Goal: Task Accomplishment & Management: Manage account settings

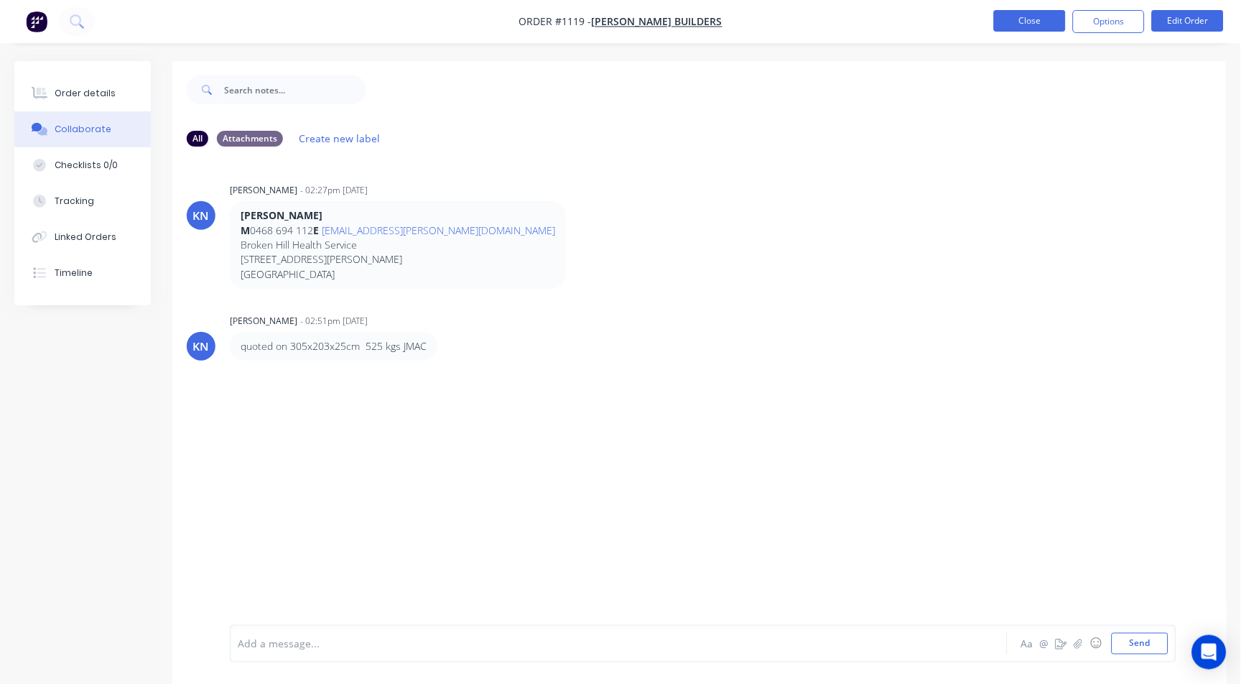
click at [1030, 17] on button "Close" at bounding box center [1030, 21] width 72 height 22
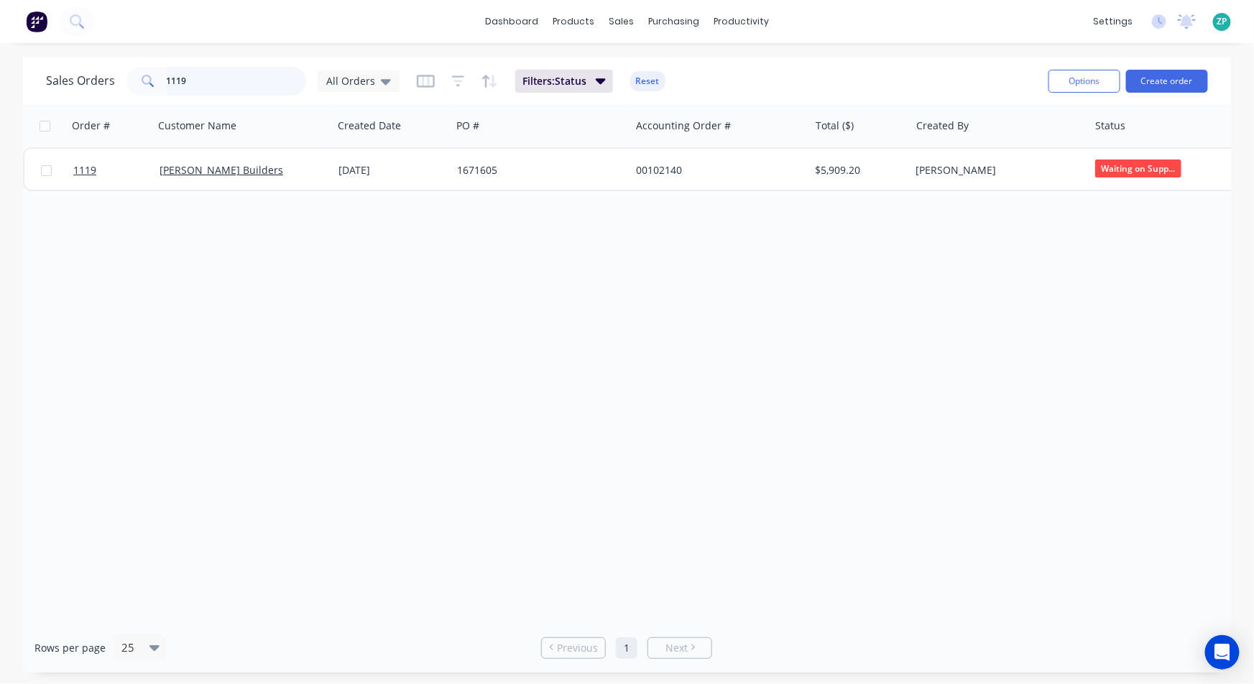
click at [175, 78] on input "1119" at bounding box center [237, 81] width 140 height 29
type input "1"
type input "1053"
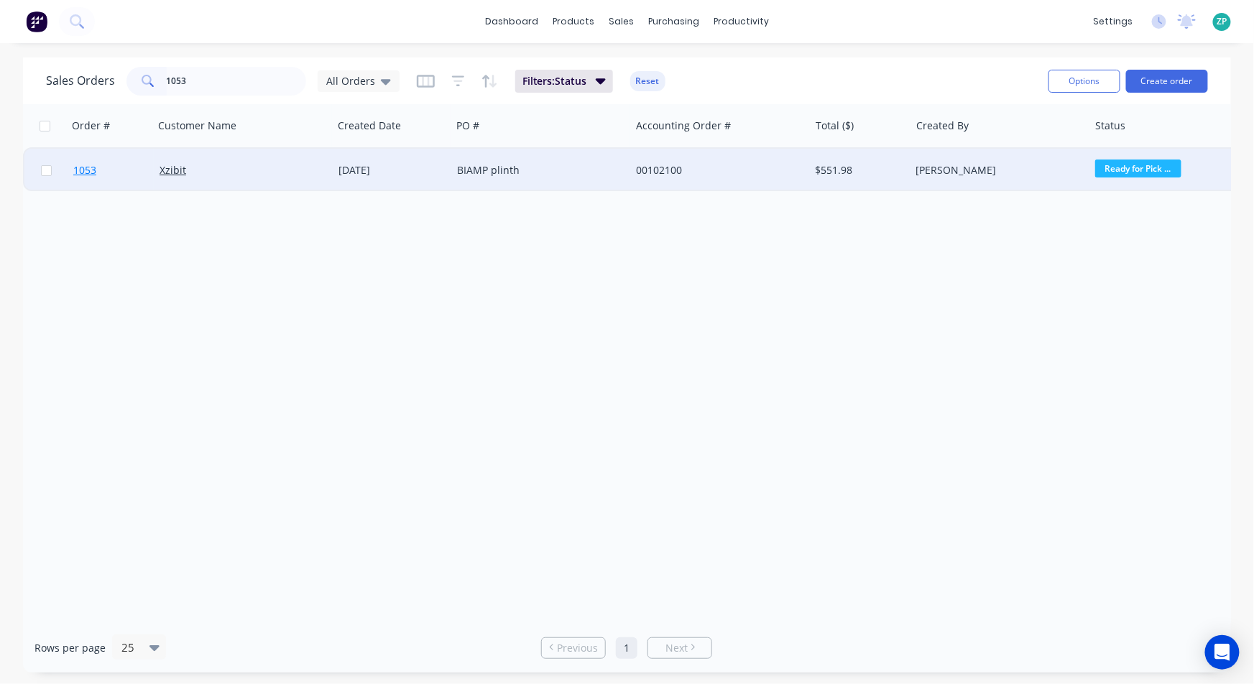
click at [79, 175] on span "1053" at bounding box center [84, 170] width 23 height 14
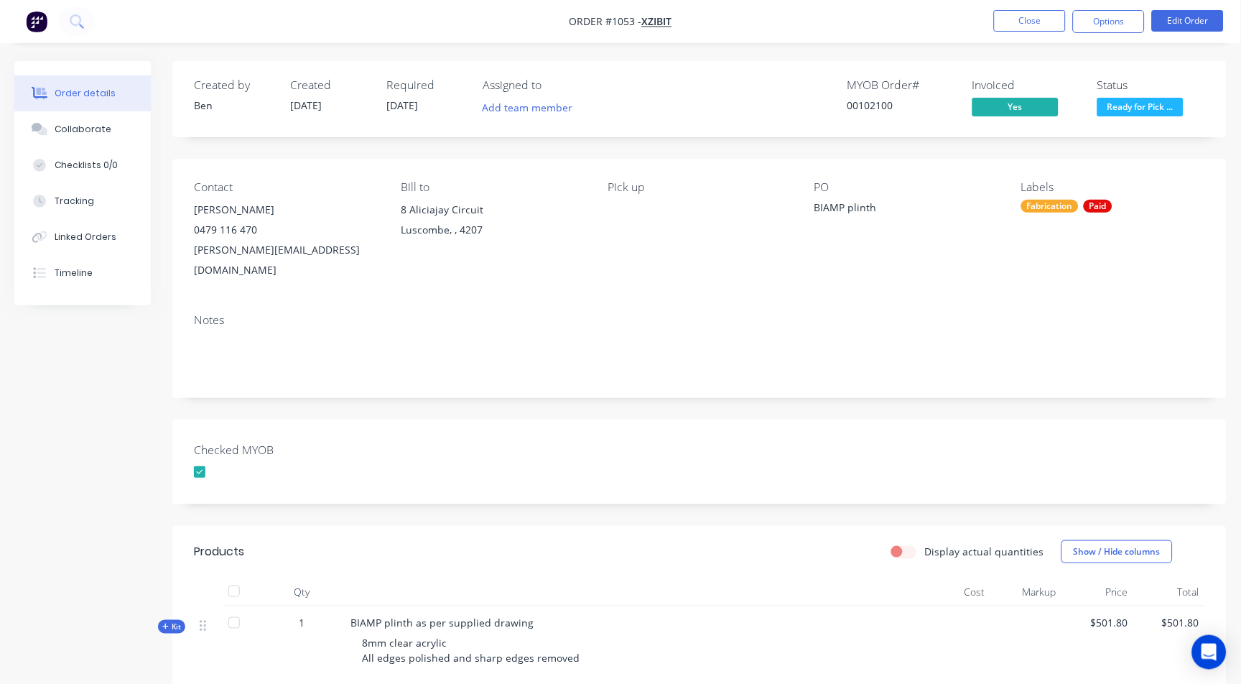
scroll to position [80, 0]
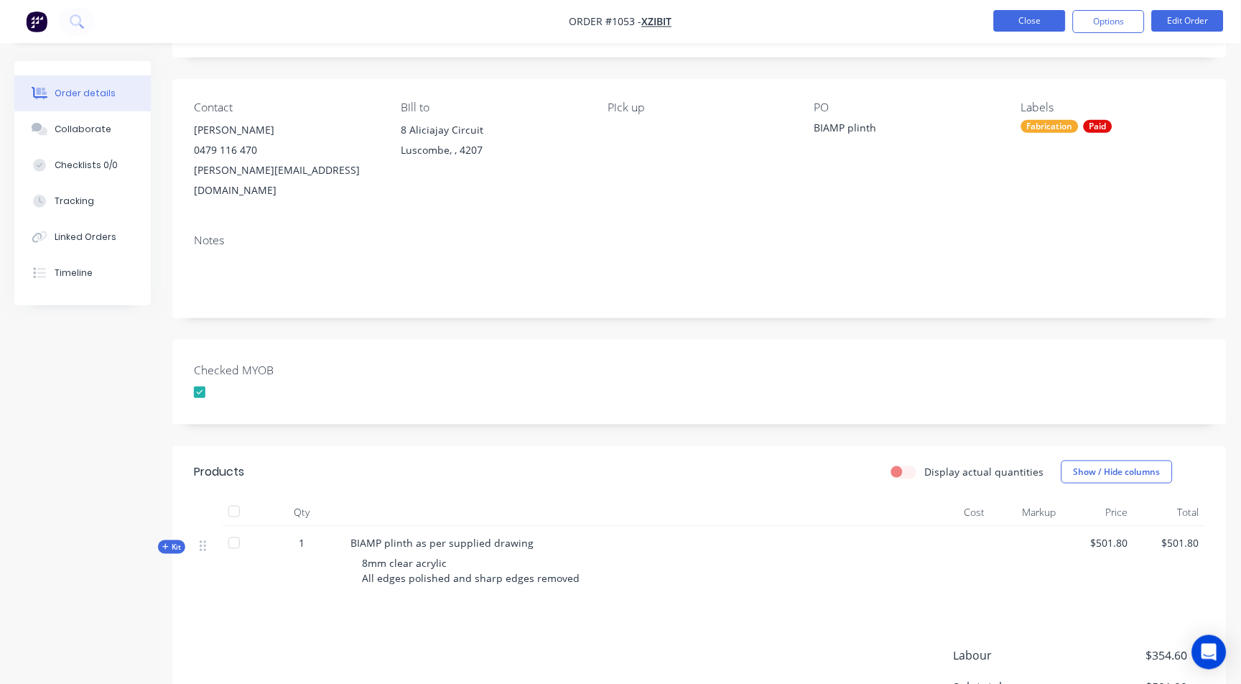
click at [1045, 19] on button "Close" at bounding box center [1030, 21] width 72 height 22
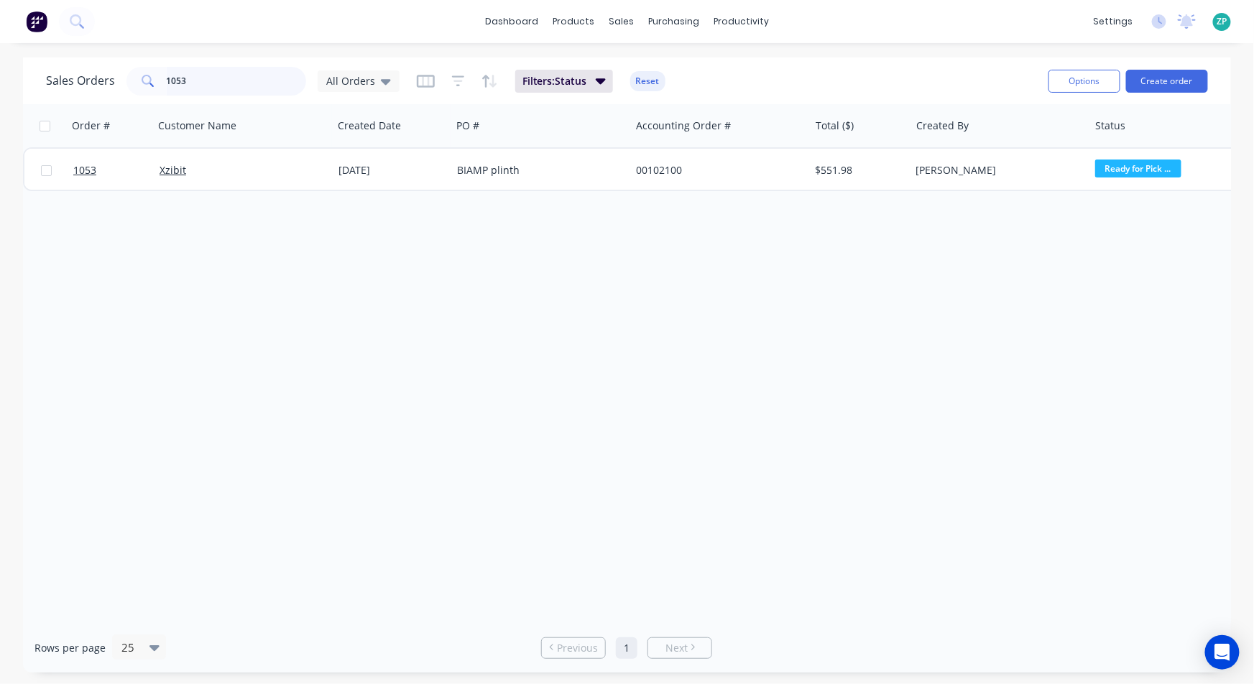
click at [207, 82] on input "1053" at bounding box center [237, 81] width 140 height 29
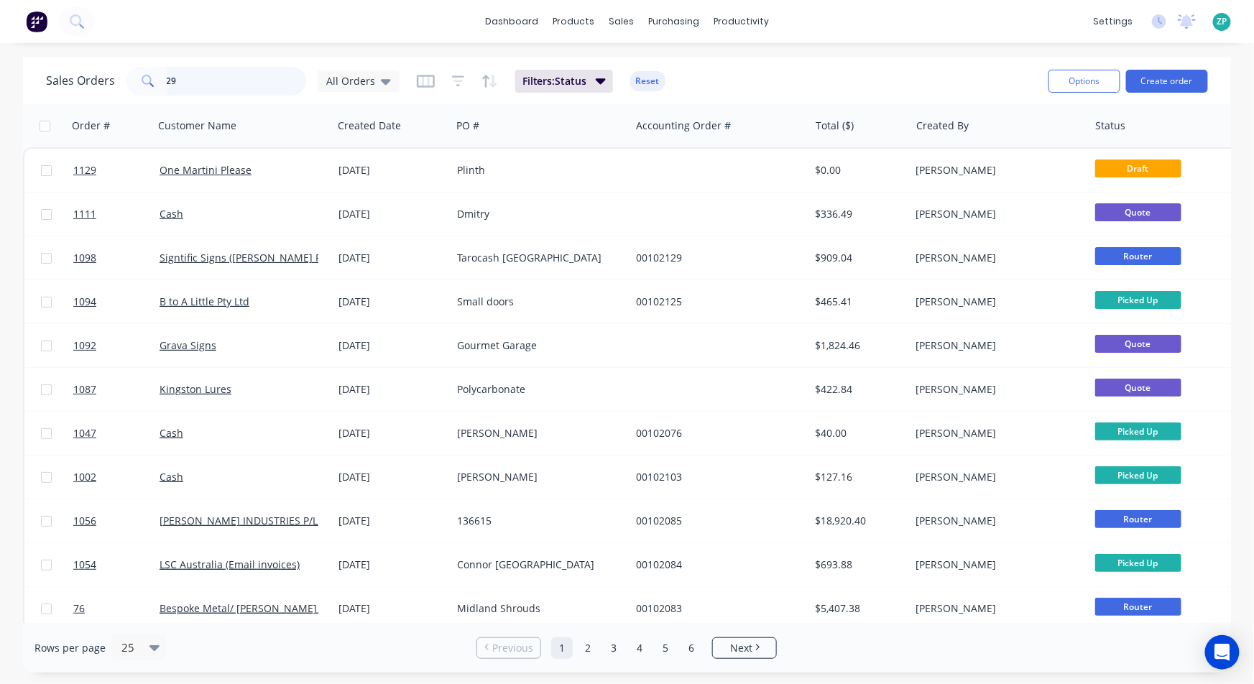
click at [193, 85] on input "29" at bounding box center [237, 81] width 140 height 29
click at [193, 84] on input "29" at bounding box center [237, 81] width 140 height 29
type input "101910"
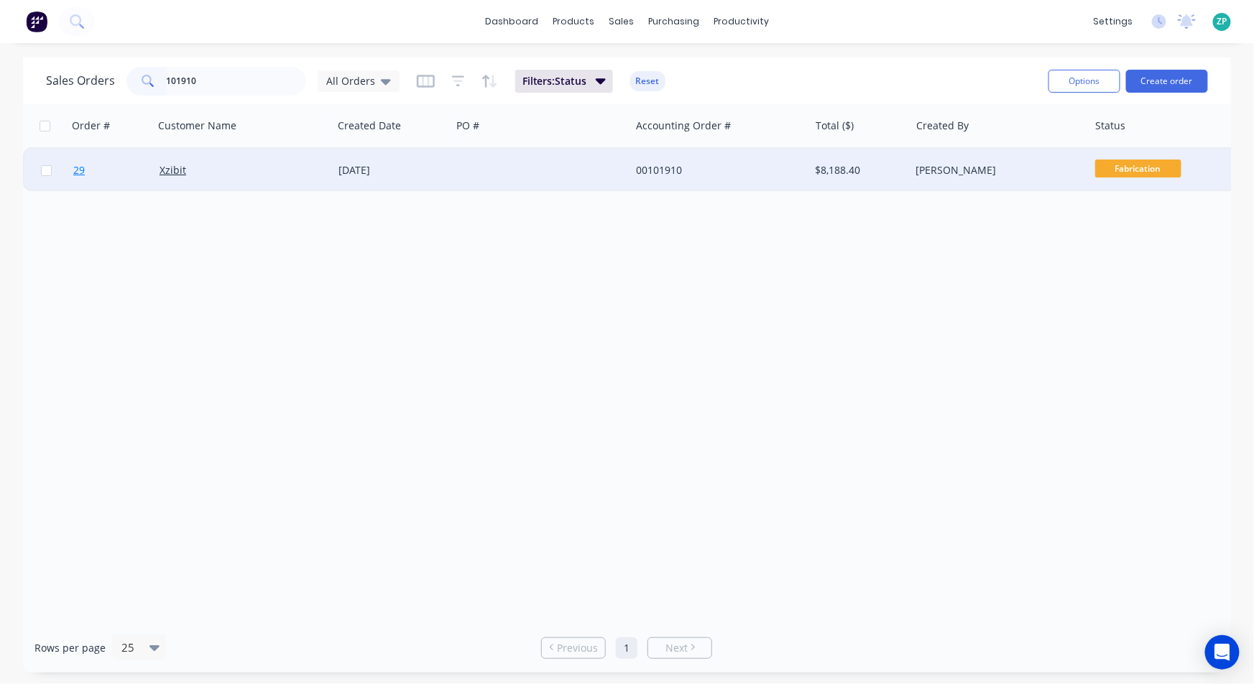
click at [83, 167] on span "29" at bounding box center [78, 170] width 11 height 14
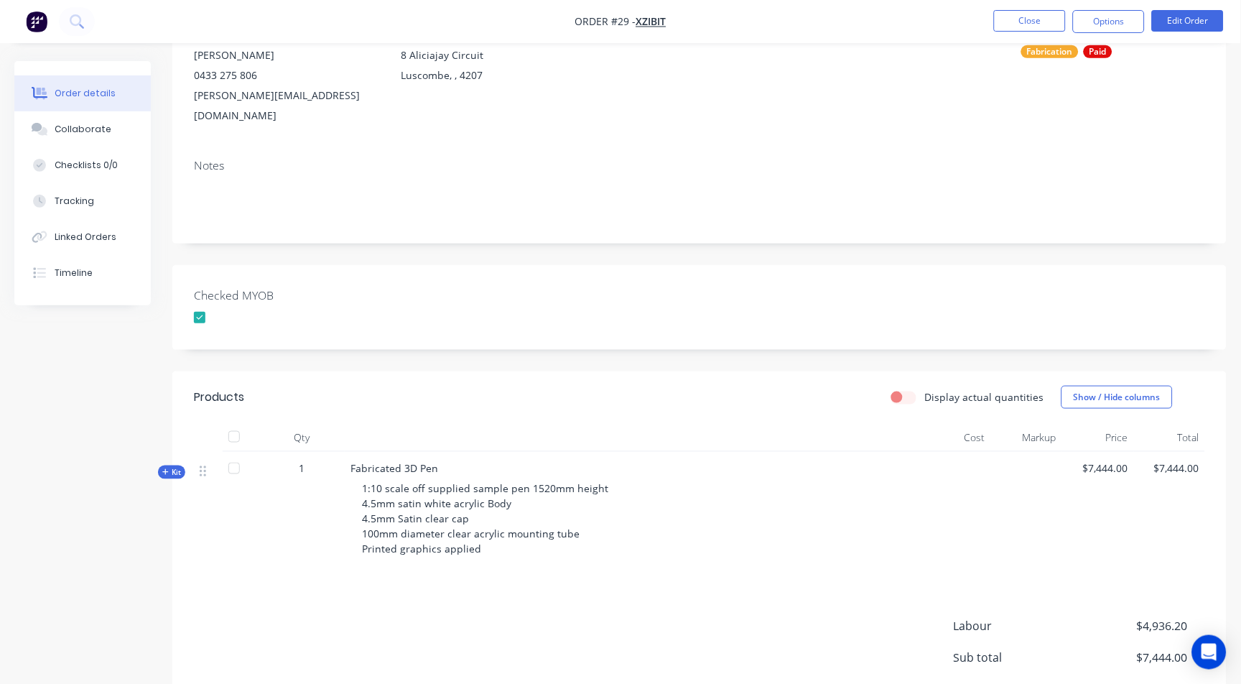
scroll to position [159, 0]
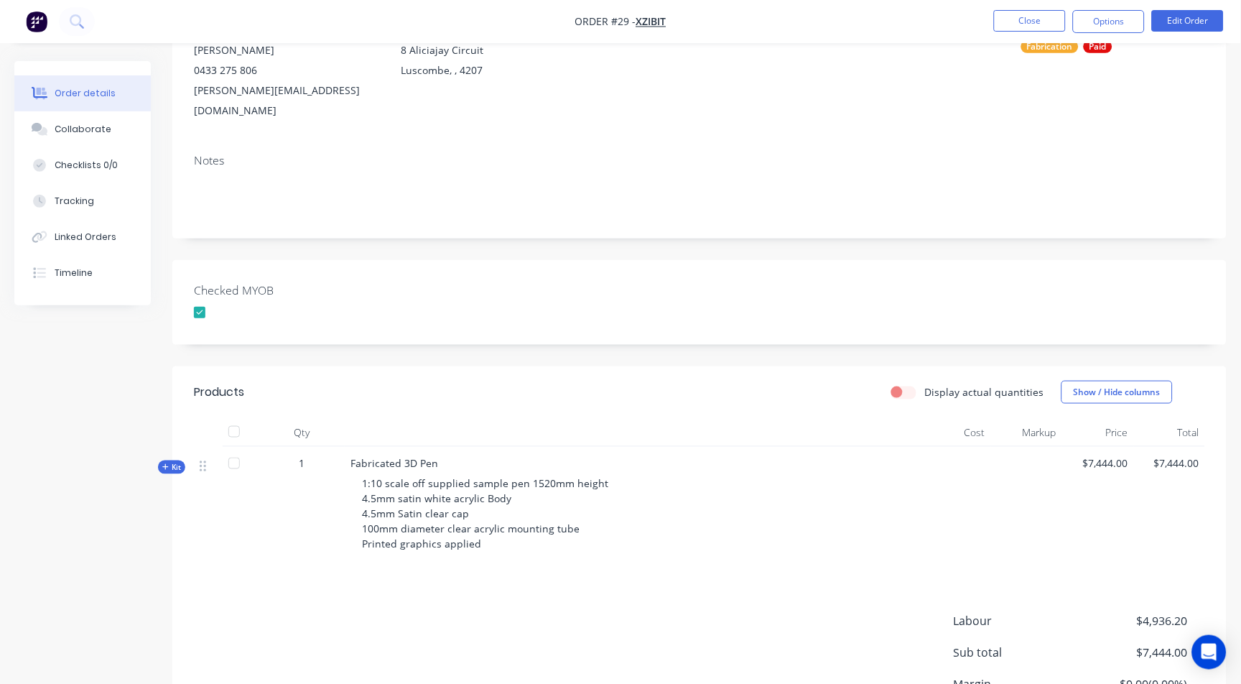
click at [167, 454] on div "Created by [PERSON_NAME] Created [DATE] Required [DATE] Assigned to Add team me…" at bounding box center [620, 362] width 1213 height 921
click at [166, 460] on div "Kit" at bounding box center [171, 467] width 27 height 14
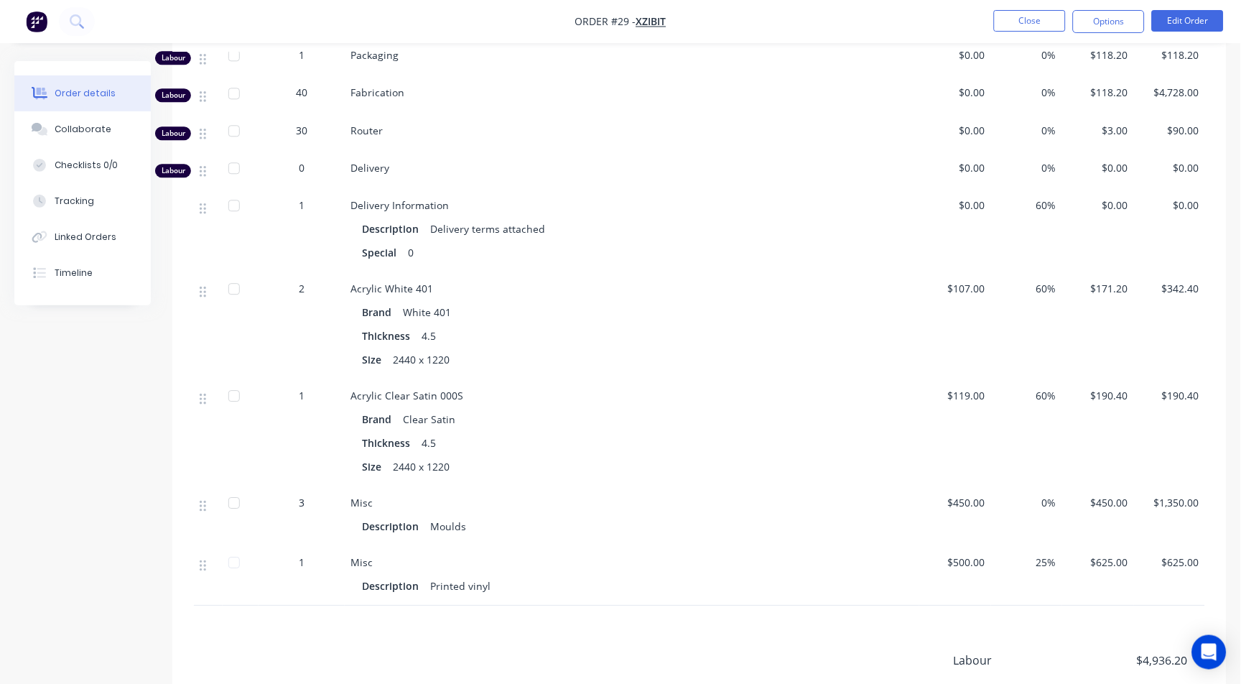
scroll to position [798, 0]
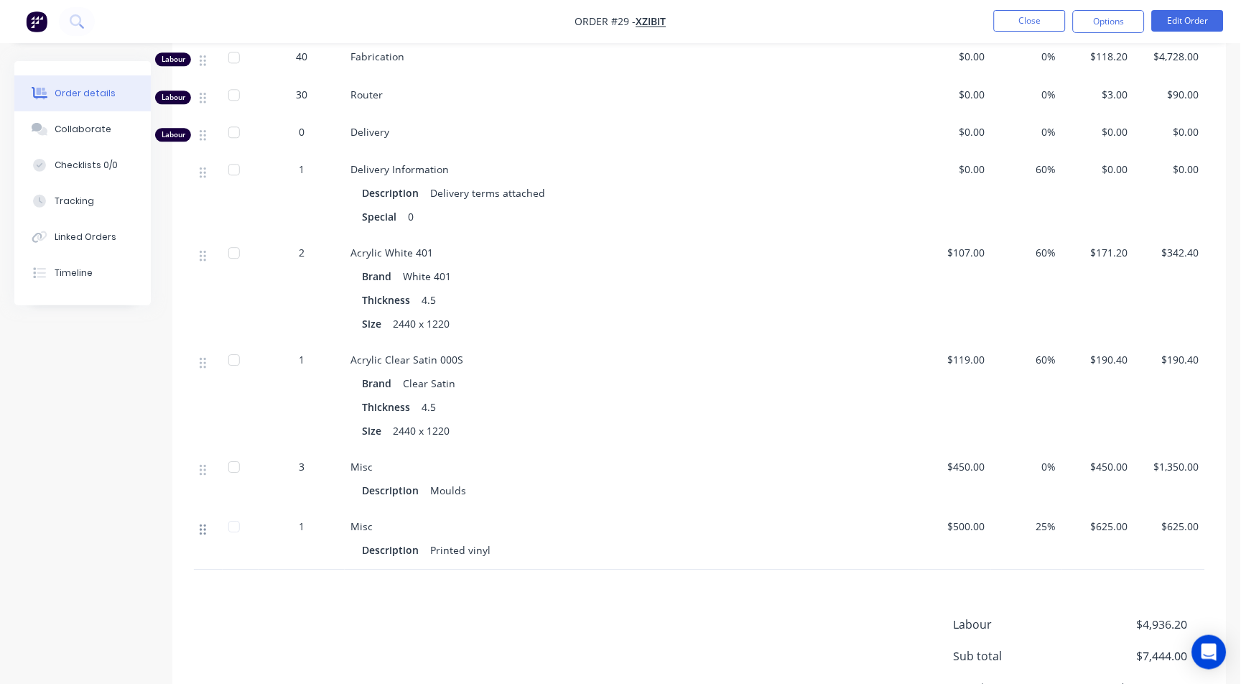
click at [200, 523] on icon at bounding box center [203, 529] width 6 height 13
click at [1011, 19] on button "Close" at bounding box center [1030, 21] width 72 height 22
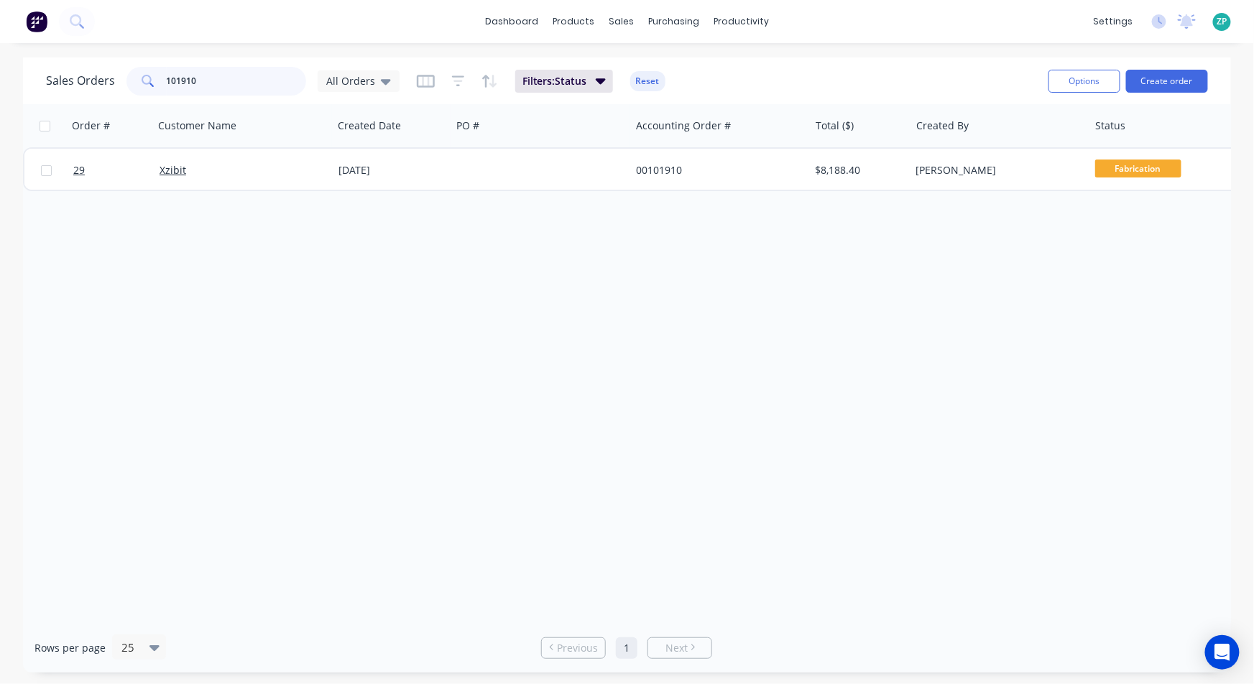
drag, startPoint x: 187, startPoint y: 91, endPoint x: 0, endPoint y: 68, distance: 188.1
click at [0, 68] on div "Sales Orders 101910 All Orders Filters: Status Reset Options Create order Order…" at bounding box center [627, 364] width 1254 height 615
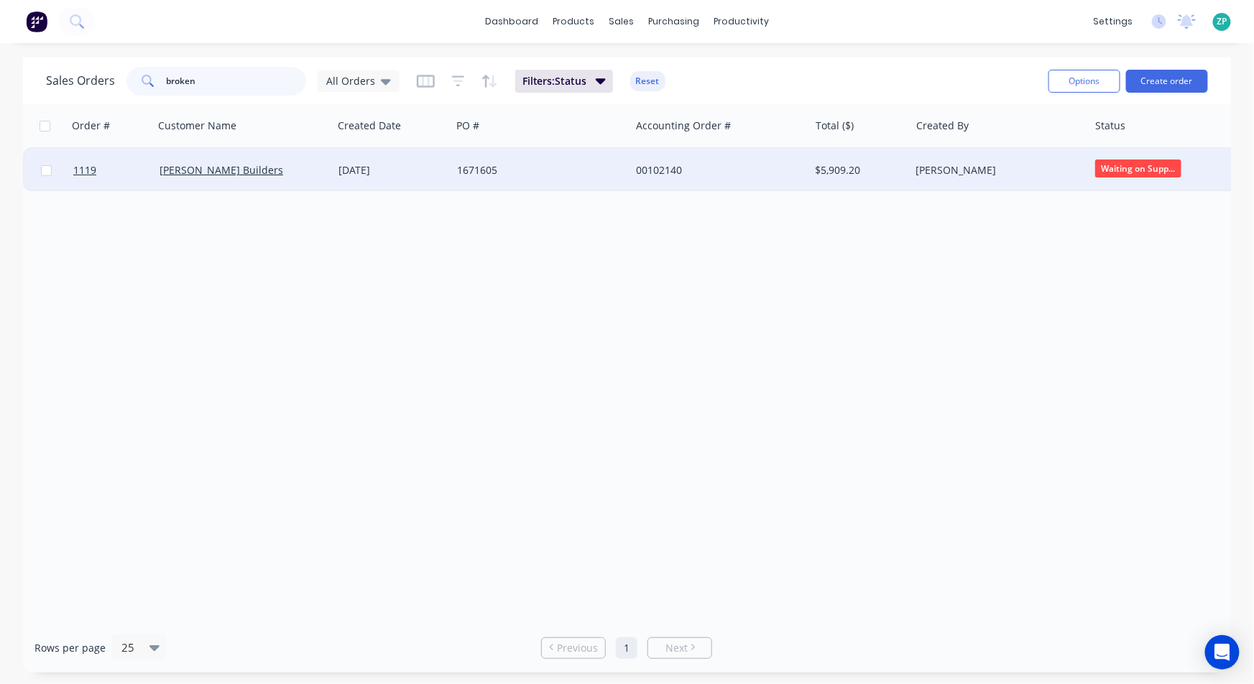
type input "broken"
click at [478, 173] on div "1671605" at bounding box center [536, 170] width 159 height 14
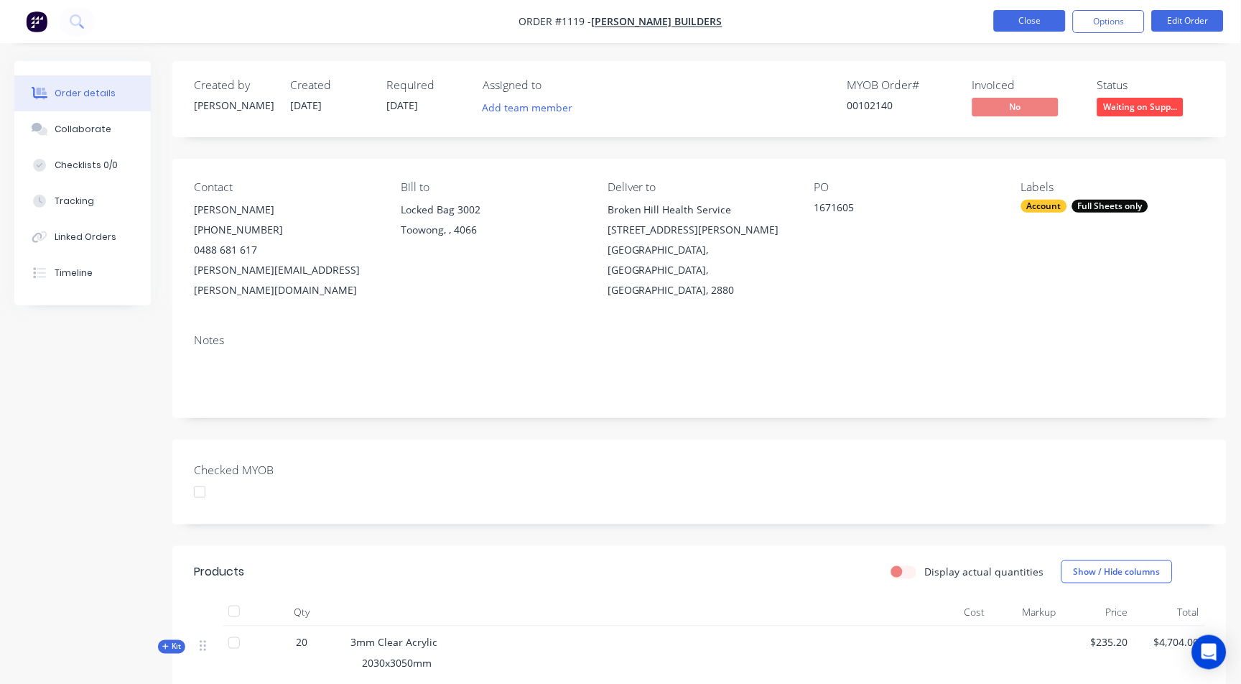
click at [1051, 17] on button "Close" at bounding box center [1030, 21] width 72 height 22
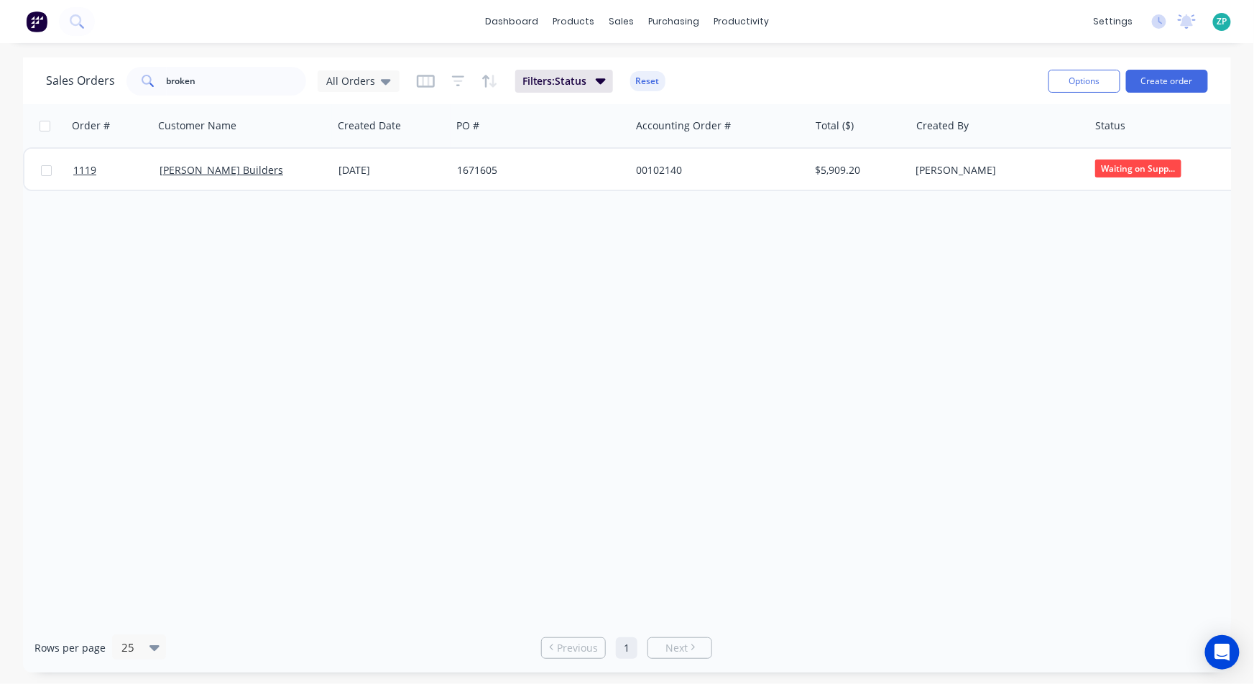
click at [121, 364] on div "Order # Customer Name Created Date PO # Accounting Order # Total ($) Created By…" at bounding box center [627, 363] width 1208 height 519
click at [1227, 647] on icon "Open Intercom Messenger" at bounding box center [1221, 652] width 17 height 19
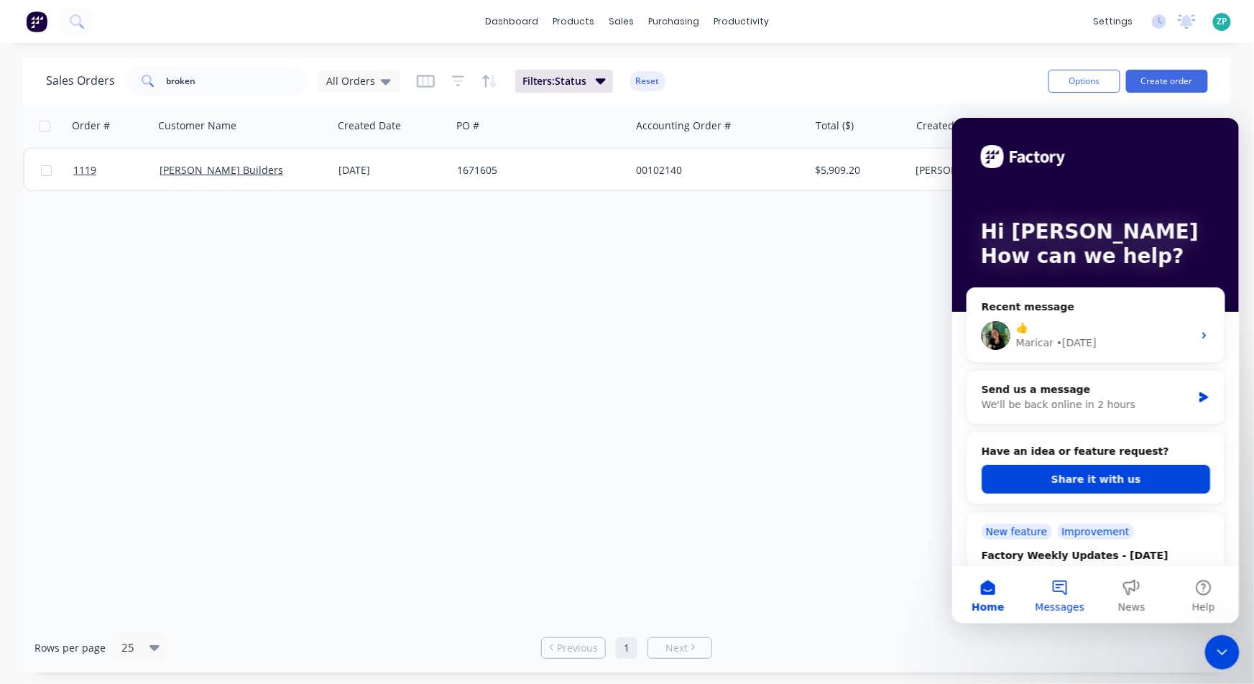
click at [1058, 585] on button "Messages" at bounding box center [1059, 593] width 72 height 57
click at [1087, 534] on button "Send us a message" at bounding box center [1094, 536] width 155 height 29
click at [1017, 522] on button "Send us a message" at bounding box center [1094, 536] width 155 height 29
click at [1088, 386] on div "Send us a message" at bounding box center [1086, 388] width 210 height 15
click at [1038, 395] on div "Send us a message" at bounding box center [1086, 388] width 210 height 15
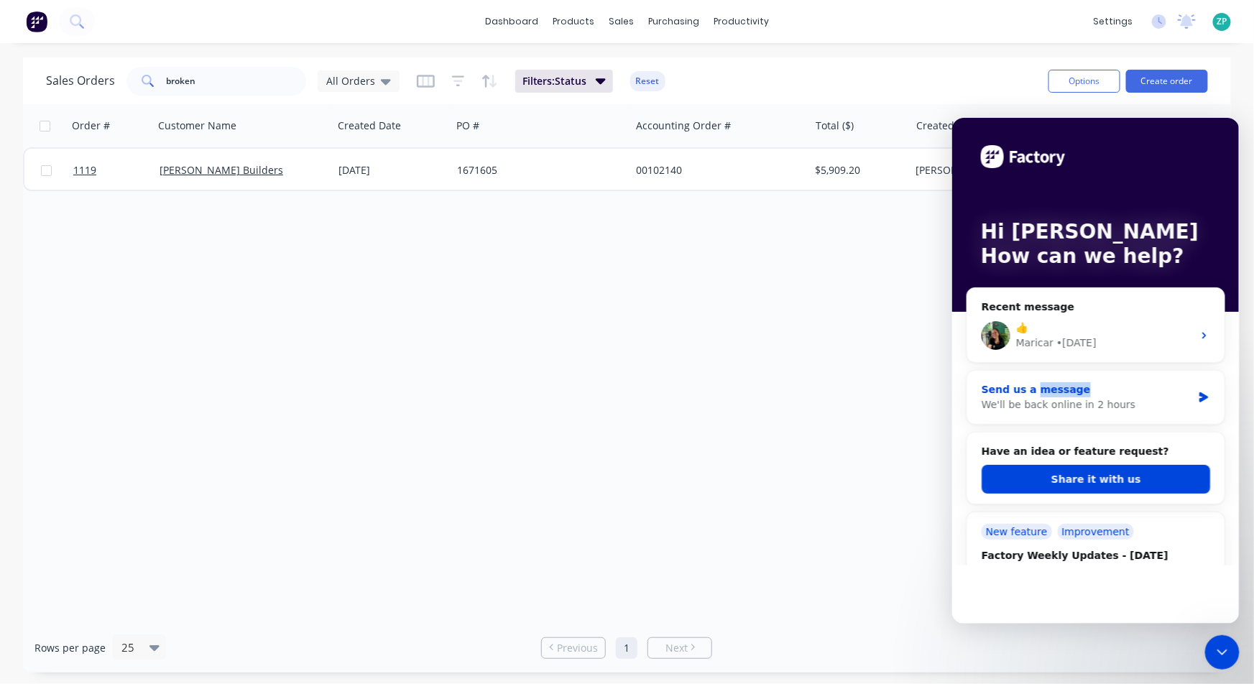
click at [1038, 395] on main "Hi [PERSON_NAME] How can we help? Recent message 👍 Maricar • [DATE] Send us a m…" at bounding box center [1094, 370] width 287 height 506
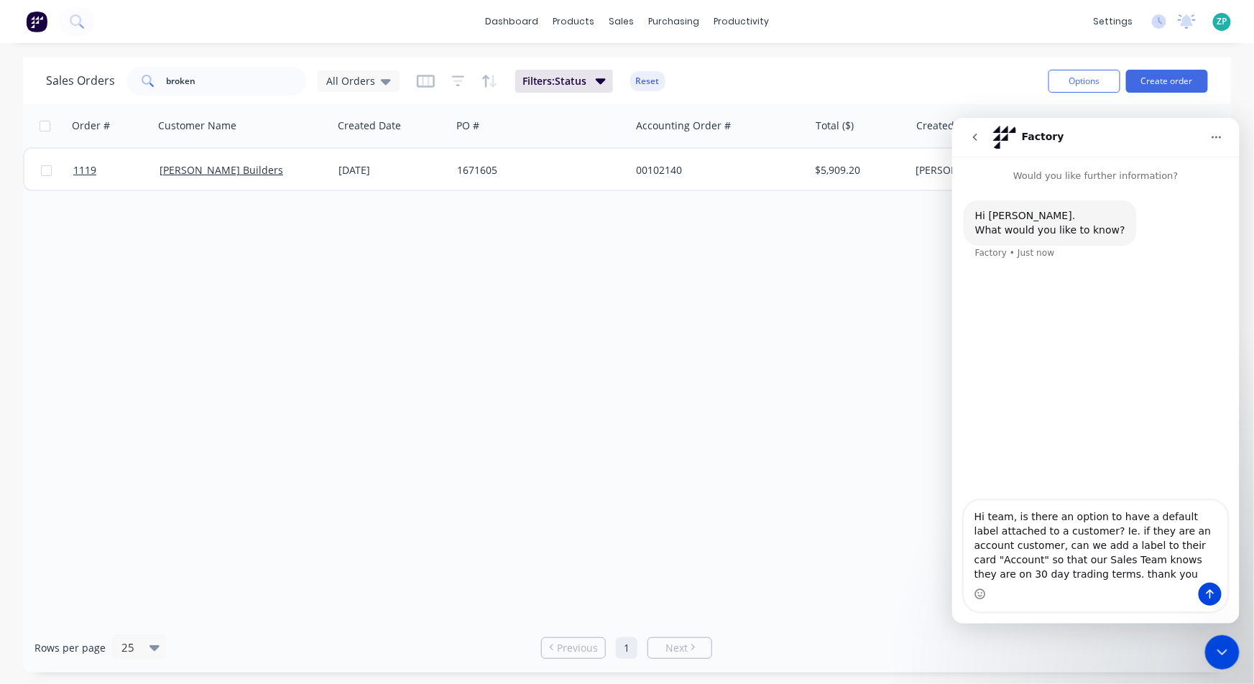
type textarea "Hi team, is there an option to have a default label attached to a customer? Ie.…"
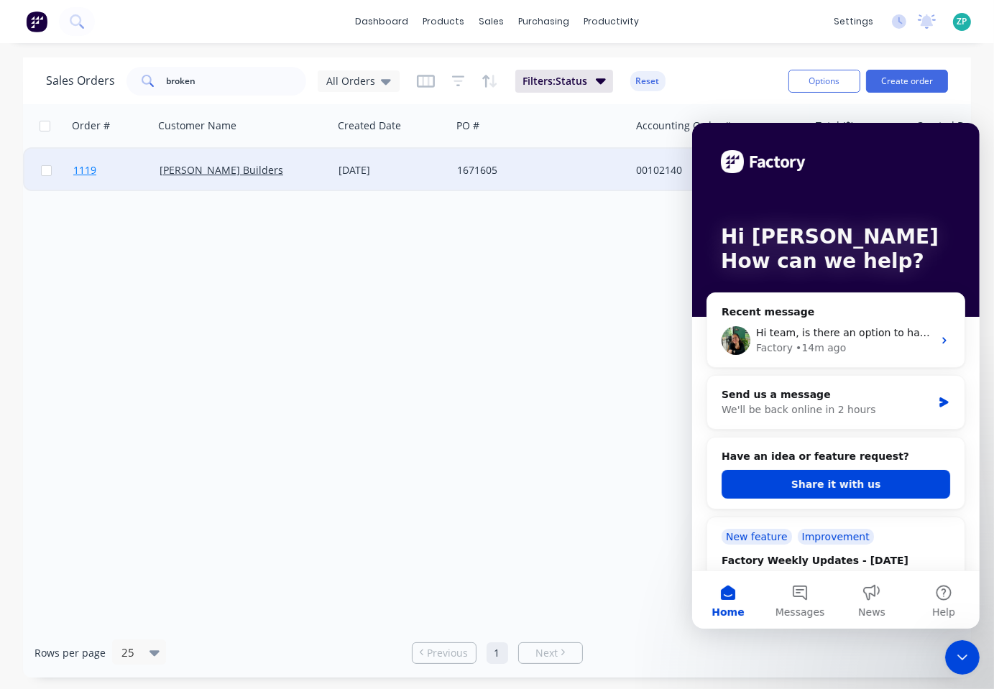
click at [77, 172] on span "1119" at bounding box center [84, 170] width 23 height 14
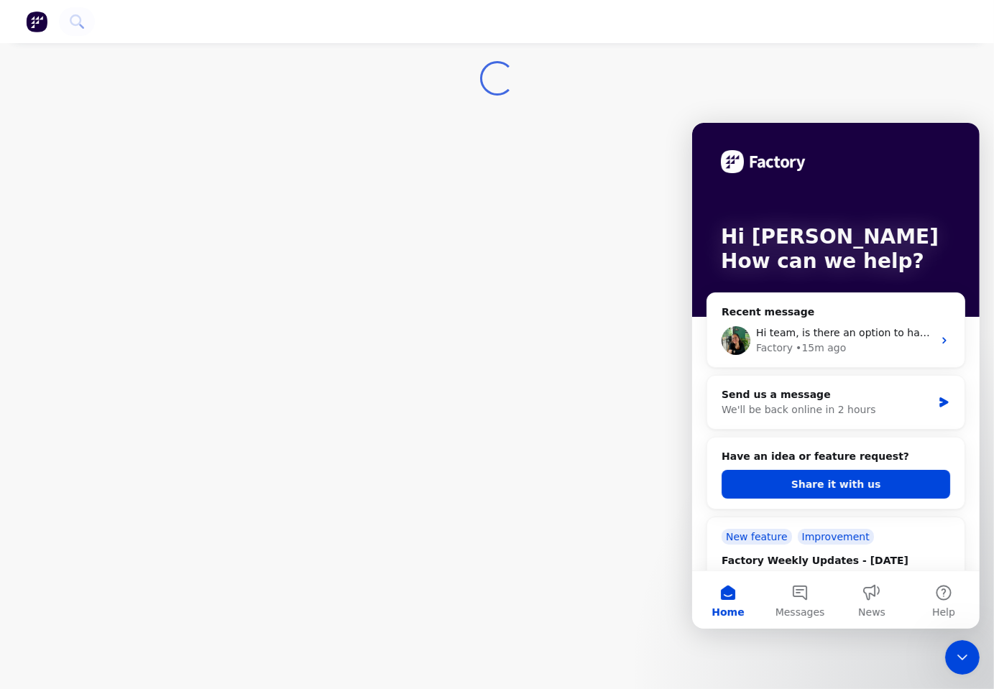
drag, startPoint x: 957, startPoint y: 644, endPoint x: 1874, endPoint y: 1124, distance: 1035.3
click at [957, 644] on div "Close Intercom Messenger" at bounding box center [961, 656] width 34 height 34
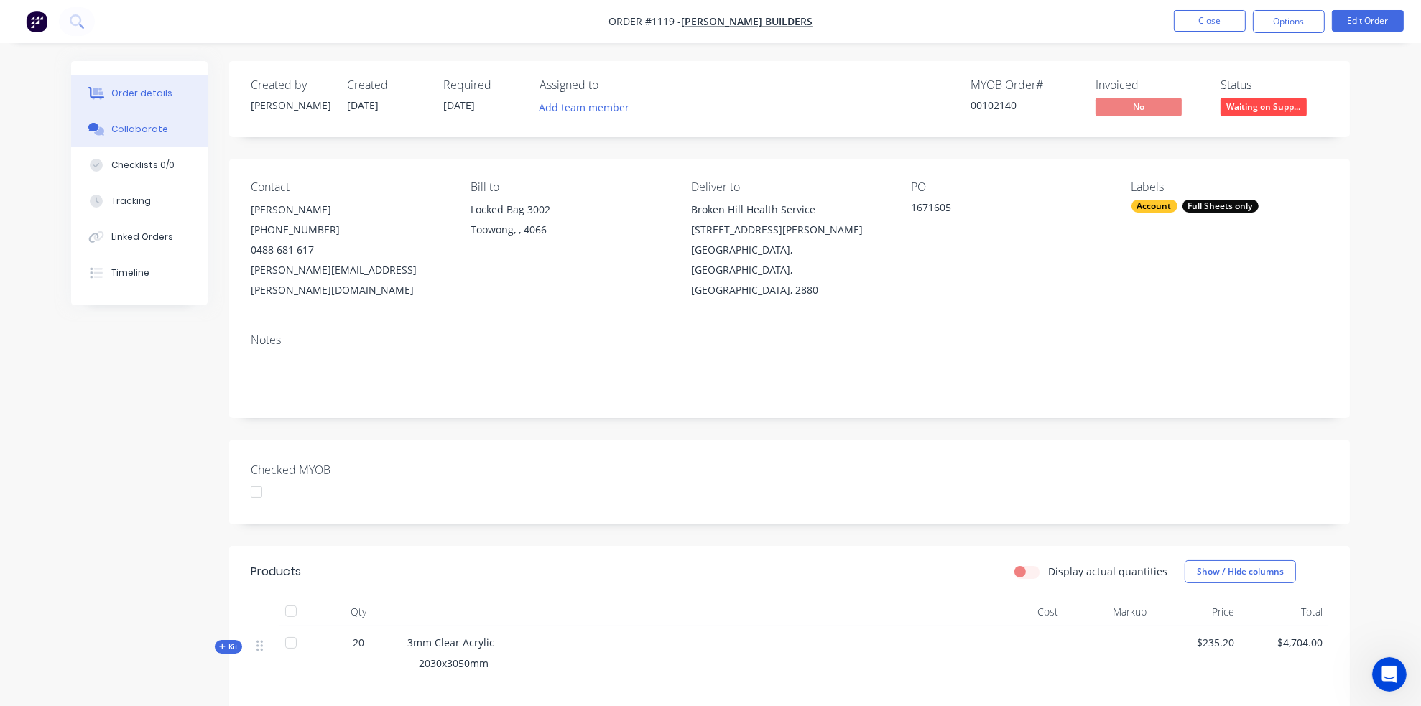
click at [157, 136] on button "Collaborate" at bounding box center [139, 129] width 136 height 36
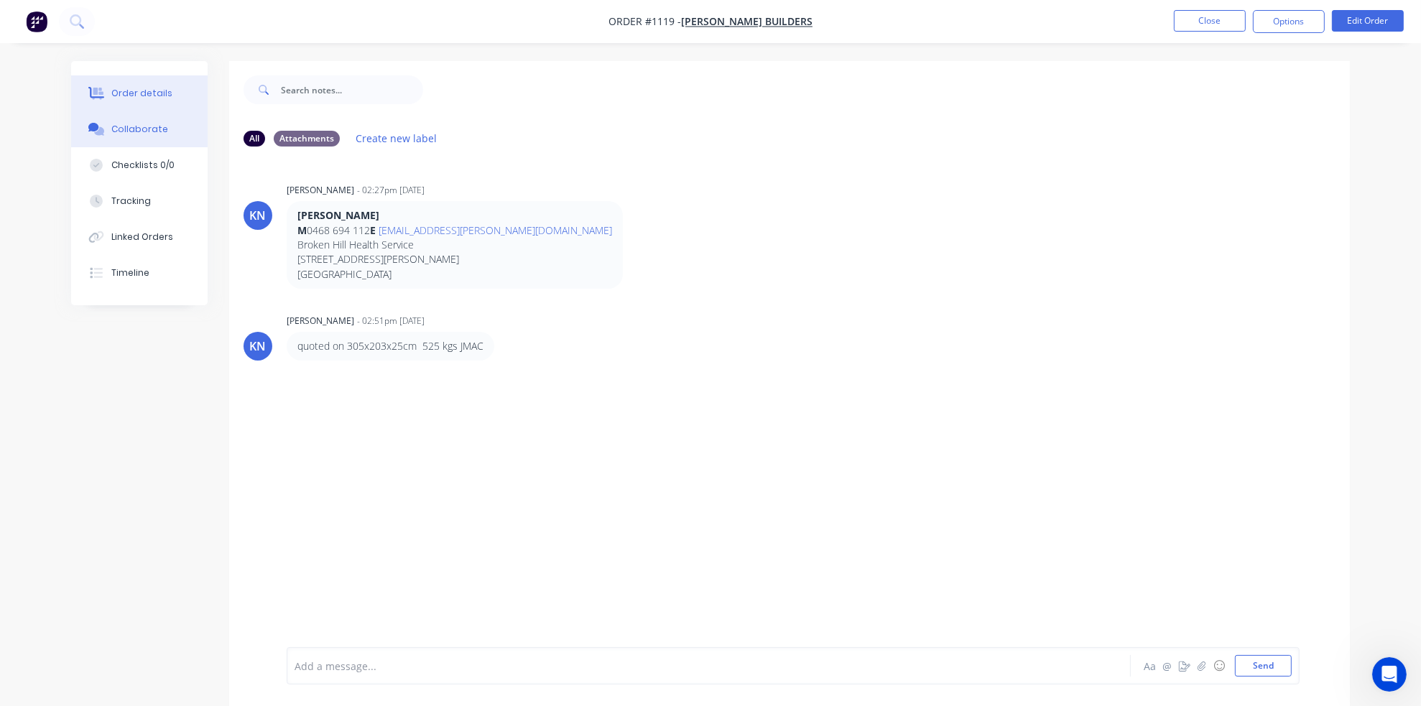
click at [157, 91] on div "Order details" at bounding box center [141, 93] width 61 height 13
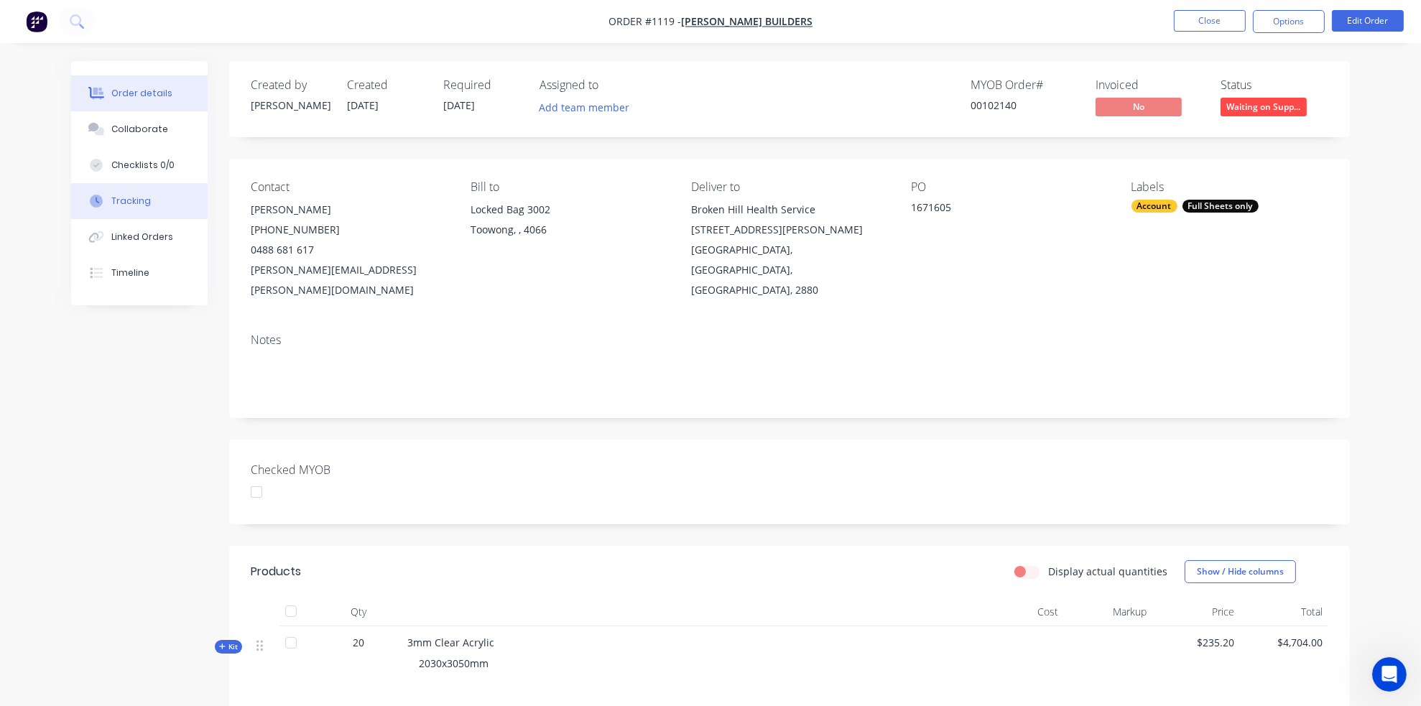
click at [140, 201] on div "Tracking" at bounding box center [131, 201] width 40 height 13
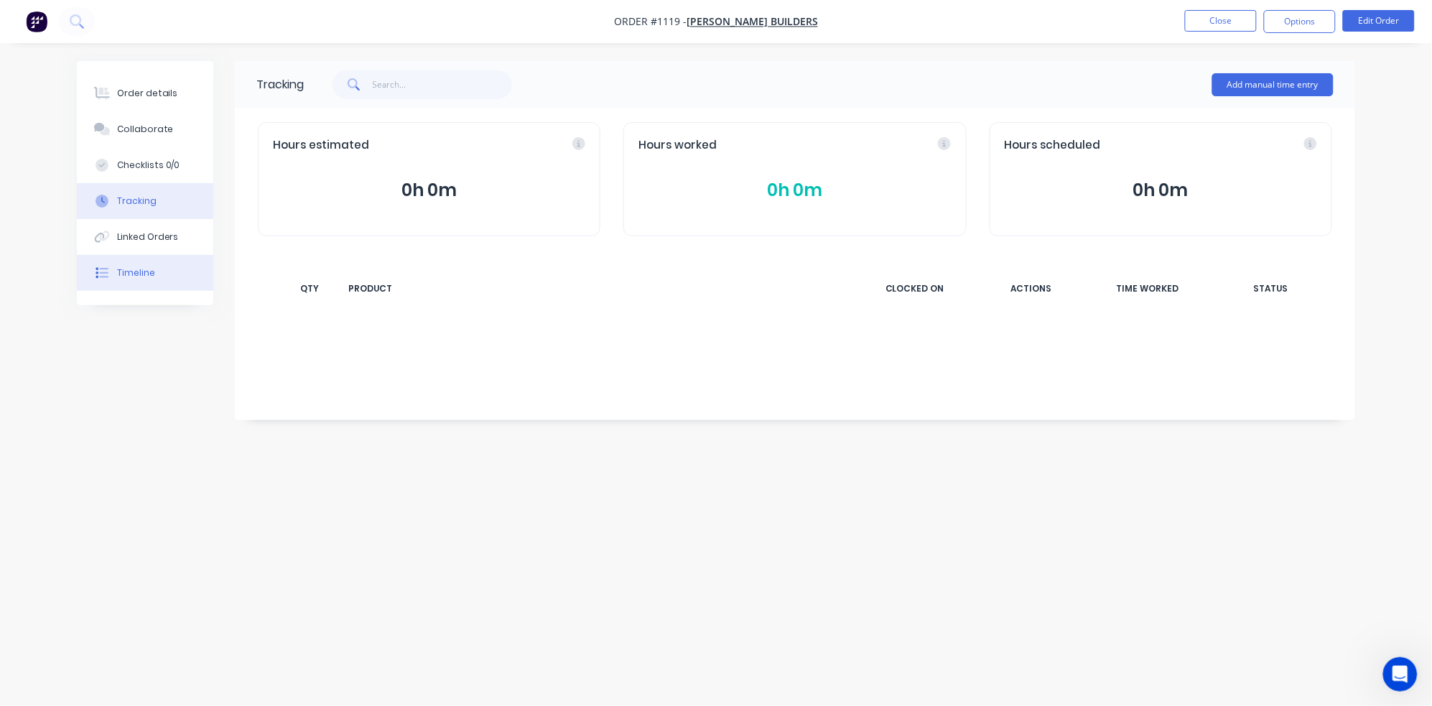
click at [144, 267] on div "Timeline" at bounding box center [136, 273] width 38 height 13
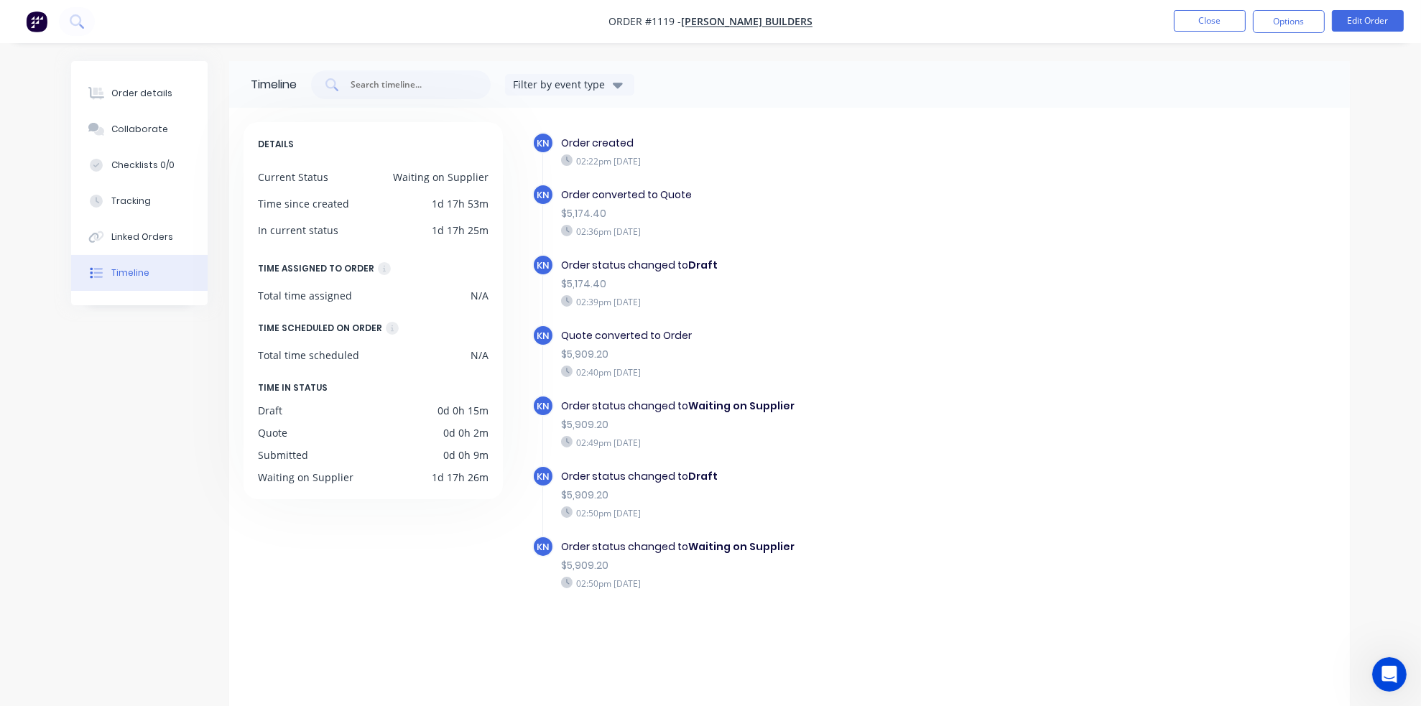
click at [1241, 673] on icon "Open Intercom Messenger" at bounding box center [1389, 674] width 24 height 24
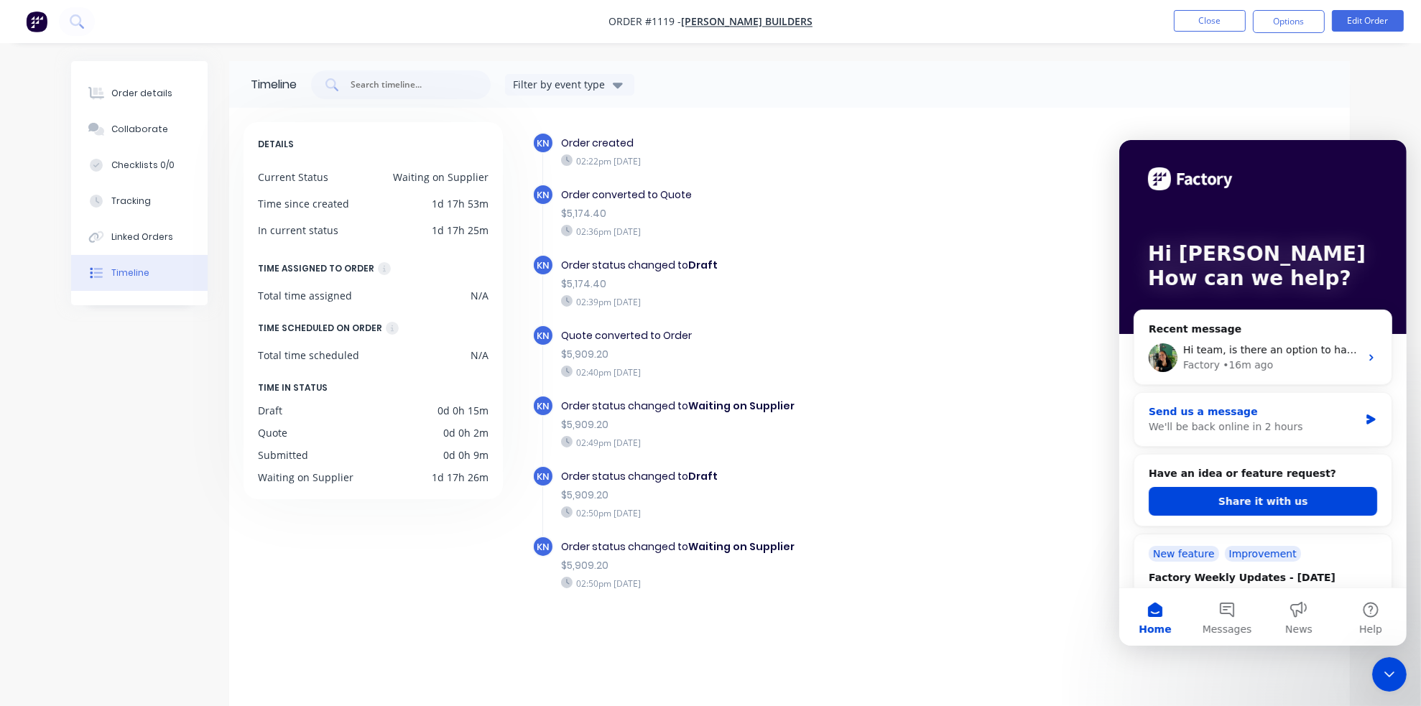
click at [1236, 420] on div "We'll be back online in 2 hours" at bounding box center [1253, 426] width 210 height 15
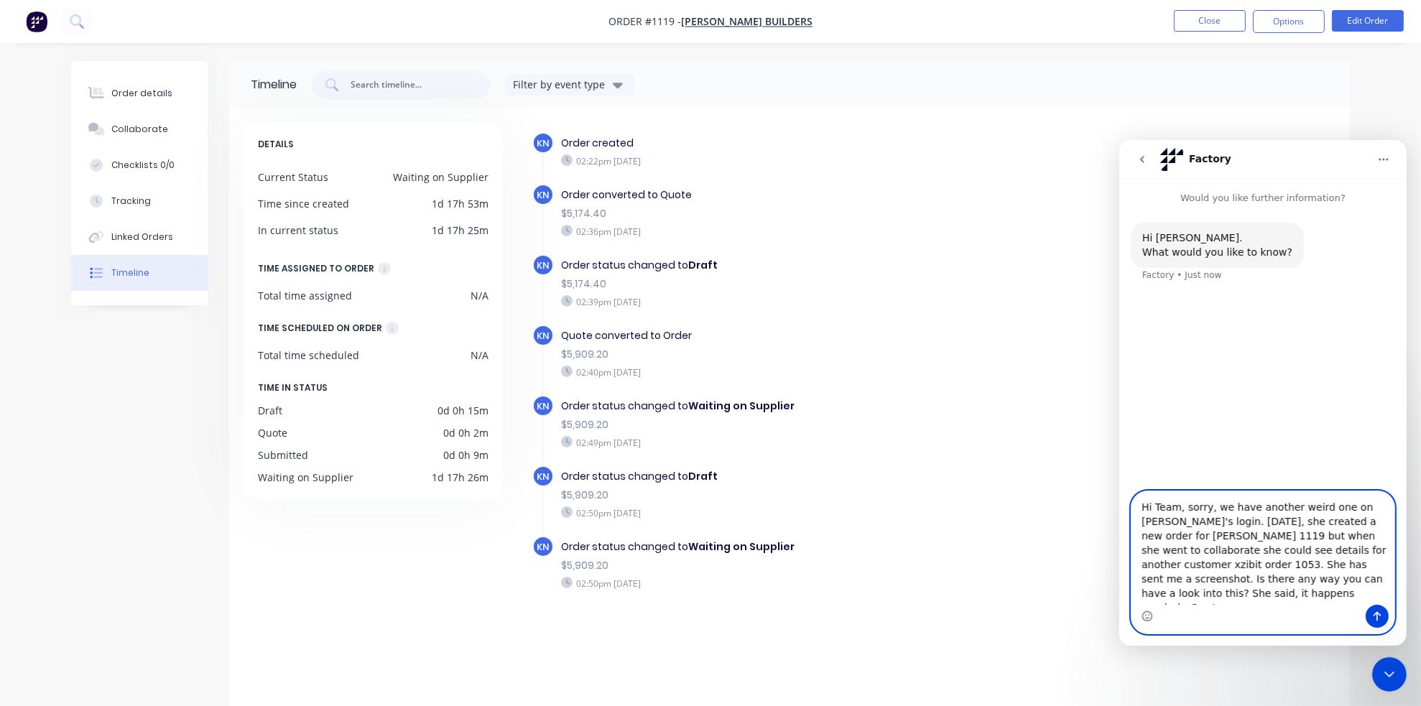
type textarea "Hi Team, sorry, we have another weird one on [PERSON_NAME]'s login. [DATE], she…"
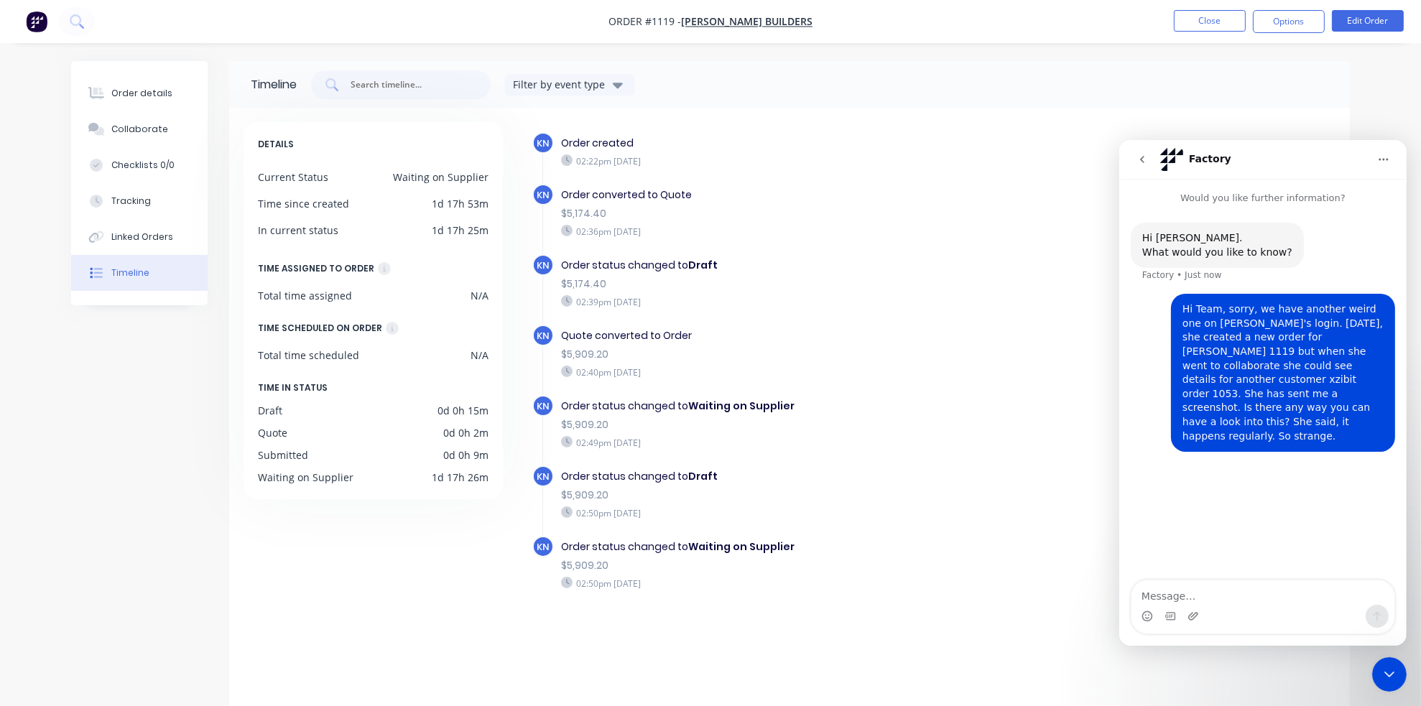
drag, startPoint x: 1305, startPoint y: 483, endPoint x: 1261, endPoint y: 578, distance: 104.5
click at [1241, 499] on div "Hi [PERSON_NAME]. What would you like to know? Factory • Just now Hi Team, sorr…" at bounding box center [1262, 393] width 287 height 376
click at [1213, 597] on textarea "Message…" at bounding box center [1262, 592] width 263 height 24
click at [1175, 593] on textarea "Message…" at bounding box center [1262, 592] width 263 height 24
click at [1239, 575] on div "Hi [PERSON_NAME]. What would you like to know? Factory • Just now Hi Team, sorr…" at bounding box center [1262, 393] width 287 height 376
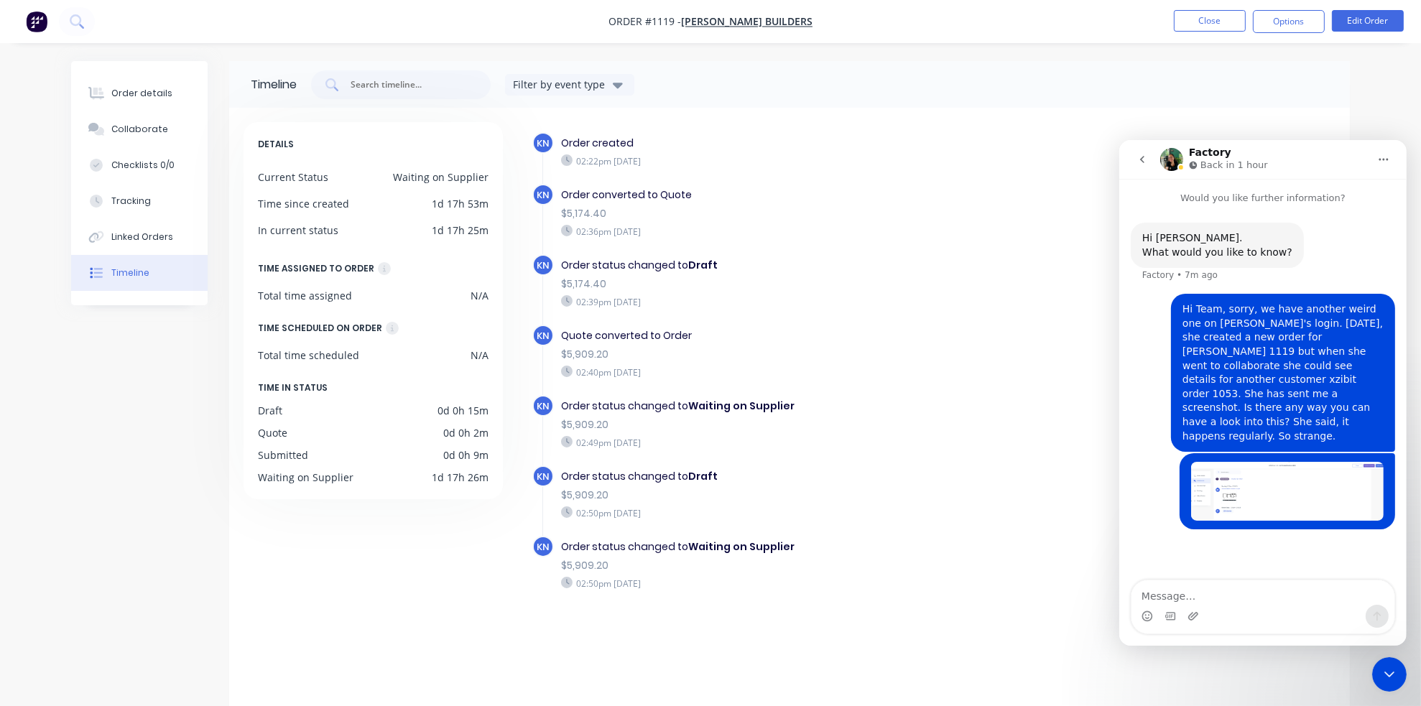
click at [1138, 157] on icon "go back" at bounding box center [1141, 158] width 11 height 11
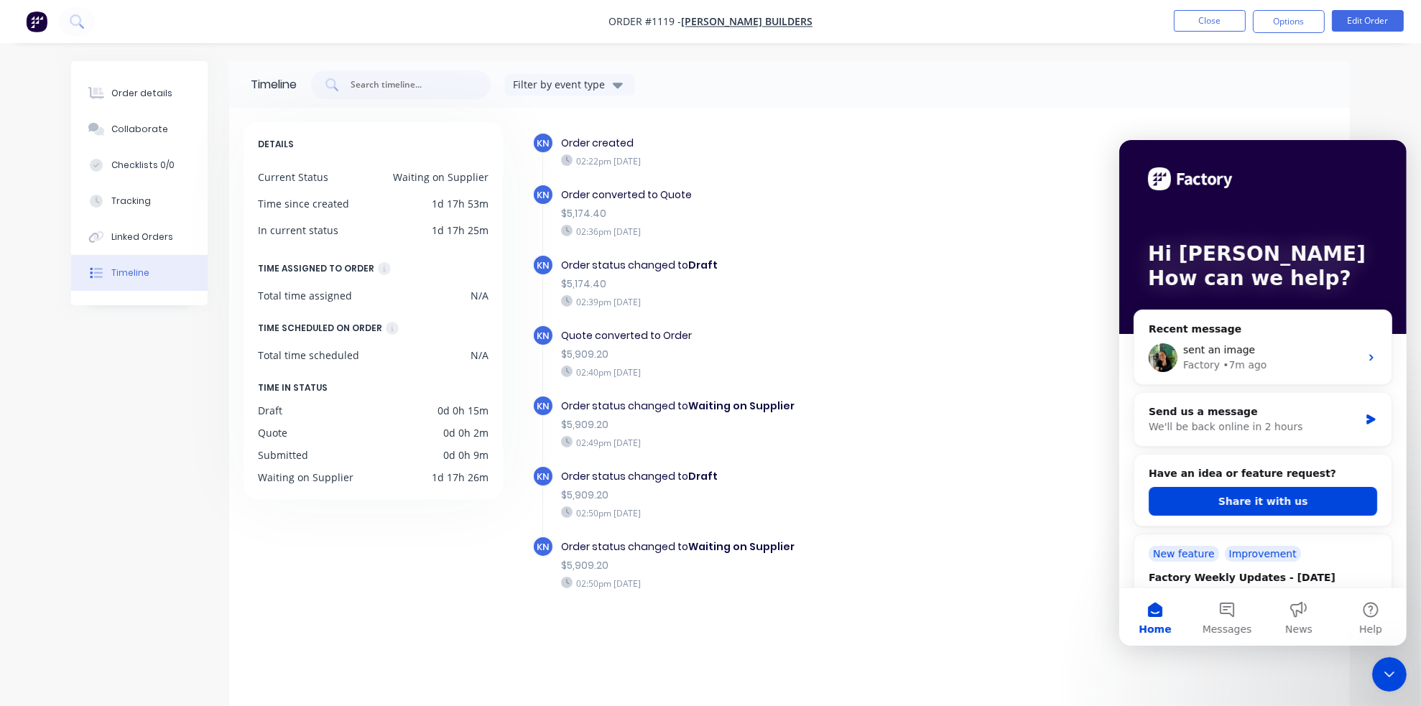
click at [1241, 667] on div "Close Intercom Messenger" at bounding box center [1388, 674] width 34 height 34
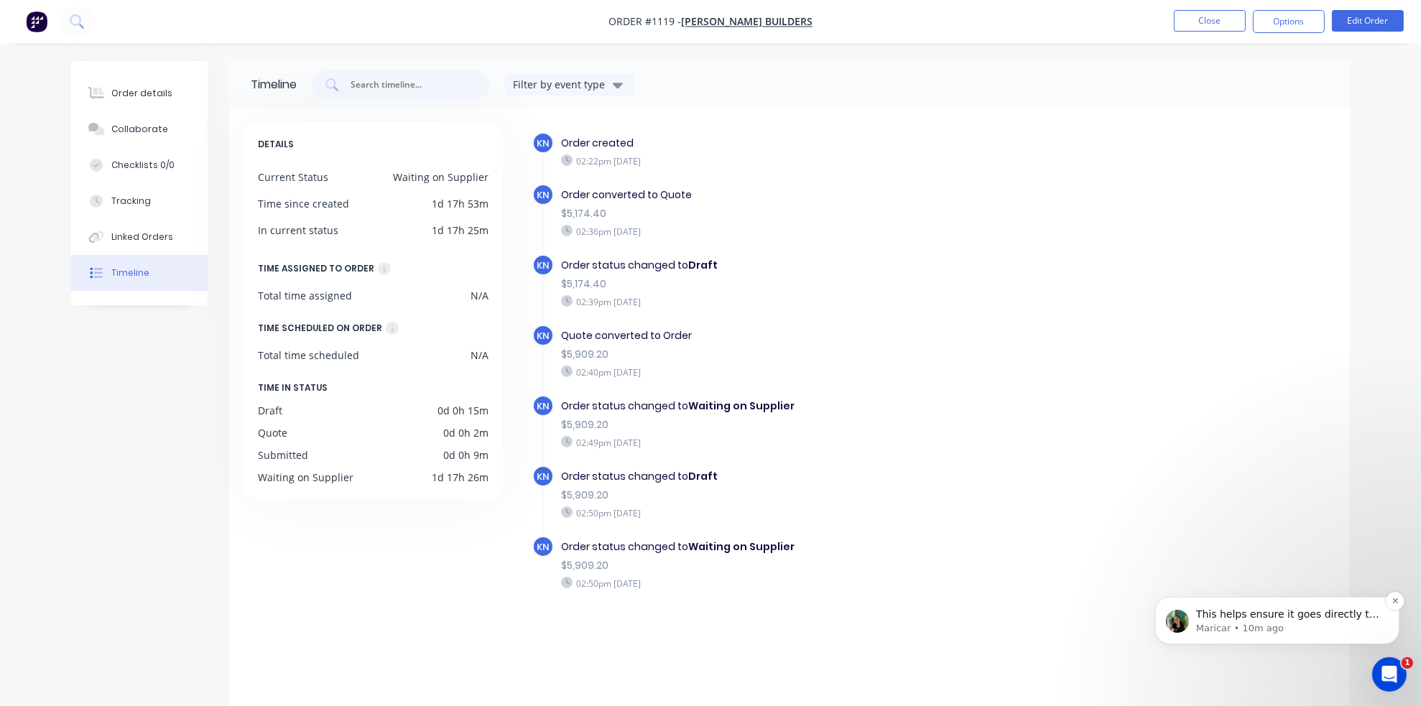
click at [1241, 624] on p "Maricar • 10m ago" at bounding box center [1287, 627] width 185 height 13
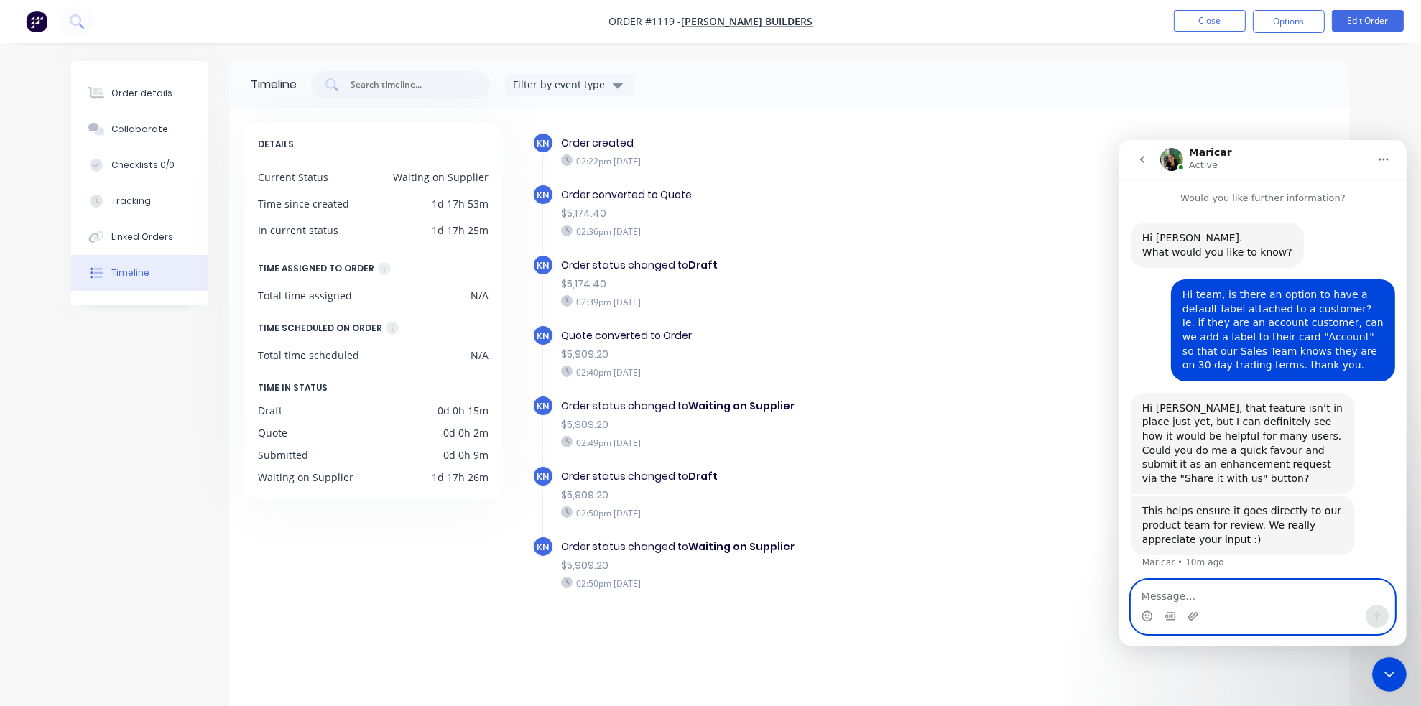
scroll to position [4, 0]
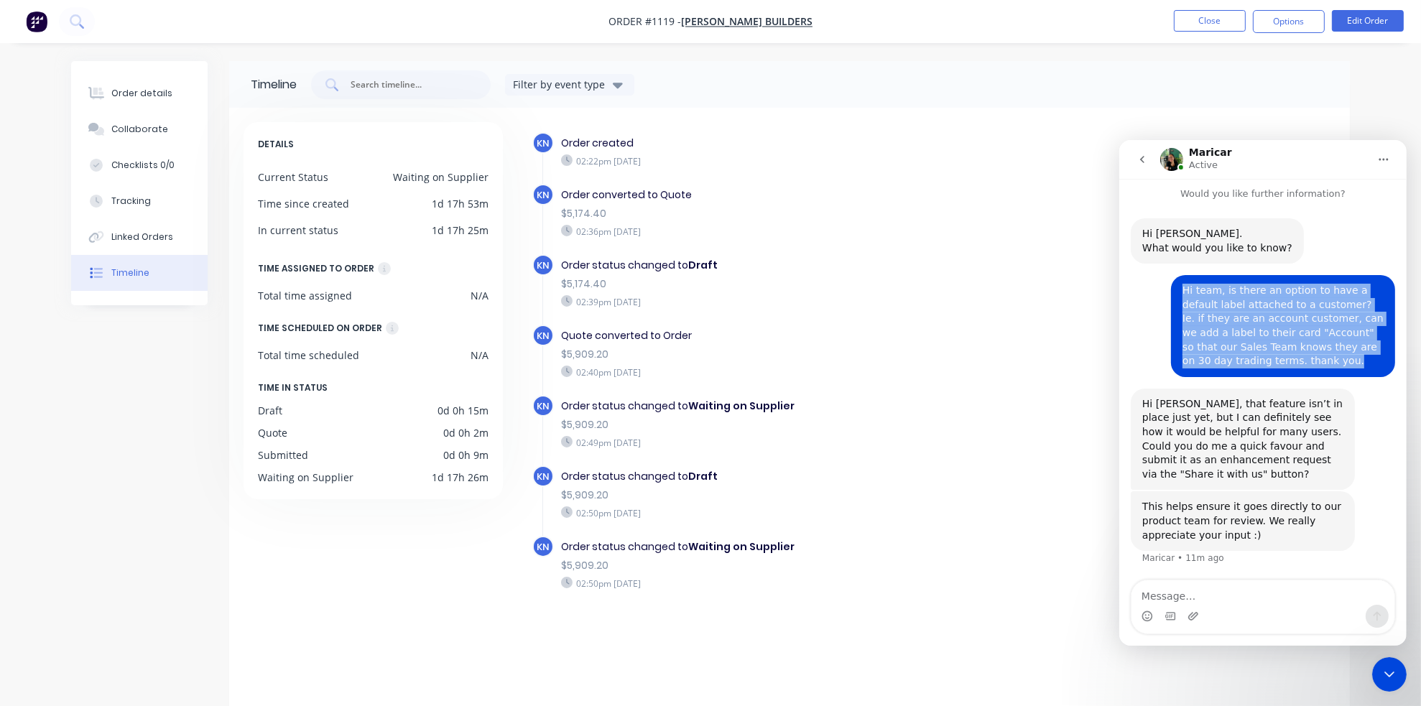
drag, startPoint x: 1176, startPoint y: 289, endPoint x: 1220, endPoint y: 360, distance: 83.5
click at [1220, 360] on div "Hi team, is there an option to have a default label attached to a customer? Ie.…" at bounding box center [1282, 325] width 201 height 85
copy div "Hi team, is there an option to have a default label attached to a customer? Ie.…"
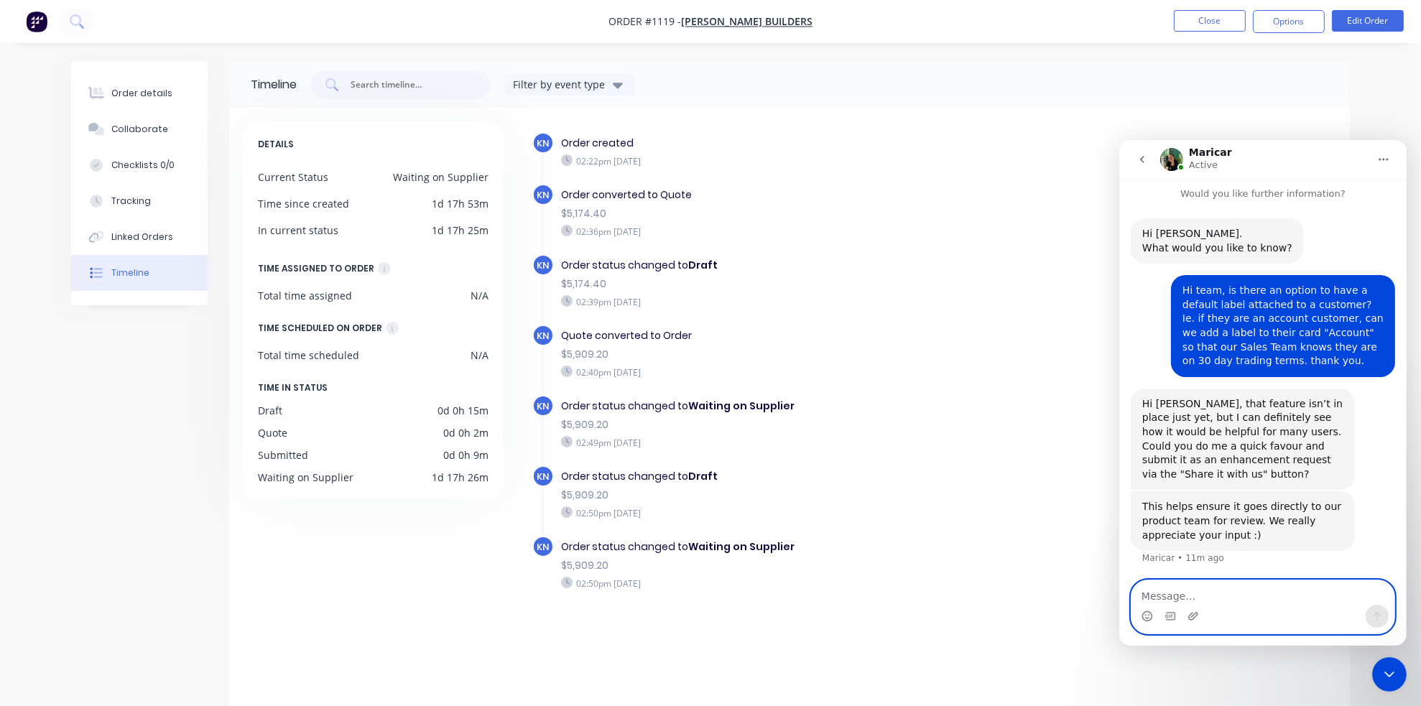
click at [1155, 591] on textarea "Message…" at bounding box center [1262, 592] width 263 height 24
type textarea "will do :)"
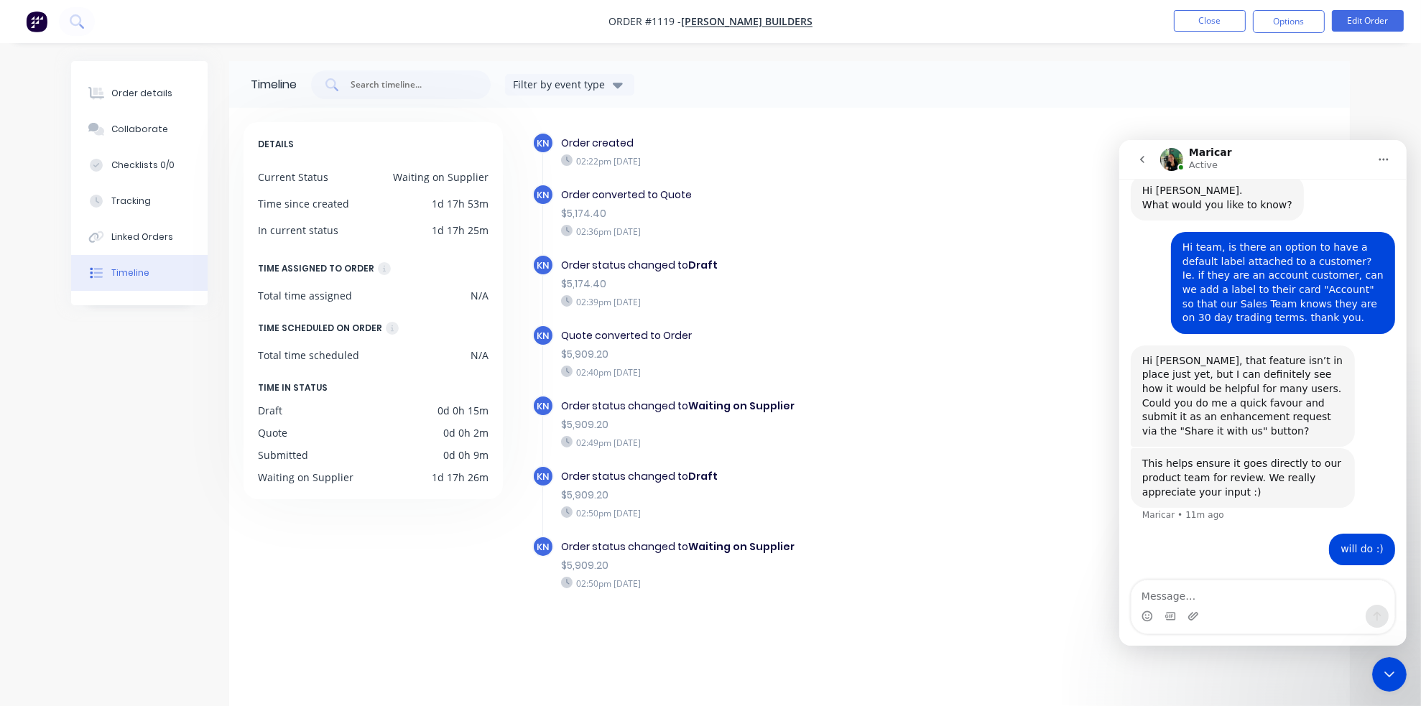
click at [1139, 154] on icon "go back" at bounding box center [1141, 158] width 11 height 11
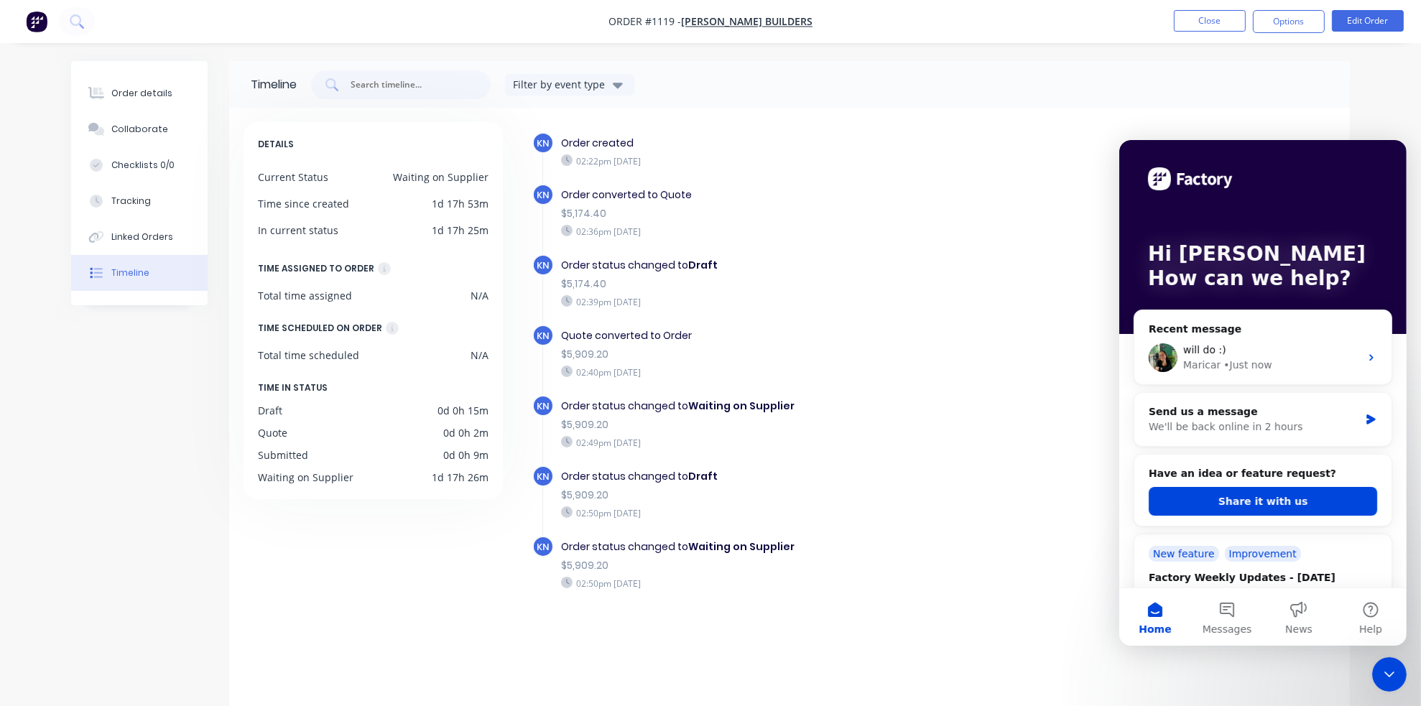
scroll to position [0, 0]
click at [1241, 494] on button "Share it with us" at bounding box center [1262, 500] width 228 height 29
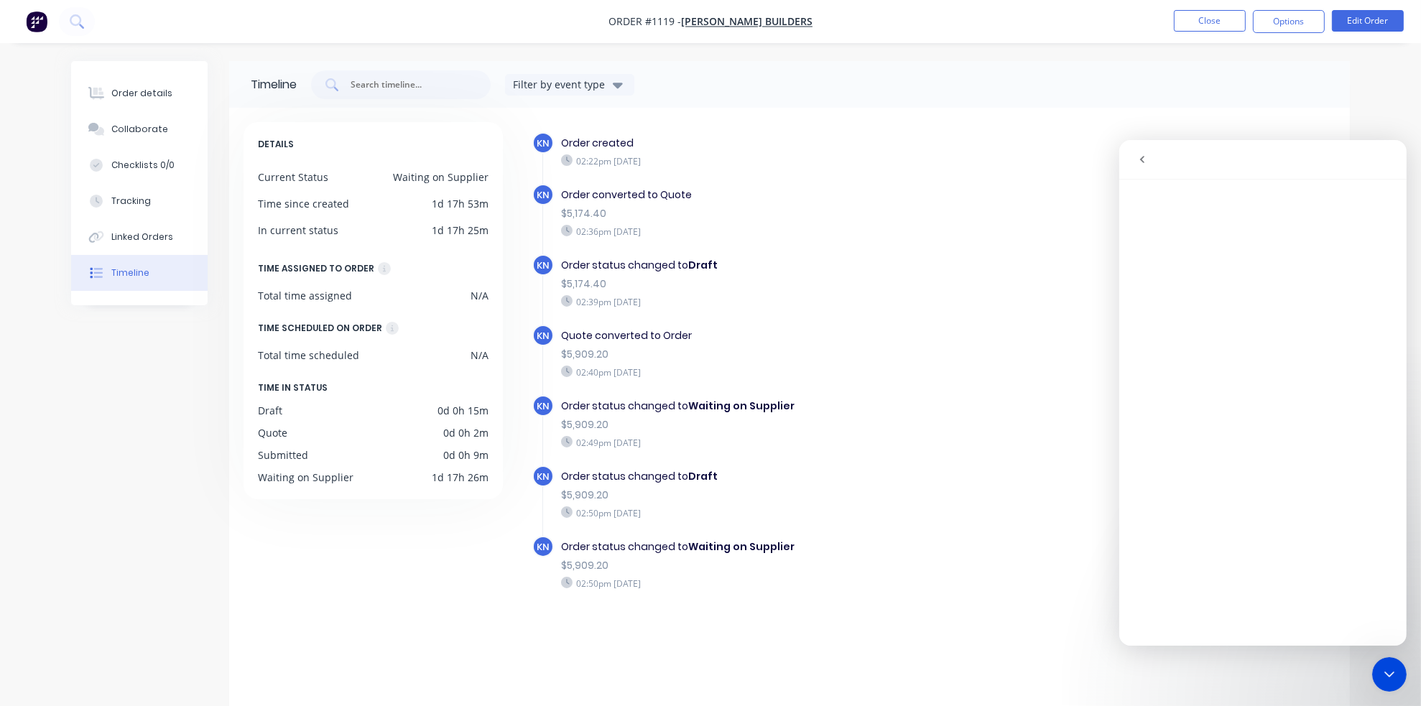
click at [1241, 662] on div "Close Intercom Messenger" at bounding box center [1388, 674] width 34 height 34
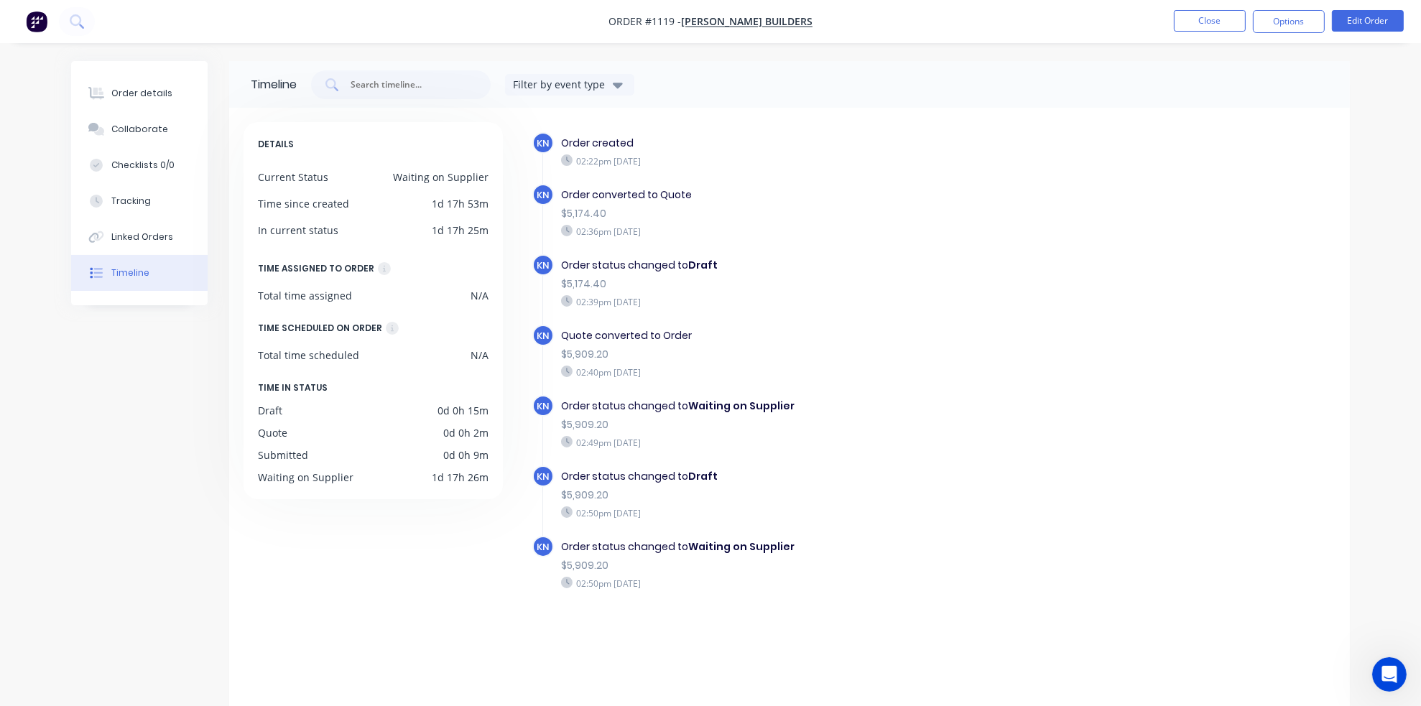
click at [1241, 662] on div "Open Intercom Messenger" at bounding box center [1388, 673] width 47 height 47
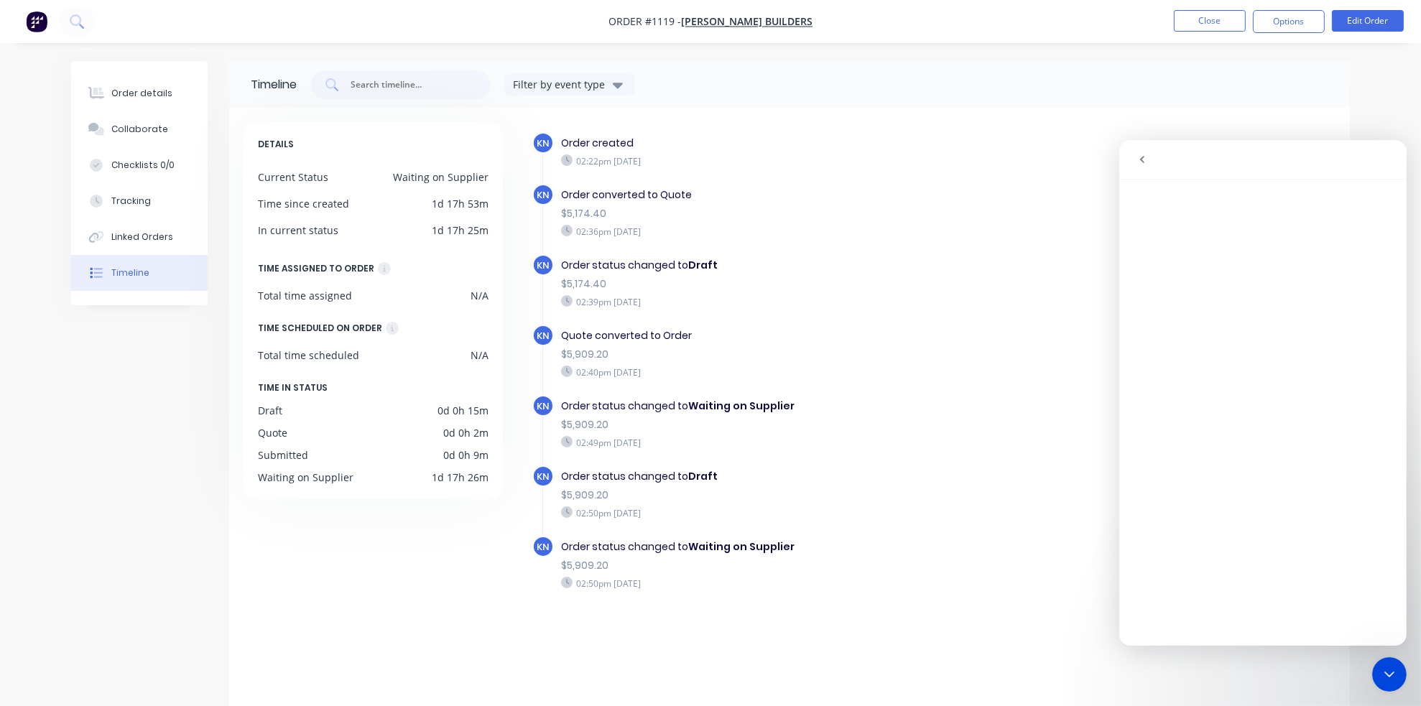
click at [1140, 162] on icon "go back" at bounding box center [1141, 158] width 11 height 11
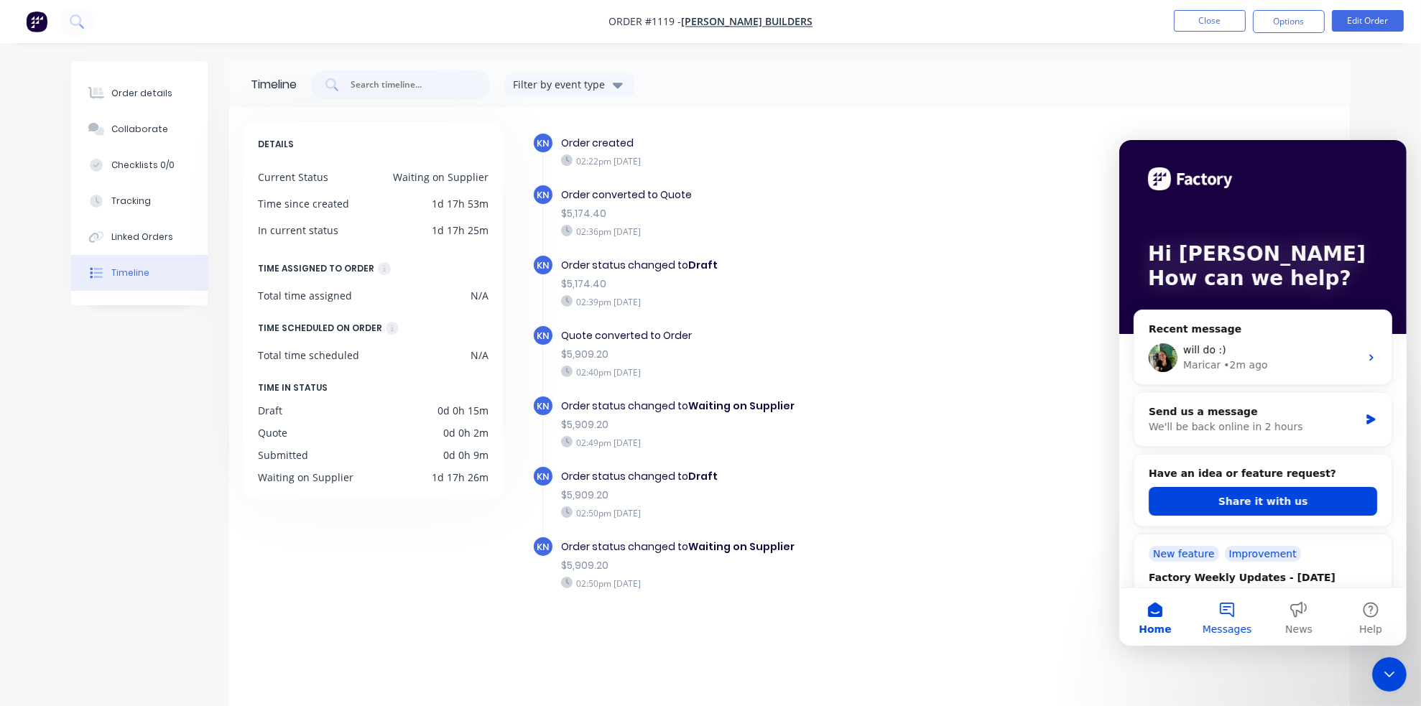
click at [1224, 609] on button "Messages" at bounding box center [1226, 616] width 72 height 57
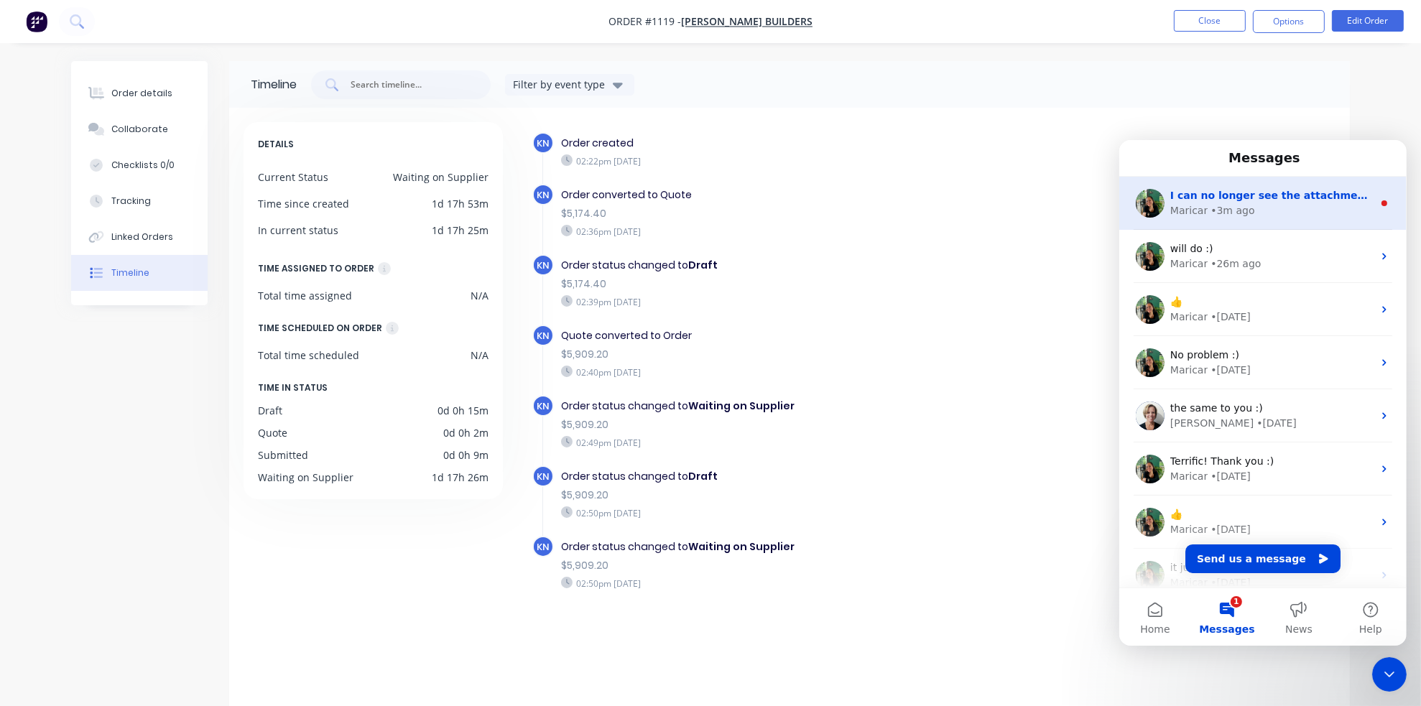
click at [1218, 204] on div "• 3m ago" at bounding box center [1232, 210] width 44 height 15
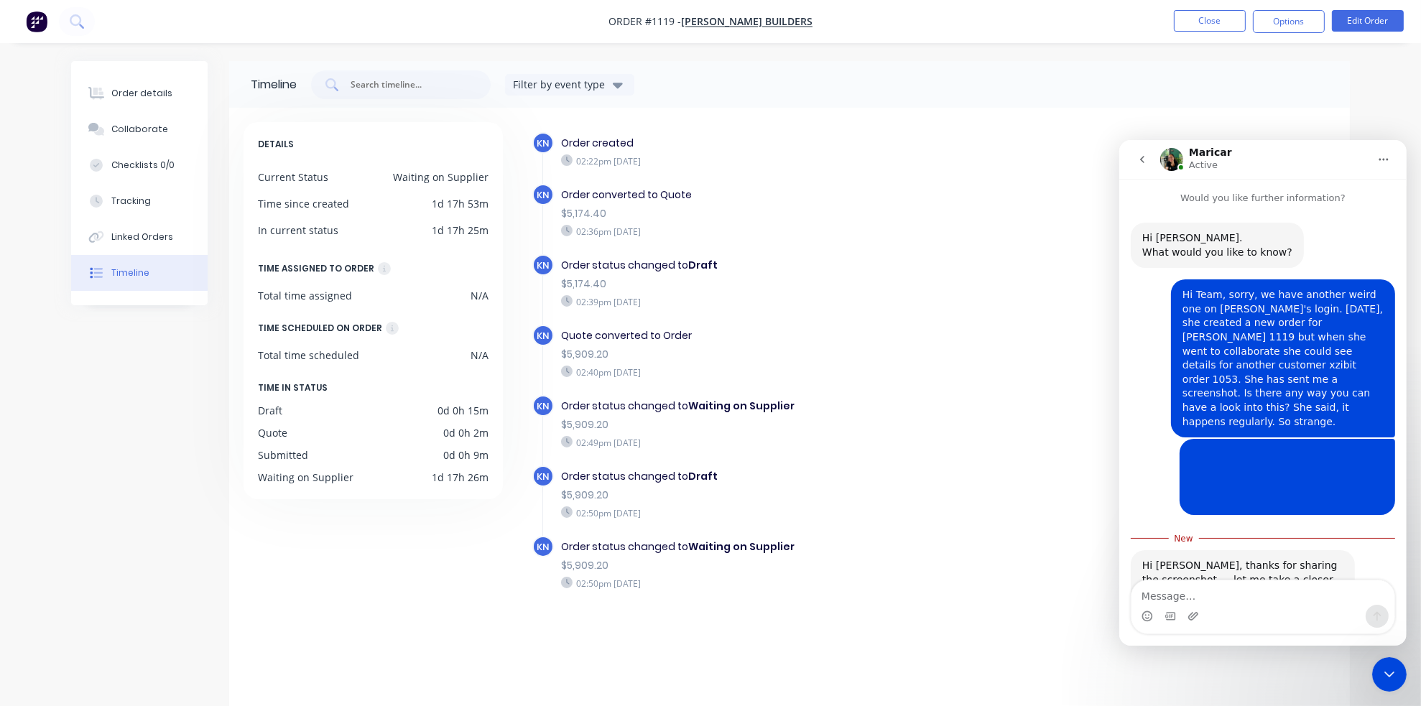
scroll to position [77, 0]
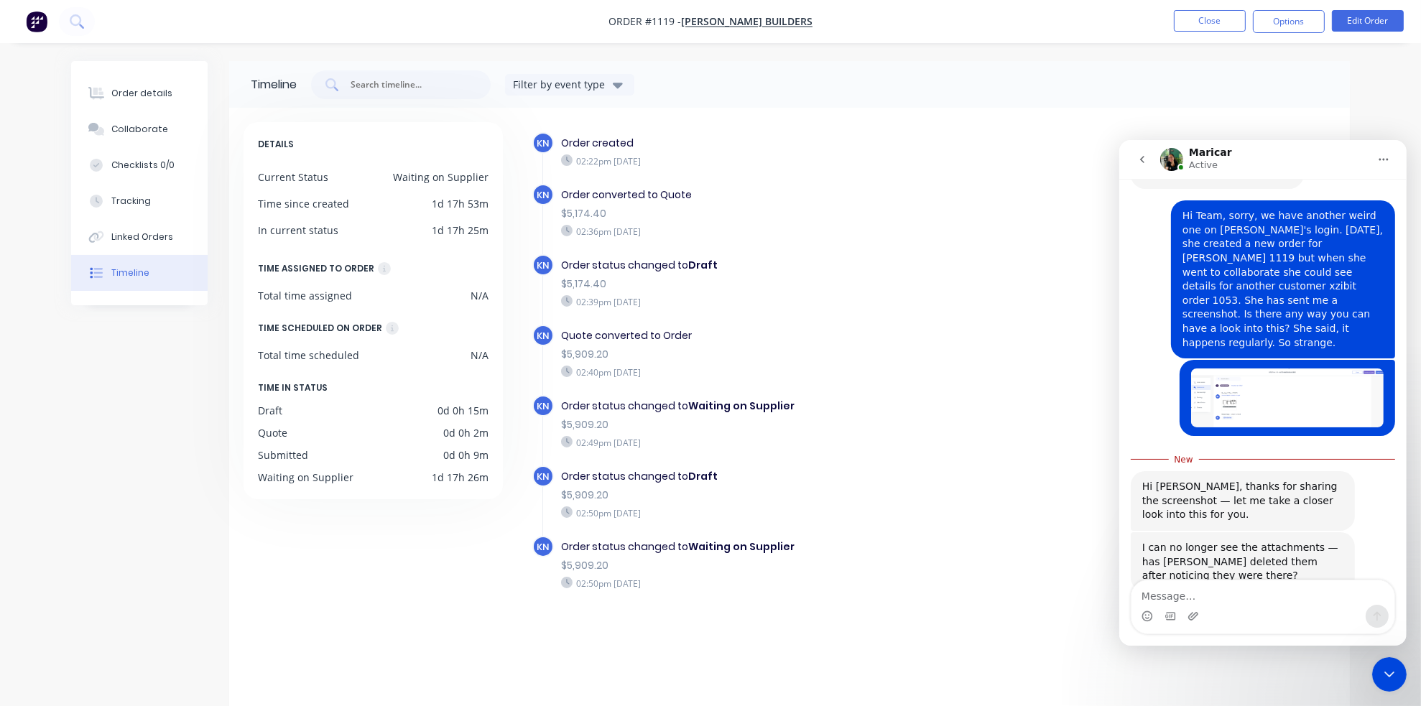
click at [1215, 587] on textarea "Message…" at bounding box center [1262, 592] width 263 height 24
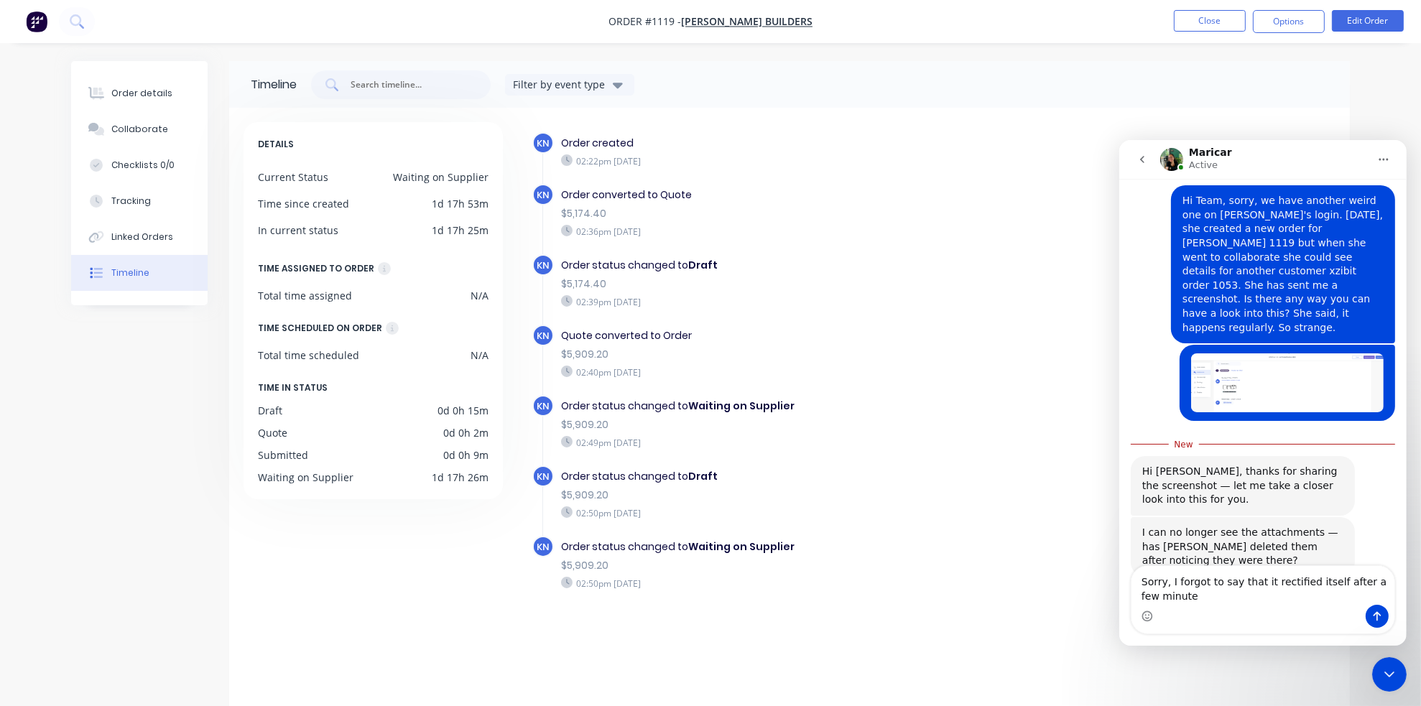
type textarea "Sorry, I forgot to say that it rectified itself after a few minutes"
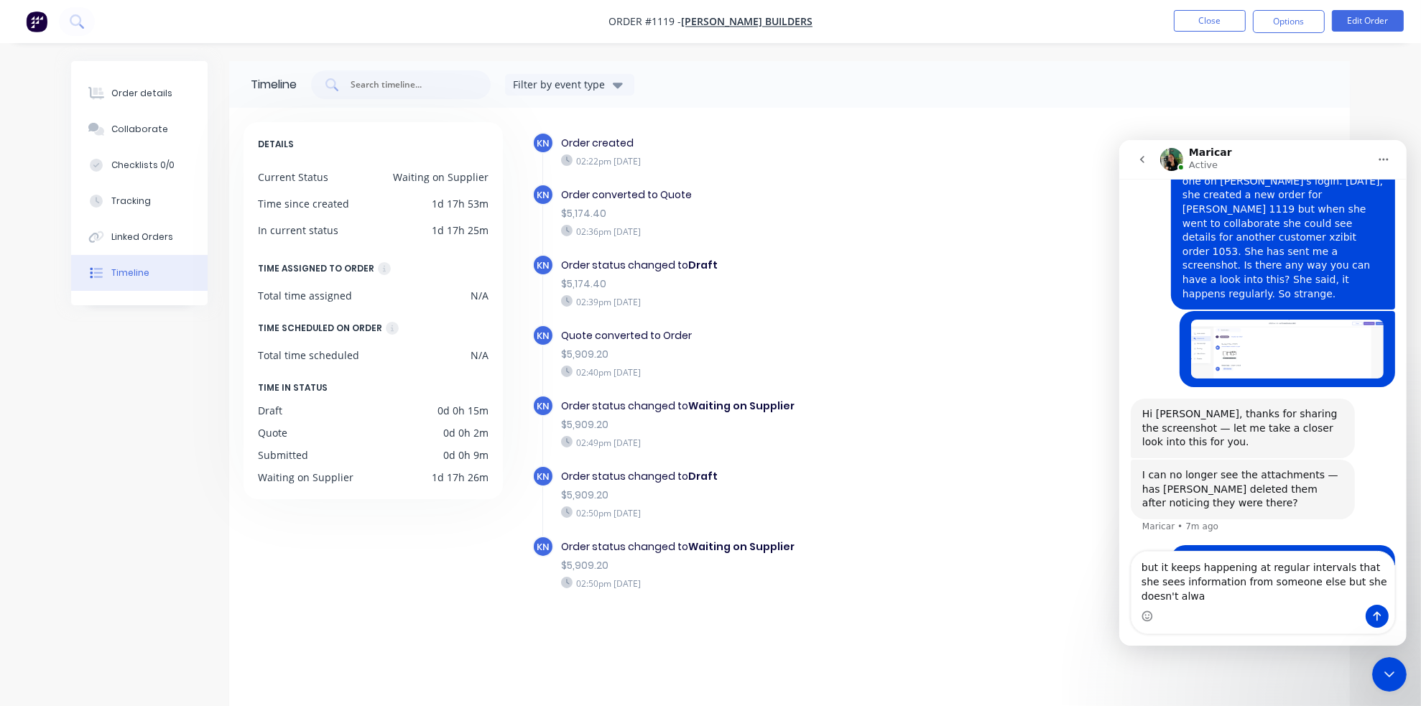
scroll to position [140, 0]
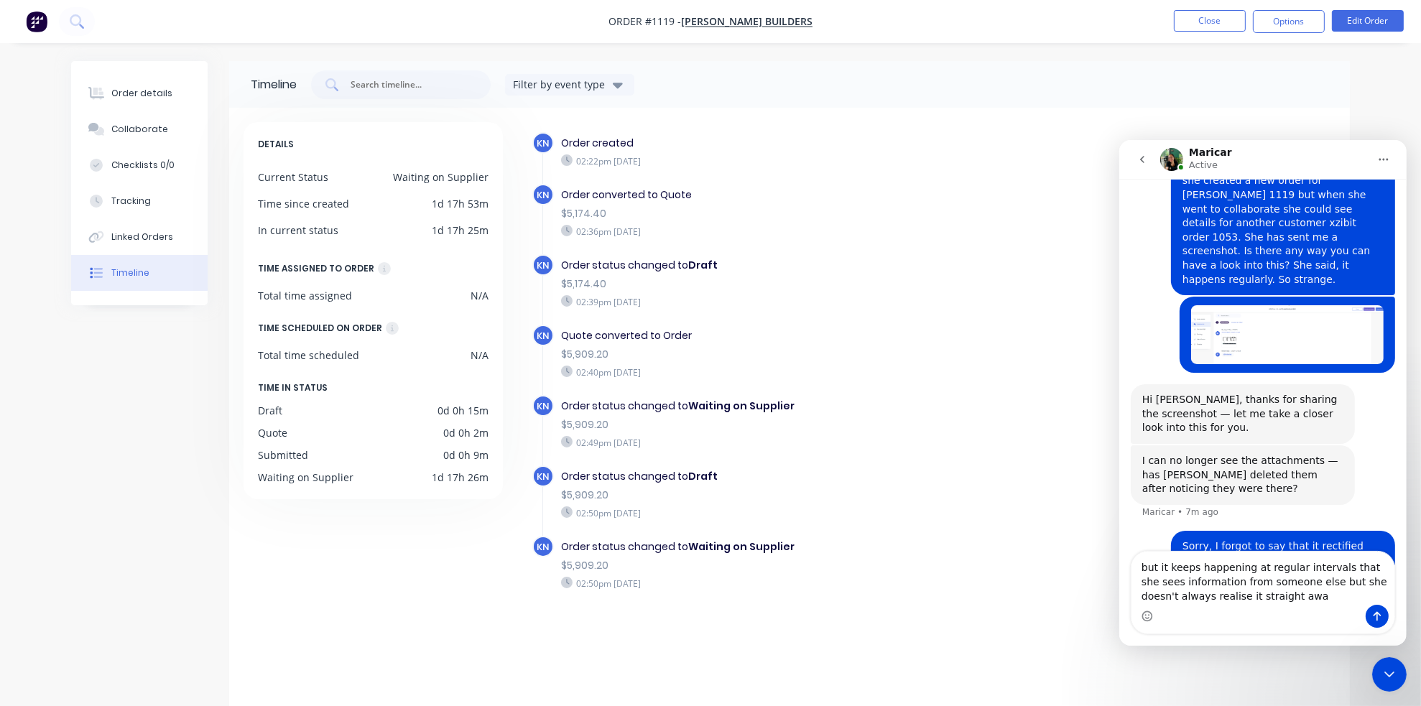
type textarea "but it keeps happening at regular intervals that she sees information from some…"
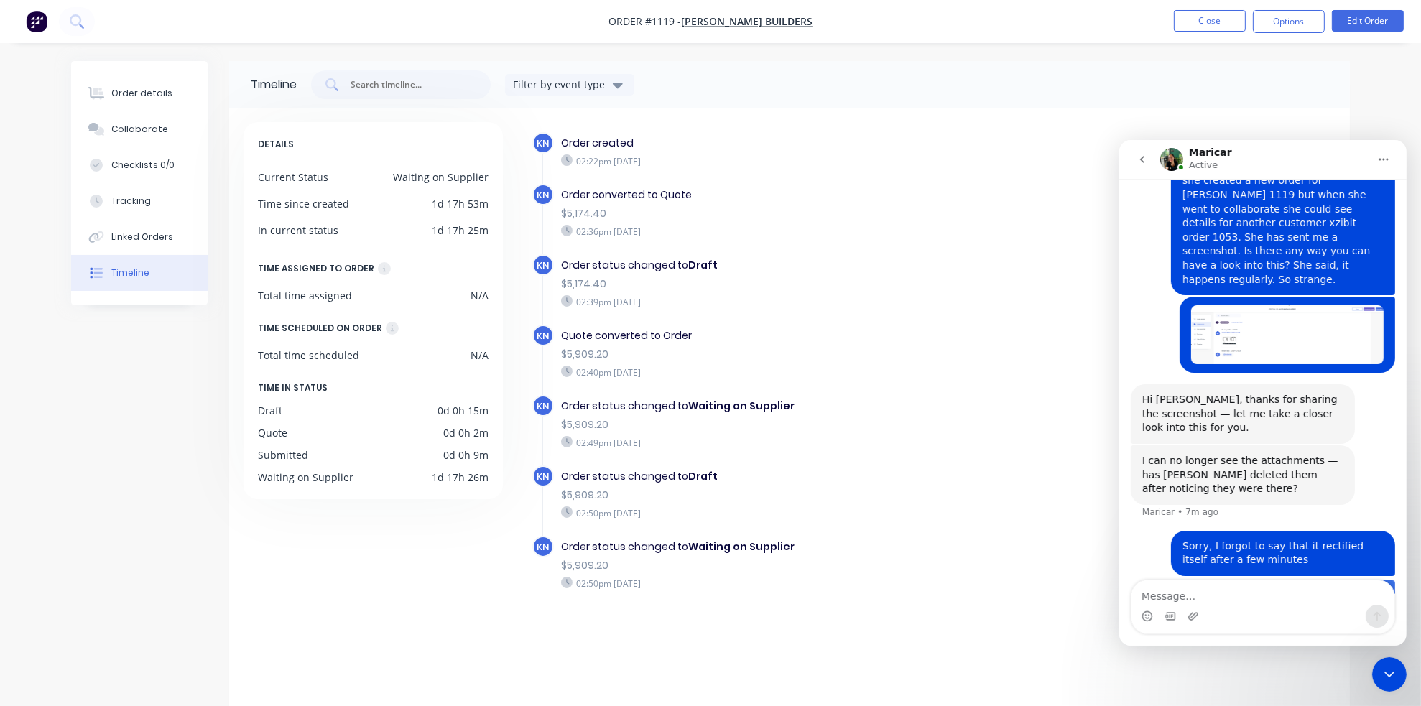
scroll to position [185, 0]
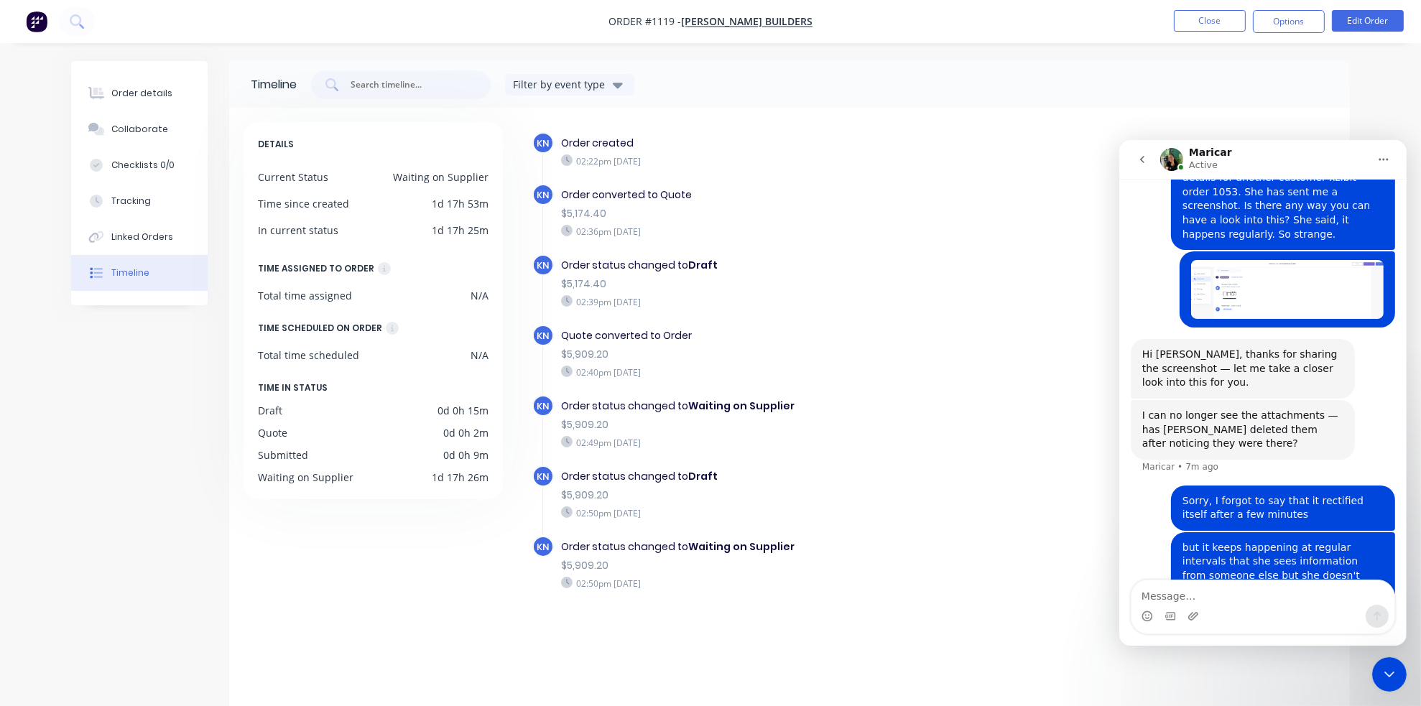
click at [1136, 155] on icon "go back" at bounding box center [1141, 158] width 11 height 11
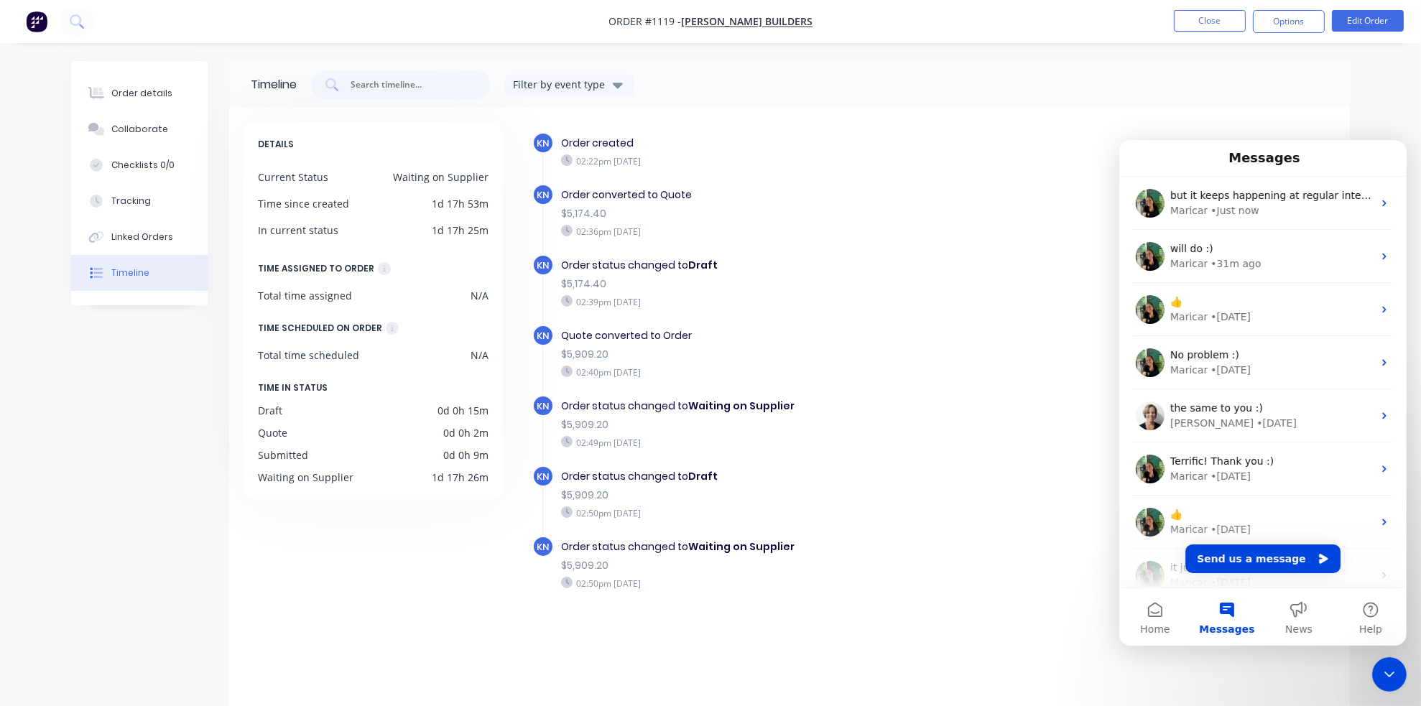
scroll to position [0, 0]
click at [1150, 624] on span "Home" at bounding box center [1153, 629] width 29 height 10
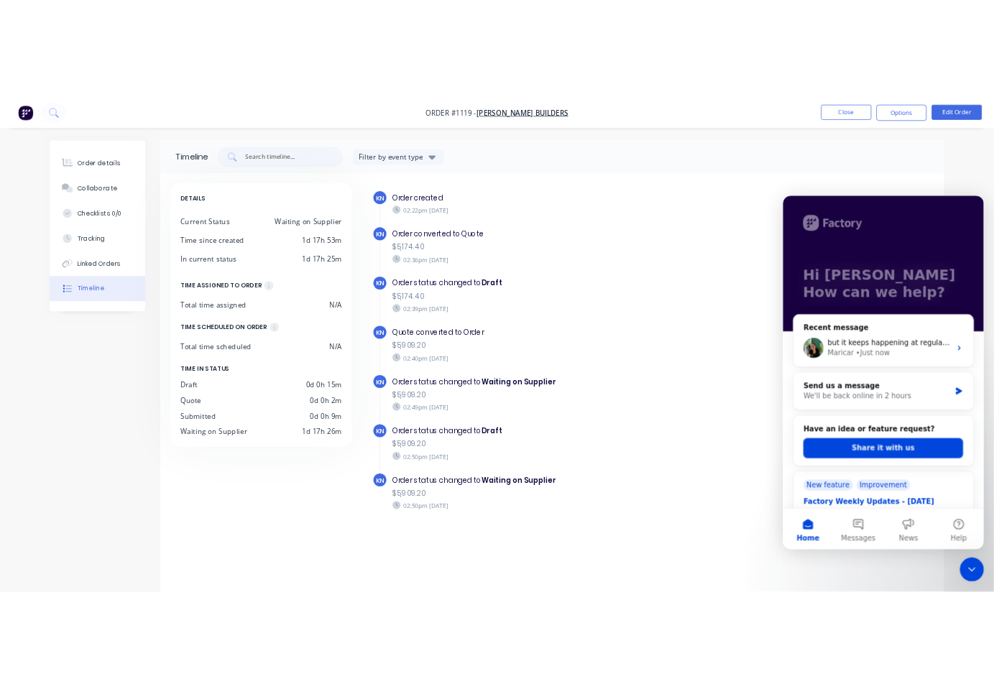
scroll to position [80, 0]
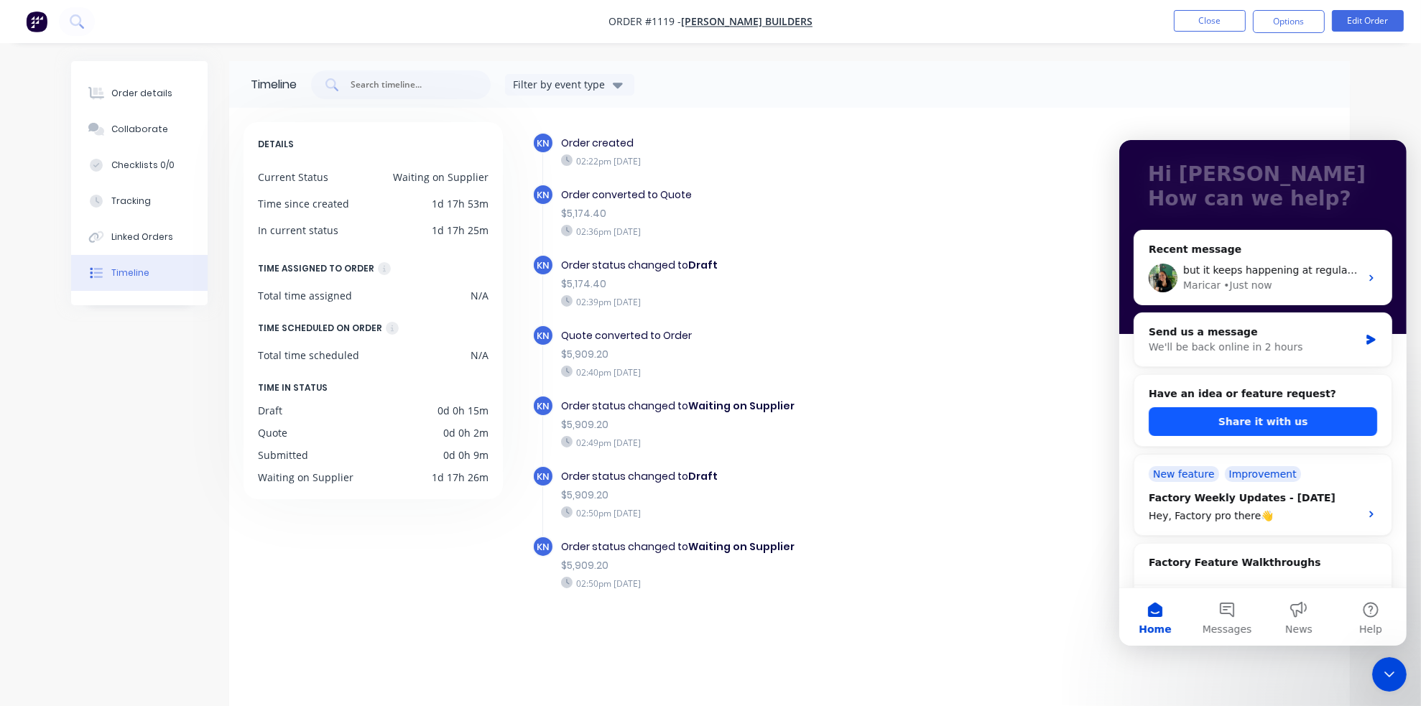
click at [1241, 420] on button "Share it with us" at bounding box center [1262, 421] width 228 height 29
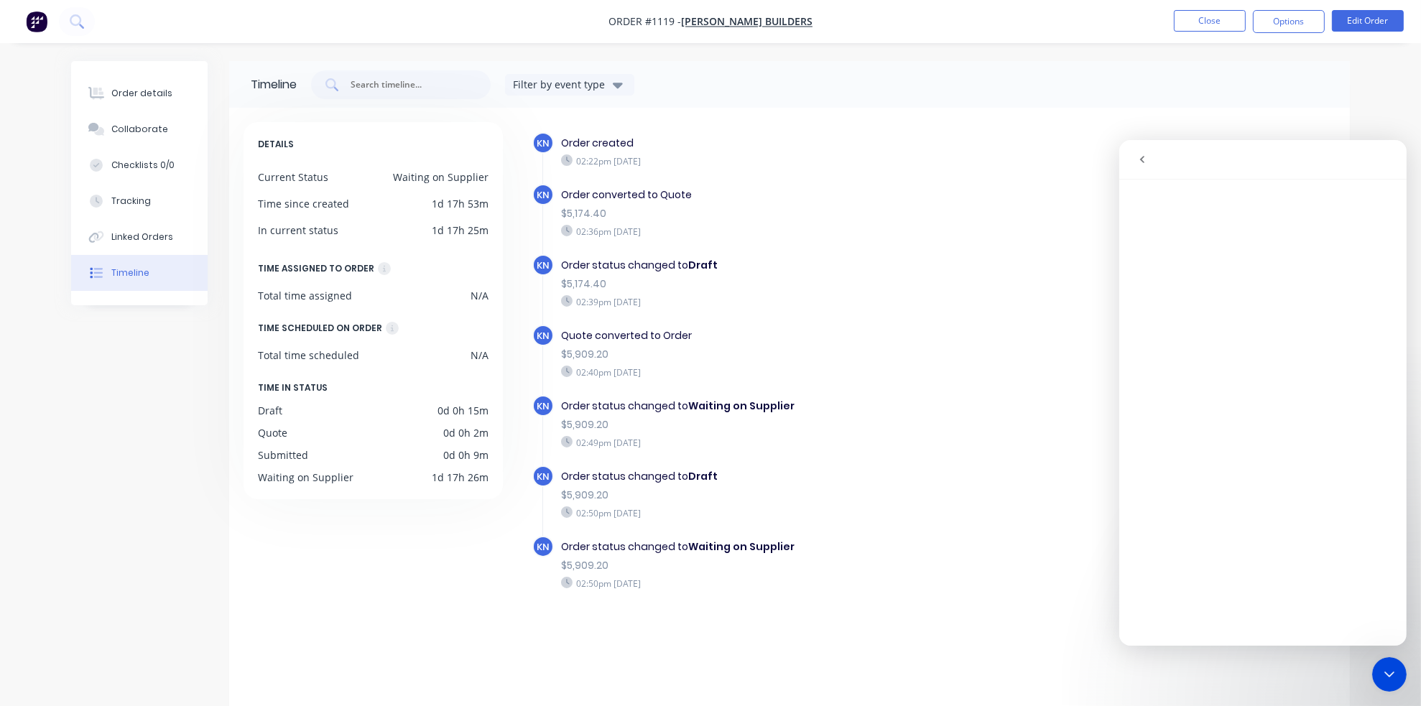
click at [1138, 161] on icon "go back" at bounding box center [1141, 158] width 11 height 11
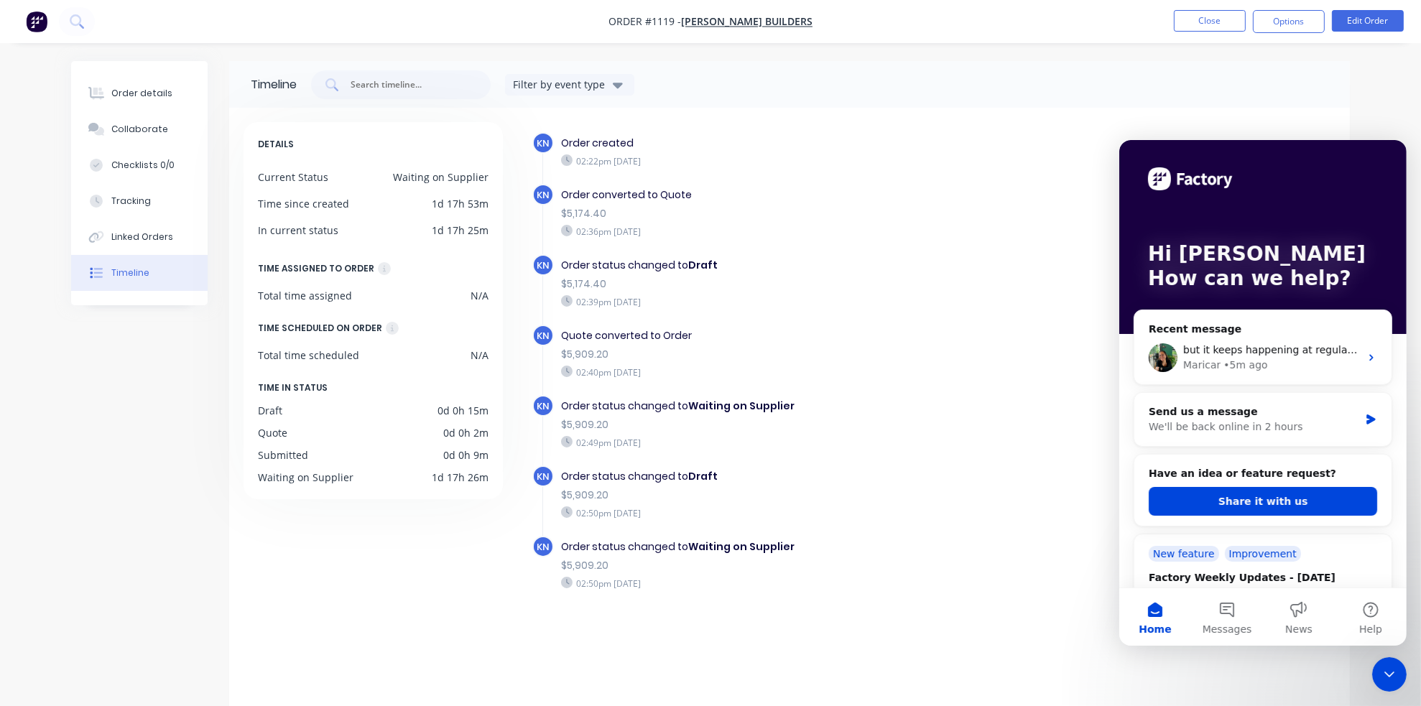
click at [1010, 226] on div "02:36pm [DATE]" at bounding box center [809, 231] width 497 height 13
click at [1221, 24] on button "Close" at bounding box center [1210, 21] width 72 height 22
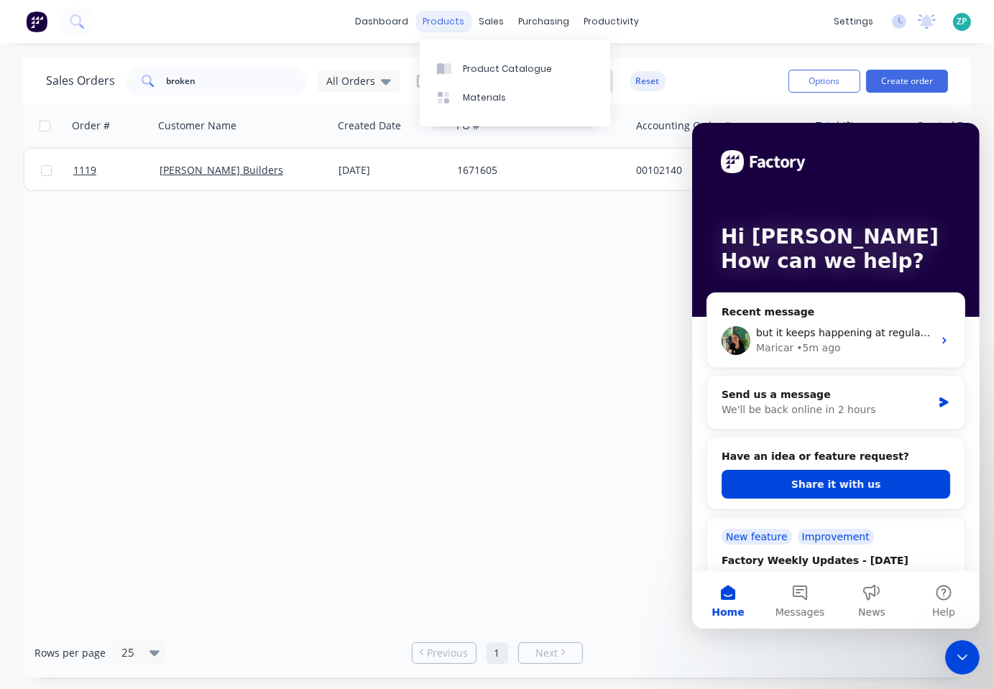
click at [445, 23] on div "products" at bounding box center [443, 22] width 56 height 22
click at [468, 72] on div "Product Catalogue" at bounding box center [507, 68] width 89 height 13
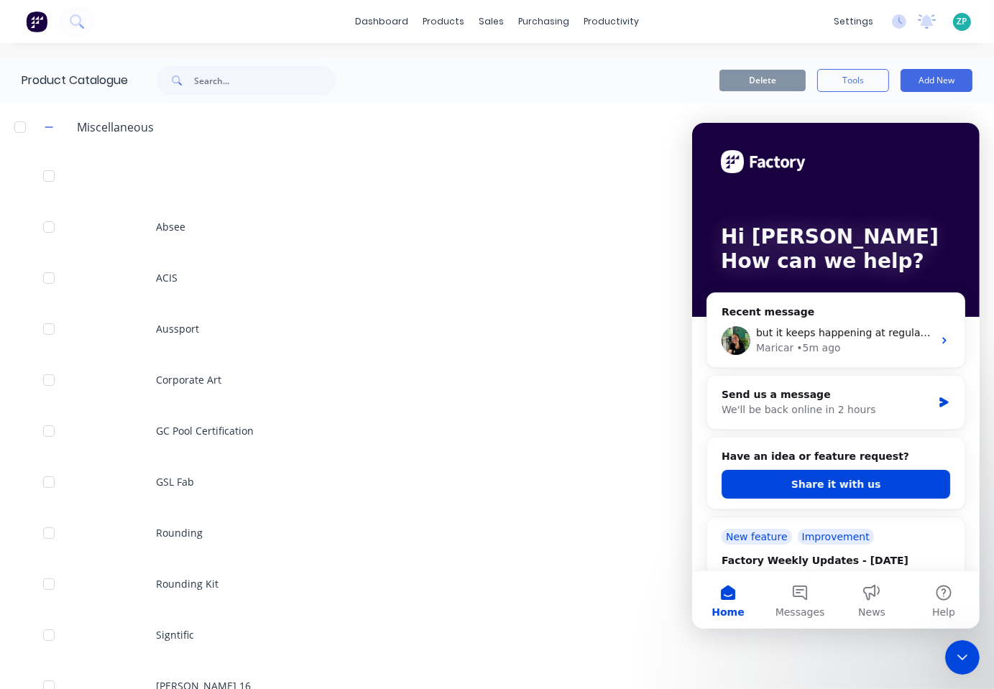
click at [959, 644] on div "Close Intercom Messenger" at bounding box center [961, 656] width 34 height 34
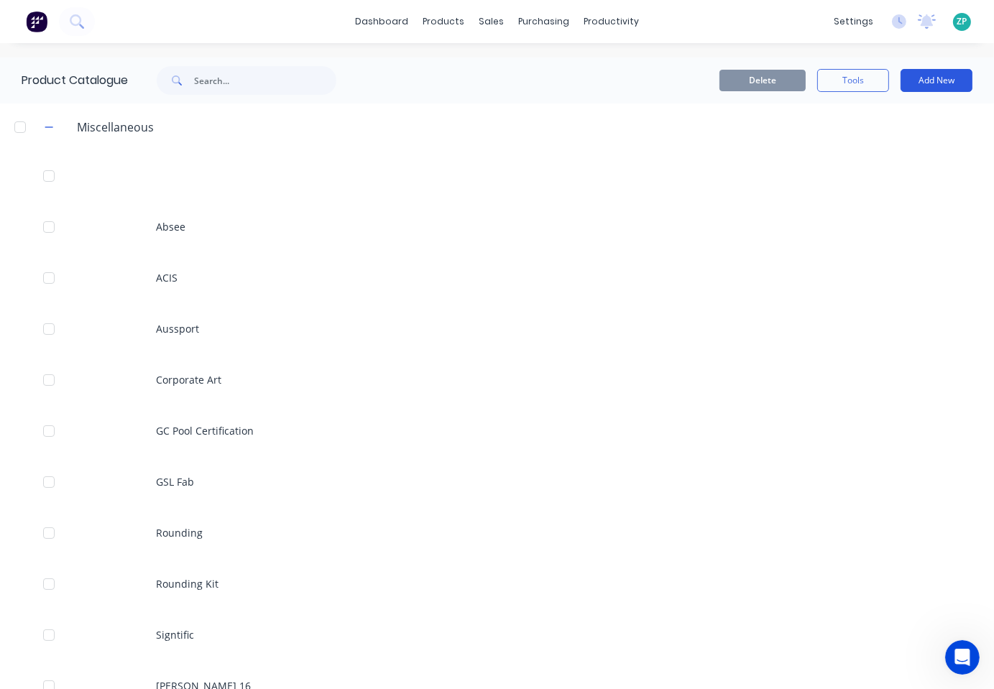
click at [927, 77] on button "Add New" at bounding box center [936, 80] width 72 height 23
click at [886, 179] on div "Product Kit" at bounding box center [903, 175] width 111 height 21
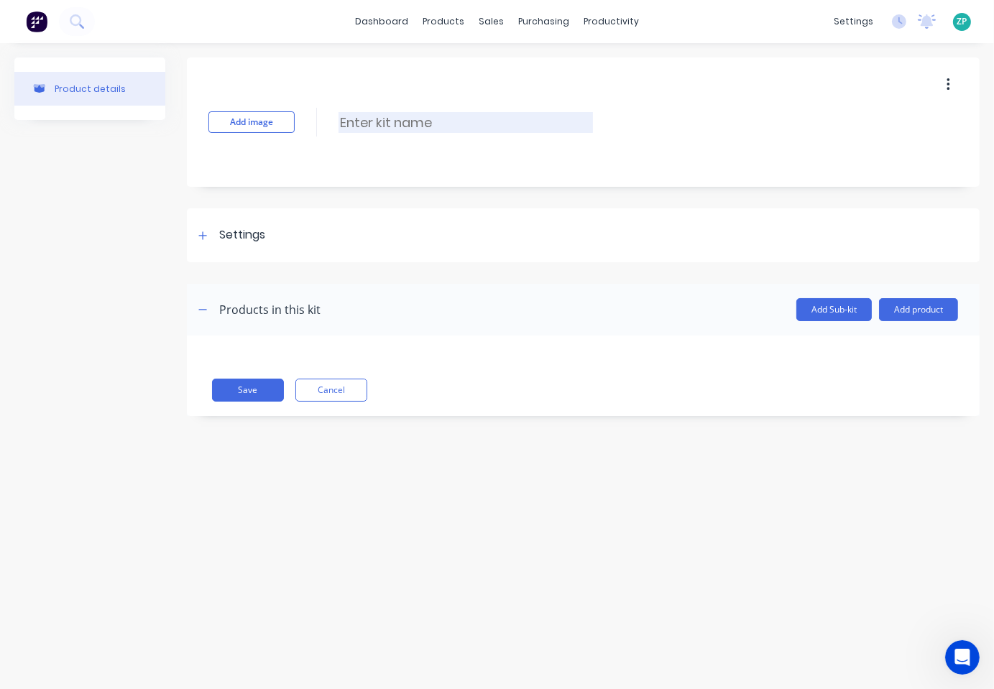
click at [362, 121] on input at bounding box center [465, 122] width 254 height 21
type input "[PERSON_NAME] Witch Doctor - Mirror"
click at [203, 244] on div at bounding box center [203, 235] width 18 height 18
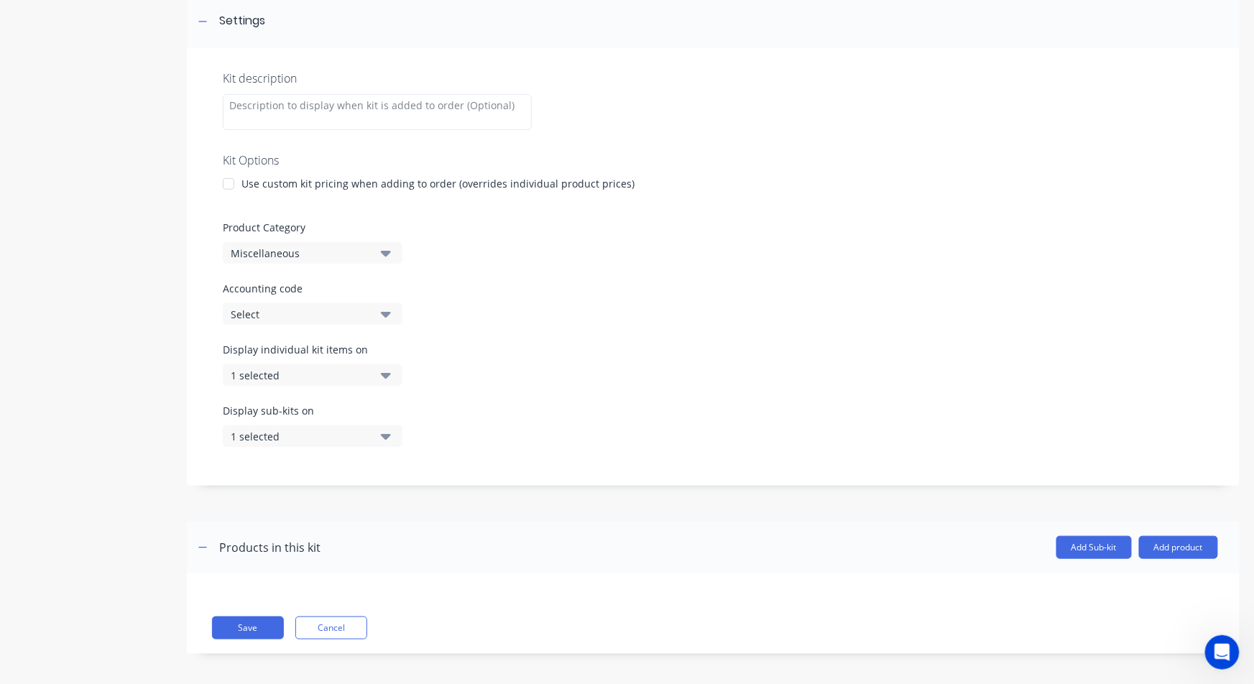
scroll to position [219, 0]
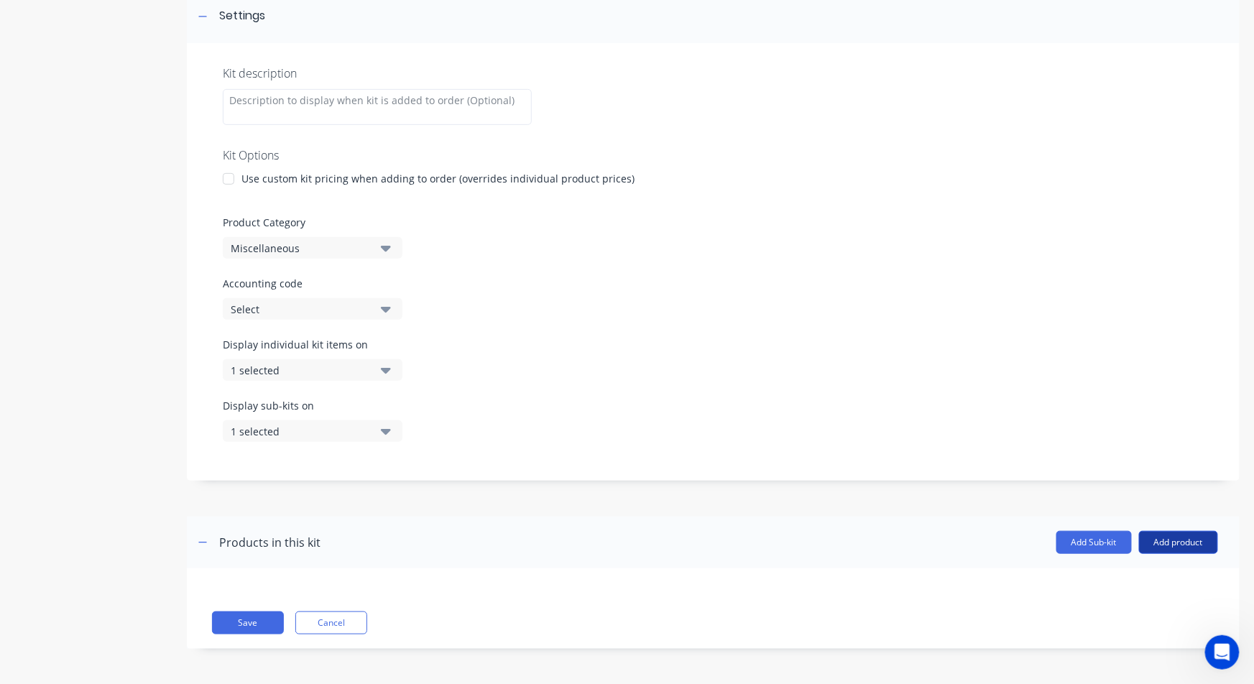
click at [1167, 535] on button "Add product" at bounding box center [1178, 542] width 79 height 23
click at [1095, 610] on div "Labour" at bounding box center [1149, 608] width 111 height 21
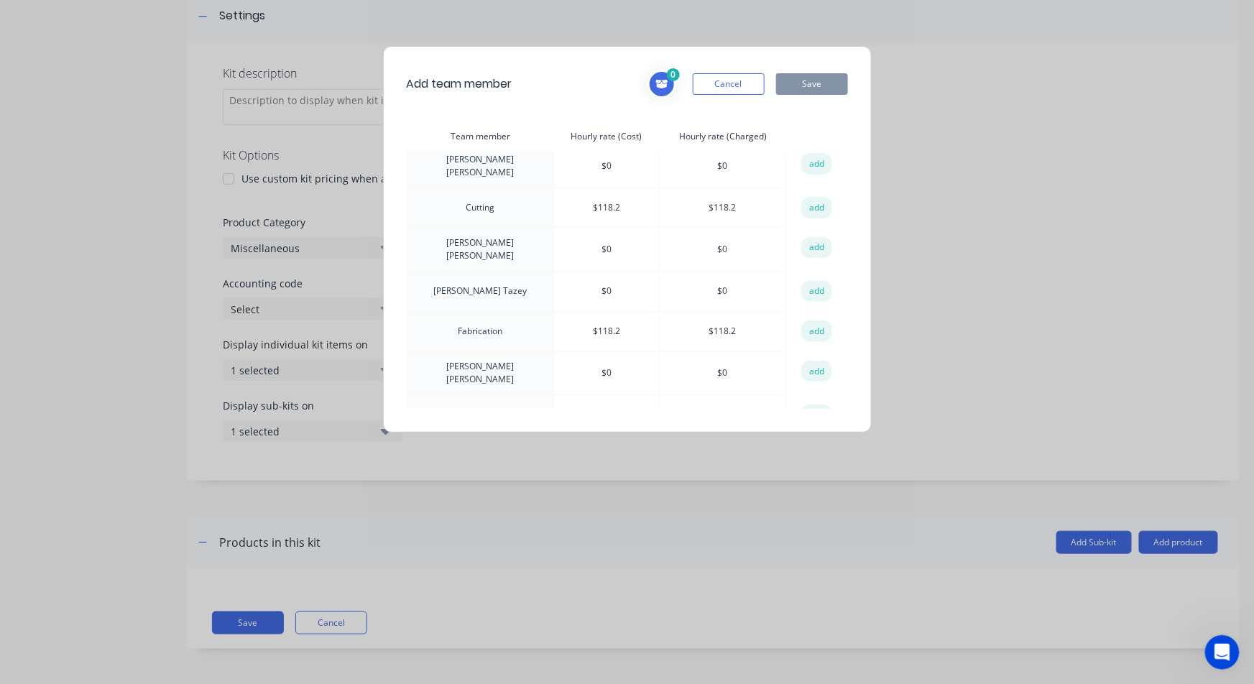
scroll to position [0, 0]
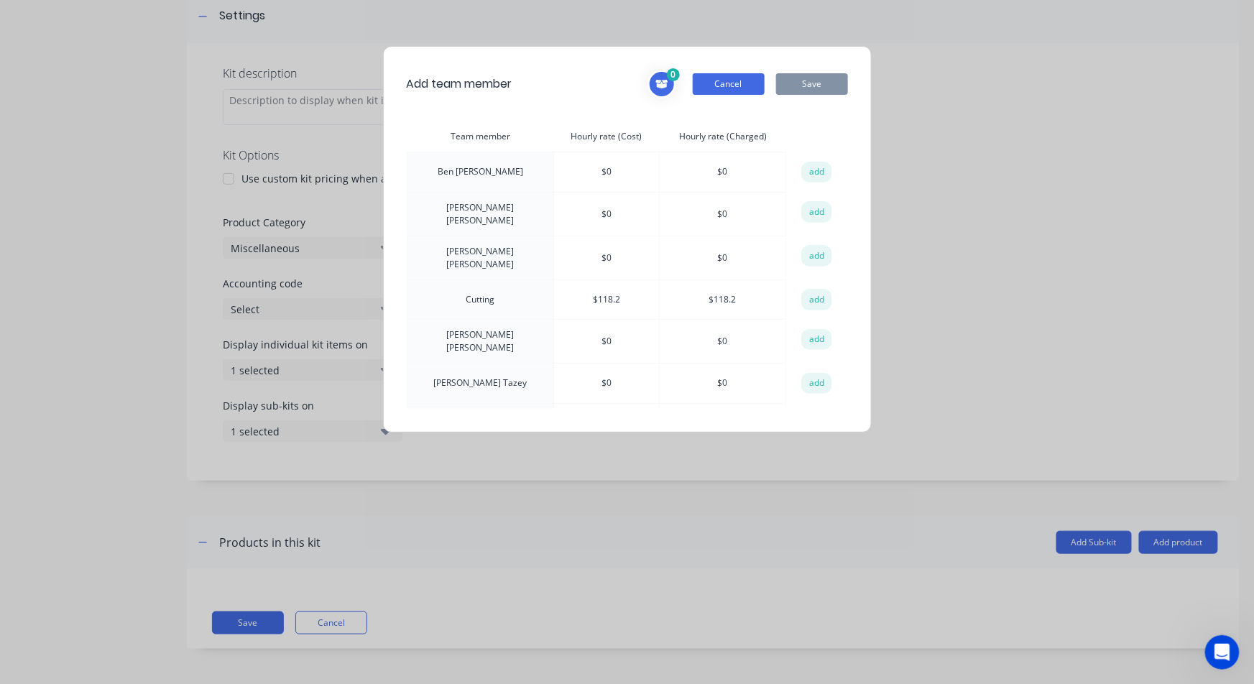
click at [730, 91] on button "Cancel" at bounding box center [729, 84] width 72 height 22
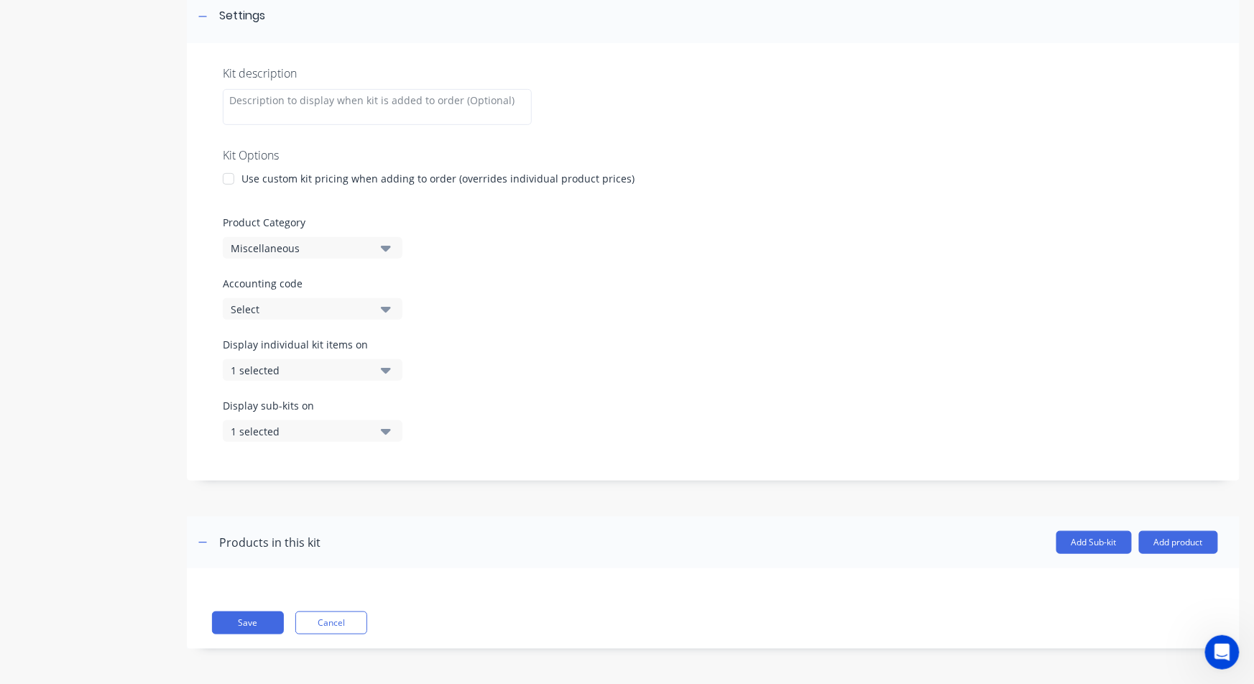
click at [228, 180] on div at bounding box center [228, 179] width 29 height 29
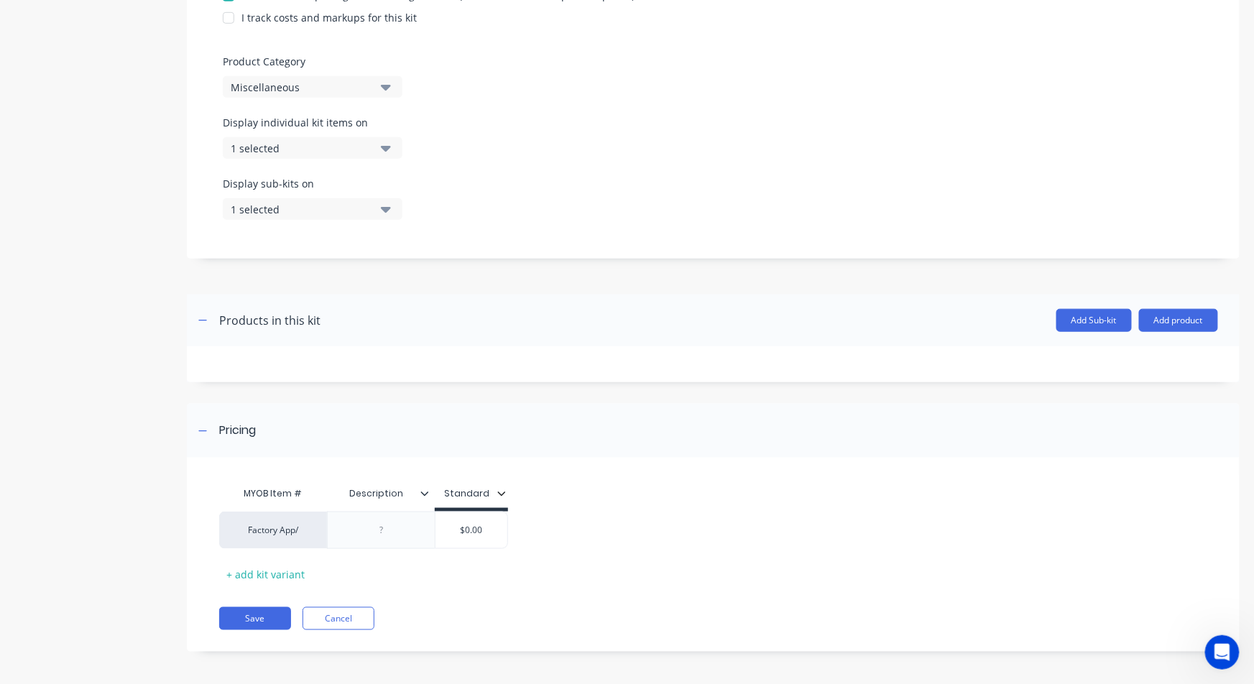
scroll to position [405, 0]
click at [304, 532] on div "Factory App/" at bounding box center [273, 527] width 79 height 13
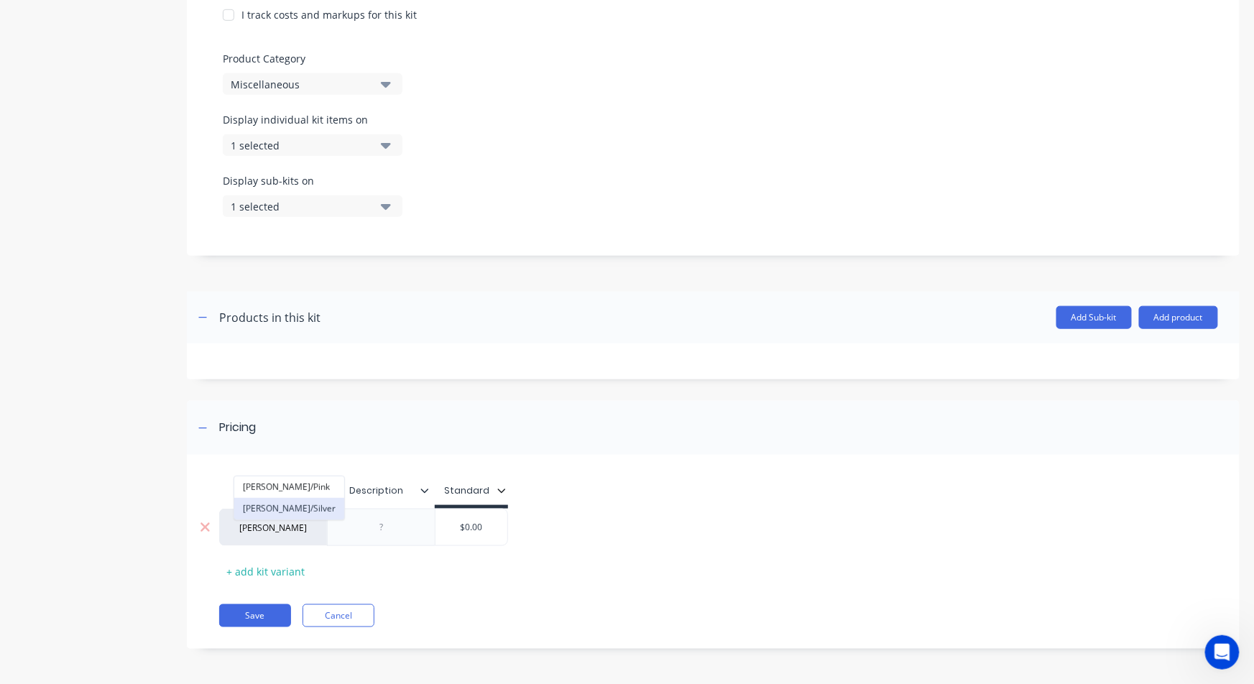
type input "[PERSON_NAME]"
click at [274, 512] on button "[PERSON_NAME]/Silver" at bounding box center [289, 509] width 110 height 22
click at [379, 527] on div at bounding box center [382, 527] width 72 height 19
click at [390, 527] on div at bounding box center [382, 527] width 72 height 19
paste div
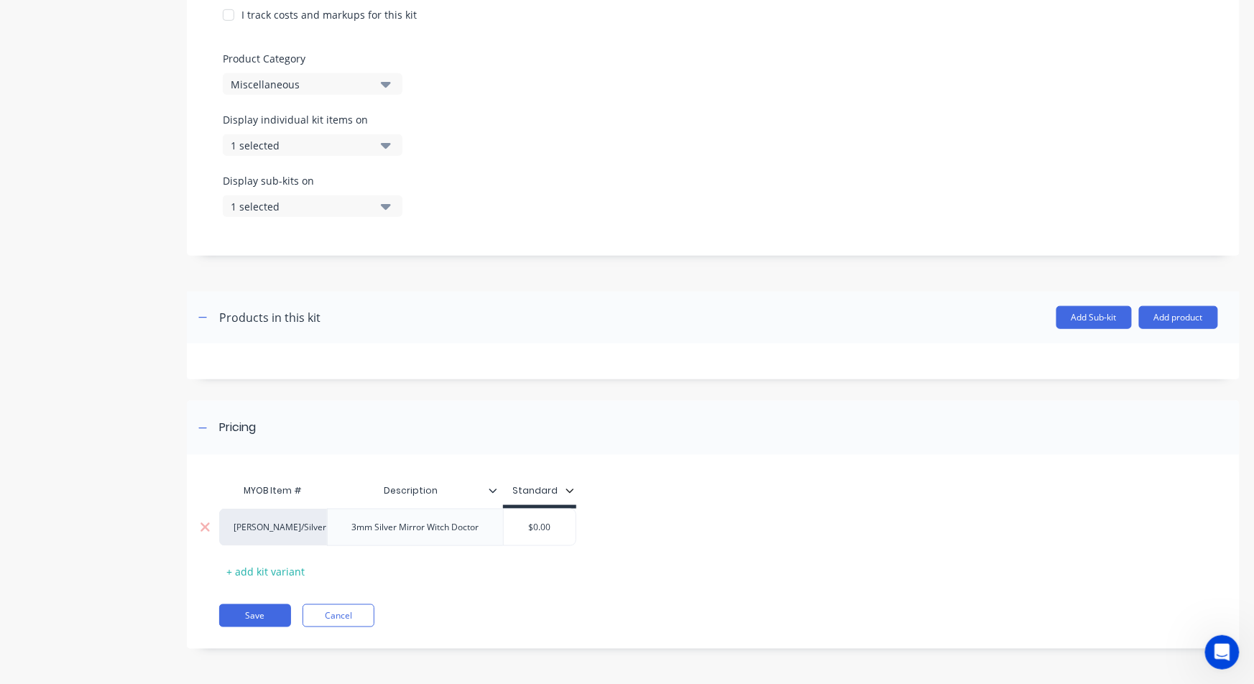
click at [535, 534] on div "$0.00" at bounding box center [540, 527] width 72 height 36
click at [508, 514] on div "$0.00" at bounding box center [540, 527] width 72 height 36
drag, startPoint x: 530, startPoint y: 527, endPoint x: 655, endPoint y: 489, distance: 130.5
click at [653, 489] on div "MYOB Item # Description Standard [PERSON_NAME]/Silver [PERSON_NAME] 3mm Silver …" at bounding box center [707, 529] width 977 height 106
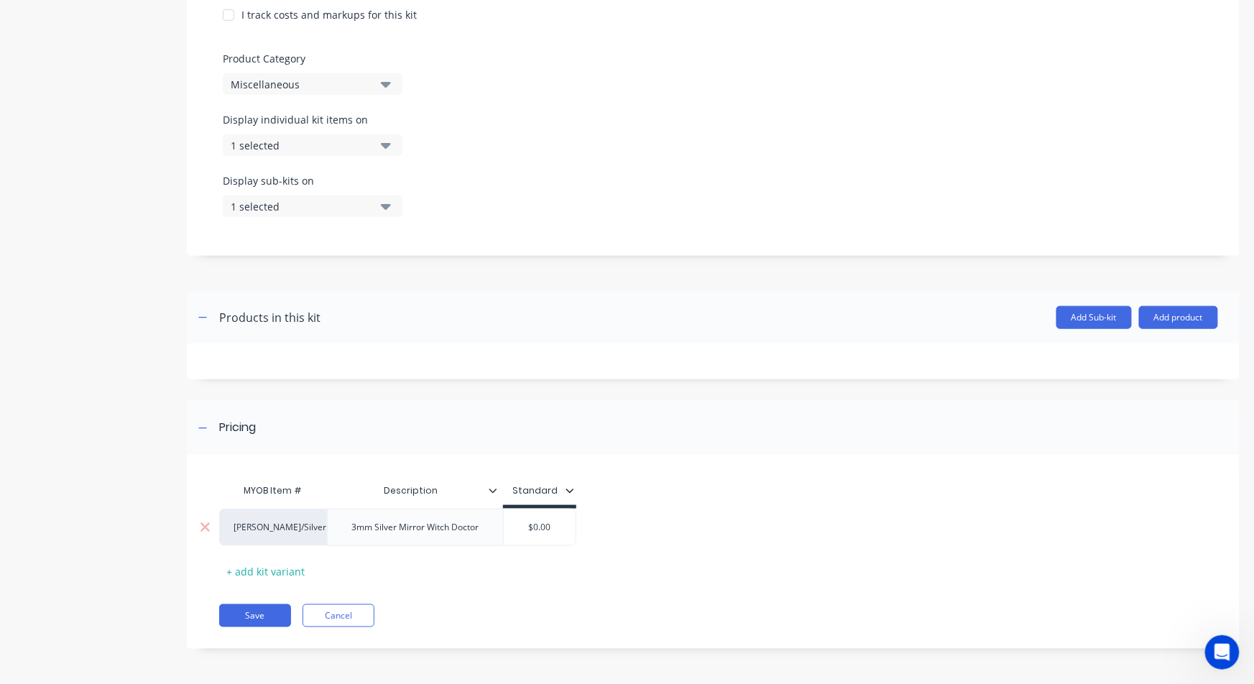
click at [552, 523] on input "$0.00" at bounding box center [540, 527] width 72 height 13
click at [552, 524] on input "$0.00" at bounding box center [540, 527] width 72 height 13
type input "$"
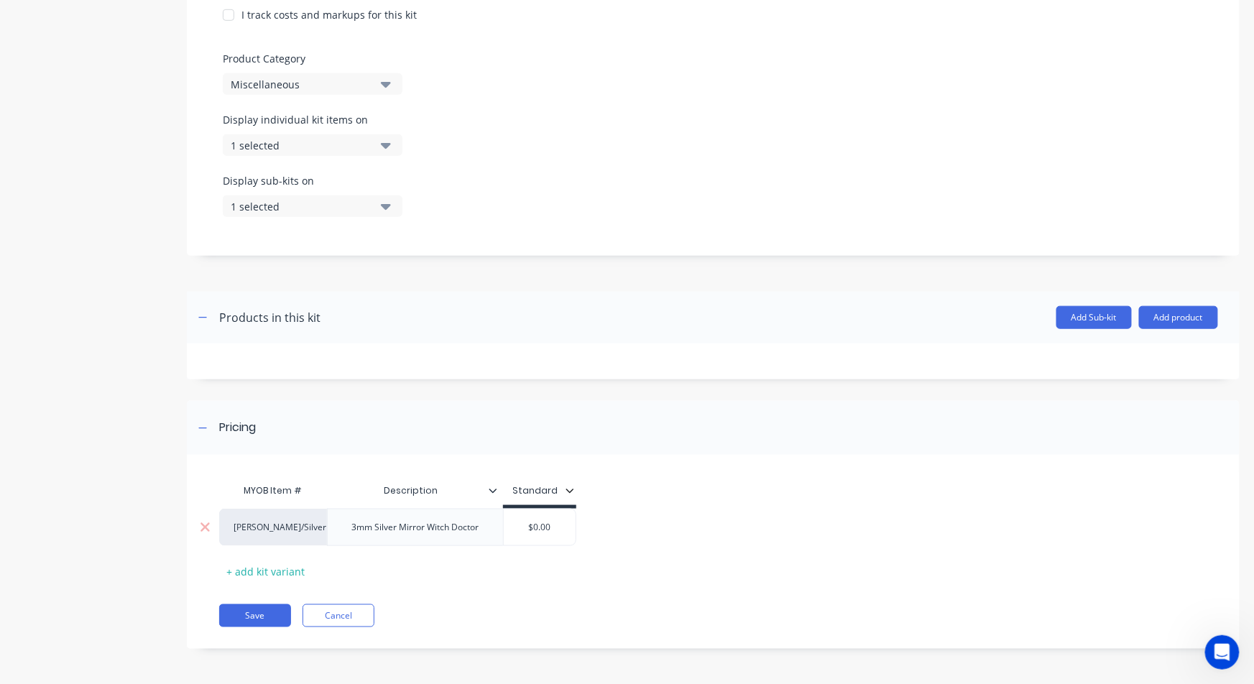
click at [539, 529] on input "text" at bounding box center [540, 527] width 72 height 13
type input "35.20"
click at [264, 608] on button "Save" at bounding box center [255, 615] width 72 height 23
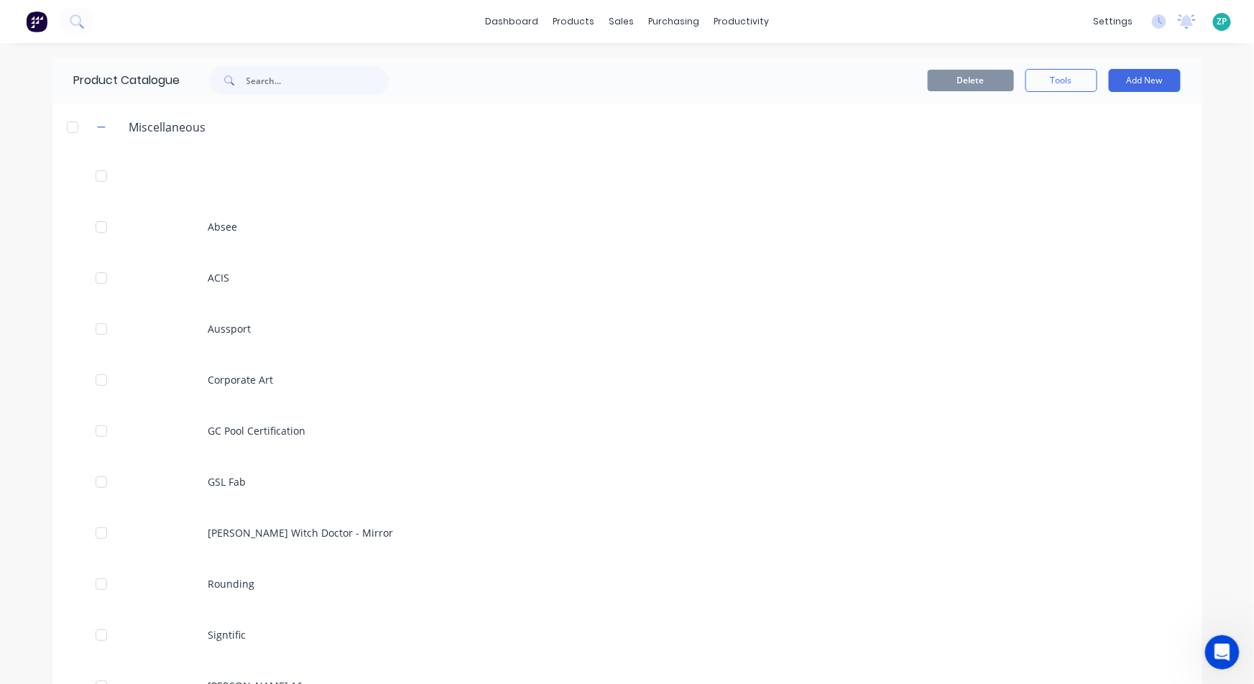
click at [1231, 634] on div "Open Intercom Messenger" at bounding box center [1221, 651] width 34 height 34
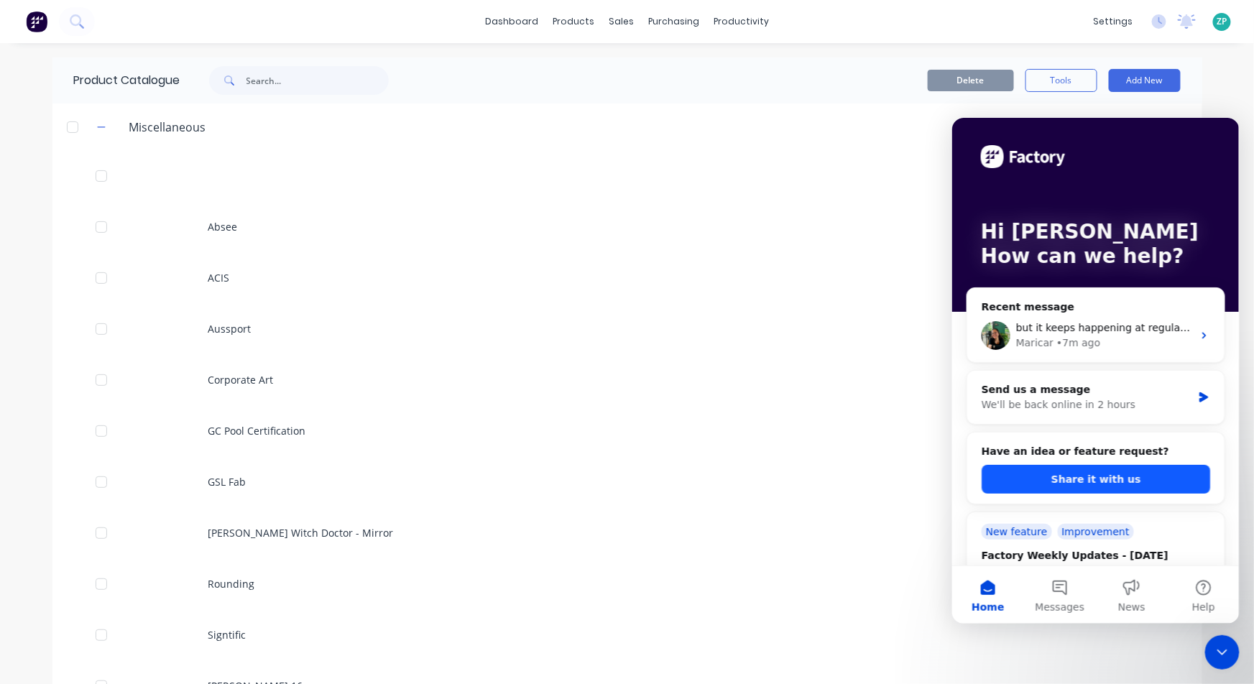
click at [1100, 485] on button "Share it with us" at bounding box center [1095, 478] width 228 height 29
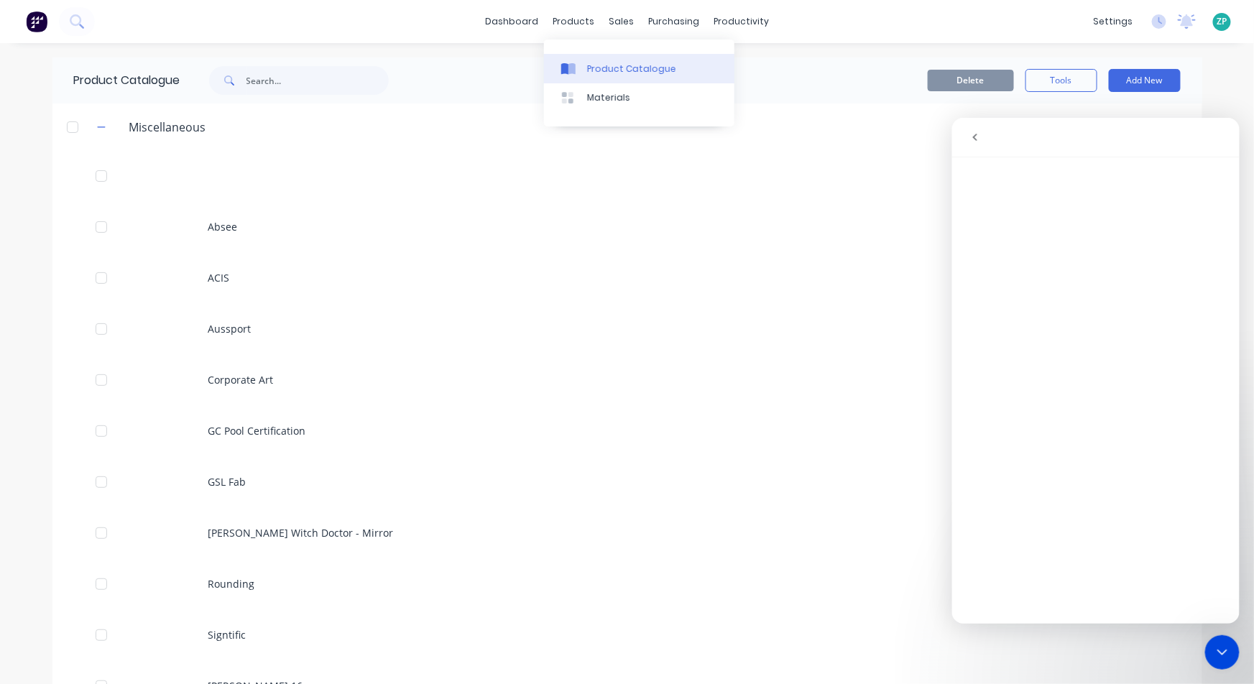
click at [623, 65] on div "Product Catalogue" at bounding box center [631, 68] width 89 height 13
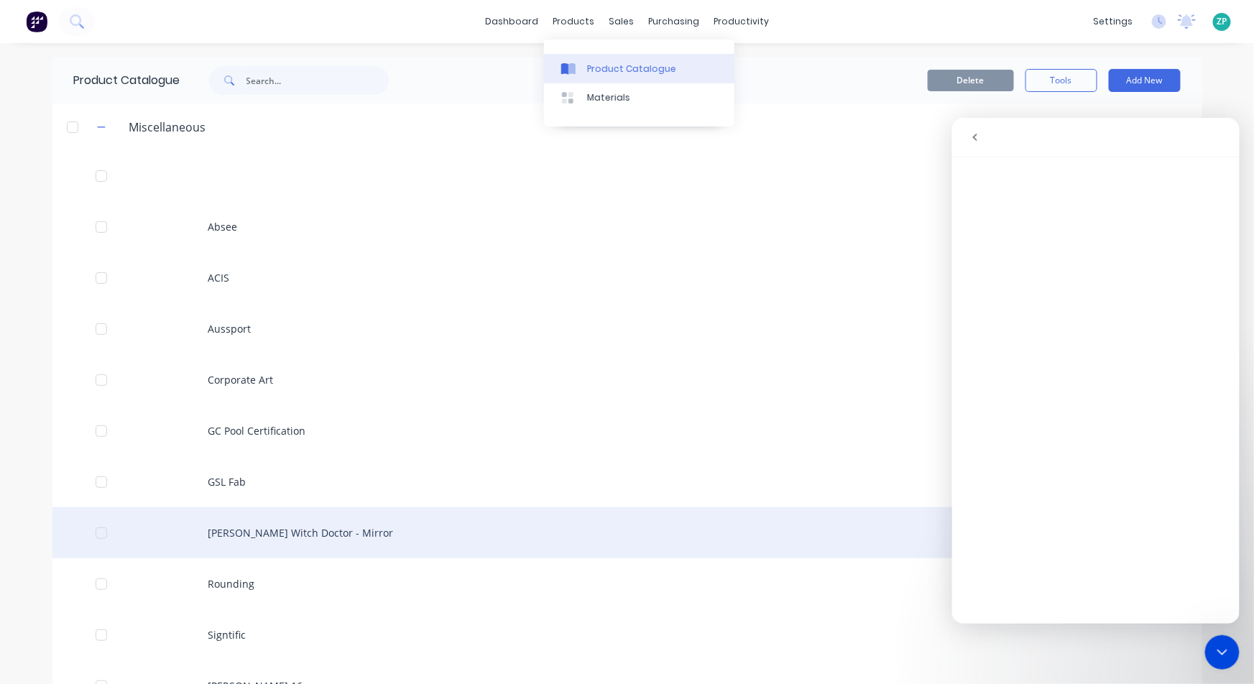
click at [313, 520] on div "[PERSON_NAME] Witch Doctor - Mirror" at bounding box center [626, 532] width 1149 height 51
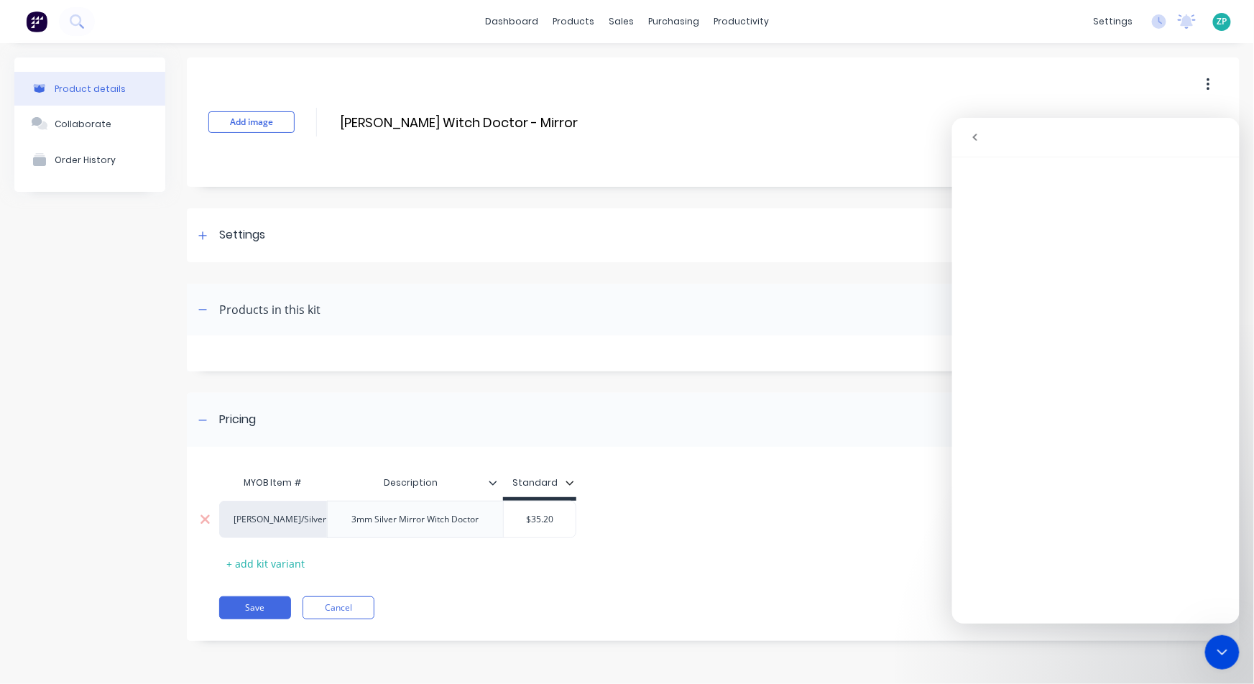
click at [531, 520] on input "$35.20" at bounding box center [540, 519] width 72 height 13
drag, startPoint x: 531, startPoint y: 520, endPoint x: 657, endPoint y: 532, distance: 126.3
click at [534, 517] on input "$35.20" at bounding box center [540, 519] width 72 height 13
click at [553, 522] on input "$35.20" at bounding box center [540, 519] width 72 height 13
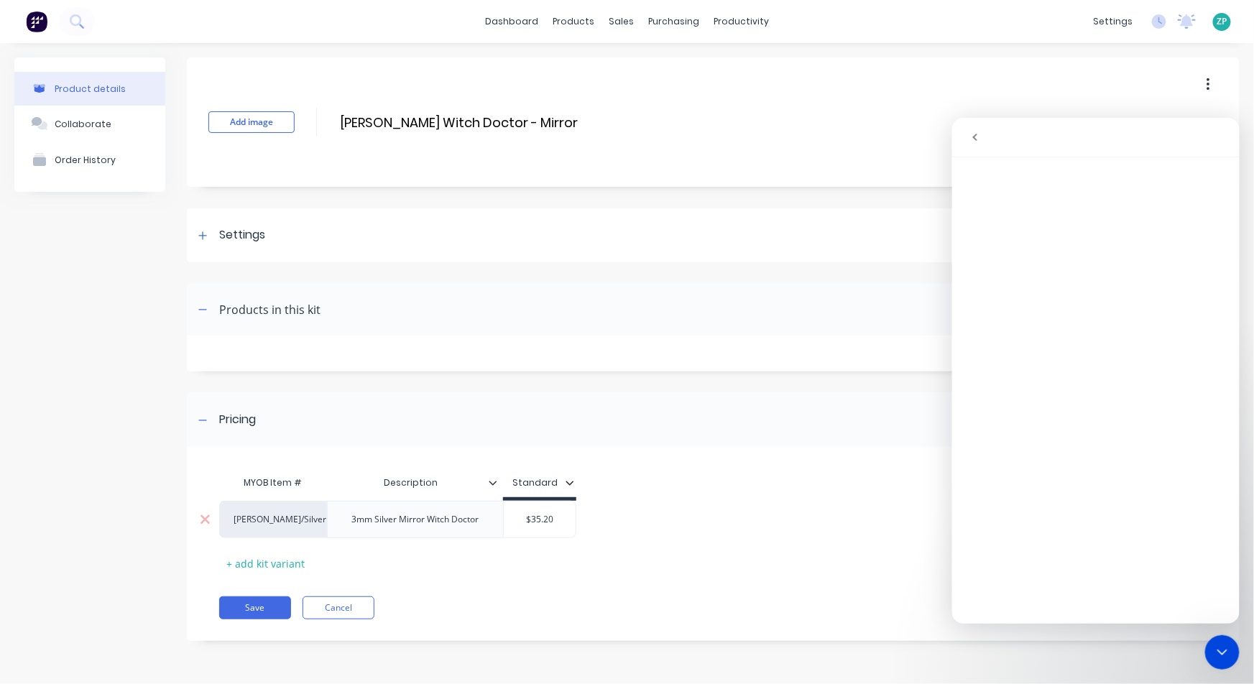
click at [553, 522] on input "$35.20" at bounding box center [540, 519] width 72 height 13
type input "$32"
click at [261, 606] on button "Save" at bounding box center [255, 607] width 72 height 23
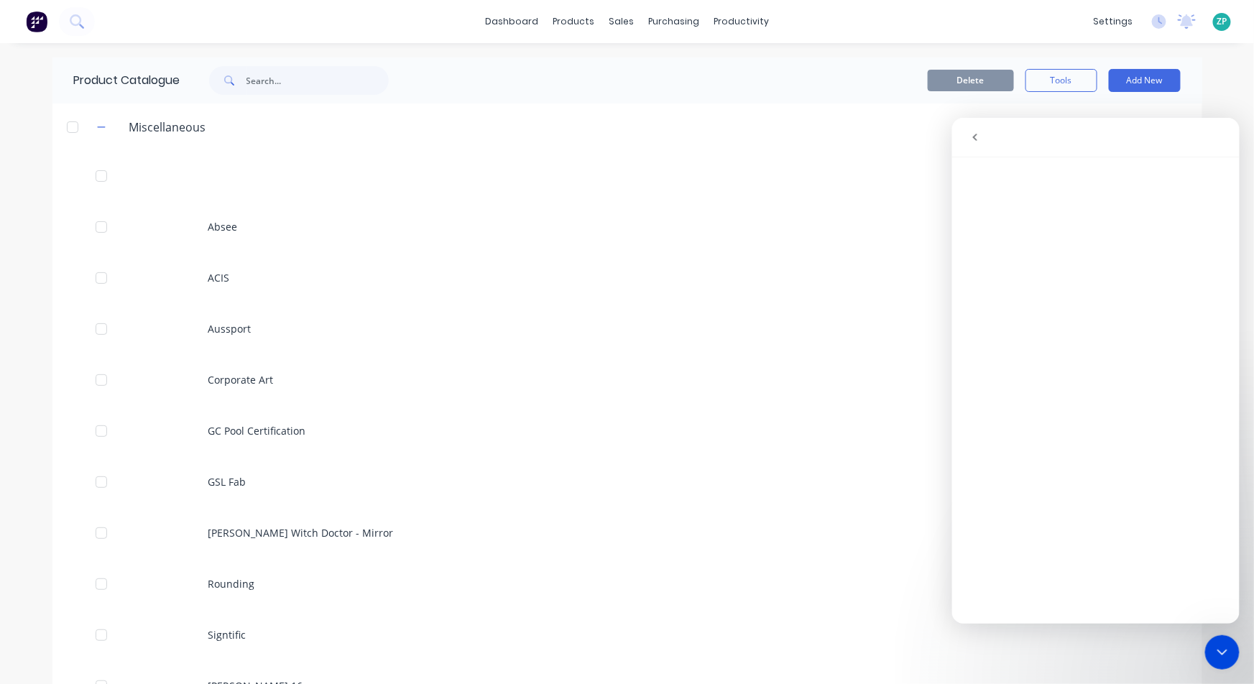
click at [1215, 642] on div "Close Intercom Messenger" at bounding box center [1221, 651] width 34 height 34
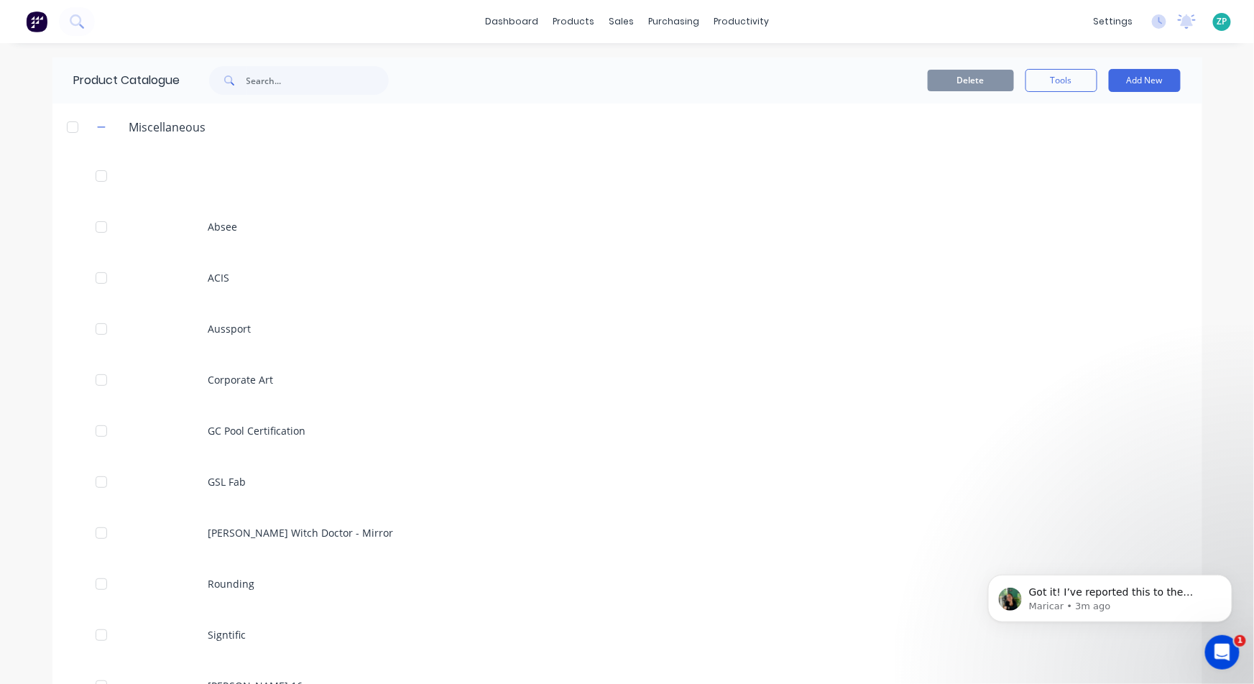
click at [1235, 642] on span "1" at bounding box center [1239, 640] width 11 height 11
click at [1147, 601] on p "Maricar • 3m ago" at bounding box center [1120, 605] width 185 height 13
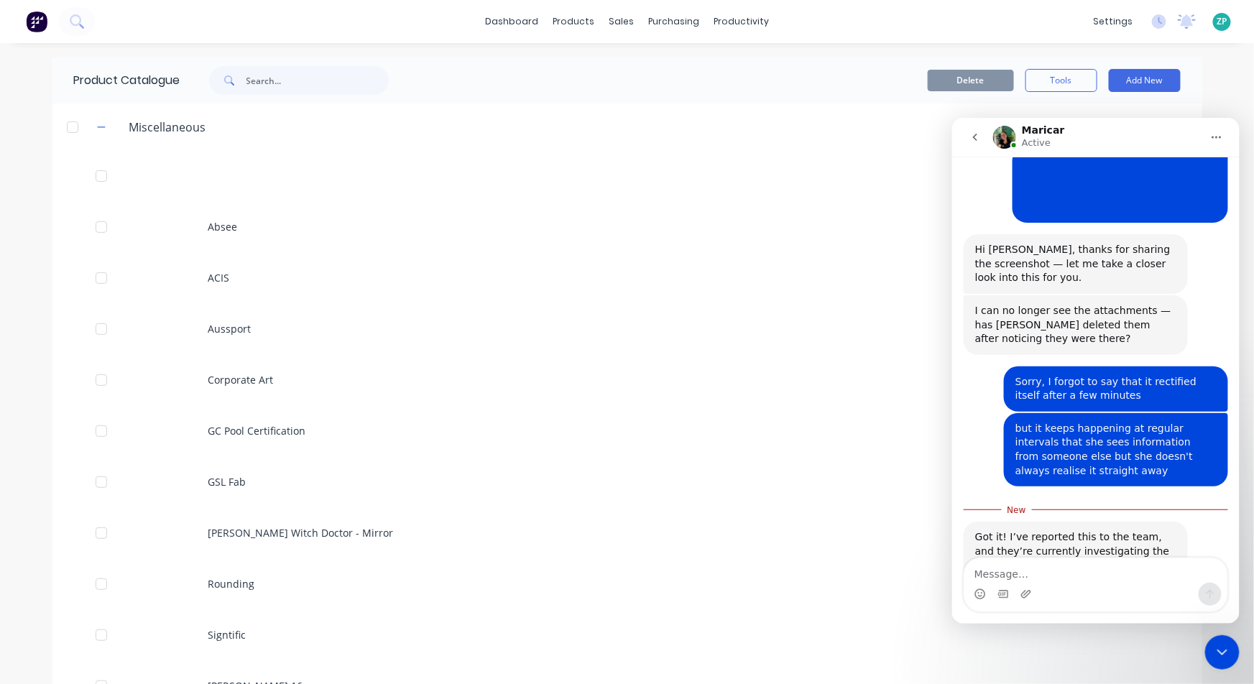
scroll to position [280, 0]
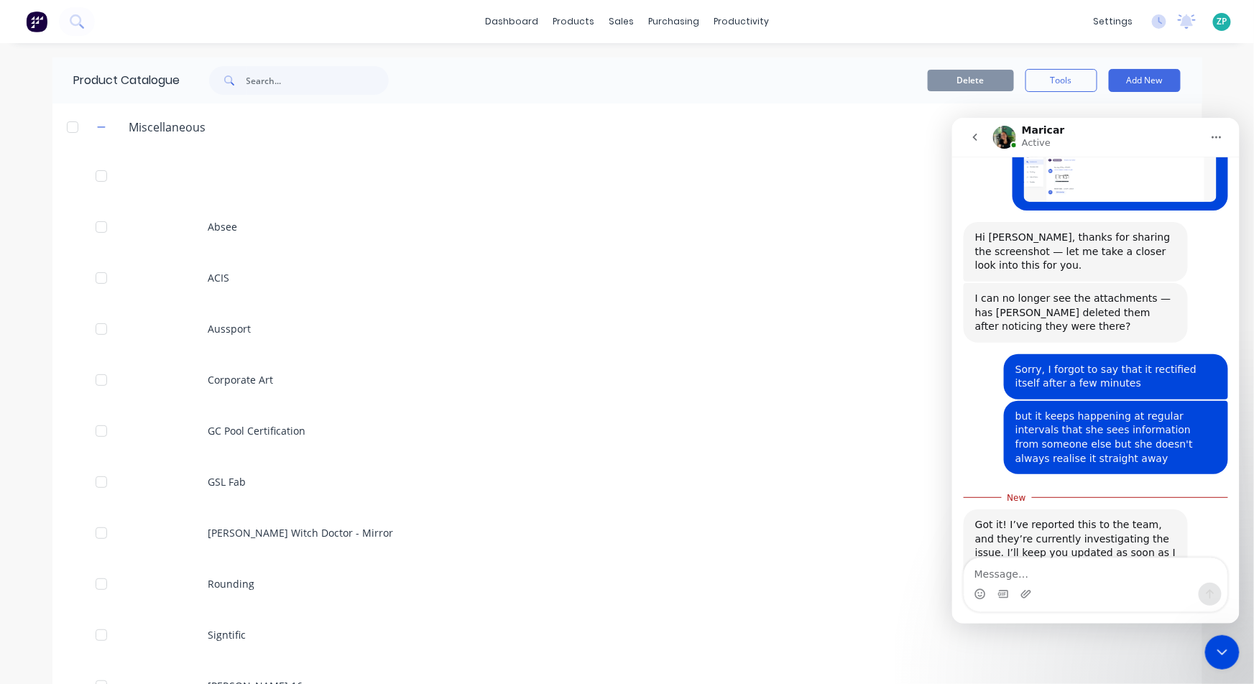
click at [1014, 570] on textarea "Message…" at bounding box center [1094, 569] width 263 height 24
type textarea "you are amazing, thank you"
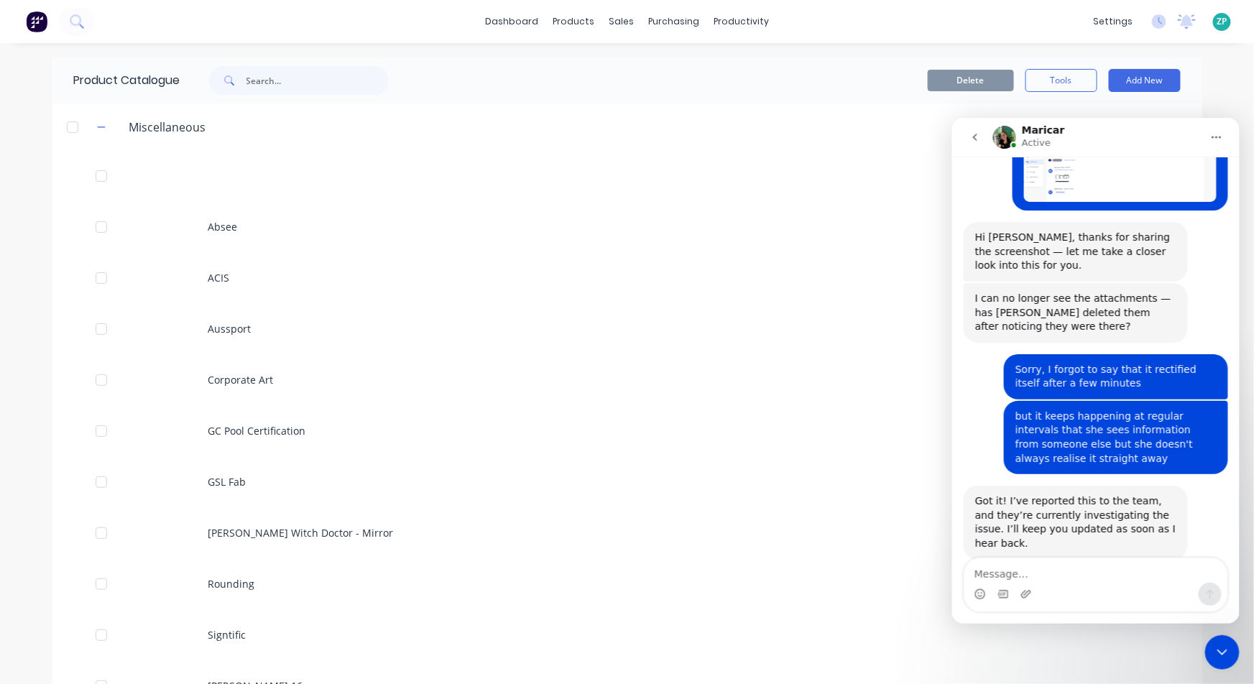
scroll to position [300, 0]
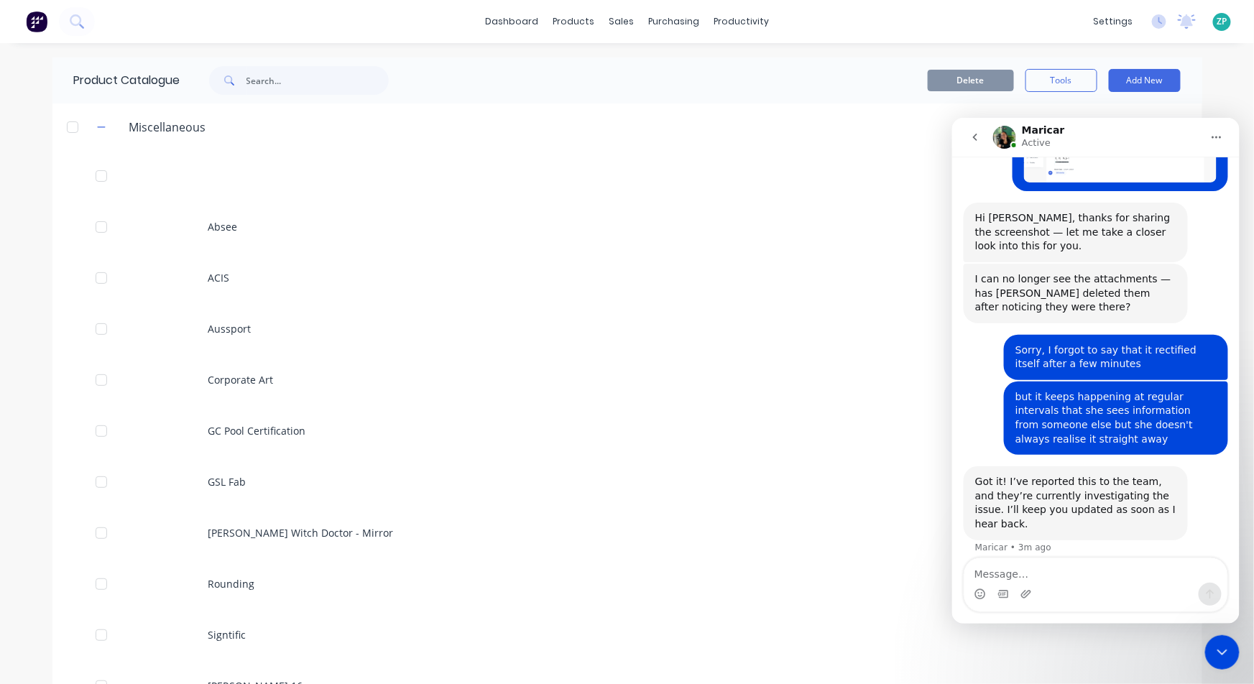
click at [971, 129] on button "go back" at bounding box center [973, 136] width 27 height 27
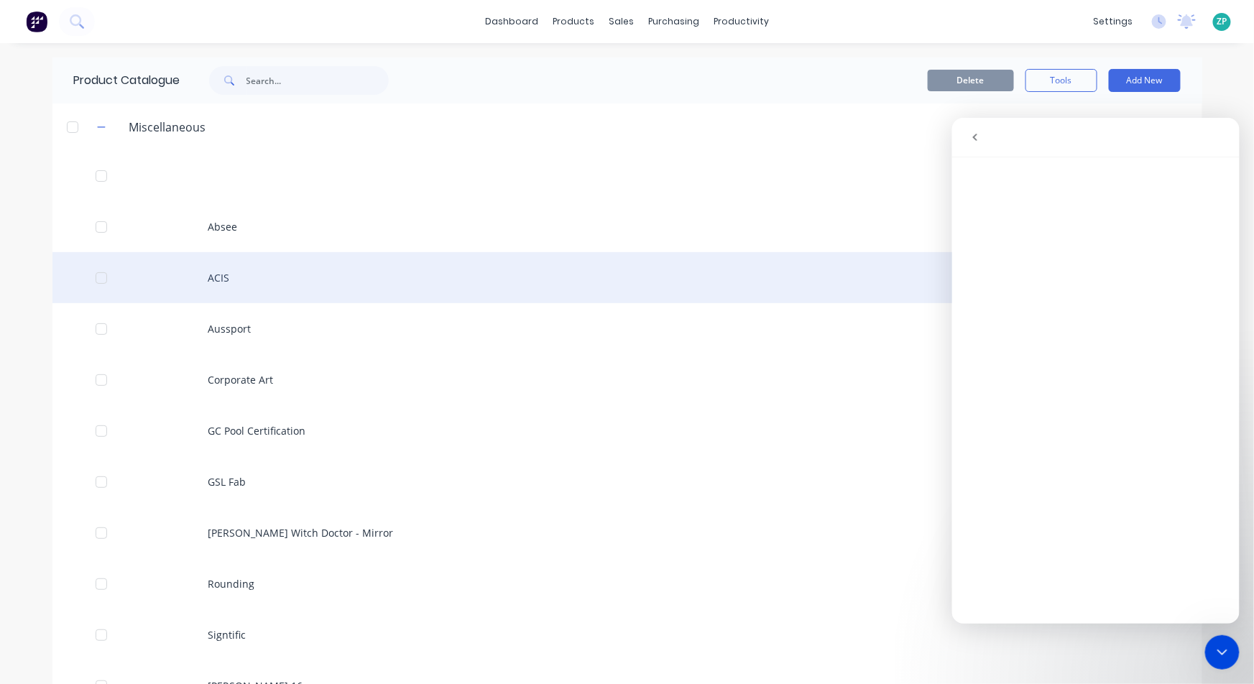
click at [795, 280] on div "ACIS" at bounding box center [626, 277] width 1149 height 51
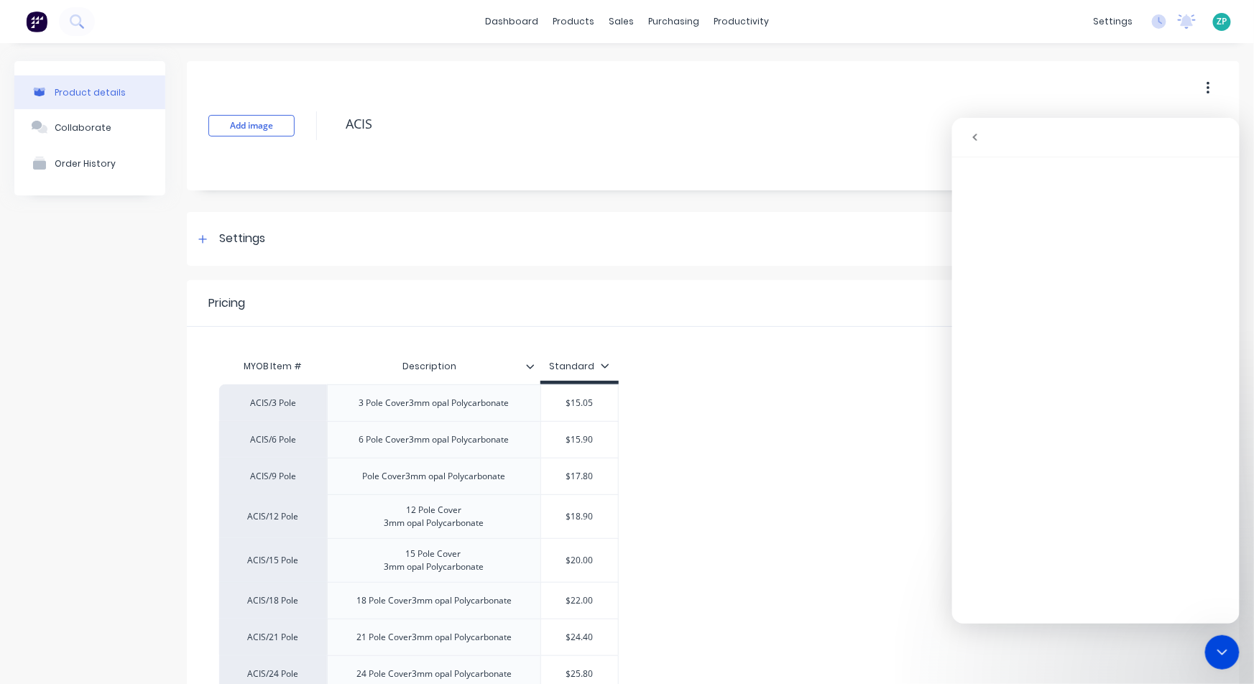
click at [1211, 652] on div "Close Intercom Messenger" at bounding box center [1221, 651] width 34 height 34
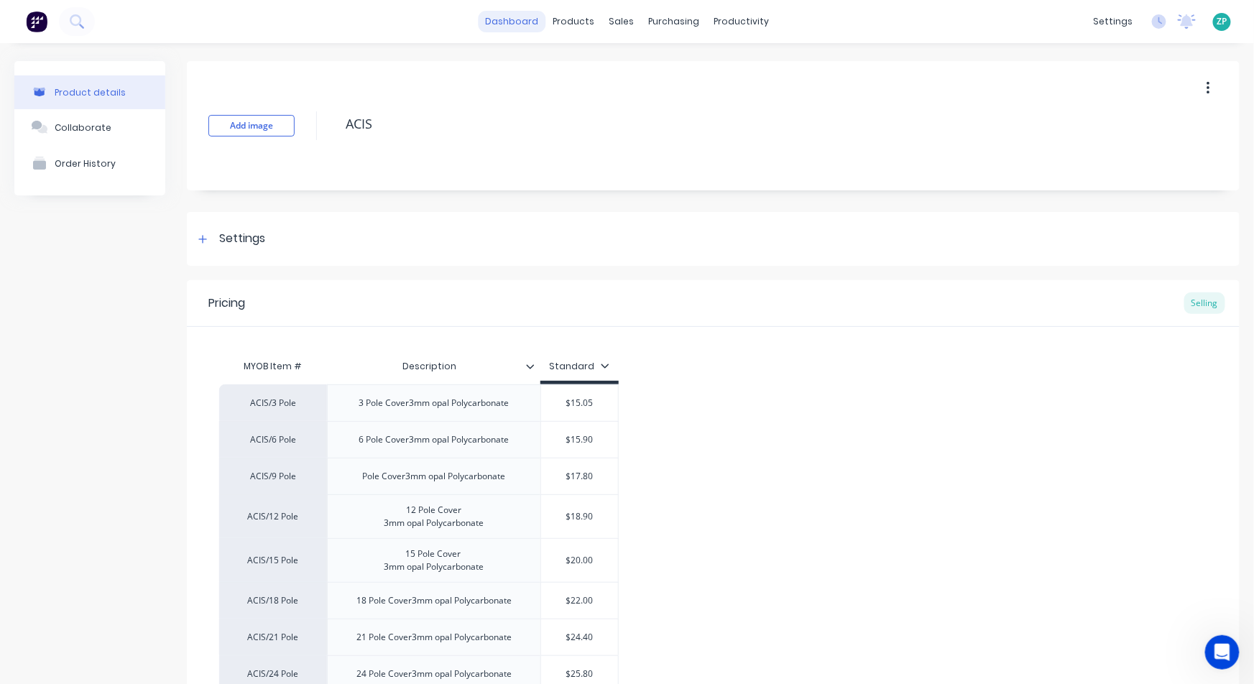
click at [519, 22] on link "dashboard" at bounding box center [512, 22] width 68 height 22
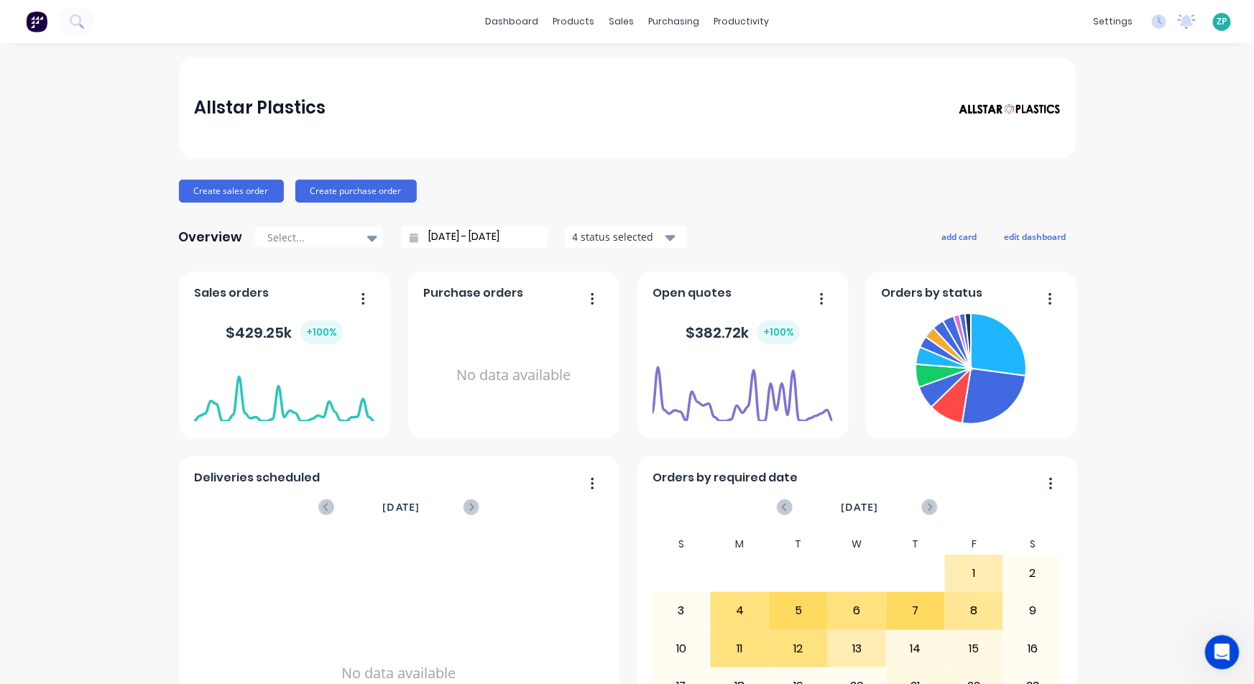
scroll to position [137, 0]
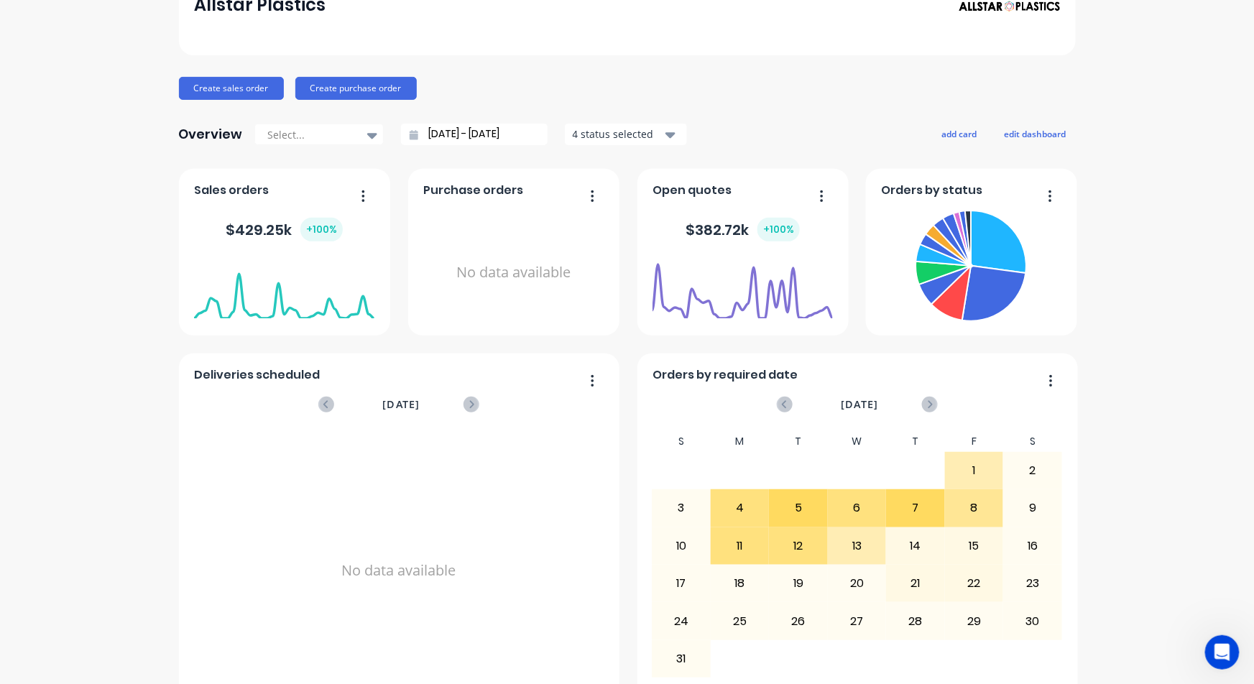
drag, startPoint x: 1246, startPoint y: 650, endPoint x: 18, endPoint y: 17, distance: 1382.2
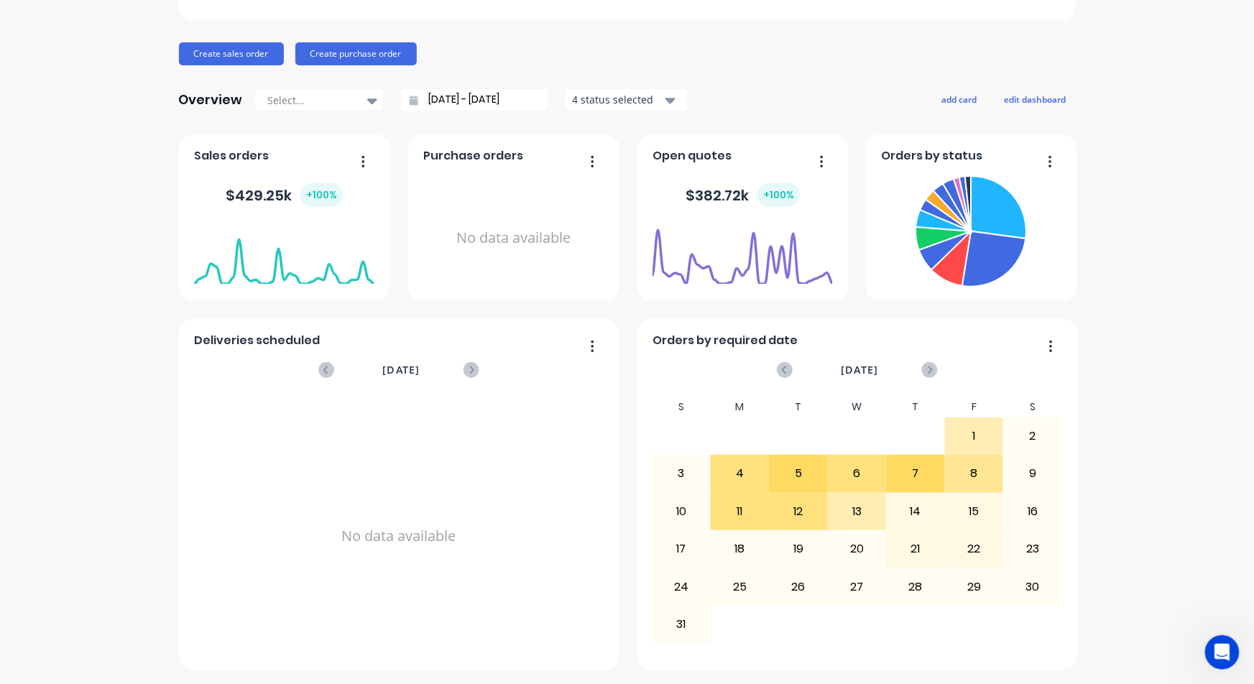
click at [1215, 651] on icon "Open Intercom Messenger" at bounding box center [1222, 652] width 24 height 24
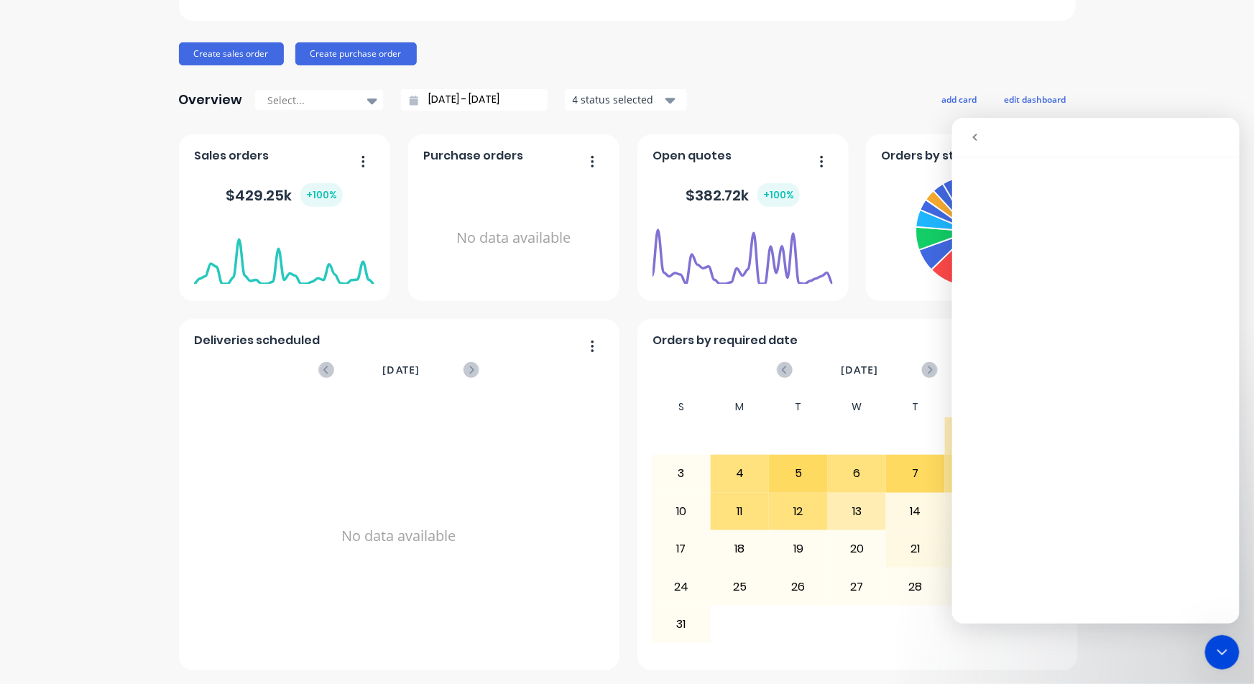
click at [976, 136] on icon "go back" at bounding box center [973, 136] width 11 height 11
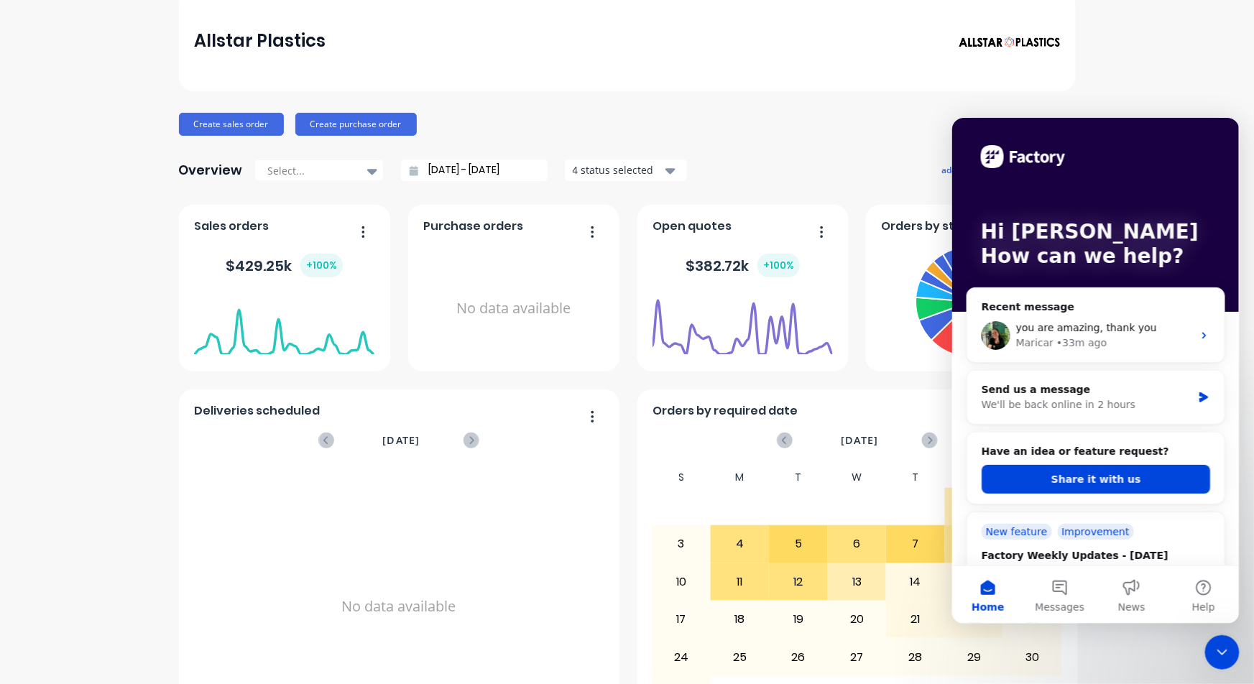
scroll to position [0, 0]
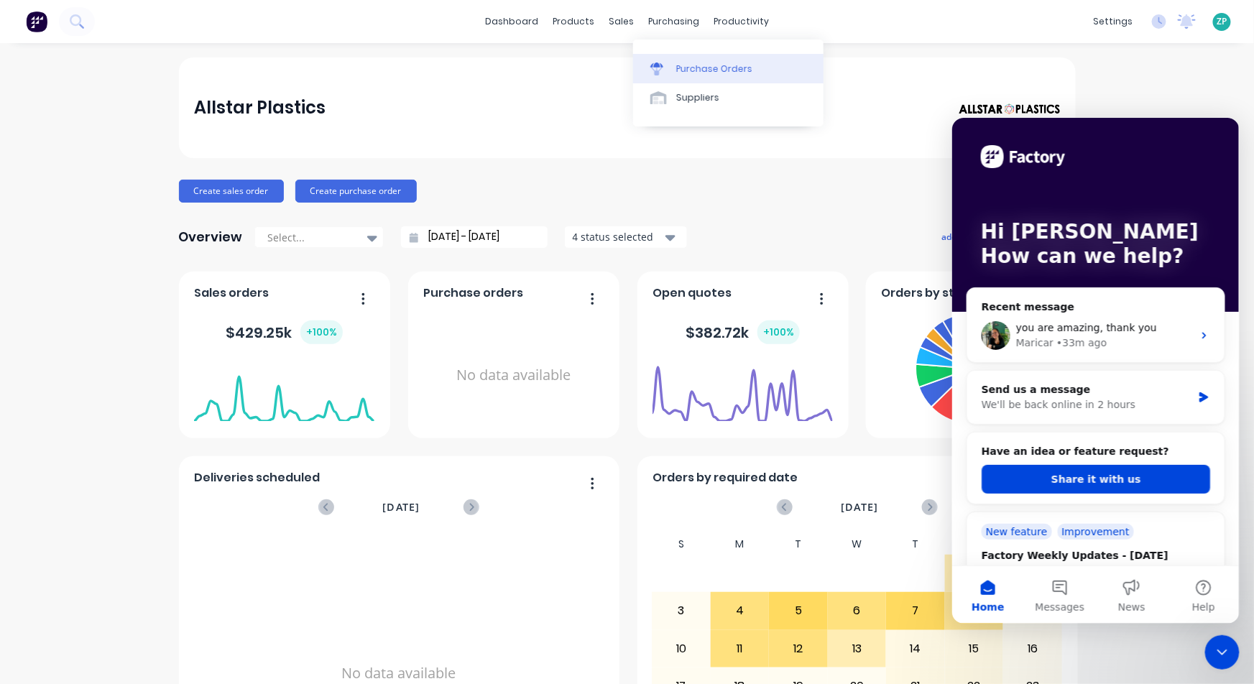
click at [670, 56] on link "Purchase Orders" at bounding box center [728, 68] width 190 height 29
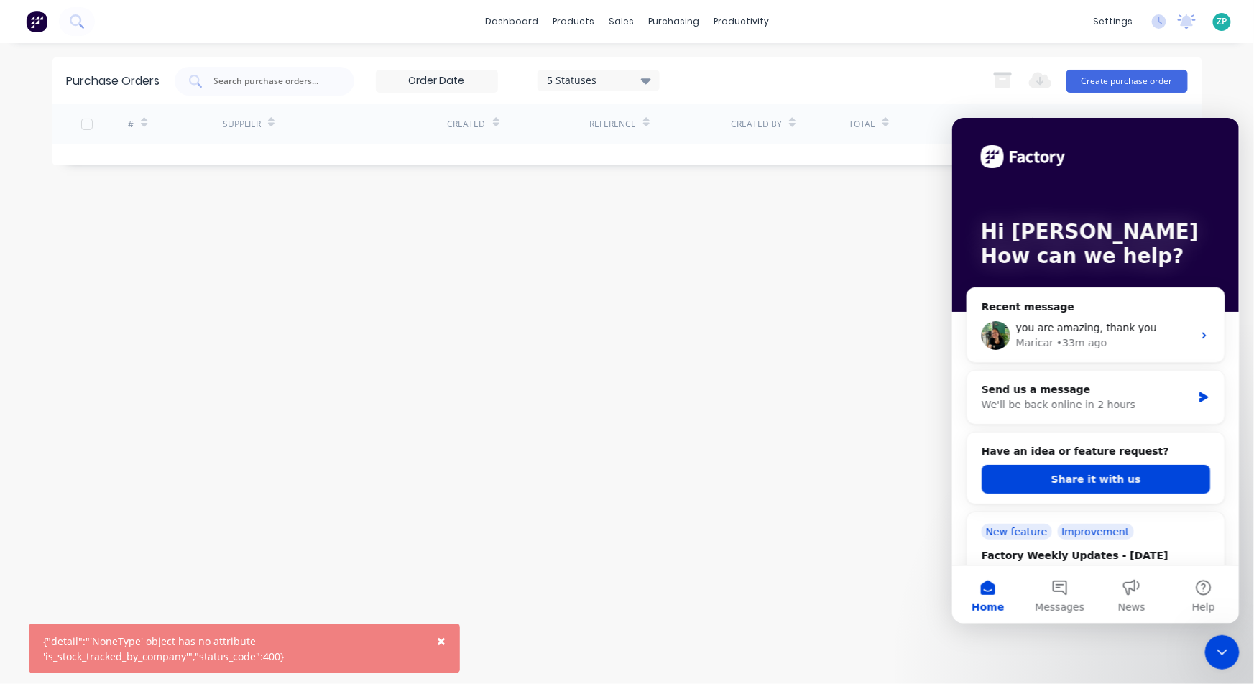
click at [1210, 653] on div "Close Intercom Messenger" at bounding box center [1221, 651] width 34 height 34
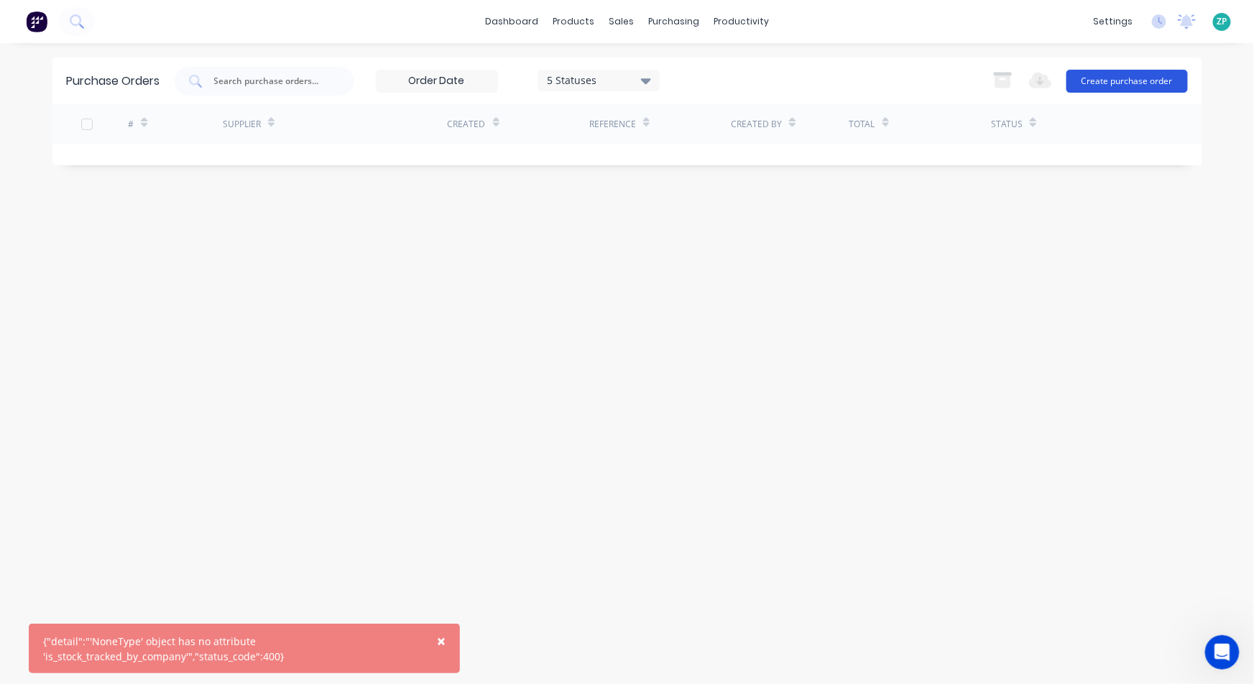
click at [1144, 80] on button "Create purchase order" at bounding box center [1126, 81] width 121 height 23
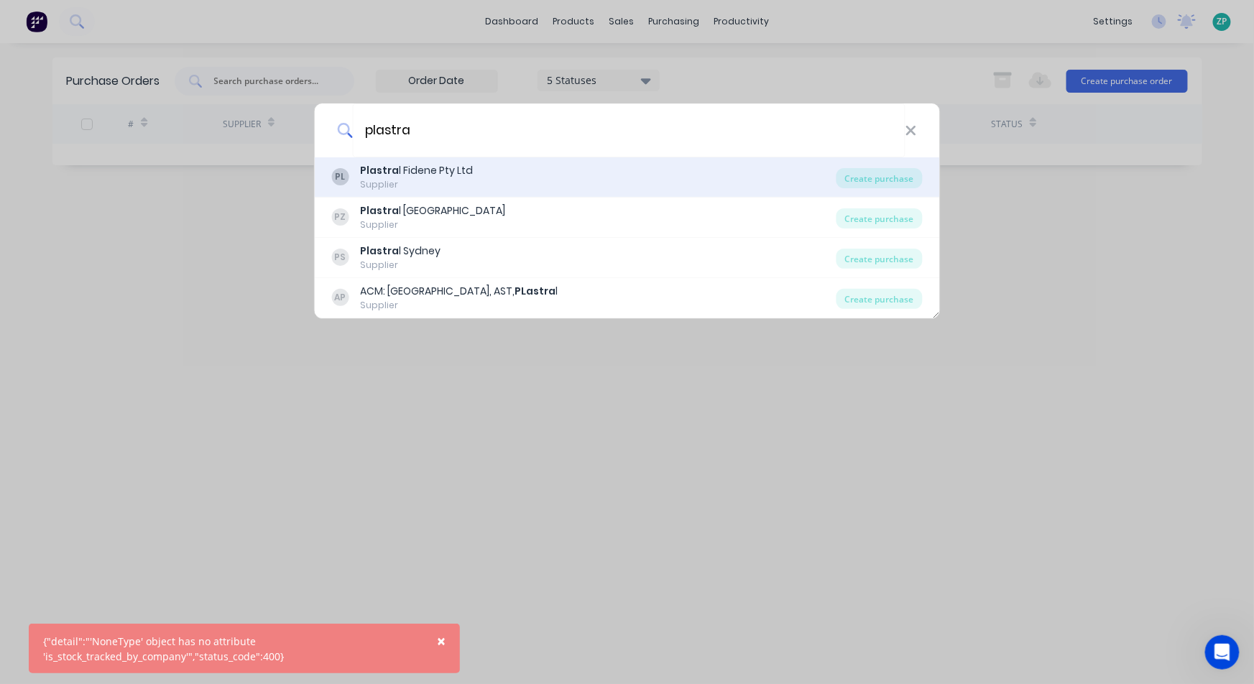
type input "plastra"
click at [453, 170] on div "Plastra l Fidene Pty Ltd" at bounding box center [416, 170] width 113 height 15
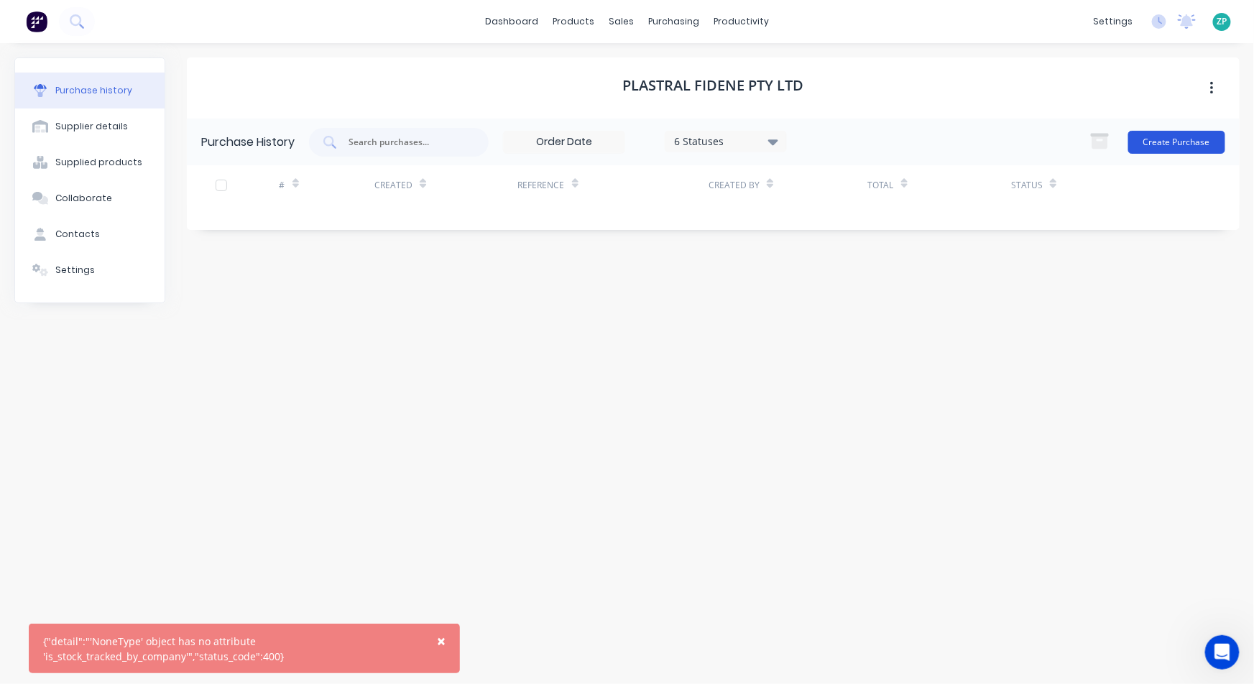
click at [1173, 143] on button "Create Purchase" at bounding box center [1176, 142] width 97 height 23
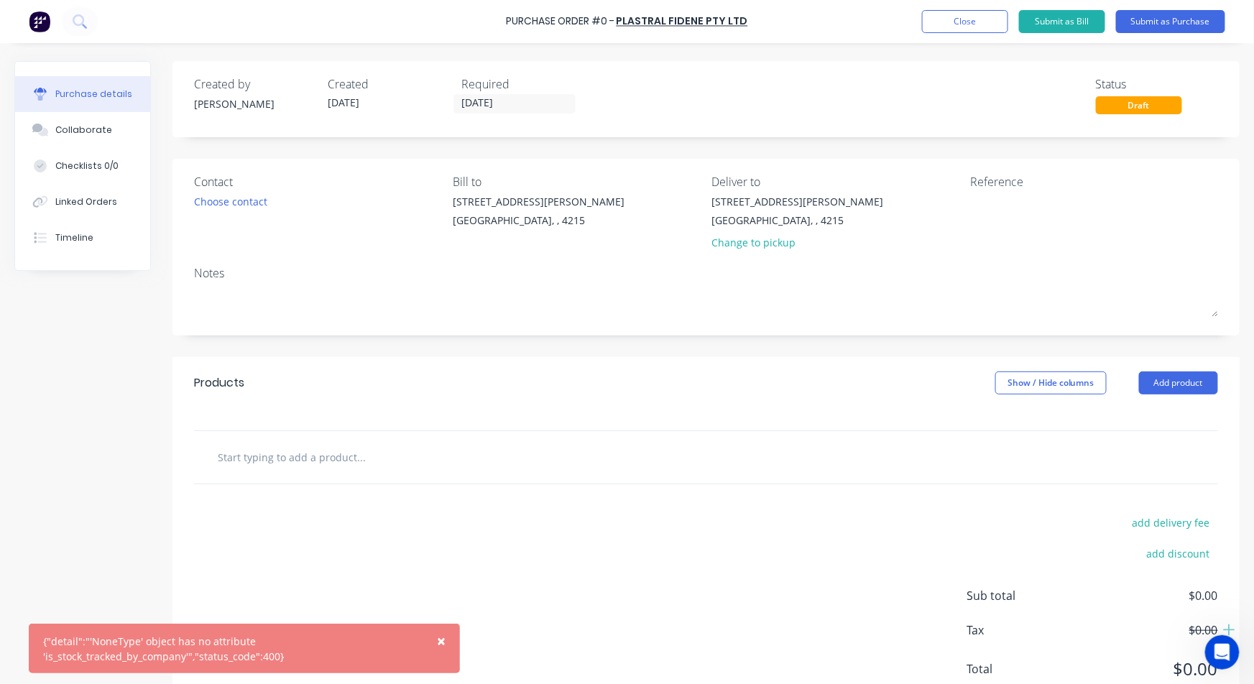
click at [338, 454] on input "text" at bounding box center [360, 457] width 287 height 29
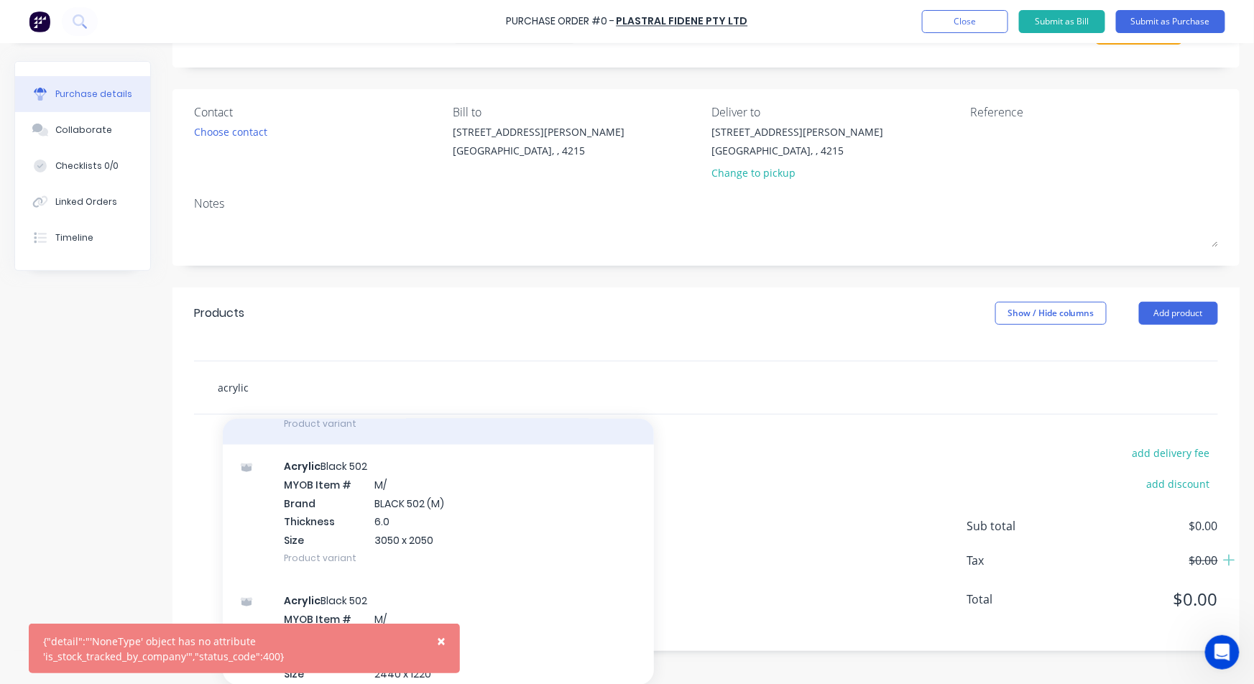
scroll to position [878, 0]
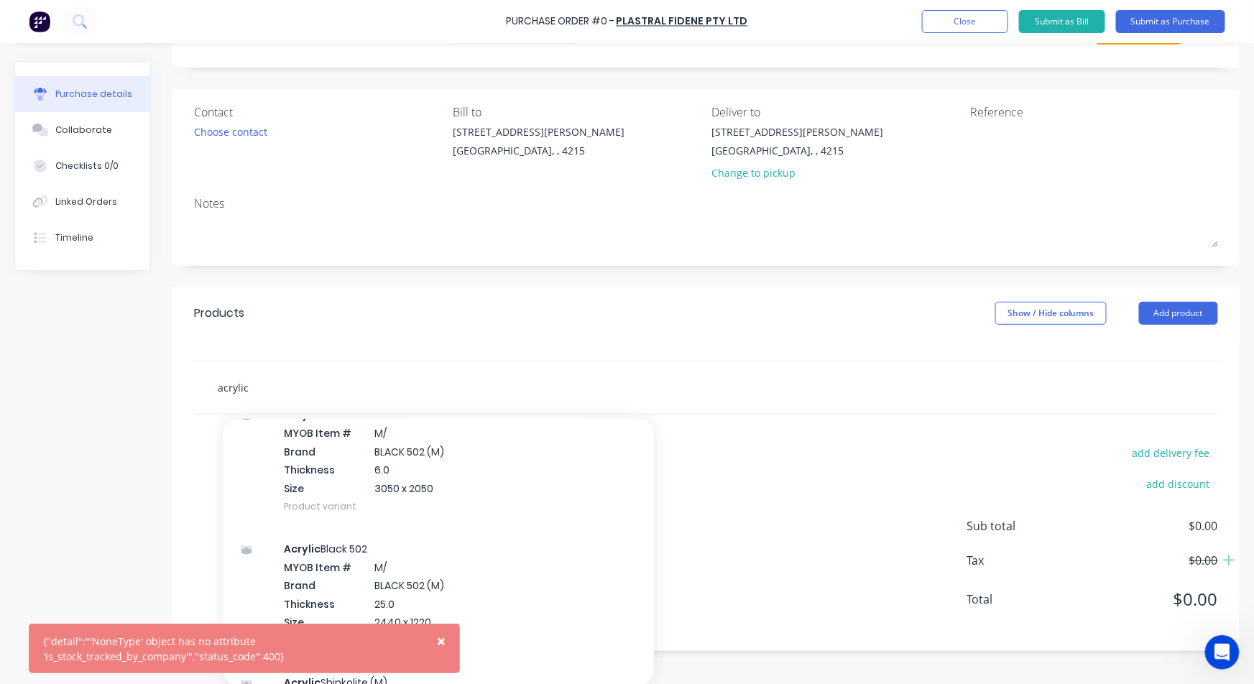
type input "acrylic"
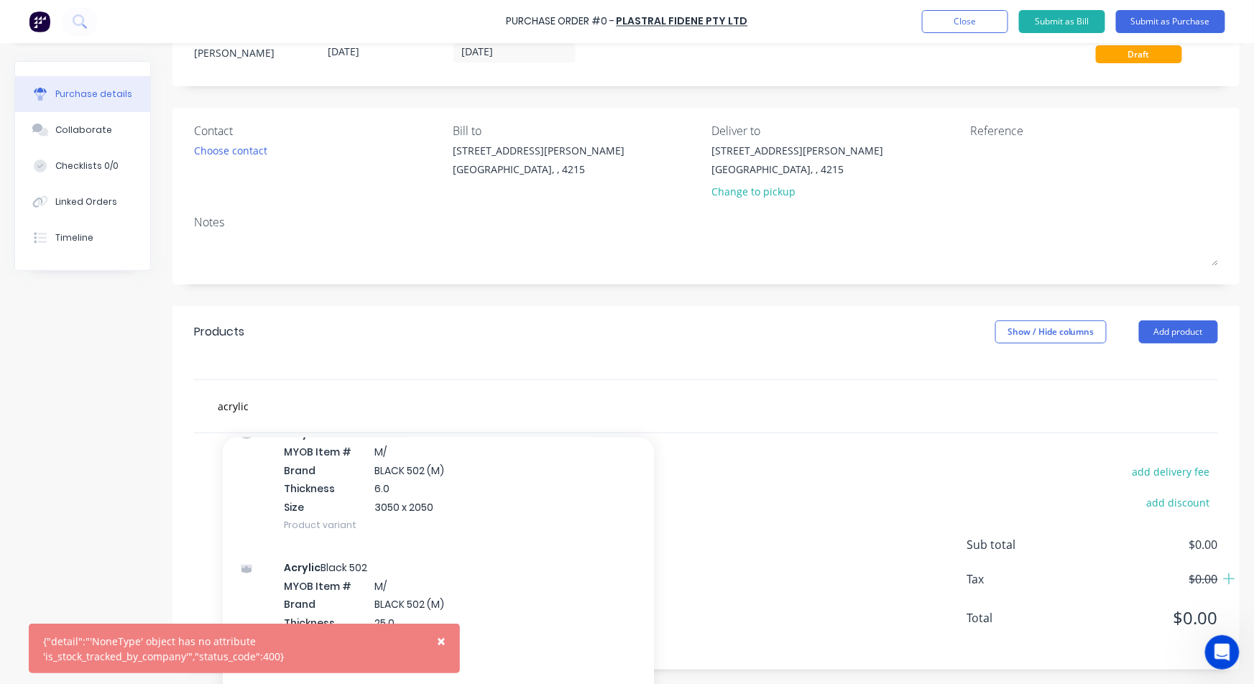
click at [791, 404] on div "acrylic Add acrylic to order Acrylic Green Edge 304 MYOB Item # A/ACGreenEdge 1…" at bounding box center [706, 406] width 1024 height 52
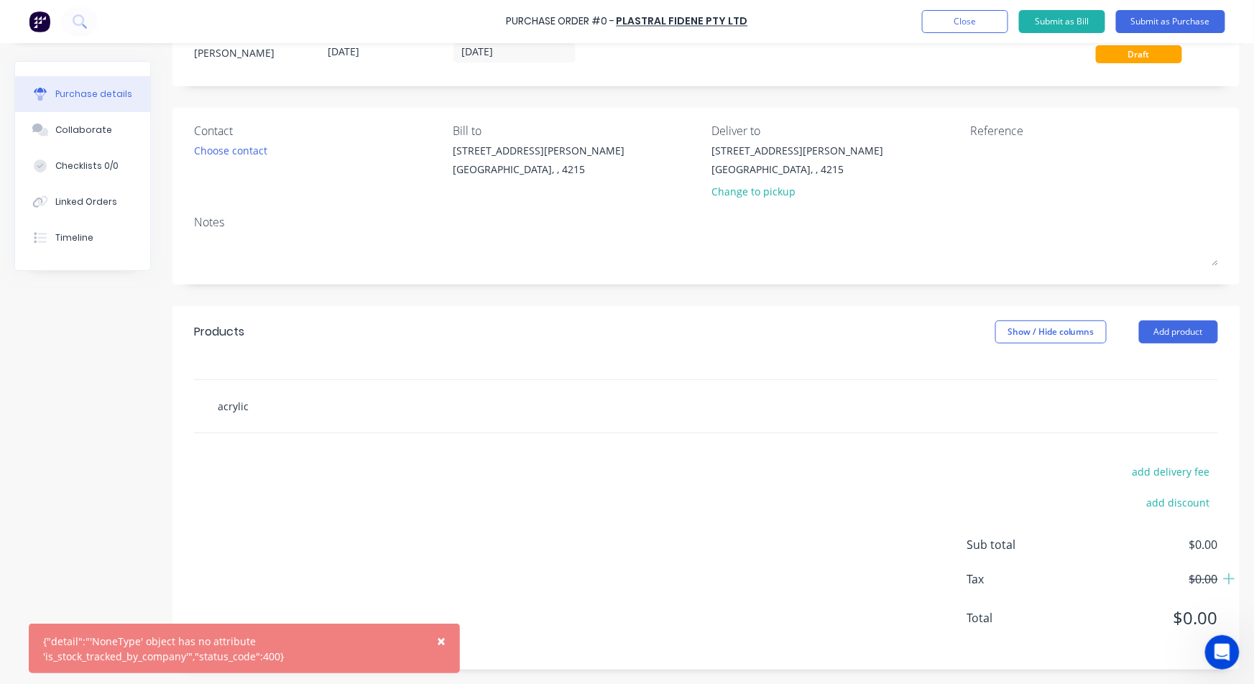
click at [264, 407] on input "acrylic" at bounding box center [360, 406] width 287 height 29
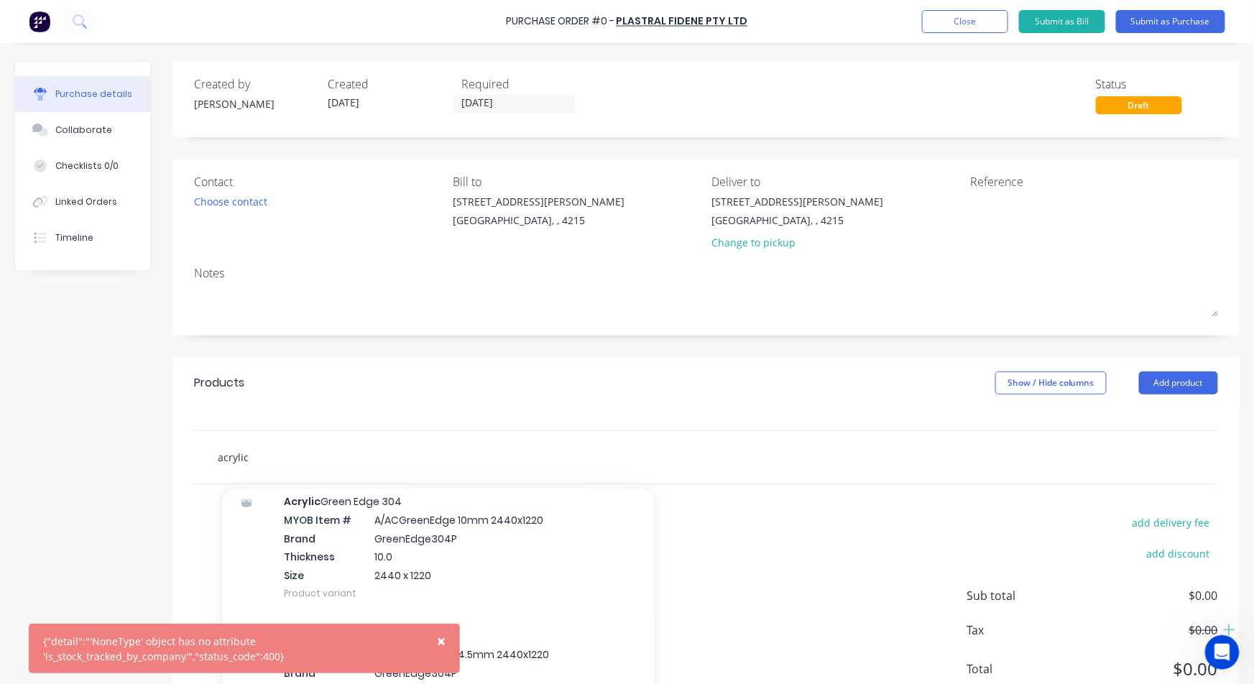
scroll to position [80, 0]
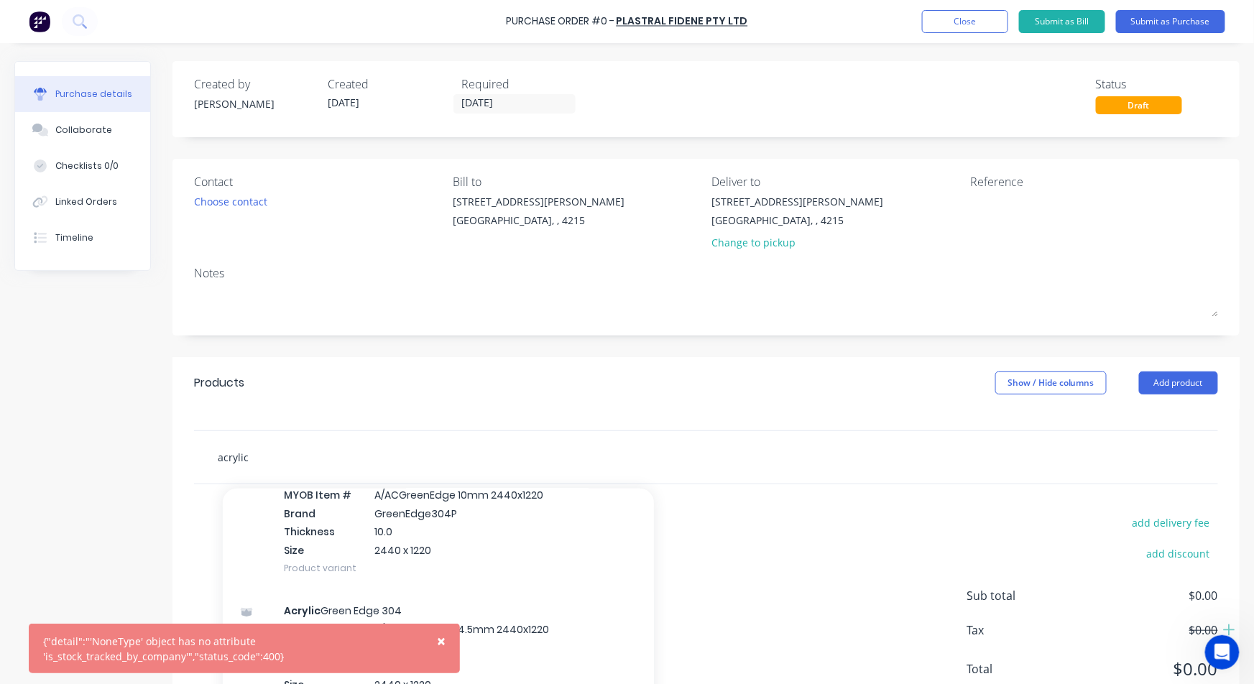
click at [298, 448] on input "acrylic" at bounding box center [360, 457] width 287 height 29
click at [958, 29] on button "Close" at bounding box center [965, 21] width 86 height 23
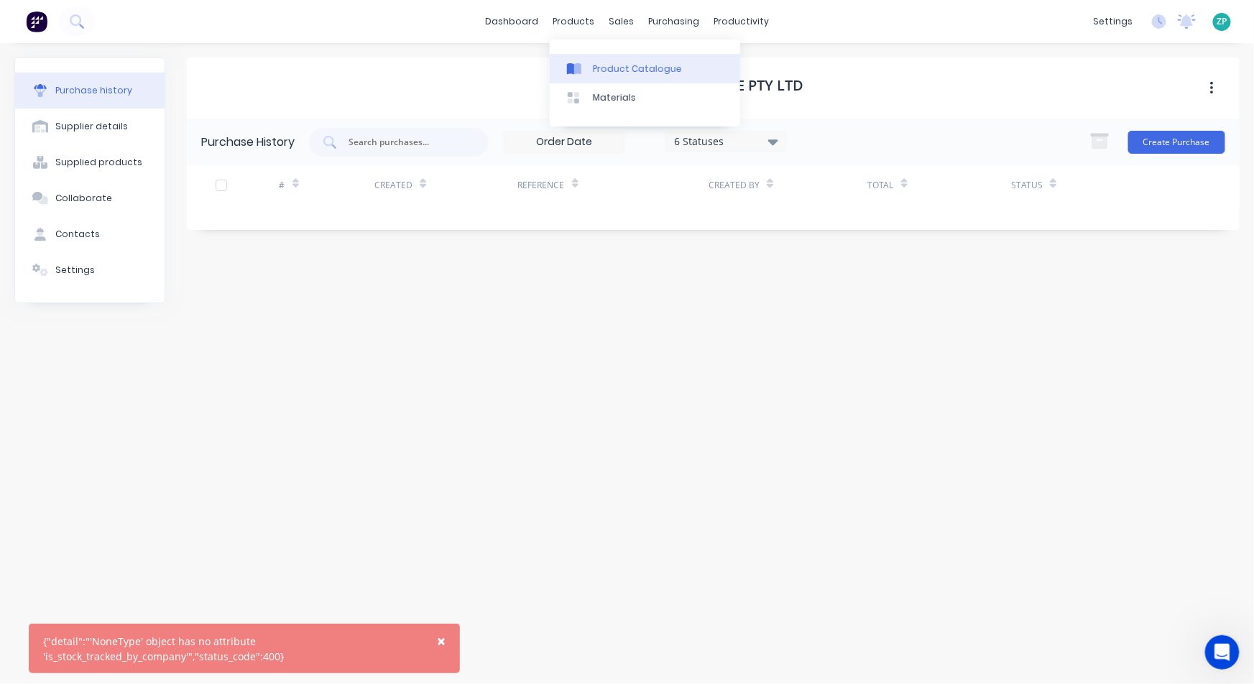
click at [608, 62] on div "Product Catalogue" at bounding box center [637, 68] width 89 height 13
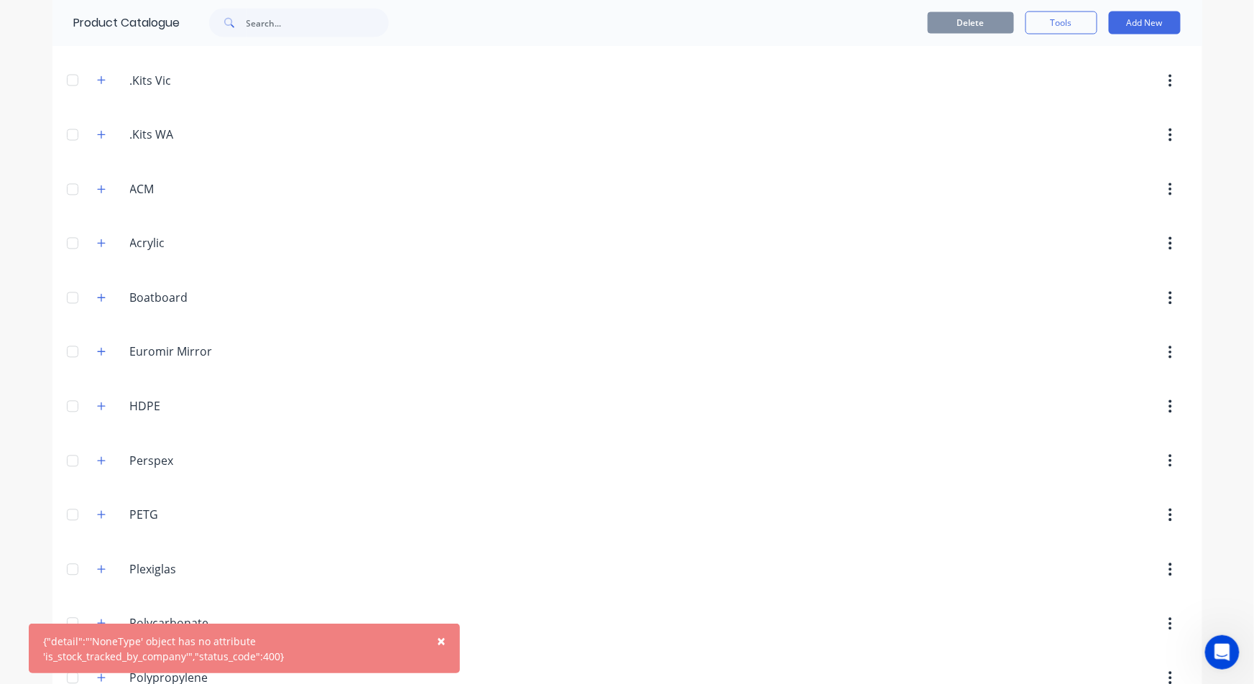
scroll to position [958, 0]
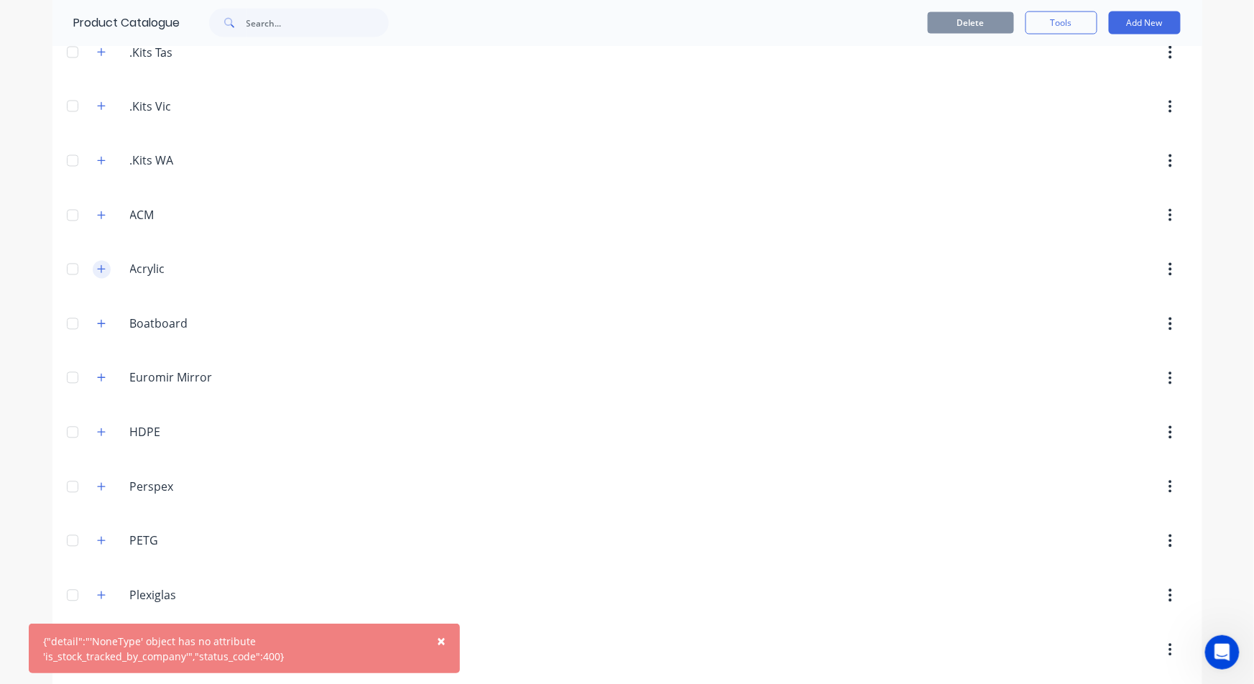
click at [97, 264] on icon "button" at bounding box center [101, 269] width 9 height 10
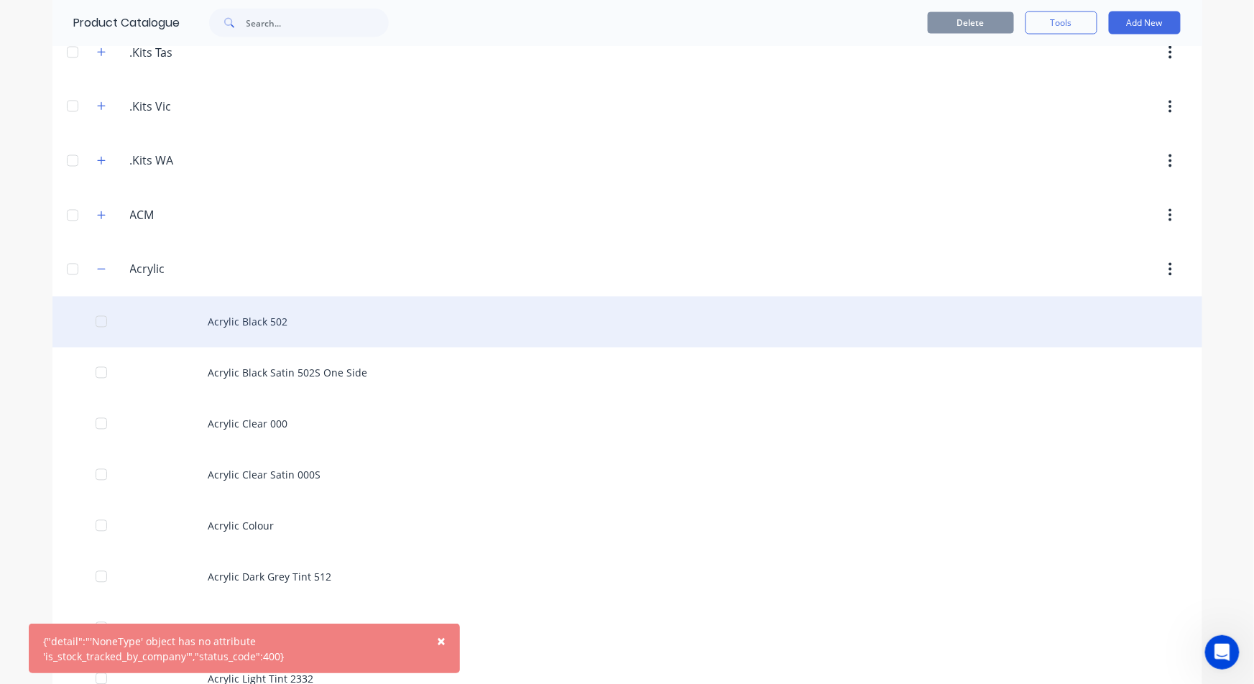
click at [227, 320] on div "Acrylic Black 502" at bounding box center [626, 322] width 1149 height 51
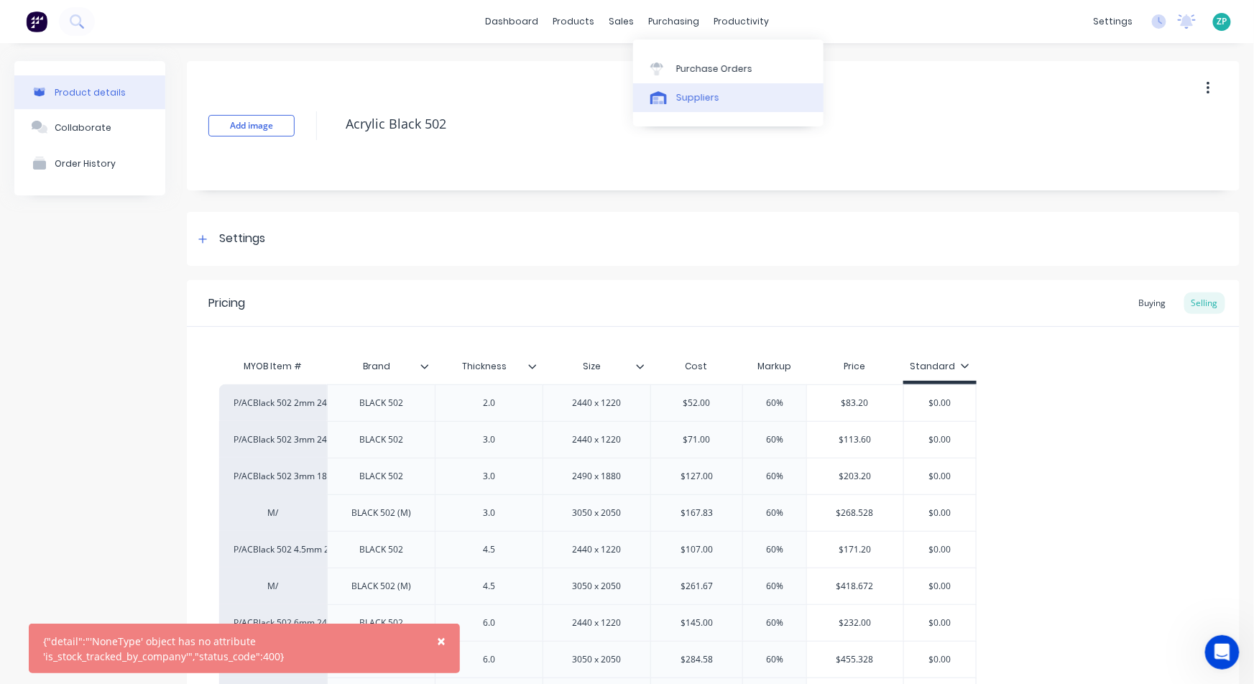
click at [685, 100] on div "Suppliers" at bounding box center [697, 97] width 43 height 13
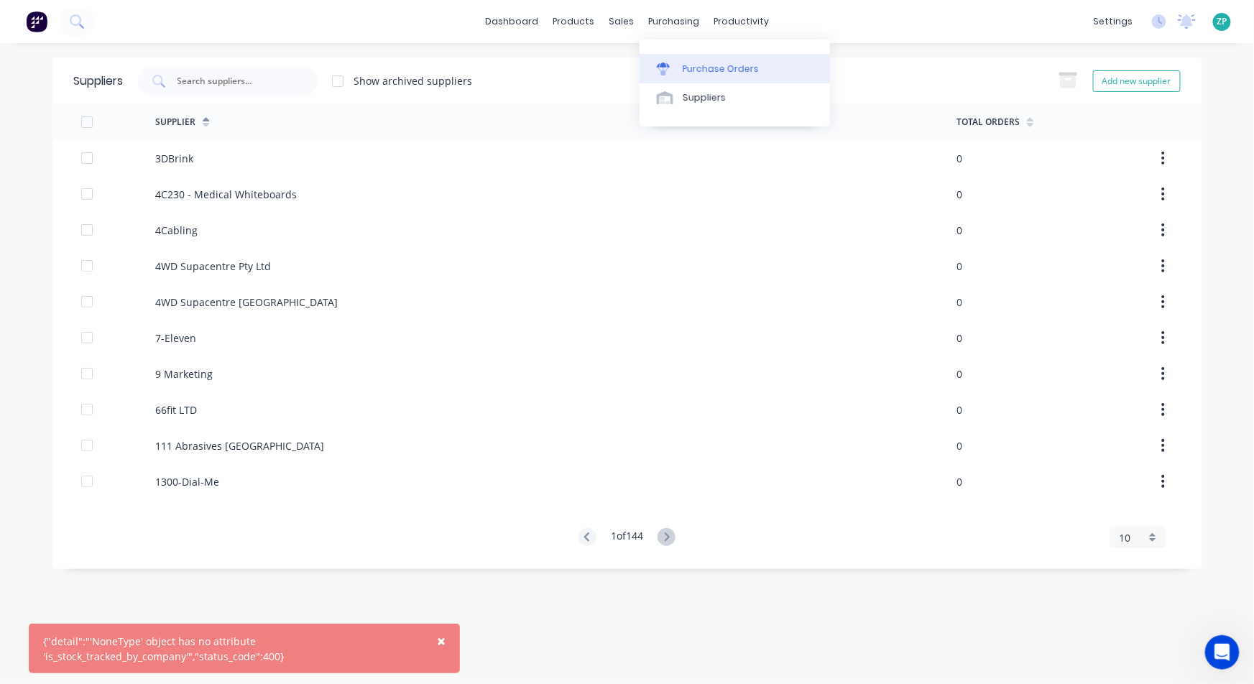
click at [700, 60] on link "Purchase Orders" at bounding box center [734, 68] width 190 height 29
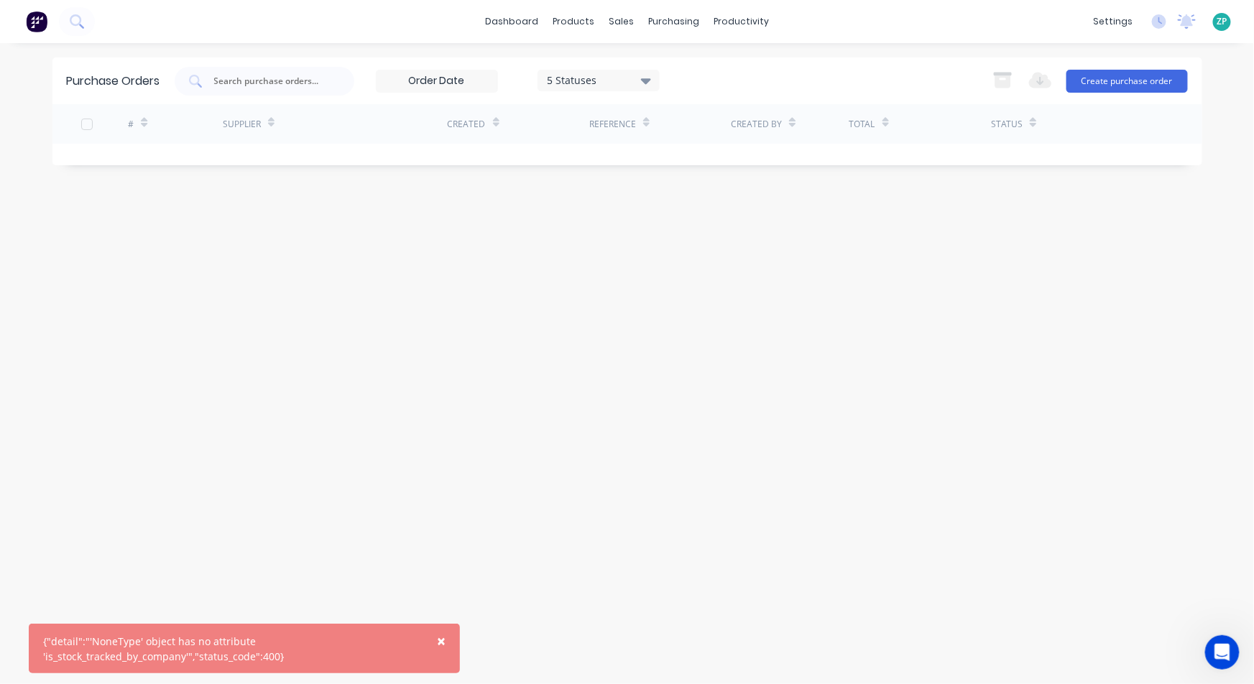
click at [443, 636] on span "×" at bounding box center [441, 641] width 9 height 20
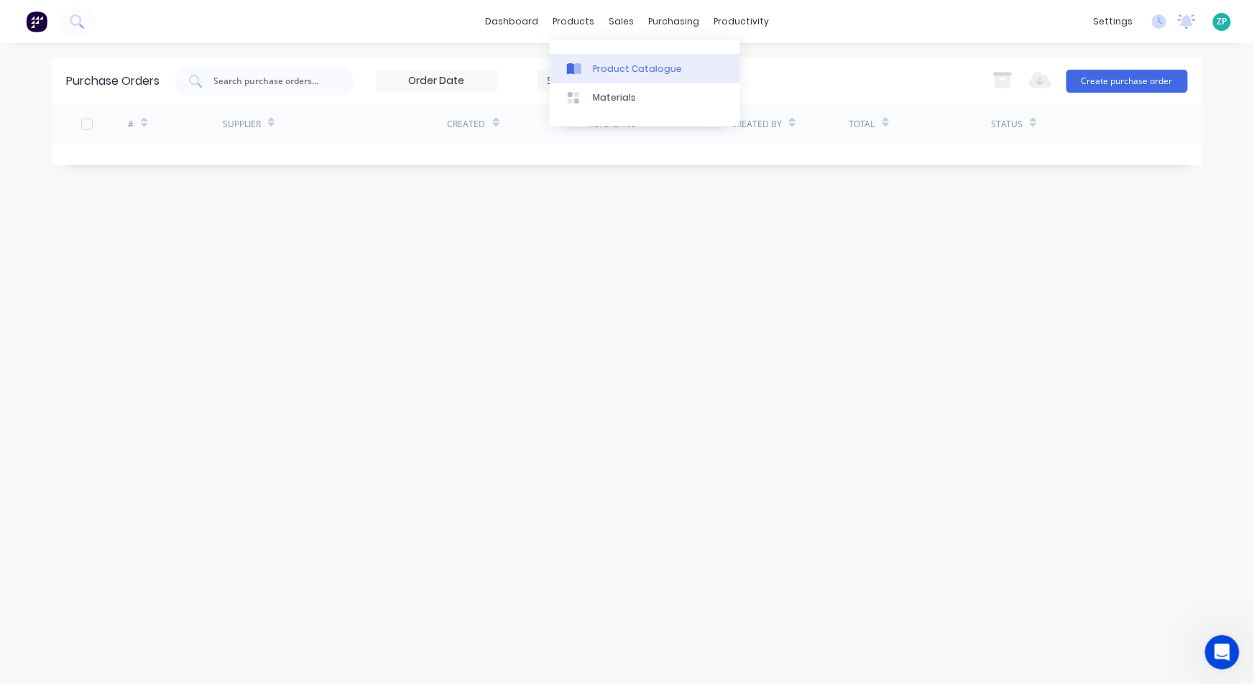
click at [604, 66] on div "Product Catalogue" at bounding box center [637, 68] width 89 height 13
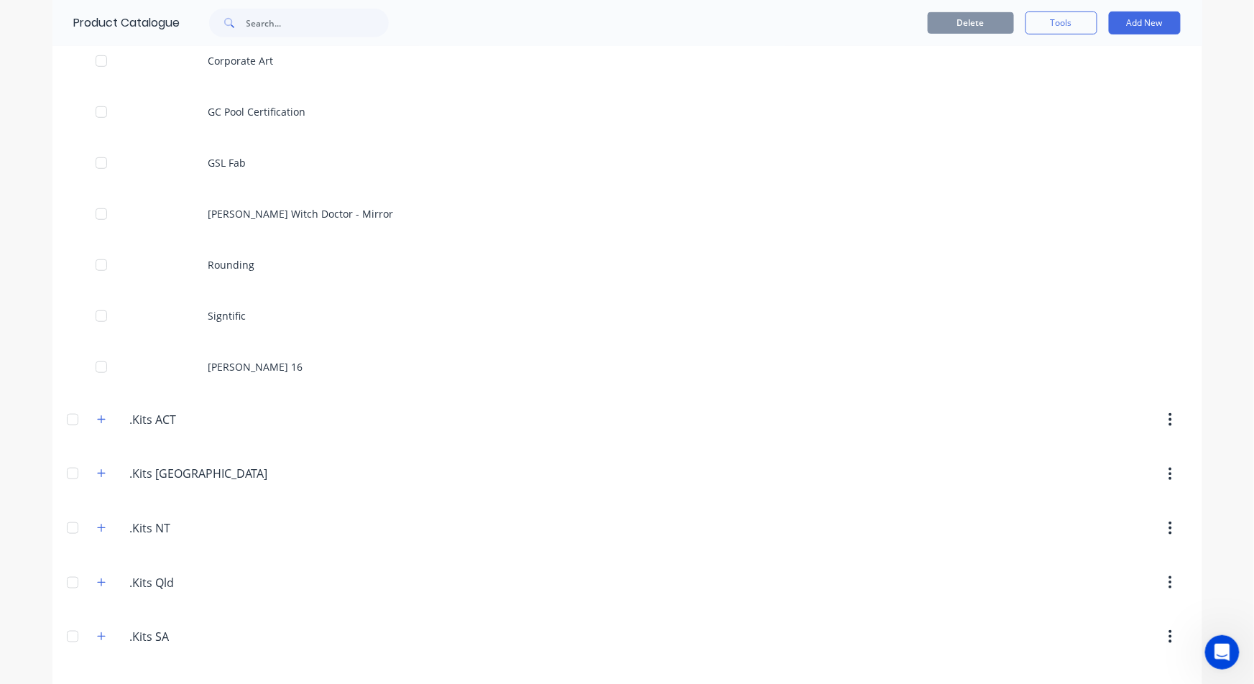
scroll to position [798, 0]
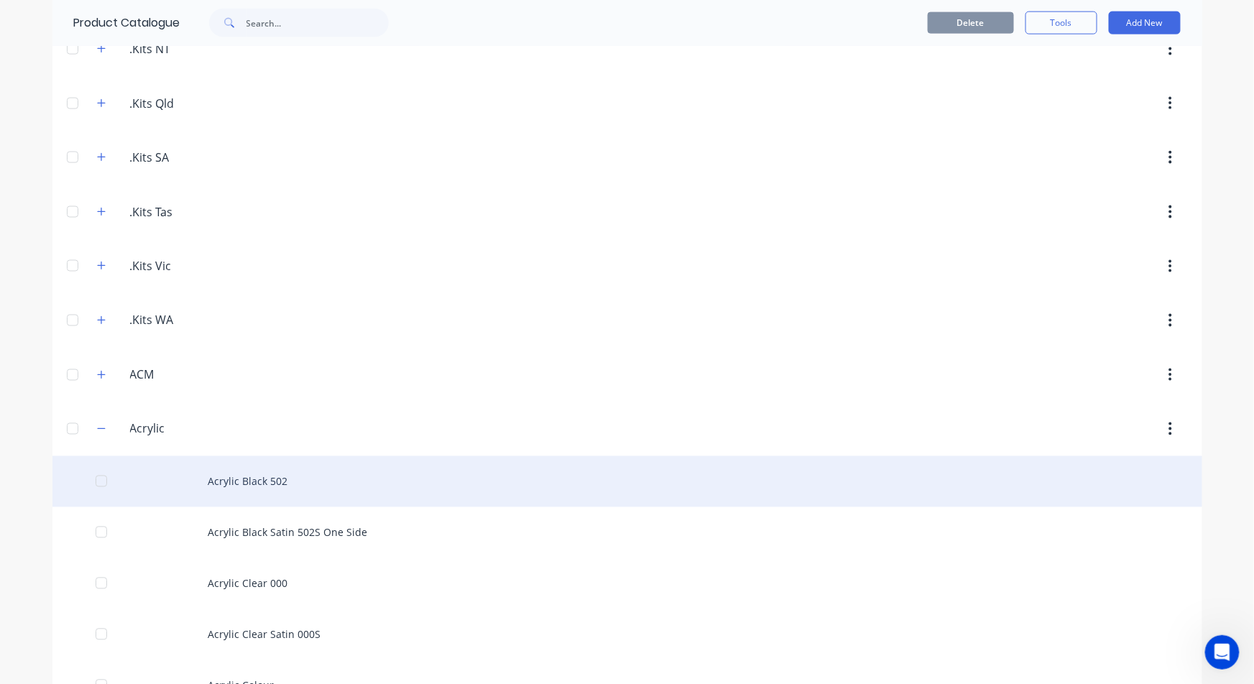
click at [280, 483] on div "Acrylic Black 502" at bounding box center [626, 481] width 1149 height 51
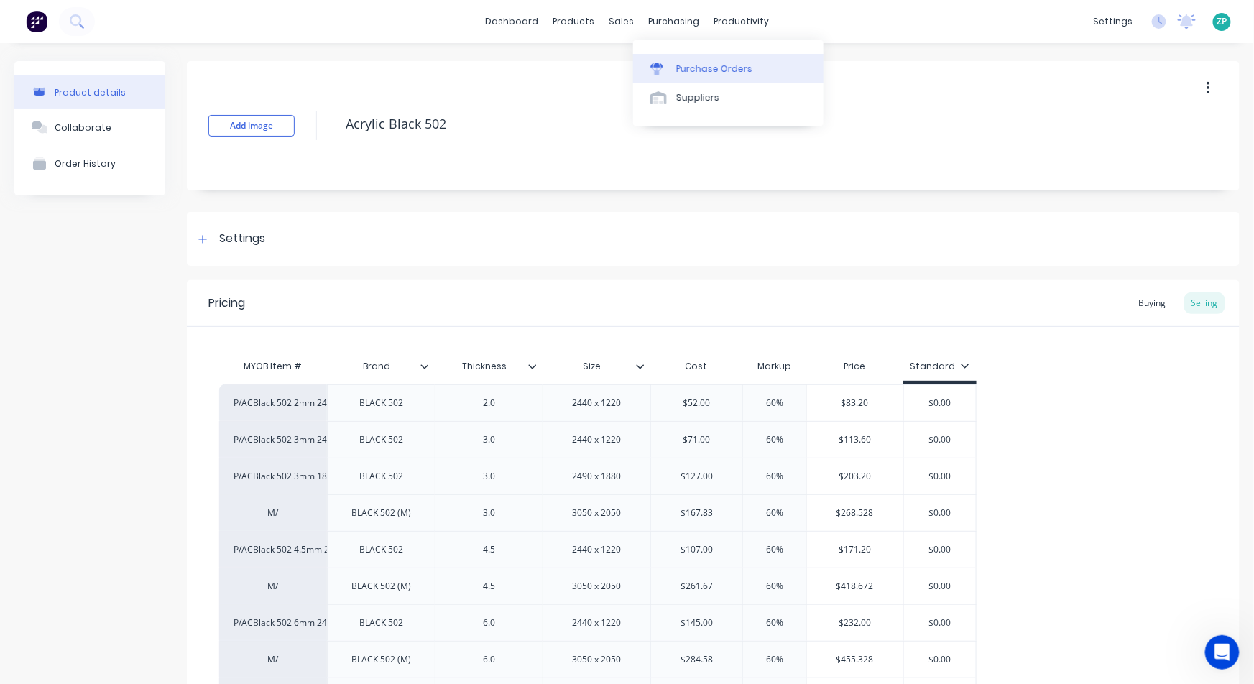
click at [670, 66] on div at bounding box center [661, 68] width 22 height 13
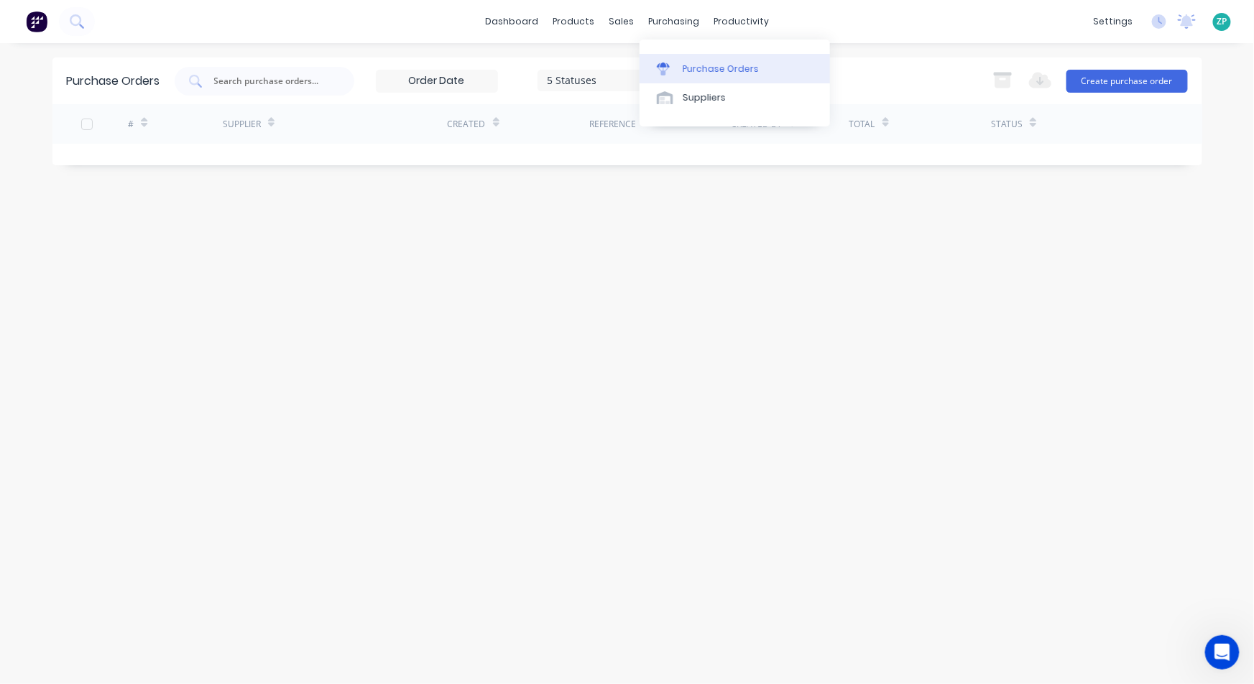
click at [701, 68] on div "Purchase Orders" at bounding box center [720, 68] width 76 height 13
click at [694, 64] on div "Purchase Orders" at bounding box center [720, 68] width 76 height 13
click at [1160, 88] on button "Create purchase order" at bounding box center [1126, 81] width 121 height 23
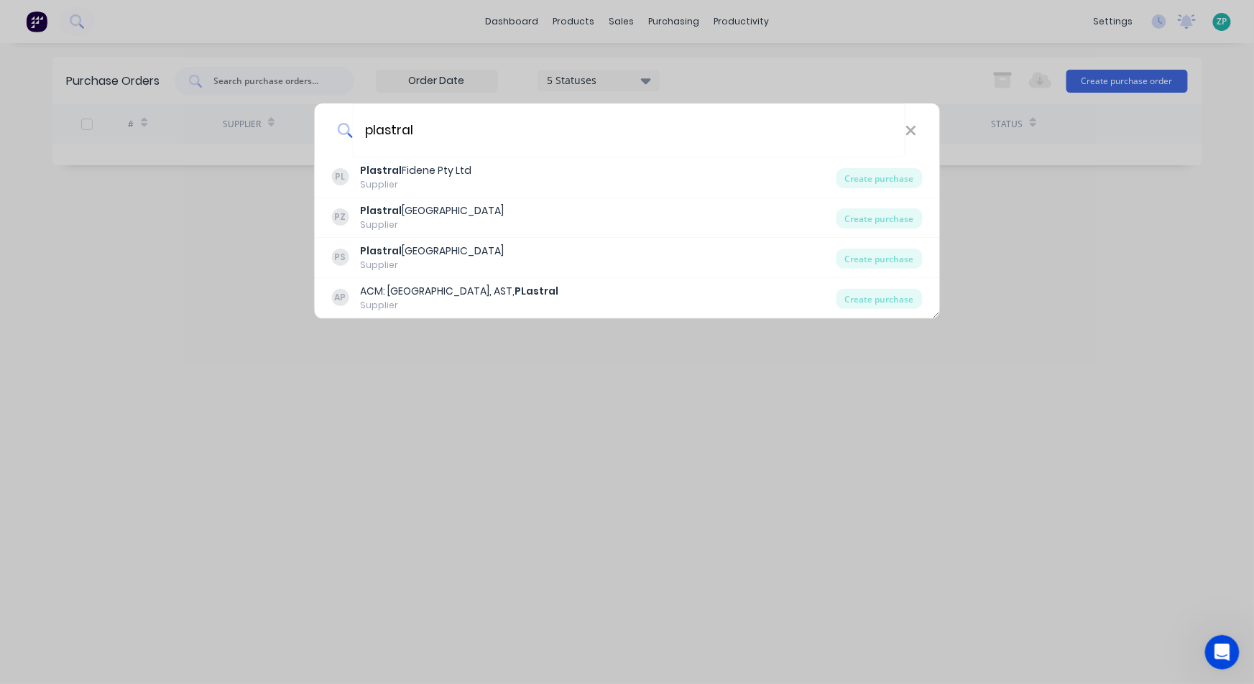
type input "plastral"
drag, startPoint x: 581, startPoint y: 9, endPoint x: 583, endPoint y: 17, distance: 7.5
click at [581, 10] on div "plastral PL Plastral Fidene Pty Ltd Supplier Create purchase PZ Plastral NEW ZE…" at bounding box center [627, 342] width 1254 height 684
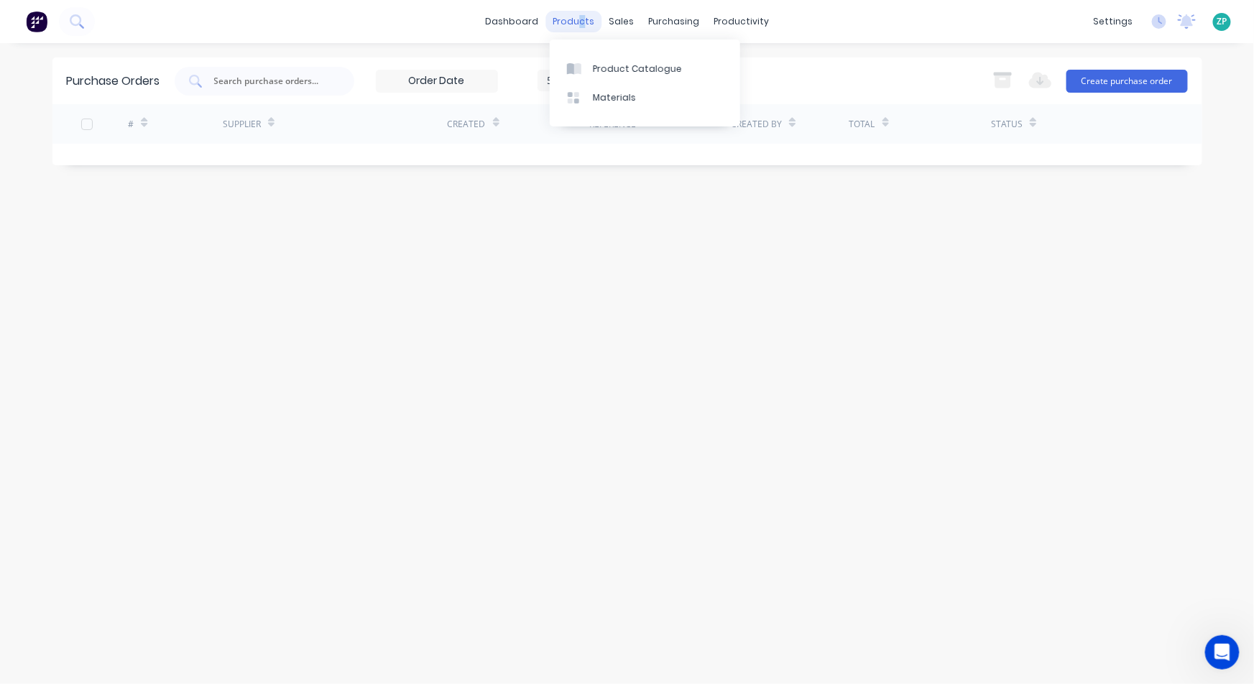
click at [585, 16] on div "products" at bounding box center [573, 22] width 56 height 22
click at [626, 71] on div "Product Catalogue" at bounding box center [637, 68] width 89 height 13
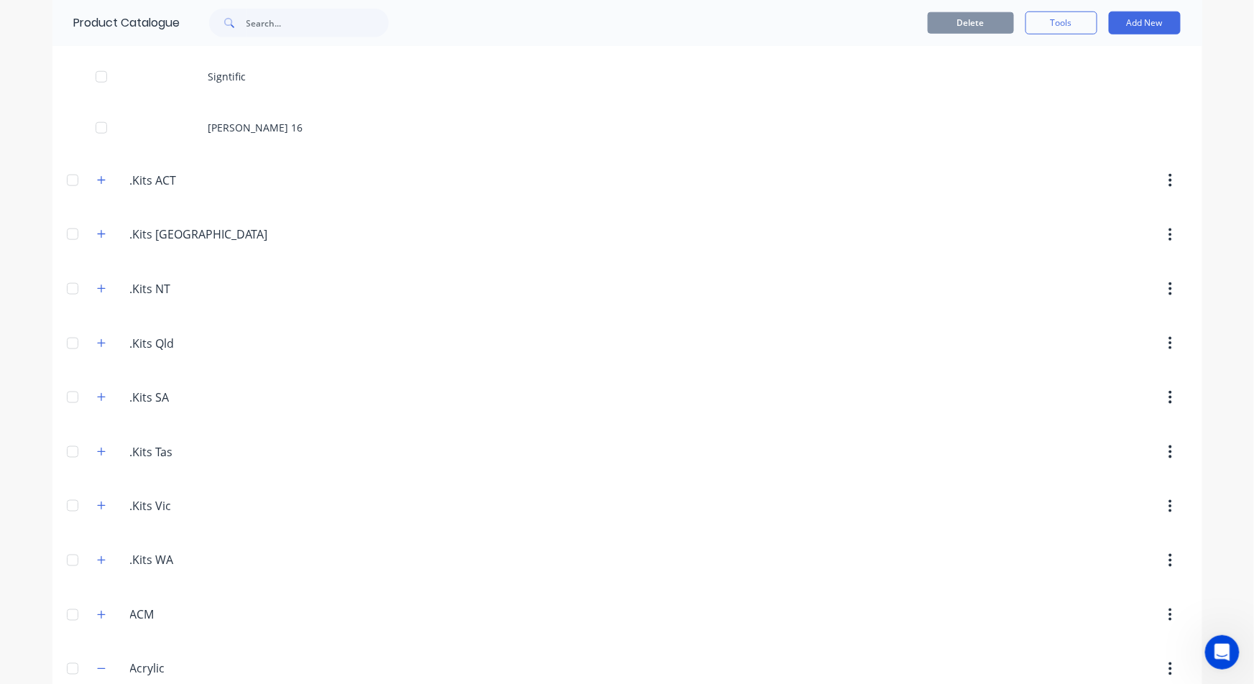
scroll to position [1197, 0]
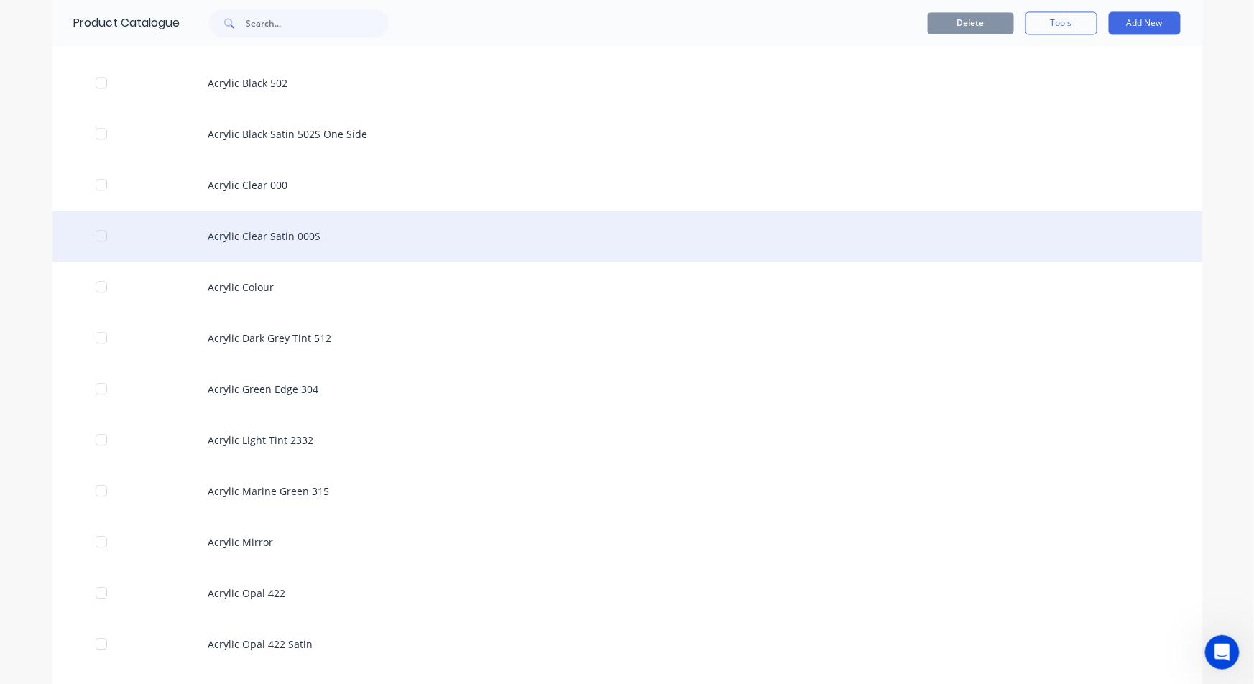
click at [230, 223] on div "Acrylic Clear Satin 000S" at bounding box center [626, 235] width 1149 height 51
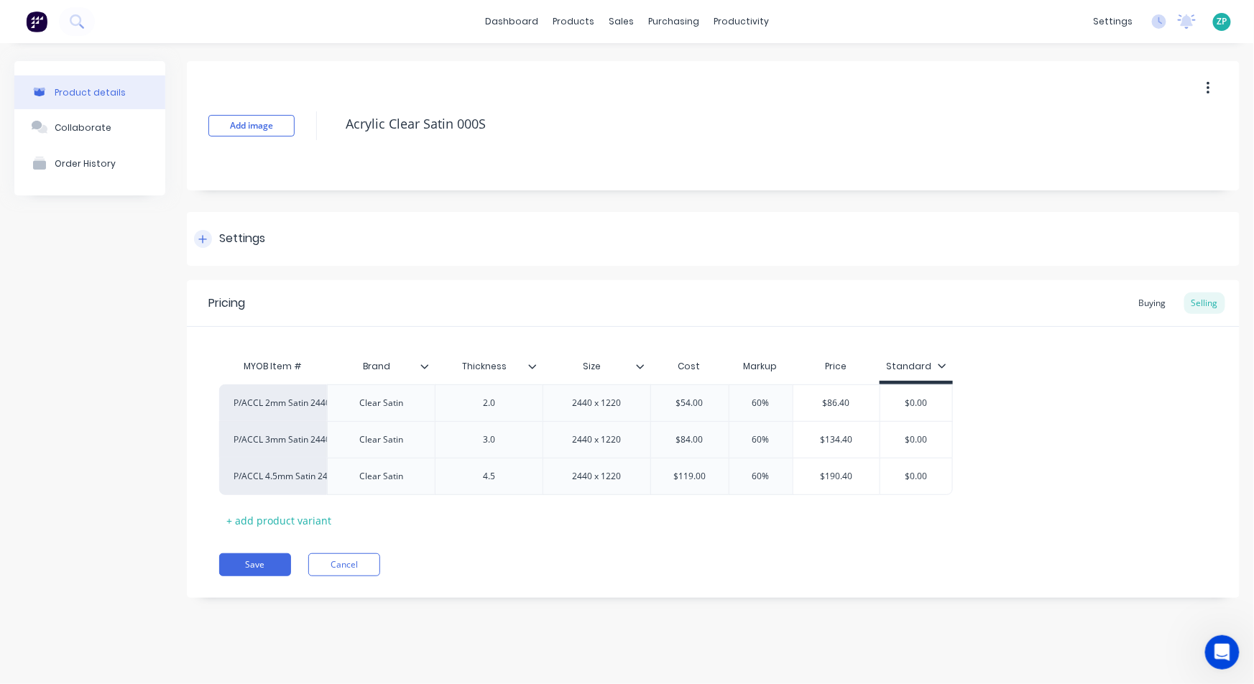
click at [247, 226] on div "Settings" at bounding box center [713, 239] width 1052 height 54
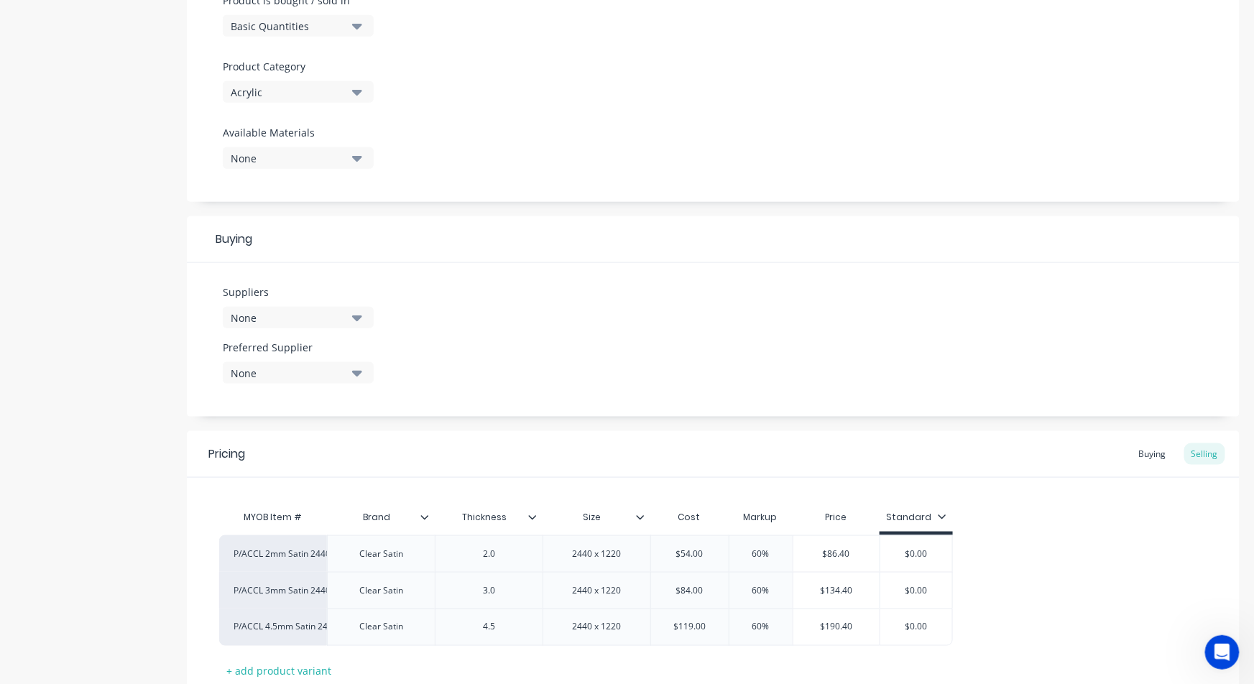
scroll to position [478, 0]
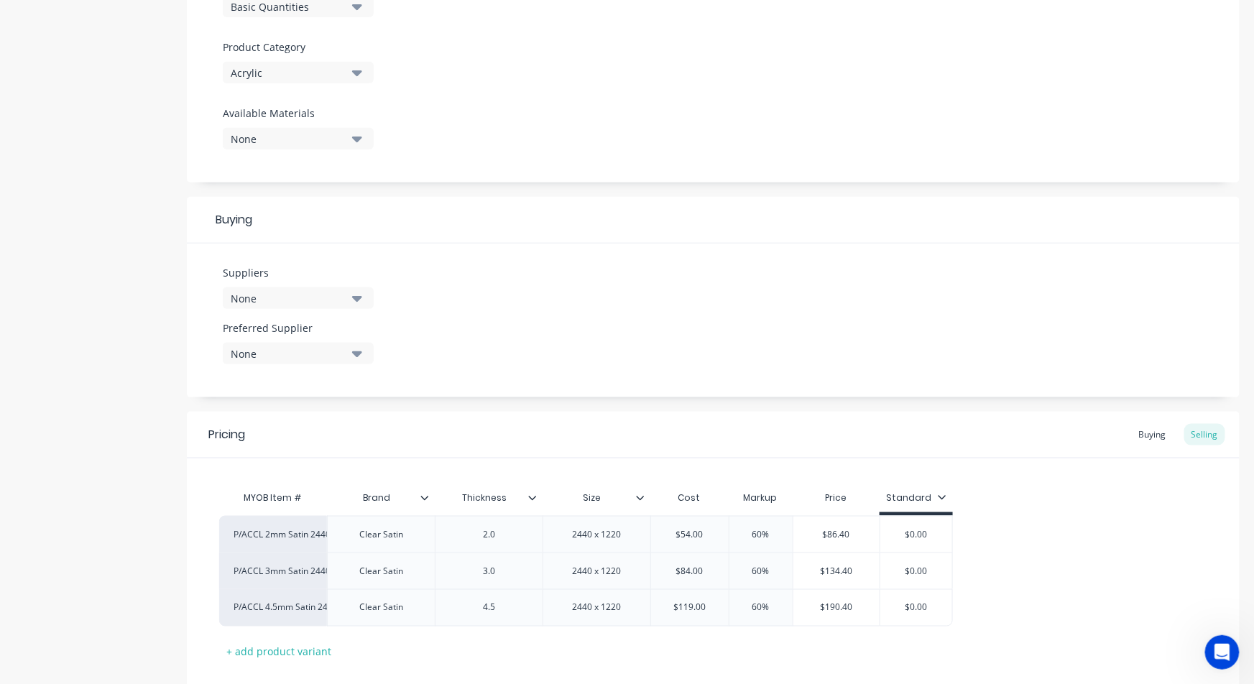
click at [356, 295] on icon "button" at bounding box center [357, 298] width 10 height 16
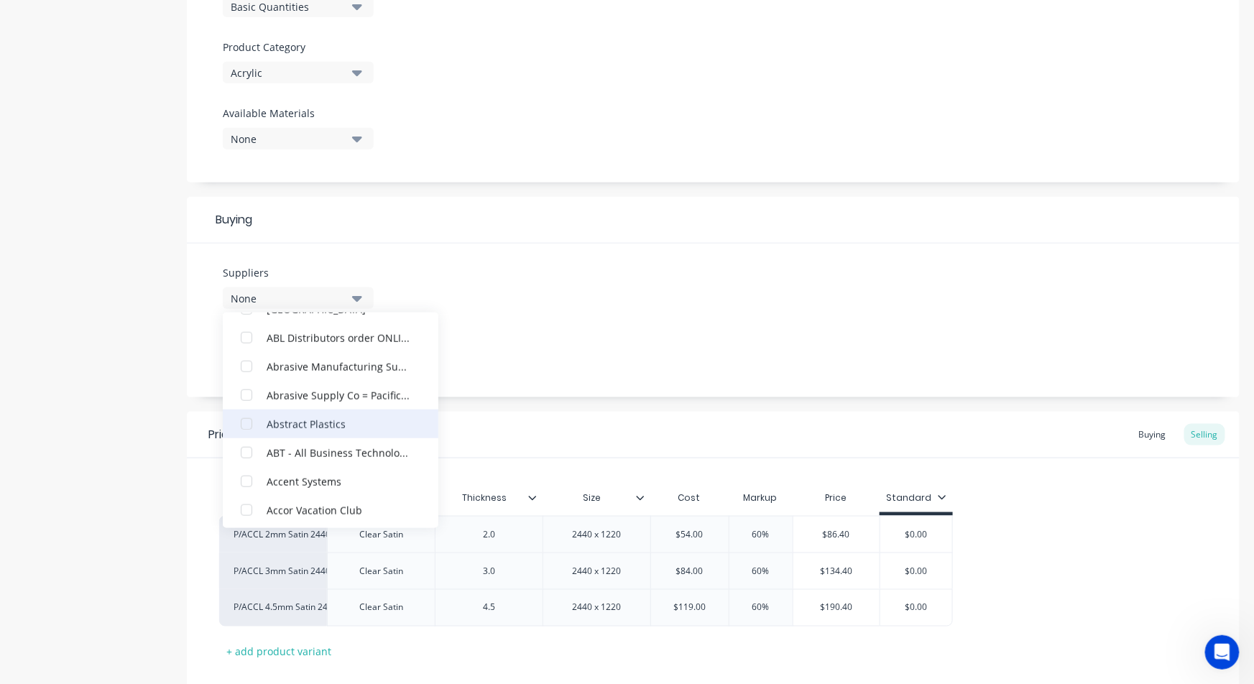
scroll to position [638, 0]
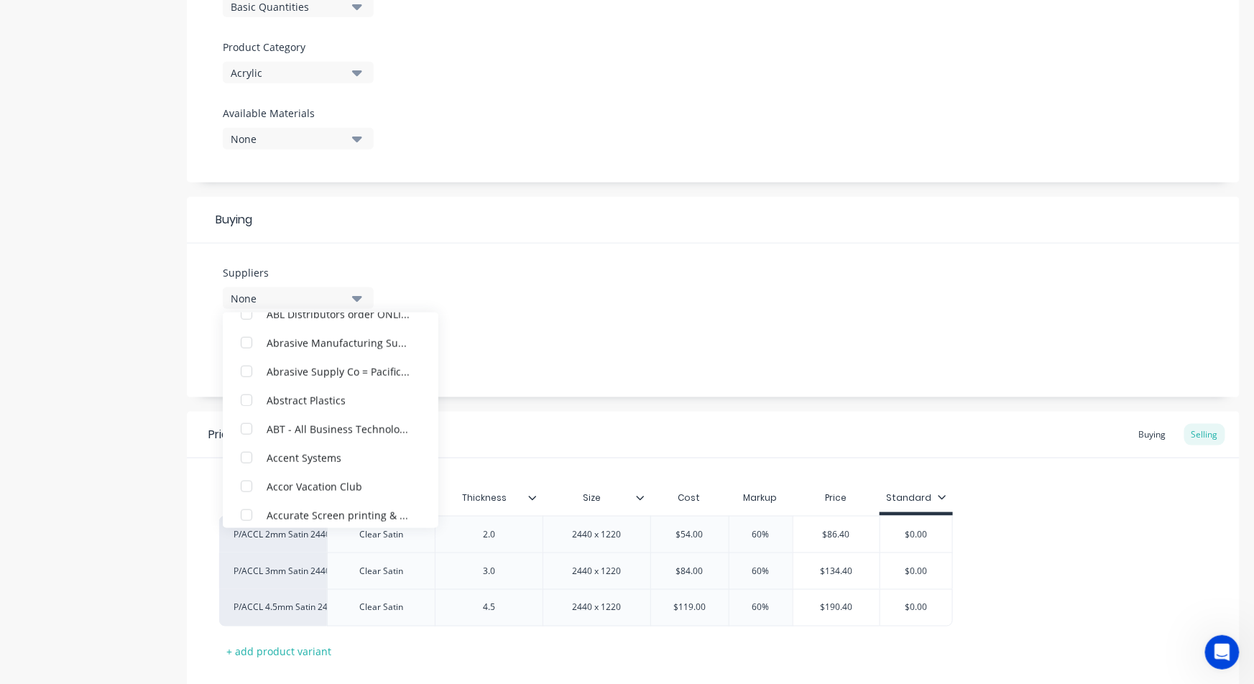
click at [593, 361] on div "Suppliers None 111 Abrasives [GEOGRAPHIC_DATA] 1300-Dial-Me 3DBrink 4C230 - Med…" at bounding box center [713, 321] width 1052 height 154
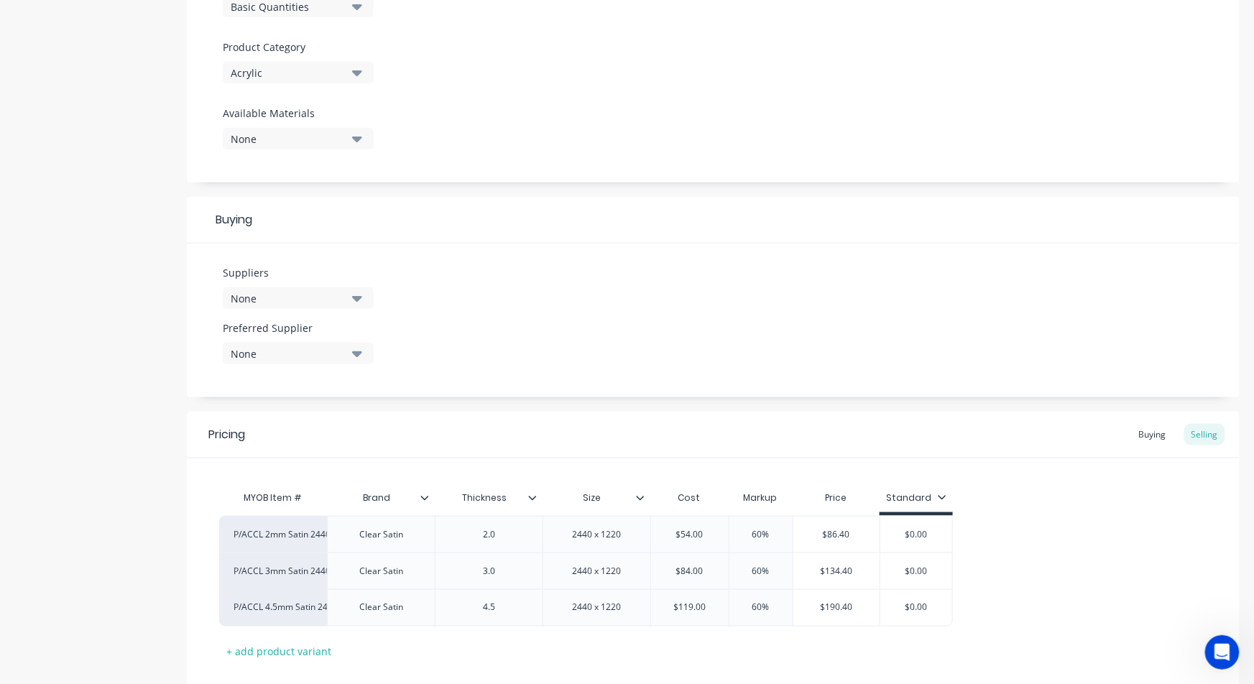
click at [247, 349] on div "None" at bounding box center [288, 353] width 115 height 15
click at [353, 297] on icon "button" at bounding box center [357, 299] width 10 height 6
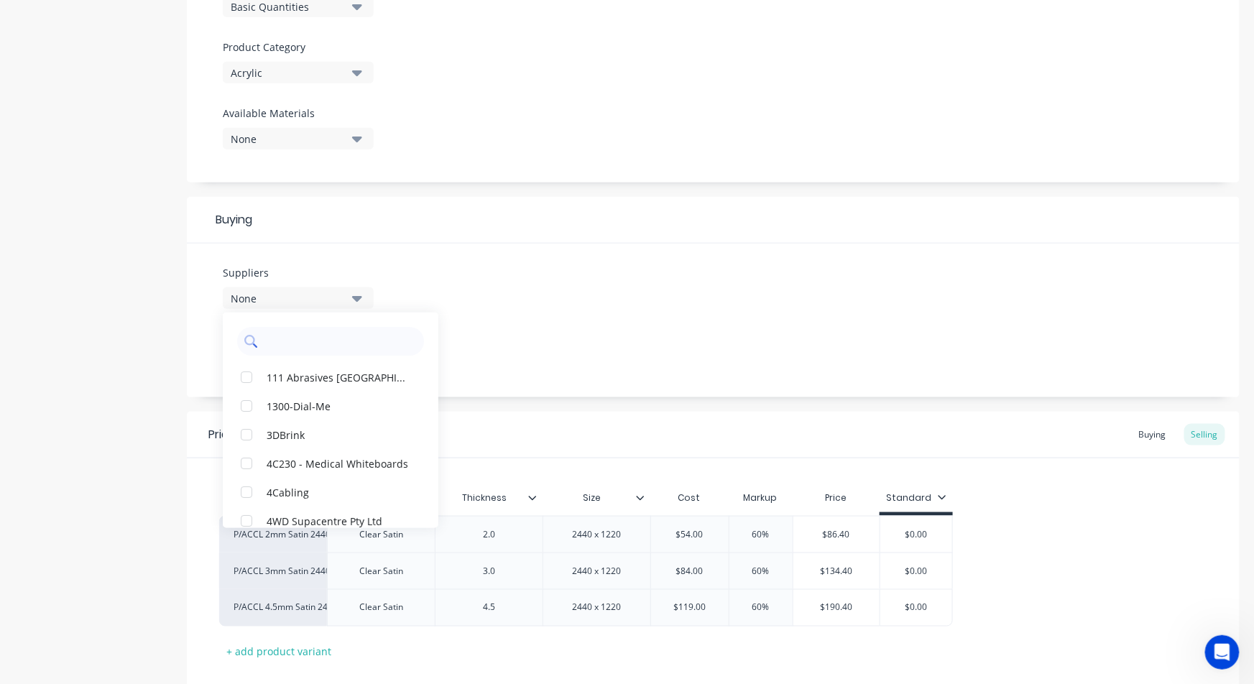
click at [269, 335] on input "text" at bounding box center [340, 341] width 152 height 29
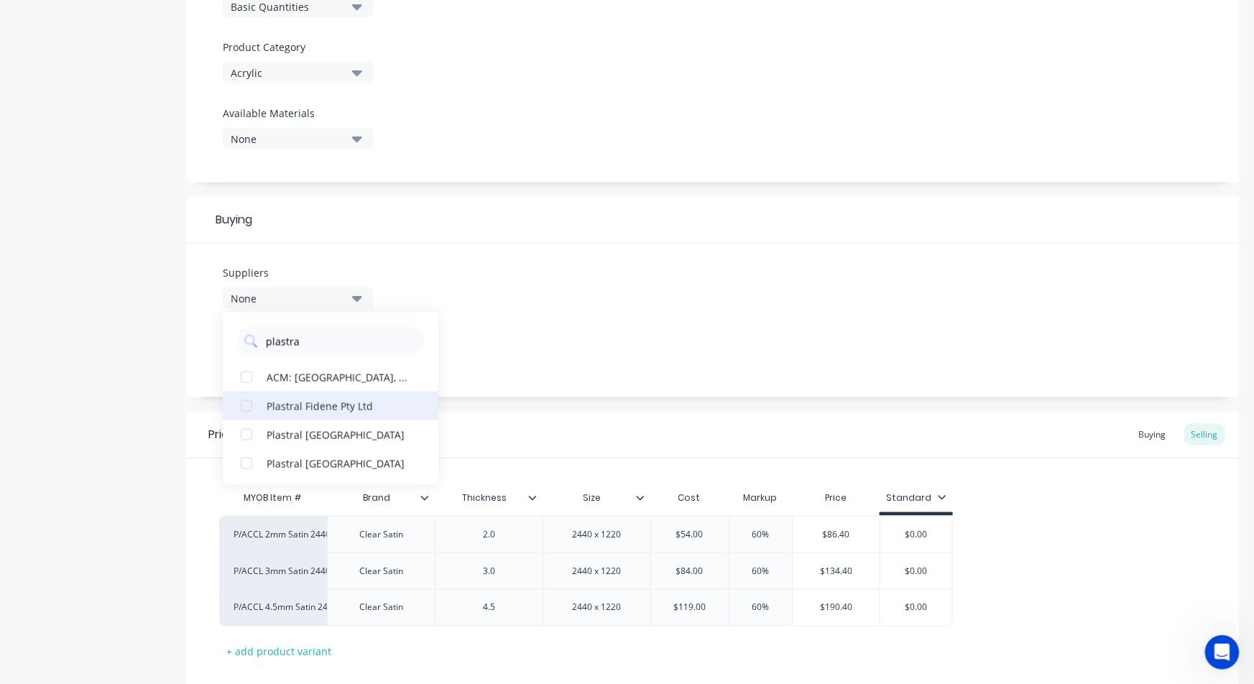
click at [254, 407] on div "button" at bounding box center [246, 406] width 29 height 29
type input "plastra"
drag, startPoint x: 648, startPoint y: 329, endPoint x: 662, endPoint y: 326, distance: 13.9
click at [650, 328] on div "Suppliers 1 suppliers selected plastra Plastral Fidene Pty Ltd ACM: [GEOGRAPHIC…" at bounding box center [713, 321] width 1052 height 154
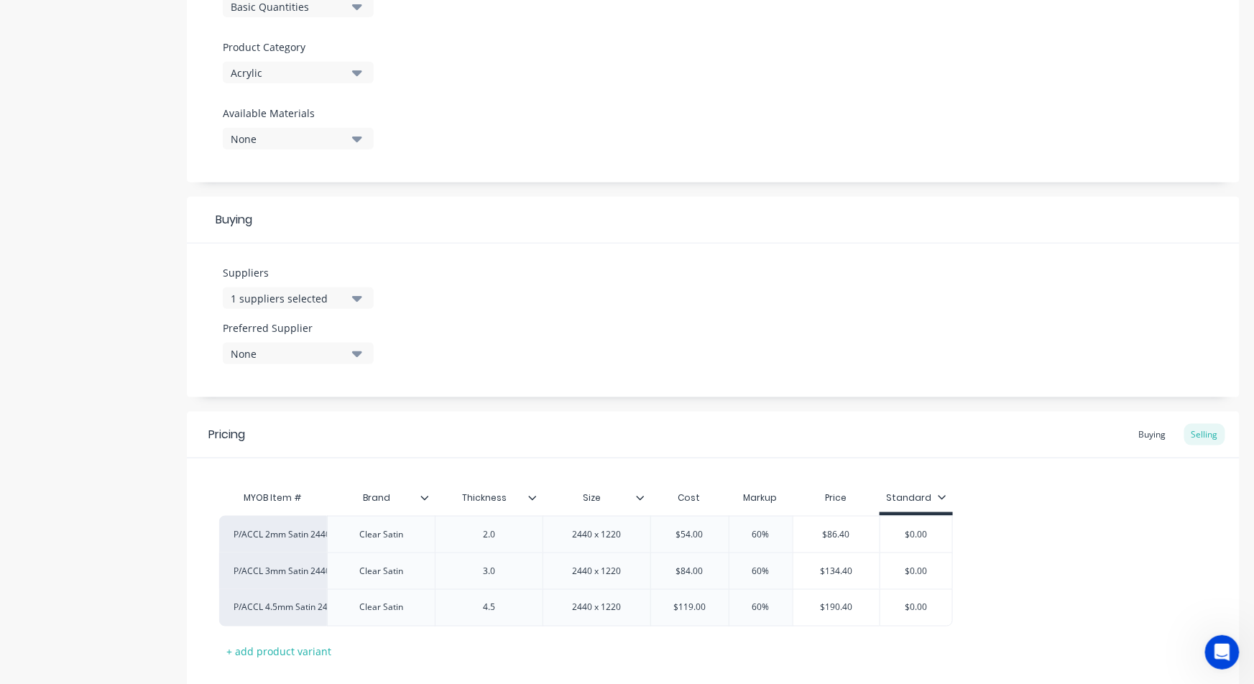
click at [295, 356] on div "None" at bounding box center [288, 353] width 115 height 15
click at [249, 432] on div "button" at bounding box center [246, 432] width 29 height 29
click at [458, 294] on div "Suppliers 1 suppliers selected plastra Preferred Supplier Plastral Fidene Pty L…" at bounding box center [713, 321] width 1052 height 154
click at [353, 294] on icon "button" at bounding box center [357, 298] width 10 height 16
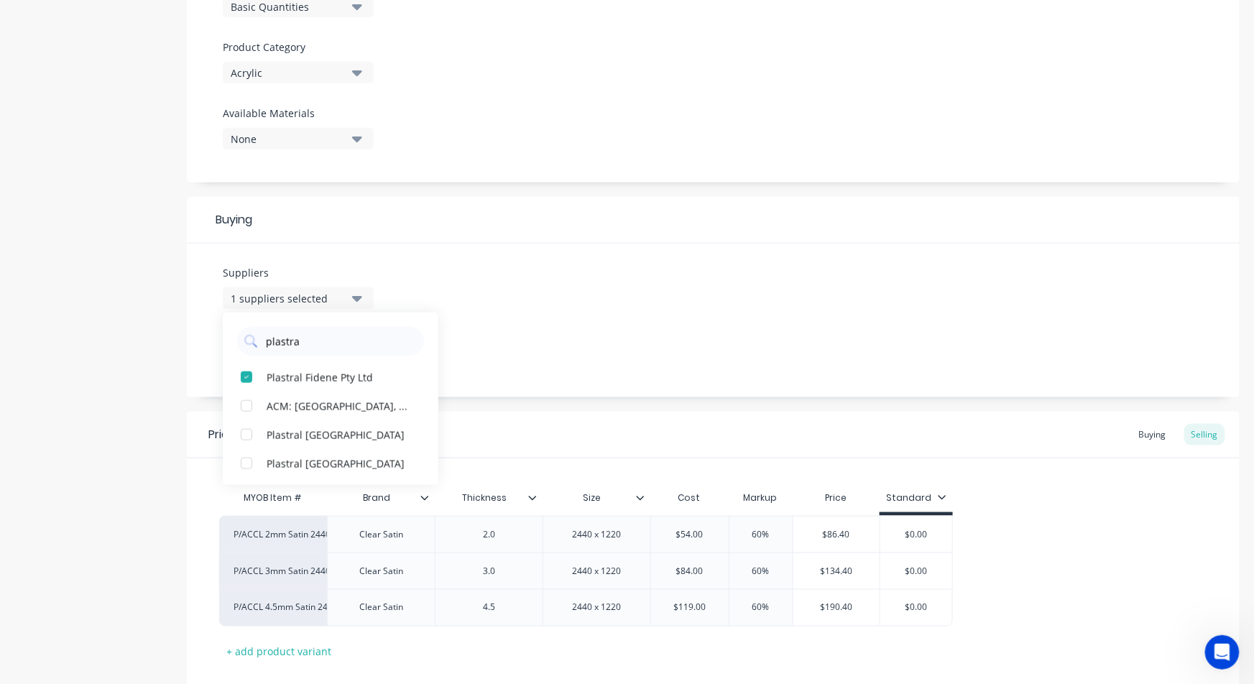
click at [528, 307] on div "Suppliers 1 suppliers selected plastra Plastral Fidene Pty Ltd ACM: [GEOGRAPHIC…" at bounding box center [713, 321] width 1052 height 154
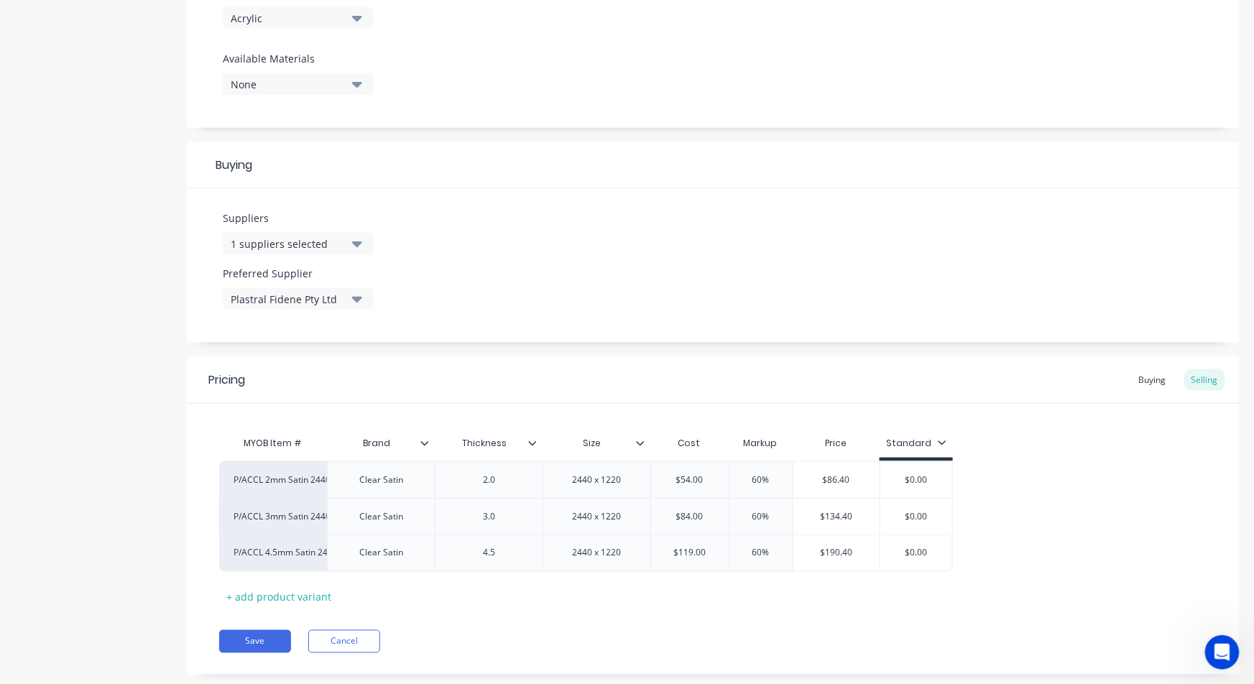
scroll to position [563, 0]
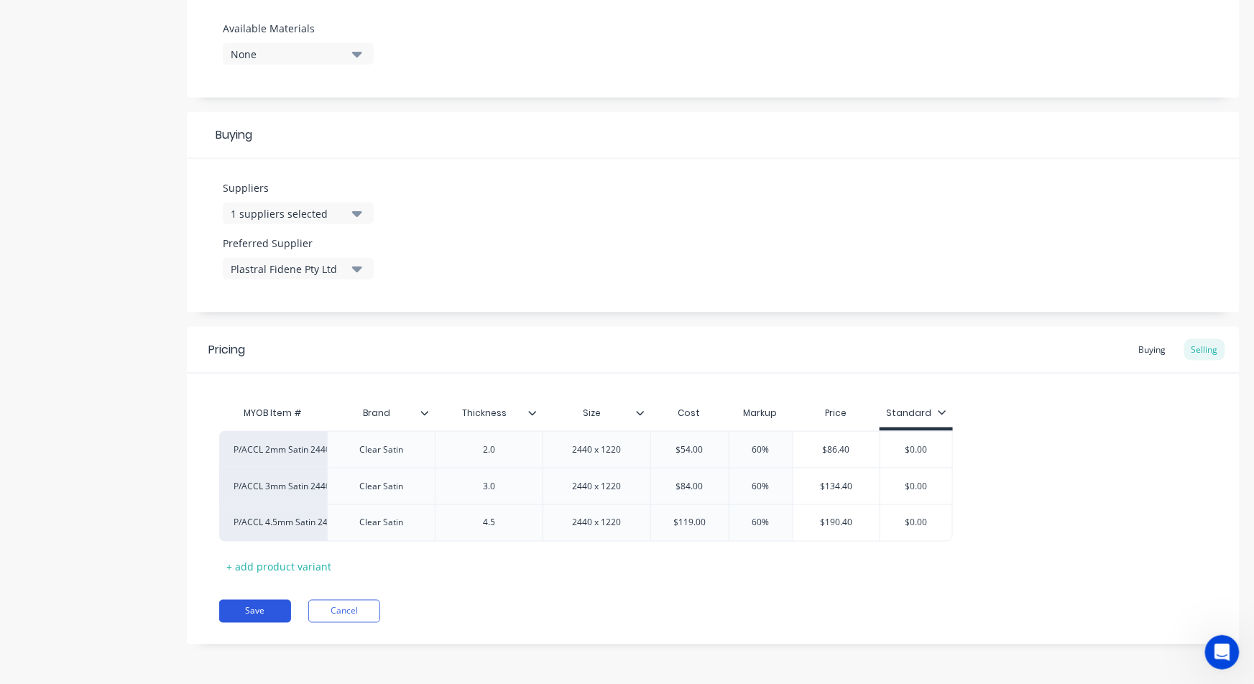
click at [276, 609] on button "Save" at bounding box center [255, 611] width 72 height 23
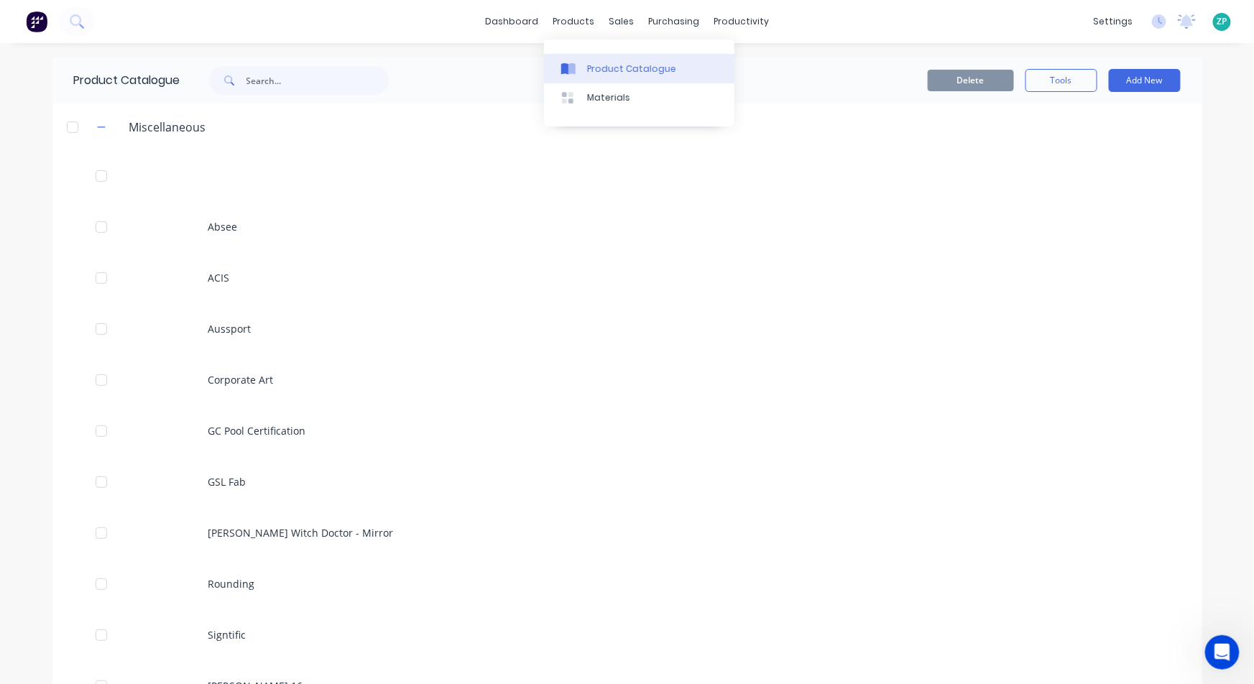
click at [616, 65] on div "Product Catalogue" at bounding box center [631, 68] width 89 height 13
click at [701, 67] on div "Purchase Orders" at bounding box center [714, 68] width 76 height 13
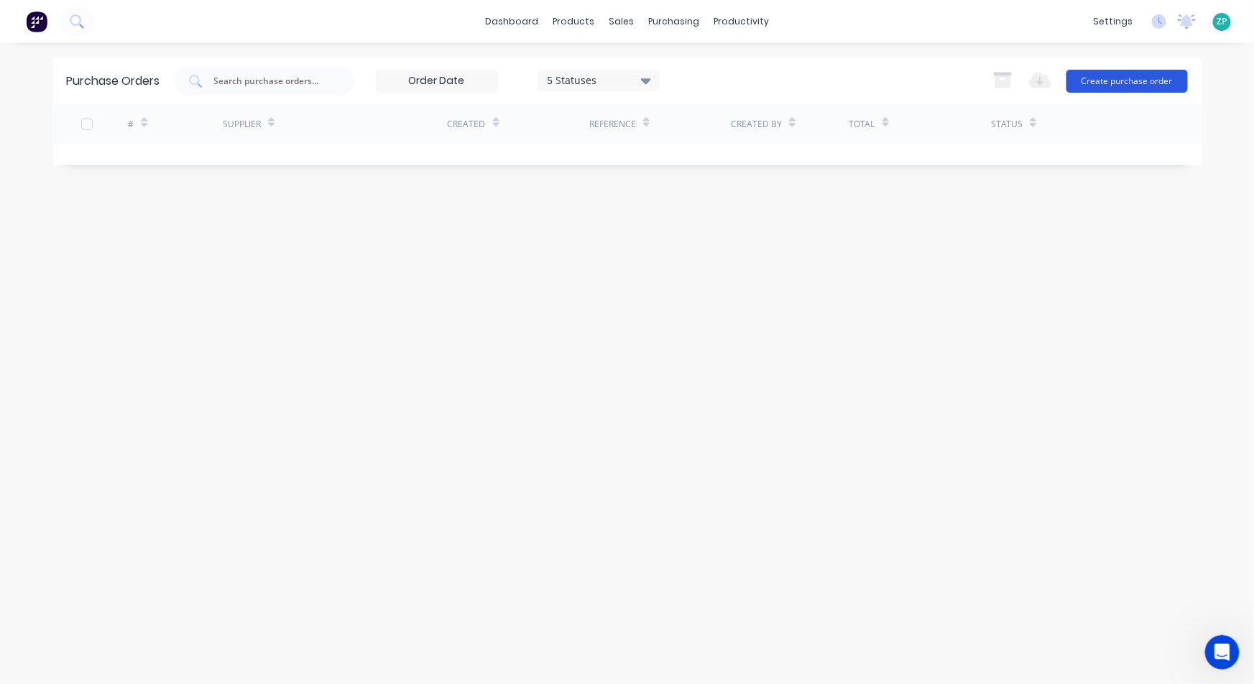
click at [1111, 76] on button "Create purchase order" at bounding box center [1126, 81] width 121 height 23
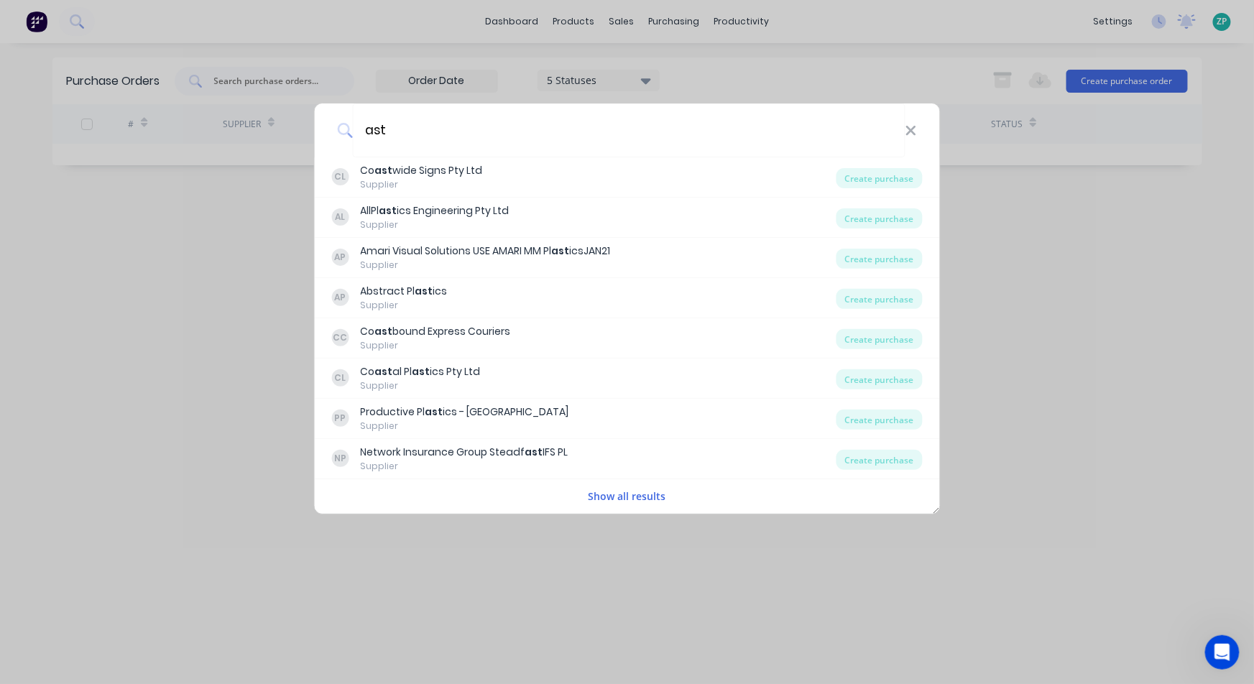
click at [644, 485] on div "Show all results" at bounding box center [627, 496] width 626 height 29
click at [644, 496] on button "Show all results" at bounding box center [627, 496] width 86 height 17
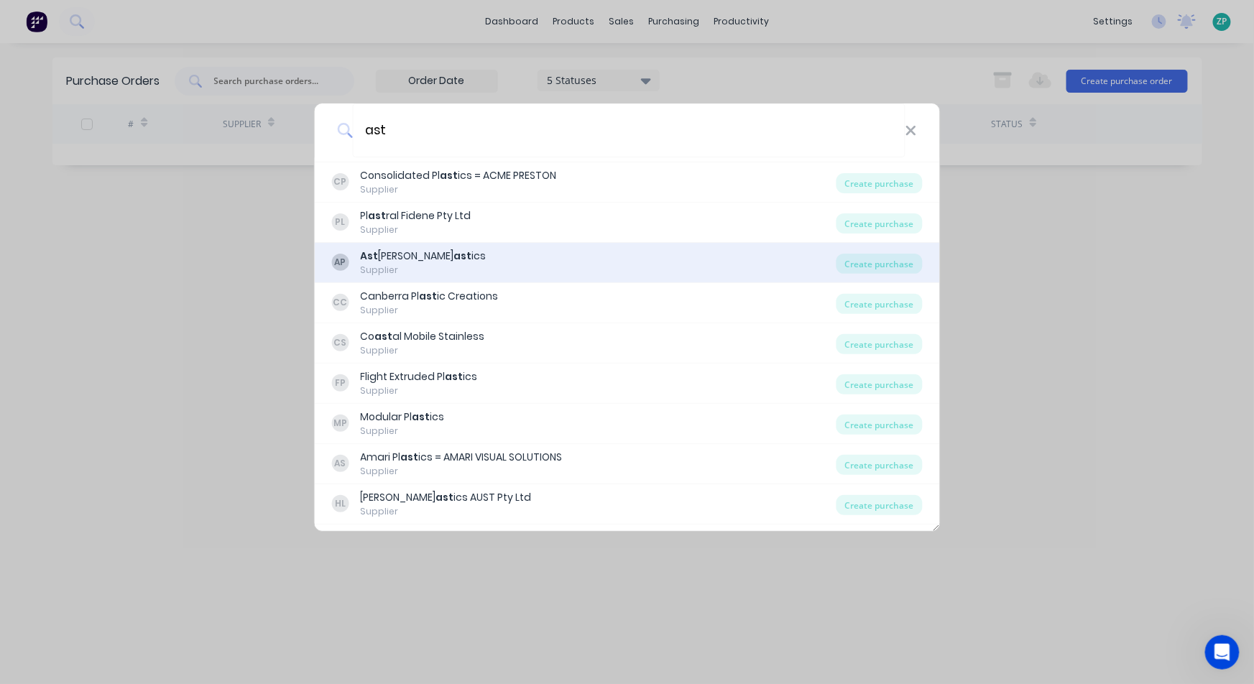
scroll to position [718, 0]
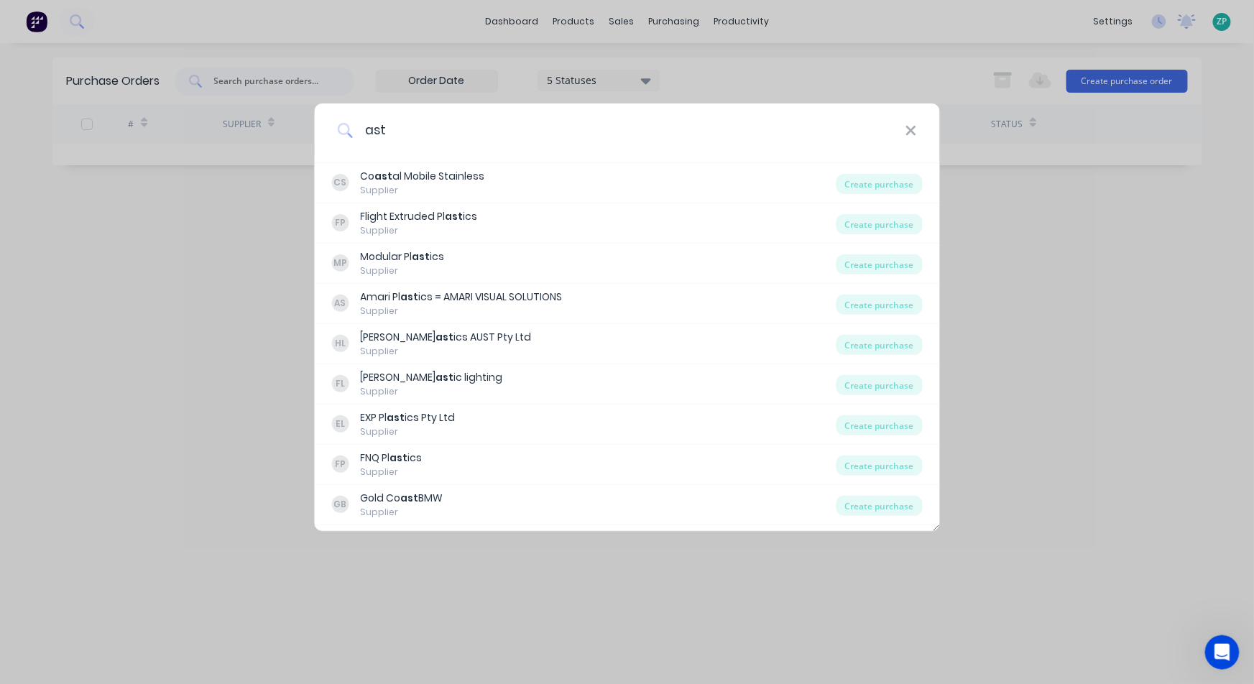
drag, startPoint x: 412, startPoint y: 141, endPoint x: 301, endPoint y: 172, distance: 115.1
click at [310, 170] on div "ast CL Co ast wide Signs Pty Ltd Supplier Create purchase AL AllPl ast ics Engi…" at bounding box center [627, 342] width 1254 height 684
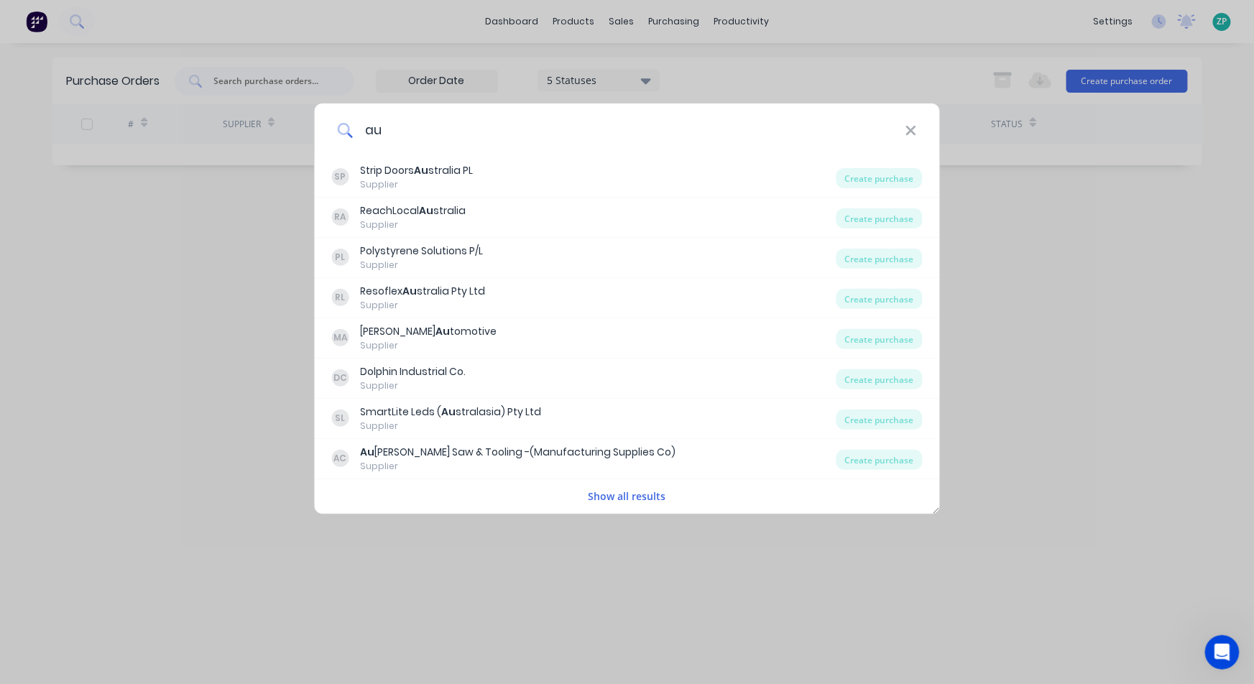
type input "a"
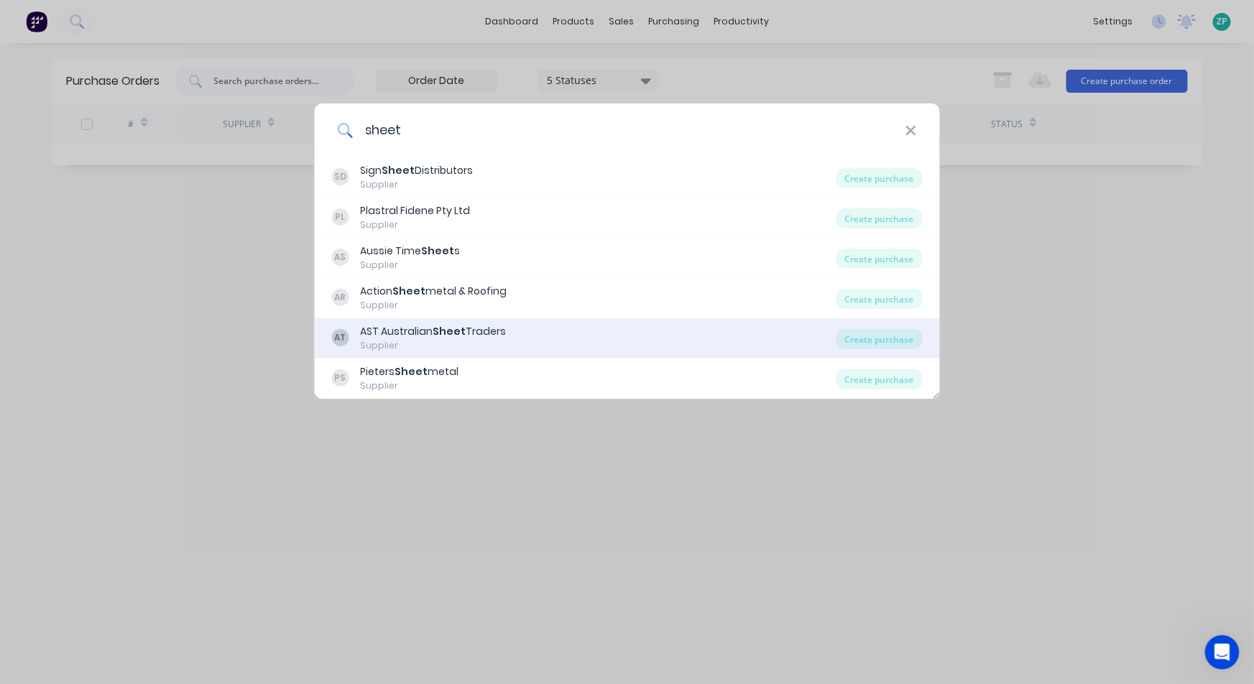
type input "sheet"
click at [438, 340] on div "Supplier" at bounding box center [433, 345] width 146 height 13
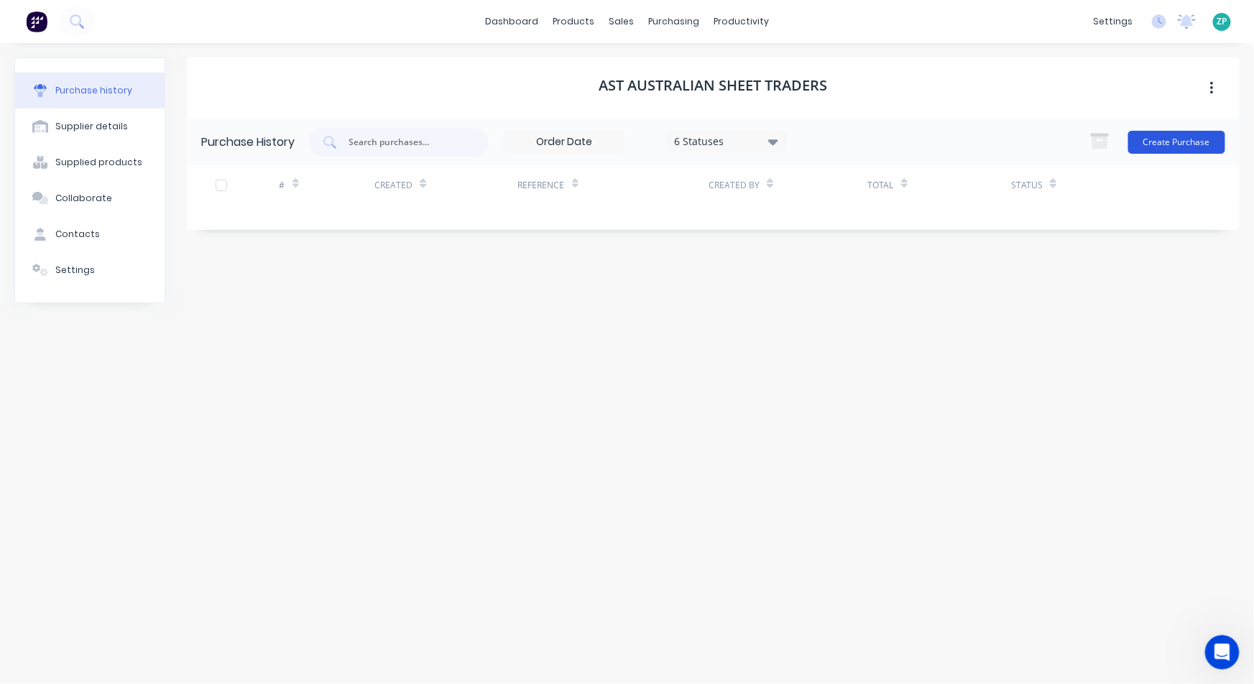
click at [1189, 145] on button "Create Purchase" at bounding box center [1176, 142] width 97 height 23
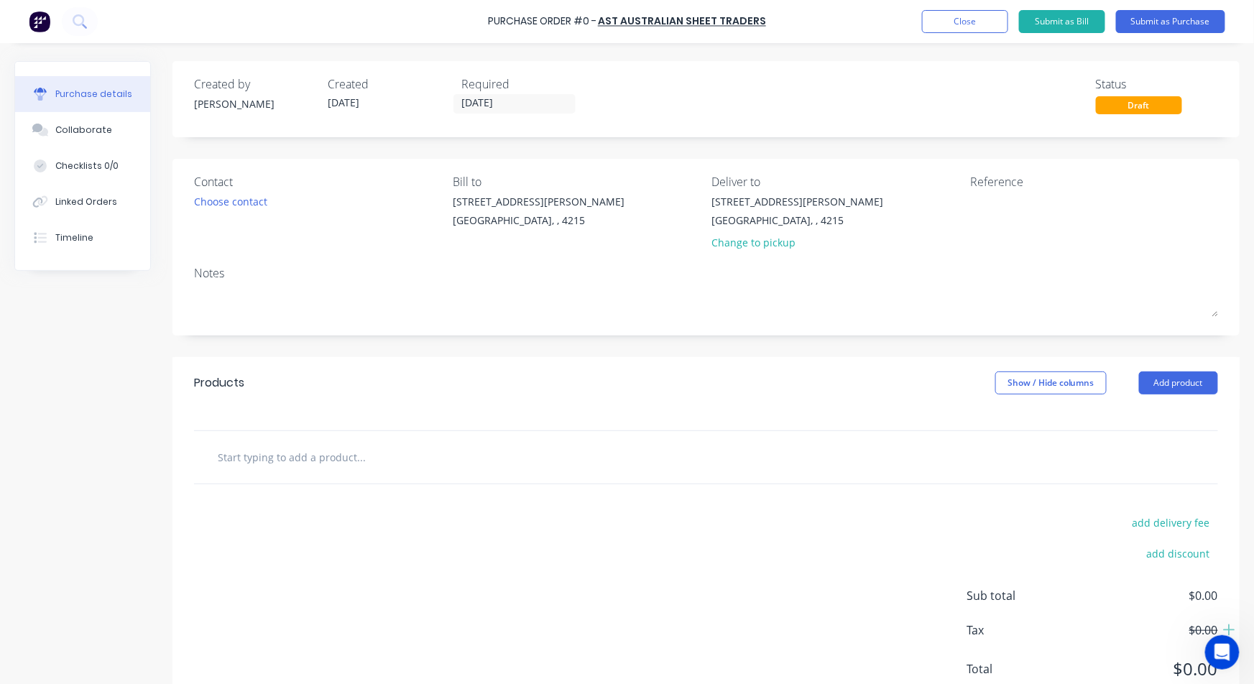
click at [308, 458] on input "text" at bounding box center [360, 457] width 287 height 29
type input "acrylic"
click at [1173, 379] on button "Add product" at bounding box center [1178, 382] width 79 height 23
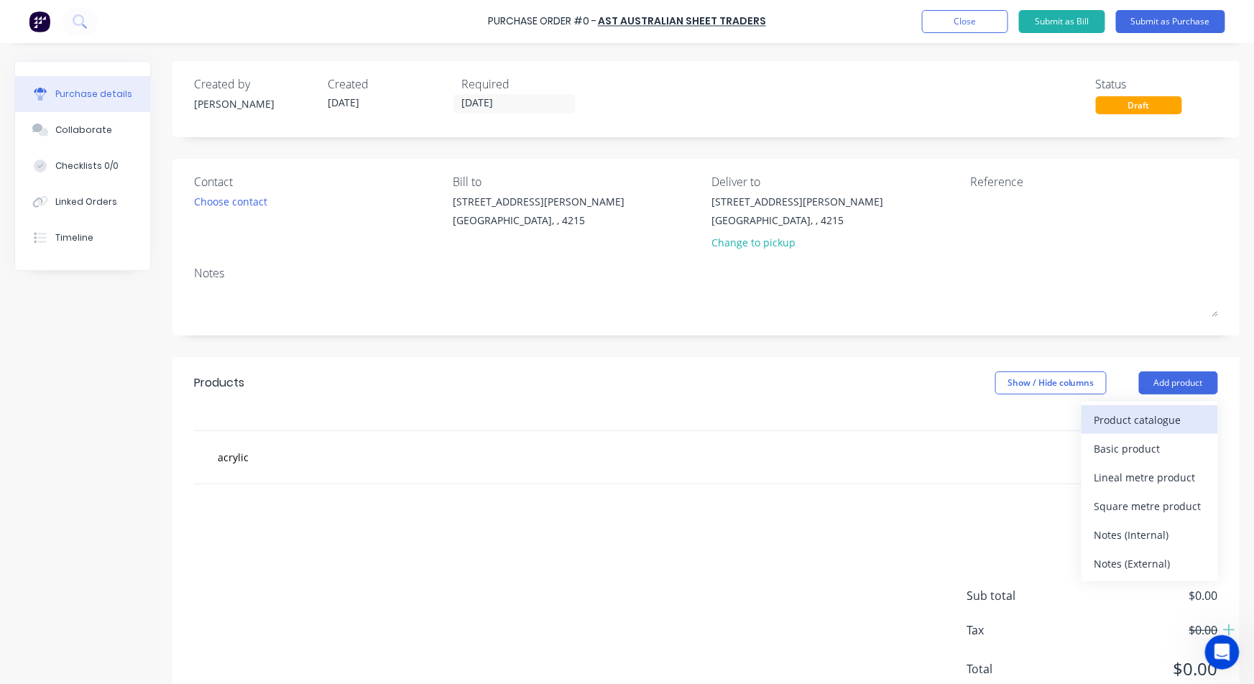
click at [1131, 422] on div "Product catalogue" at bounding box center [1149, 419] width 111 height 21
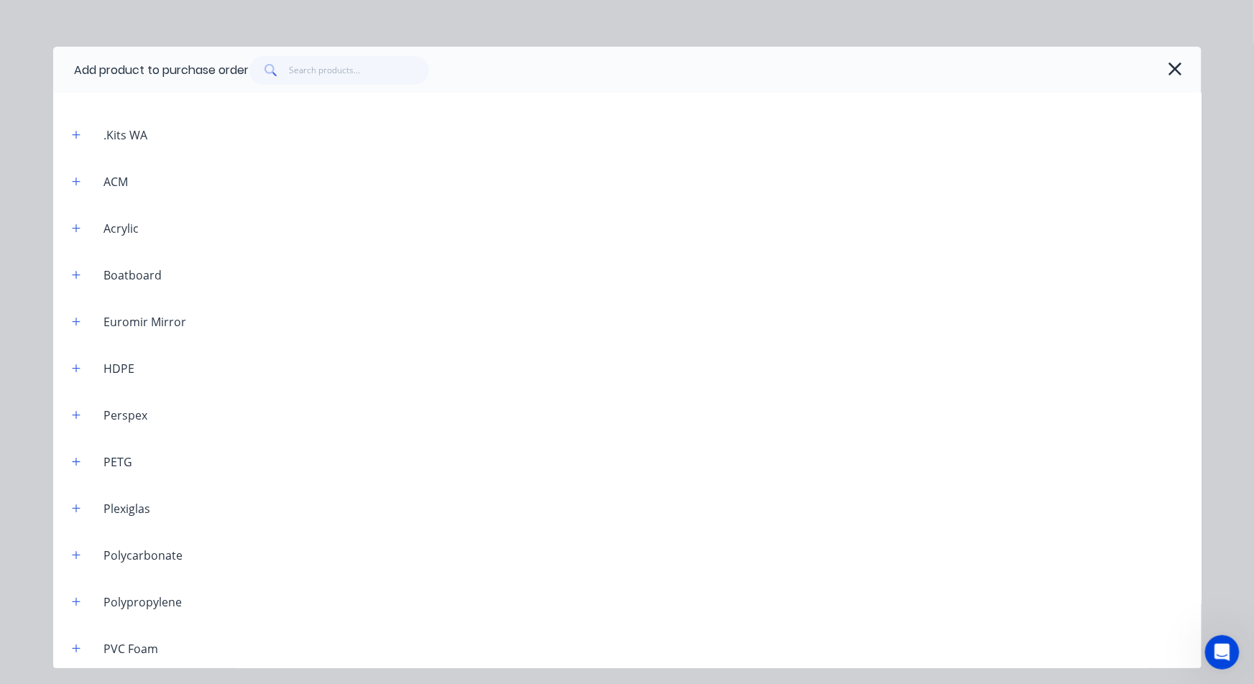
scroll to position [399, 0]
click at [75, 230] on icon "button" at bounding box center [76, 232] width 9 height 10
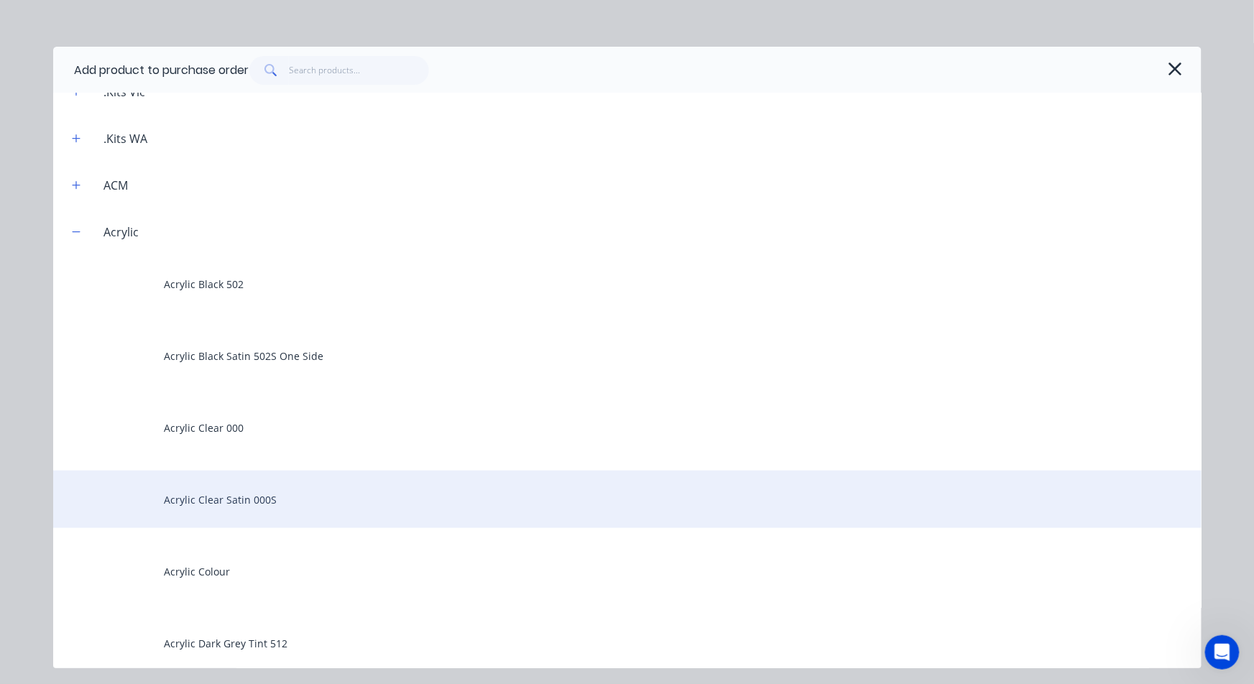
click at [256, 494] on div "Acrylic Clear Satin 000S" at bounding box center [627, 499] width 1148 height 57
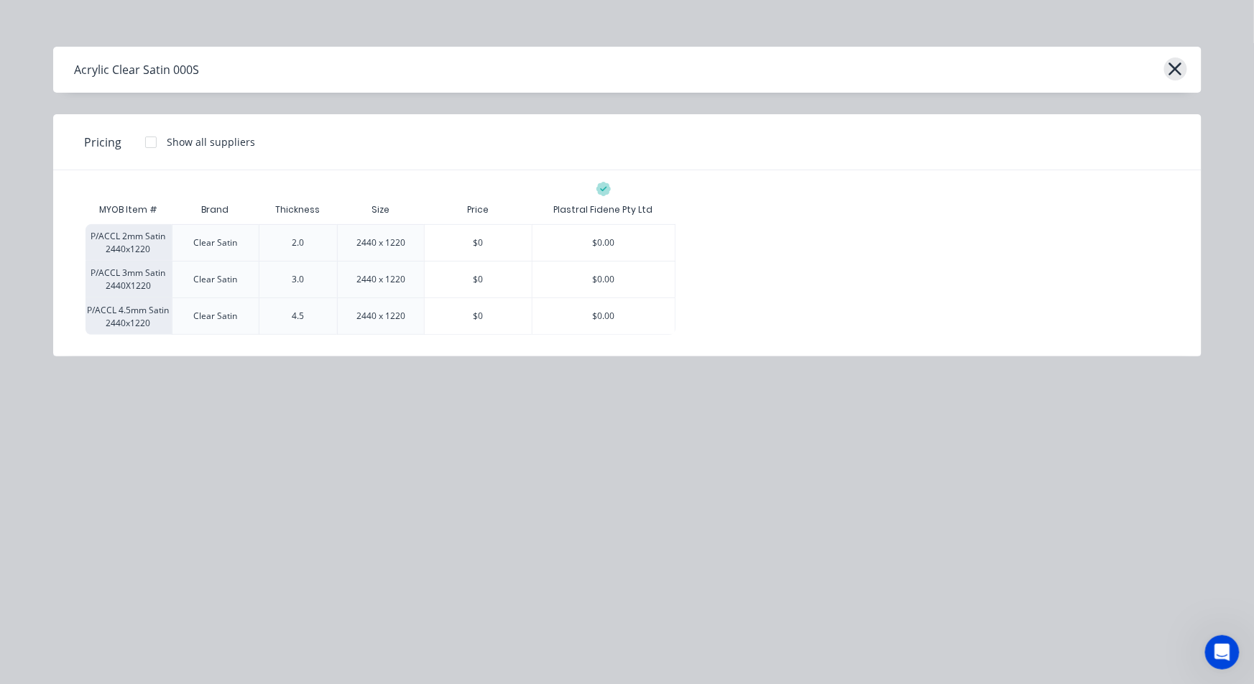
click at [1179, 73] on icon "button" at bounding box center [1175, 68] width 13 height 13
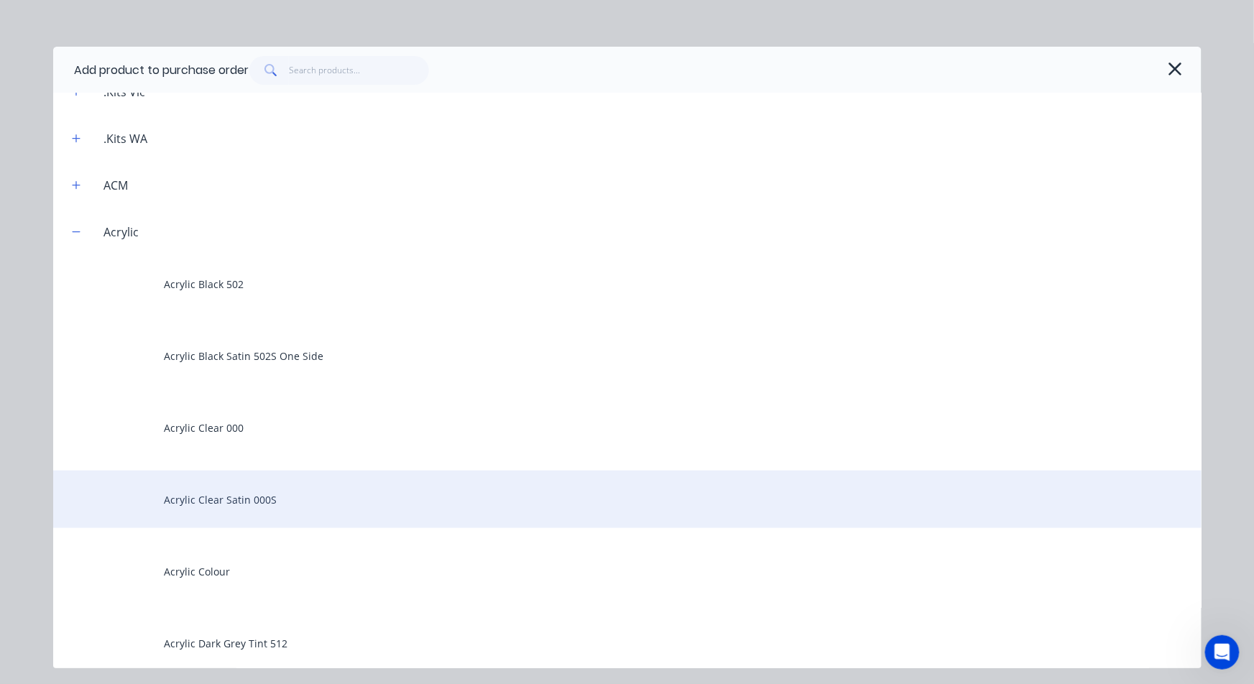
click at [233, 498] on div "Acrylic Clear Satin 000S" at bounding box center [627, 499] width 1148 height 57
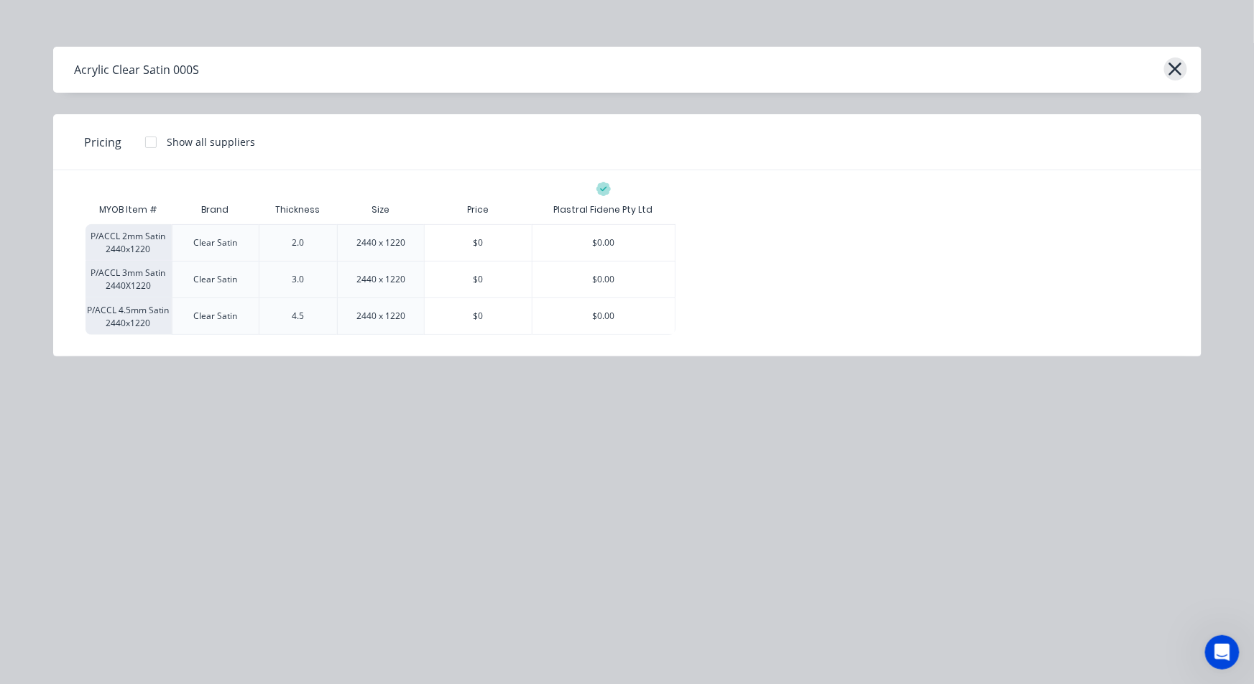
click at [1172, 71] on icon "button" at bounding box center [1175, 68] width 13 height 13
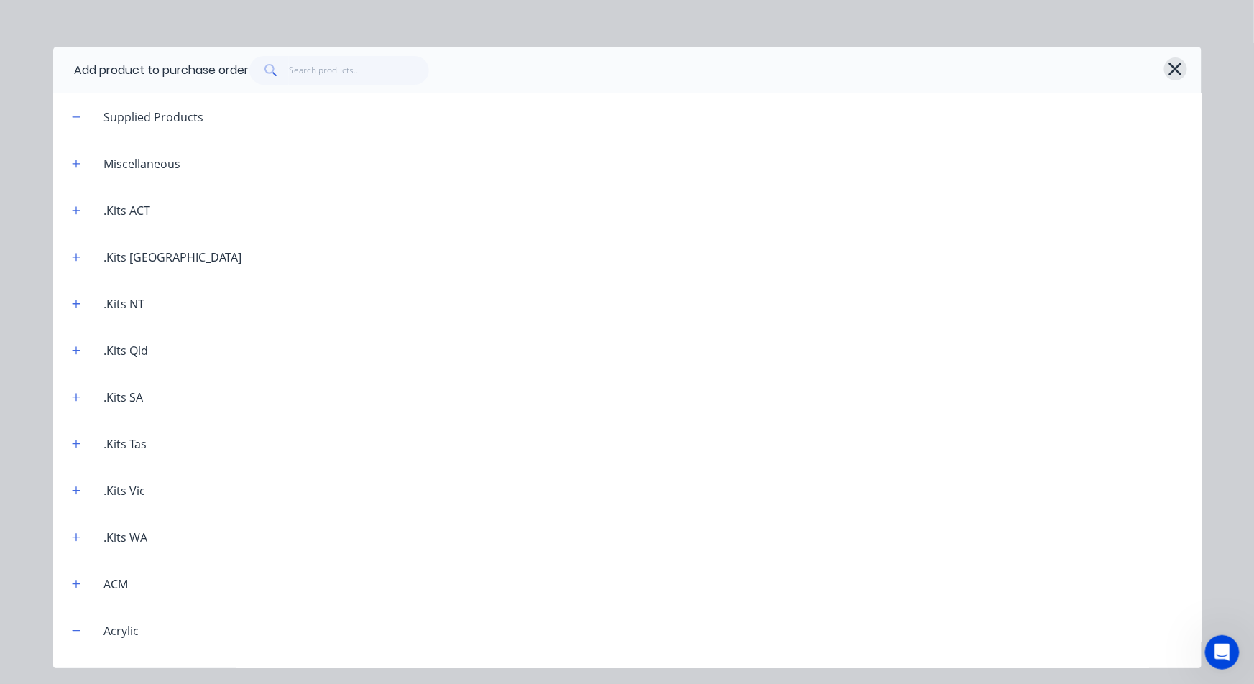
click at [1177, 62] on icon "button" at bounding box center [1174, 69] width 15 height 20
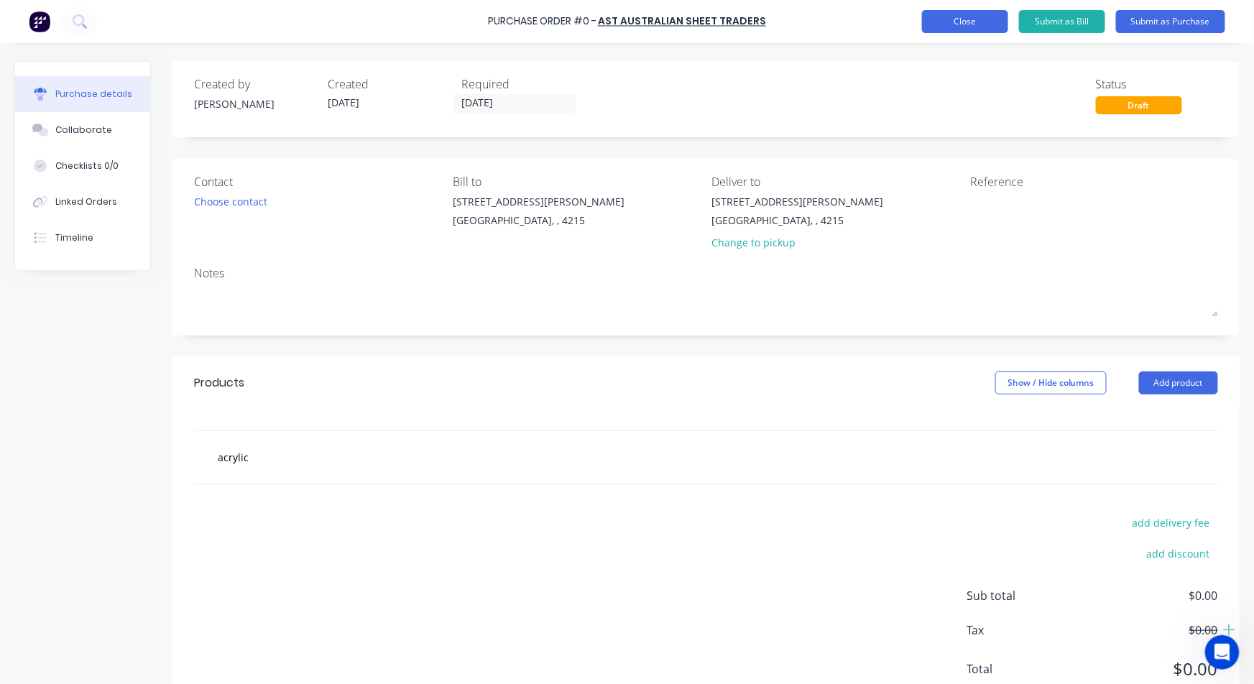
click at [968, 29] on button "Close" at bounding box center [965, 21] width 86 height 23
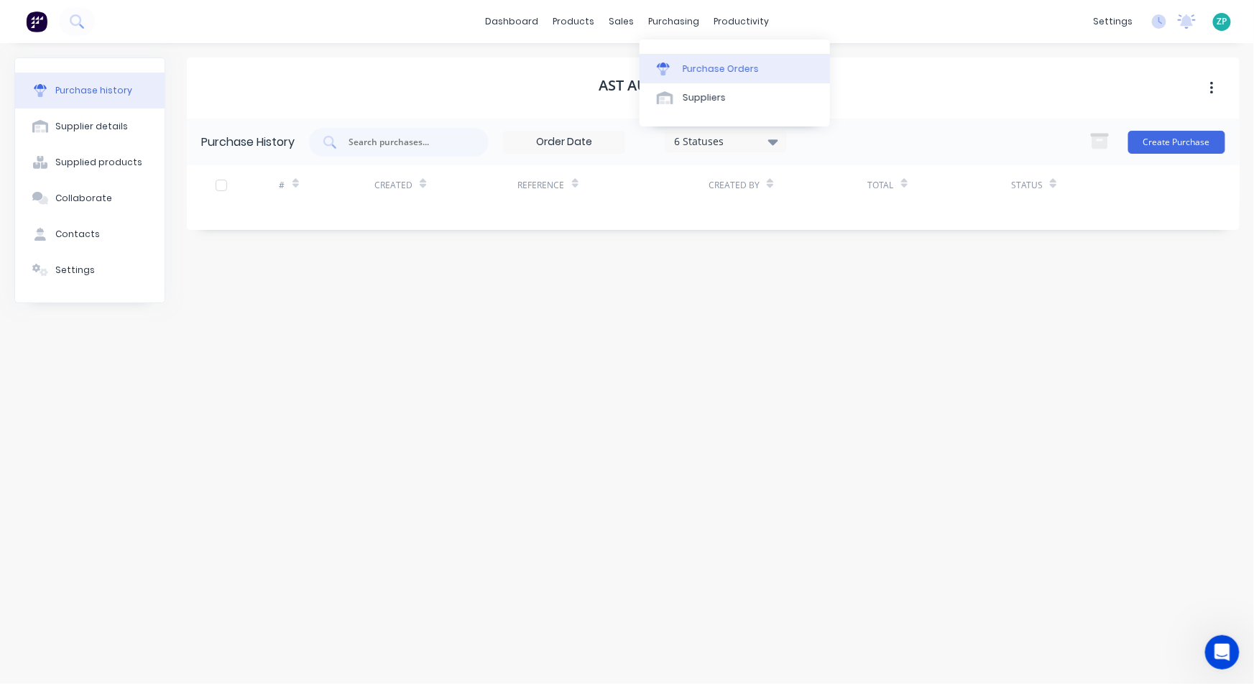
click at [685, 67] on div "Purchase Orders" at bounding box center [720, 68] width 76 height 13
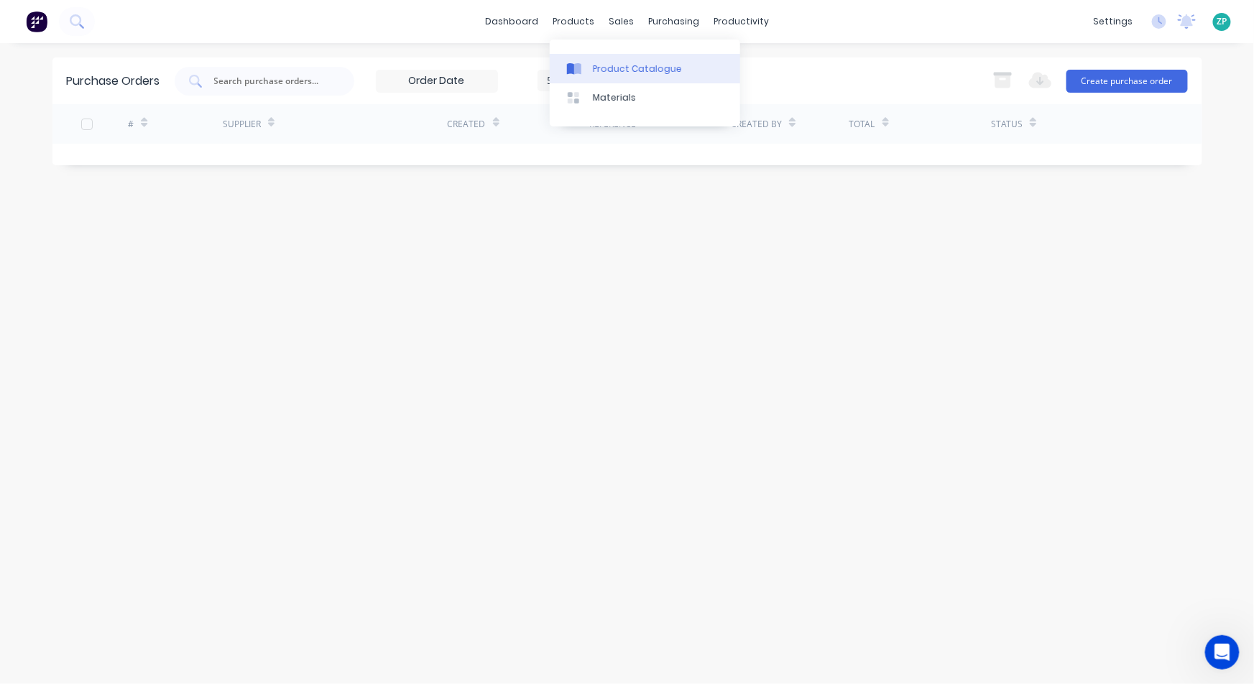
click at [597, 62] on div "Product Catalogue" at bounding box center [637, 68] width 89 height 13
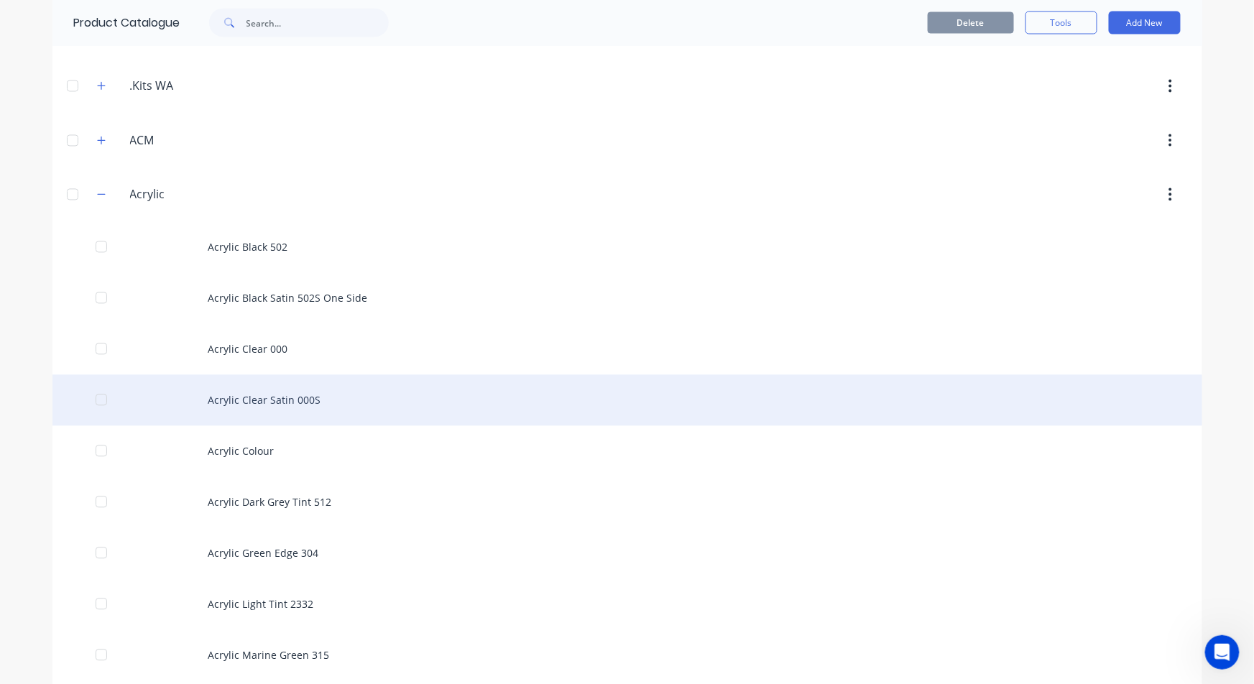
scroll to position [1037, 0]
click at [246, 389] on div "Acrylic Clear Satin 000S" at bounding box center [626, 395] width 1149 height 51
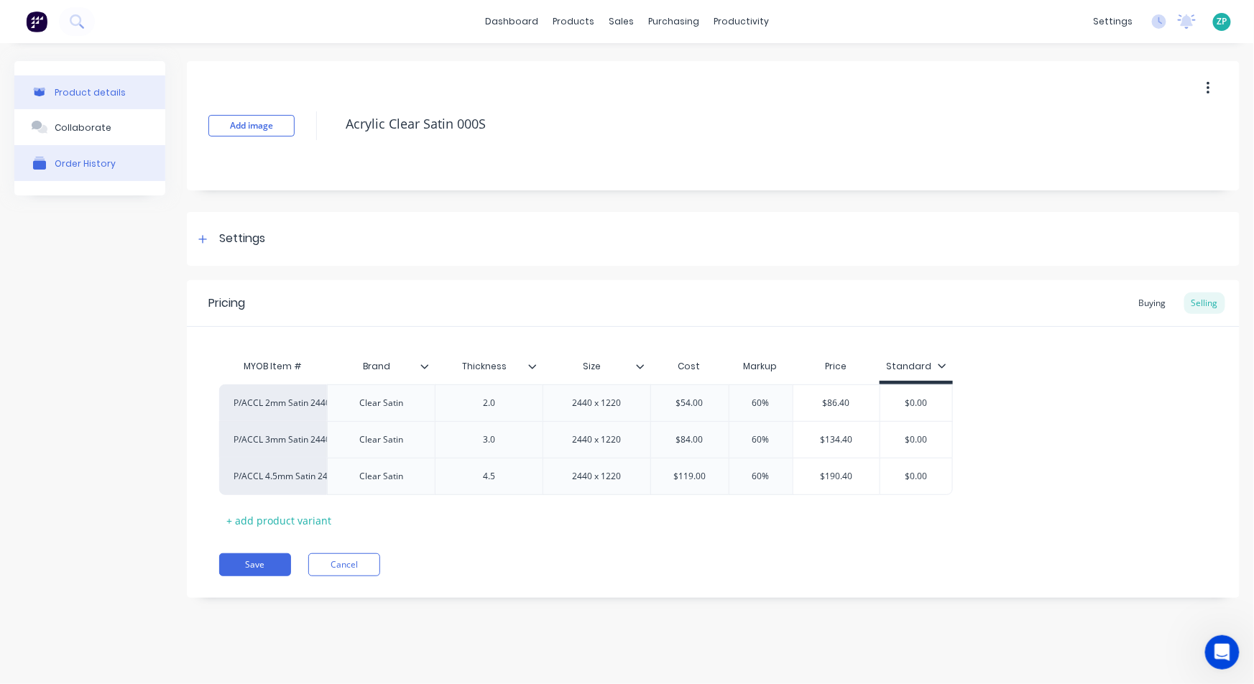
click at [94, 163] on div "Order History" at bounding box center [85, 163] width 61 height 11
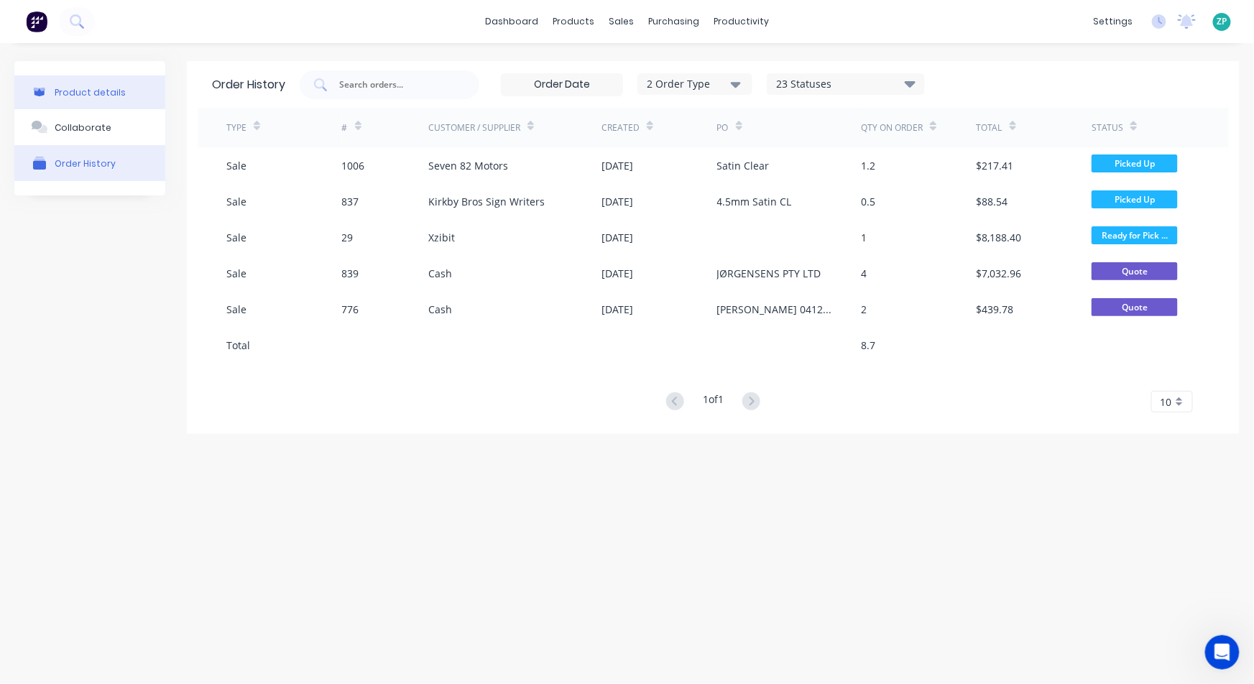
click at [83, 89] on div "Product details" at bounding box center [90, 92] width 71 height 11
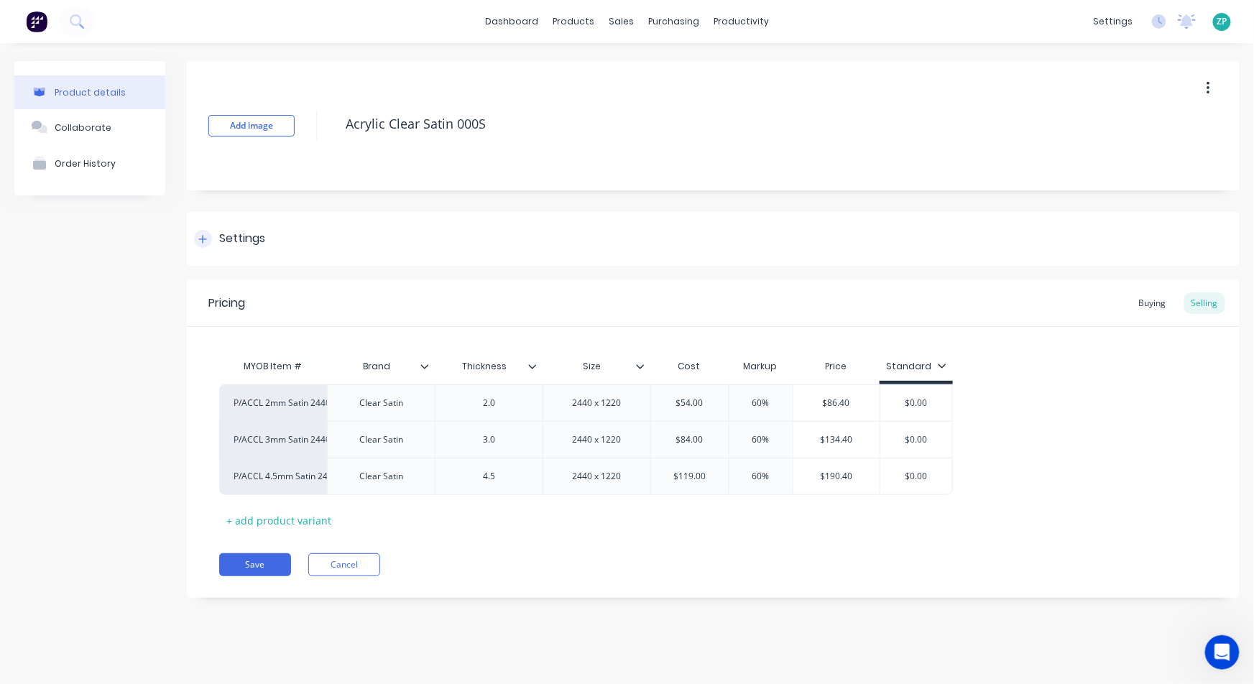
click at [204, 241] on icon at bounding box center [202, 239] width 9 height 10
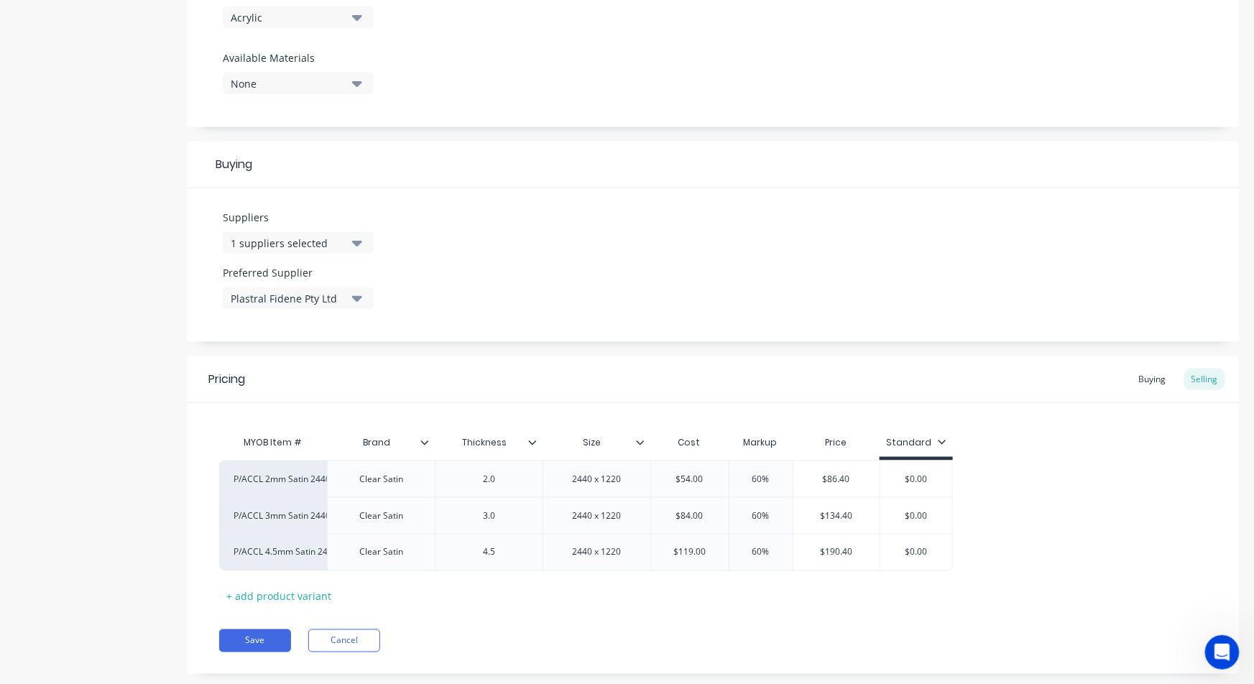
scroll to position [563, 0]
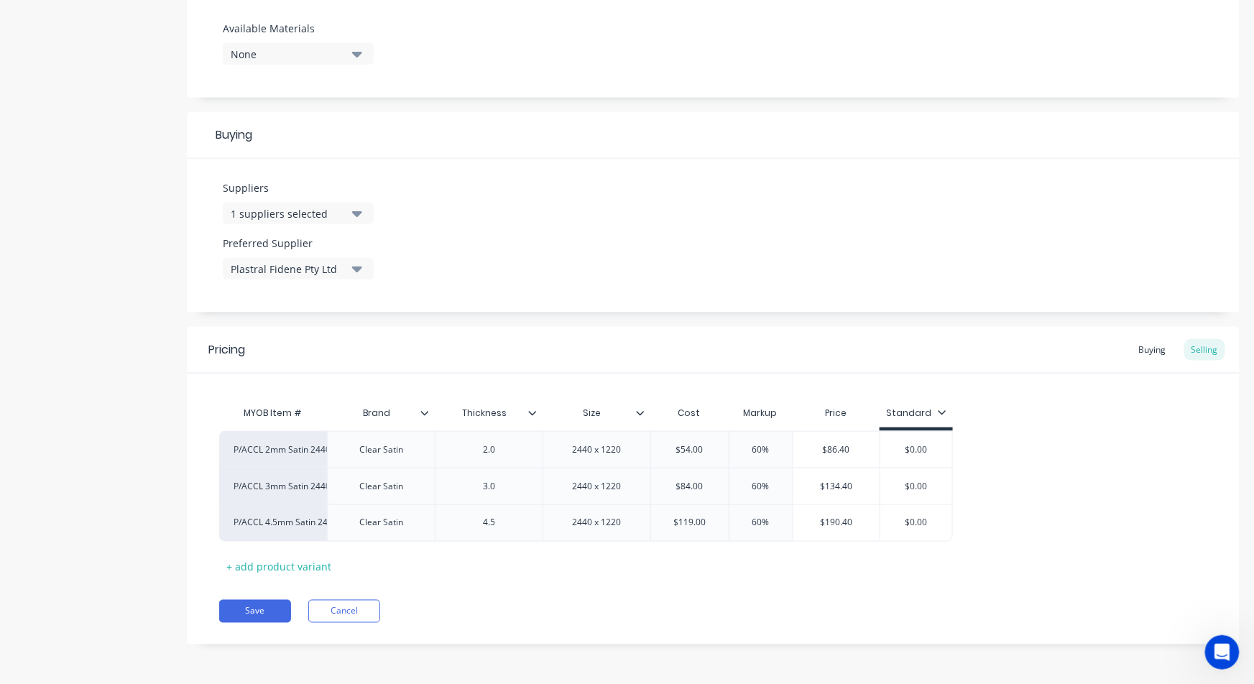
click at [366, 208] on button "1 suppliers selected" at bounding box center [298, 214] width 151 height 22
click at [364, 208] on button "1 suppliers selected" at bounding box center [298, 214] width 151 height 22
click at [361, 213] on icon "button" at bounding box center [357, 214] width 10 height 6
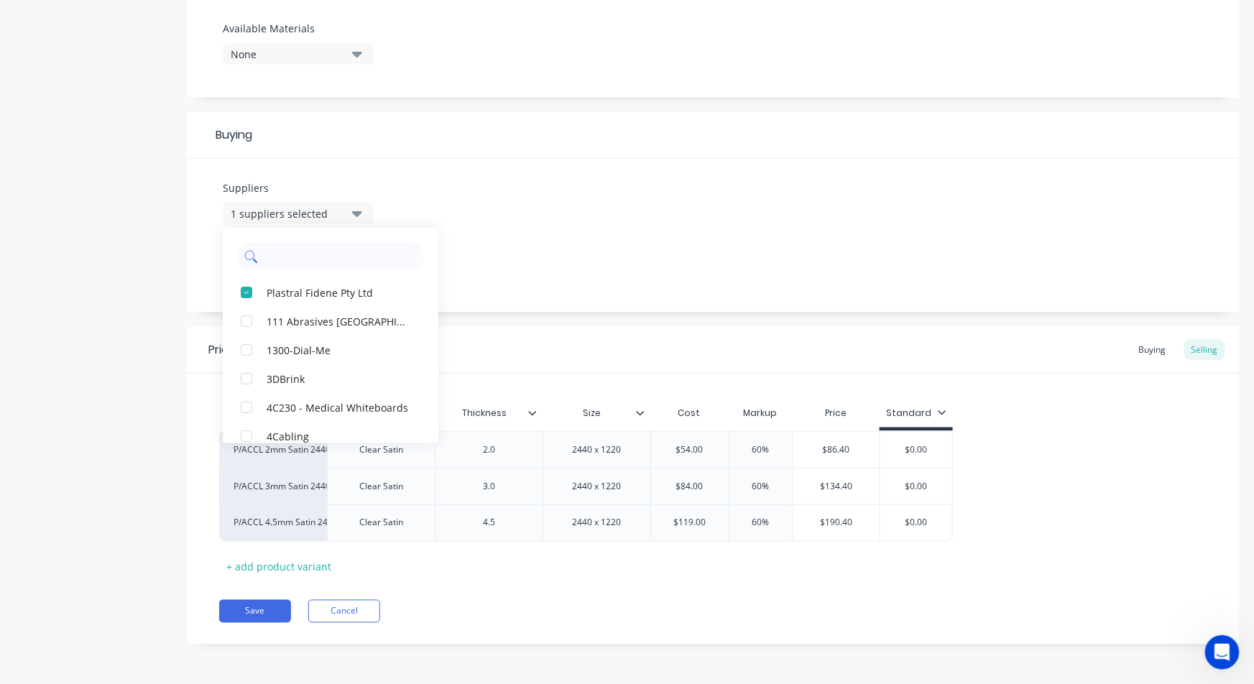
click at [279, 260] on input "text" at bounding box center [340, 256] width 152 height 29
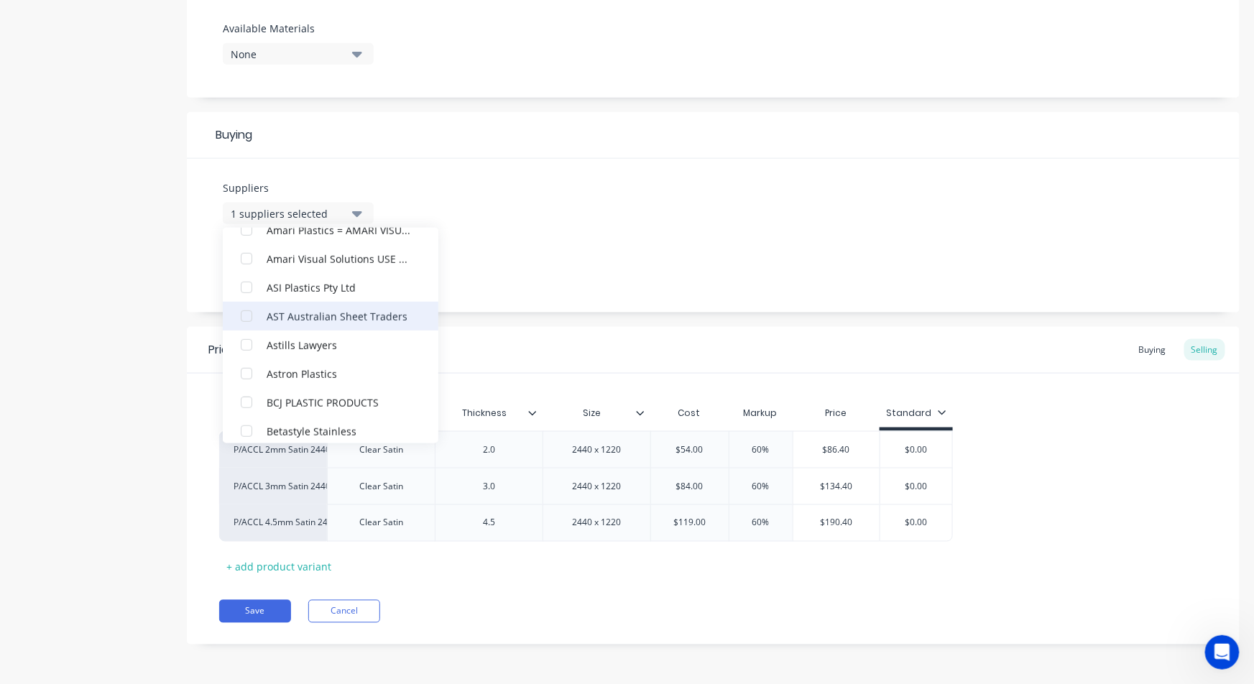
scroll to position [399, 0]
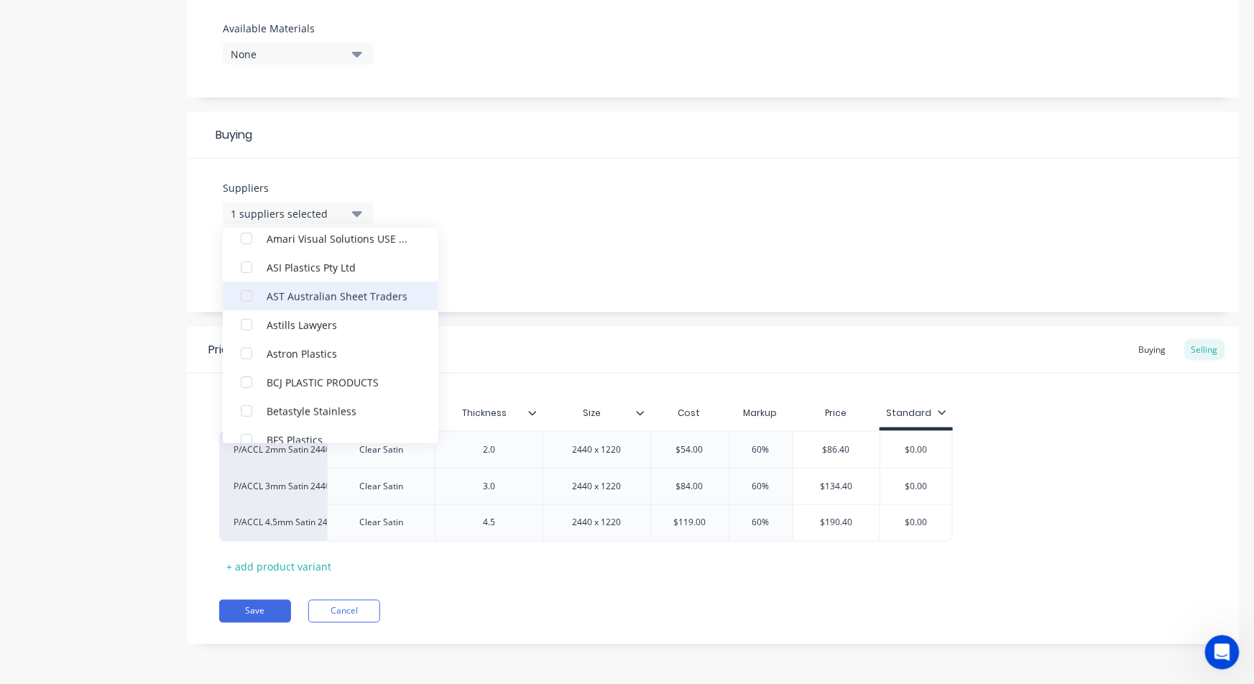
click at [244, 300] on div "button" at bounding box center [246, 296] width 29 height 29
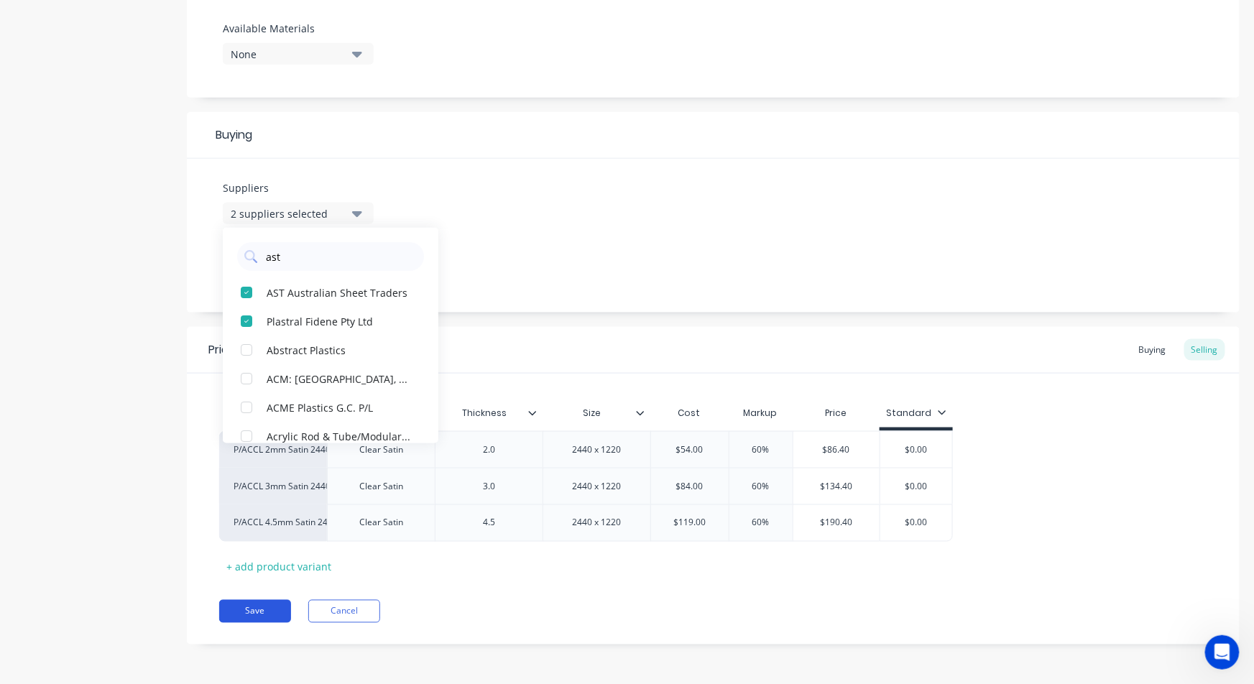
type input "ast"
click at [244, 614] on button "Save" at bounding box center [255, 611] width 72 height 23
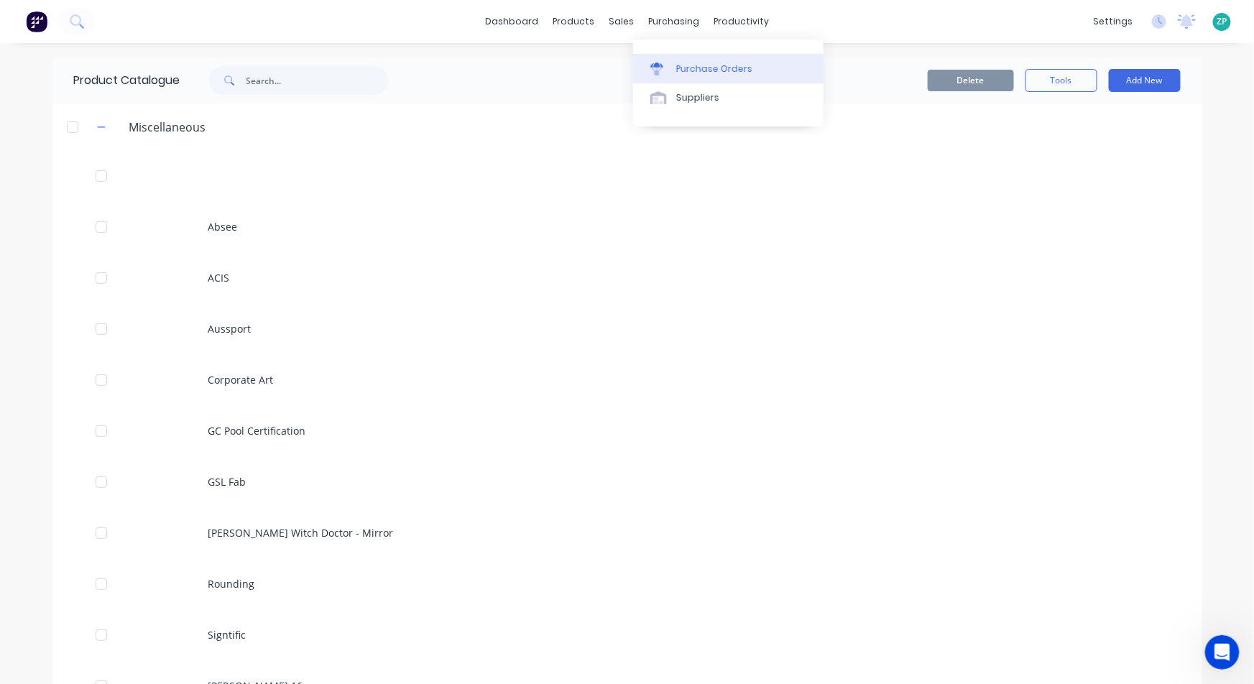
click at [729, 66] on div "Purchase Orders" at bounding box center [714, 68] width 76 height 13
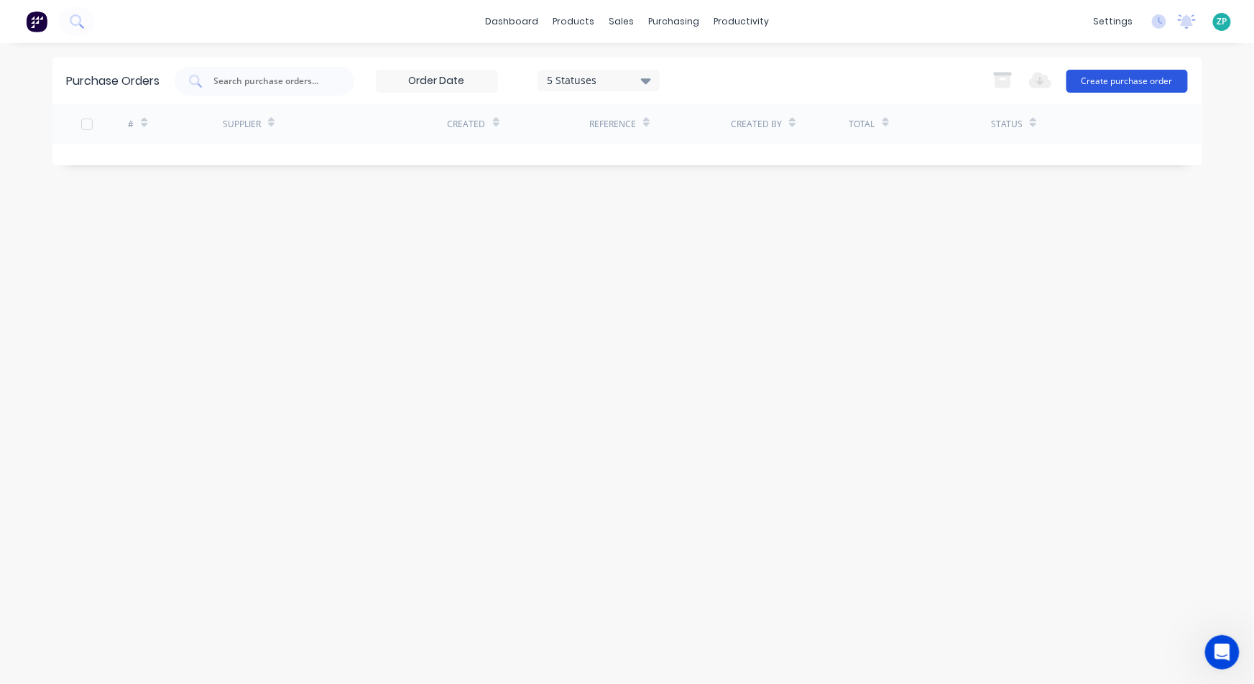
click at [1091, 76] on button "Create purchase order" at bounding box center [1126, 81] width 121 height 23
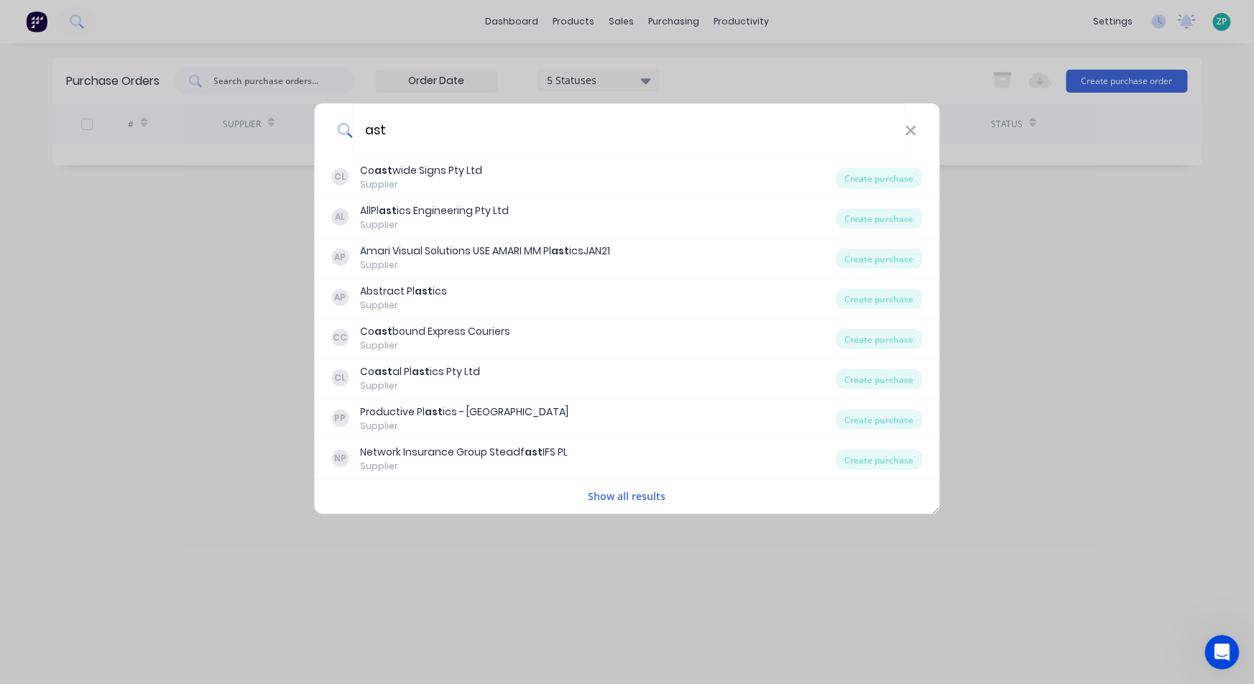
click at [629, 498] on button "Show all results" at bounding box center [627, 496] width 86 height 17
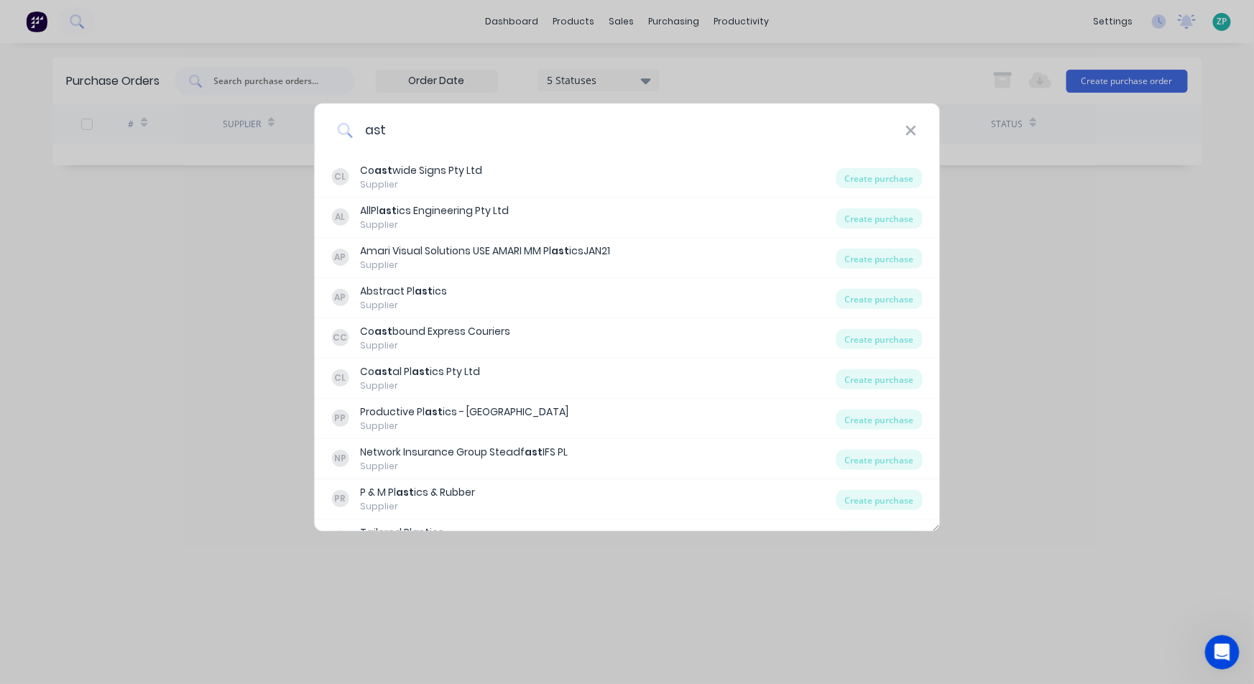
drag, startPoint x: 401, startPoint y: 134, endPoint x: 338, endPoint y: 126, distance: 63.7
click at [337, 126] on div "ast" at bounding box center [627, 130] width 626 height 54
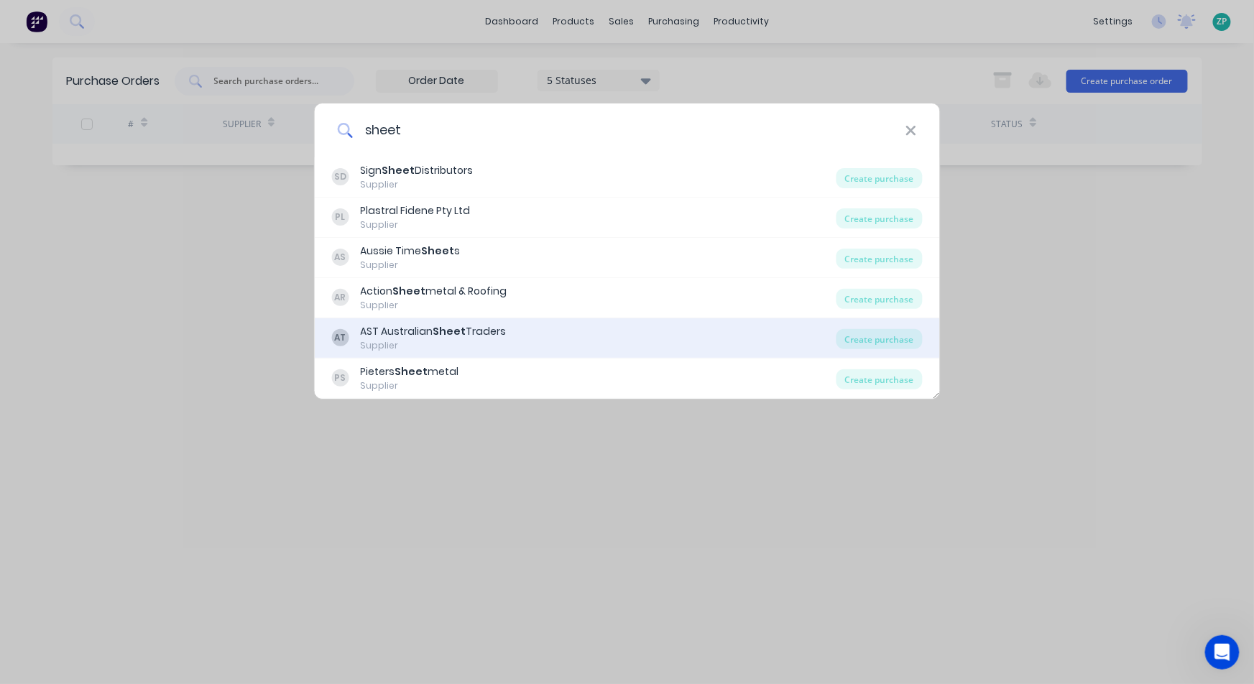
type input "sheet"
click at [477, 334] on div "AST Australian Sheet Traders" at bounding box center [433, 331] width 146 height 15
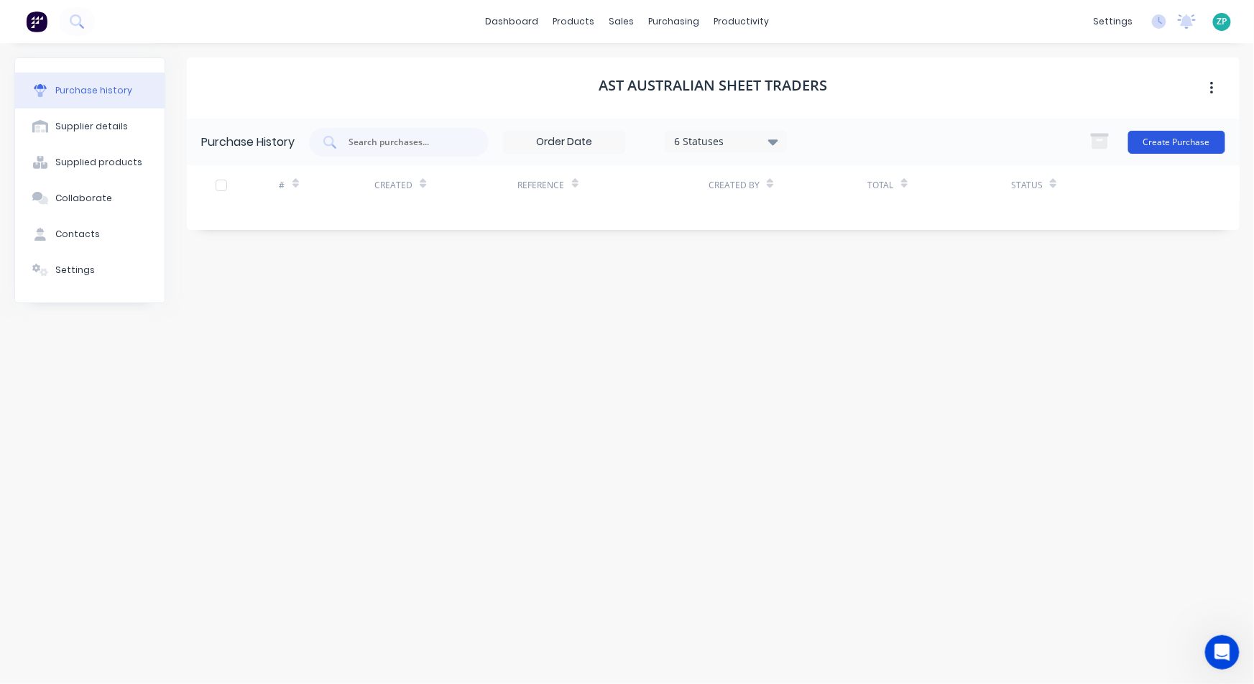
click at [1180, 142] on button "Create Purchase" at bounding box center [1176, 142] width 97 height 23
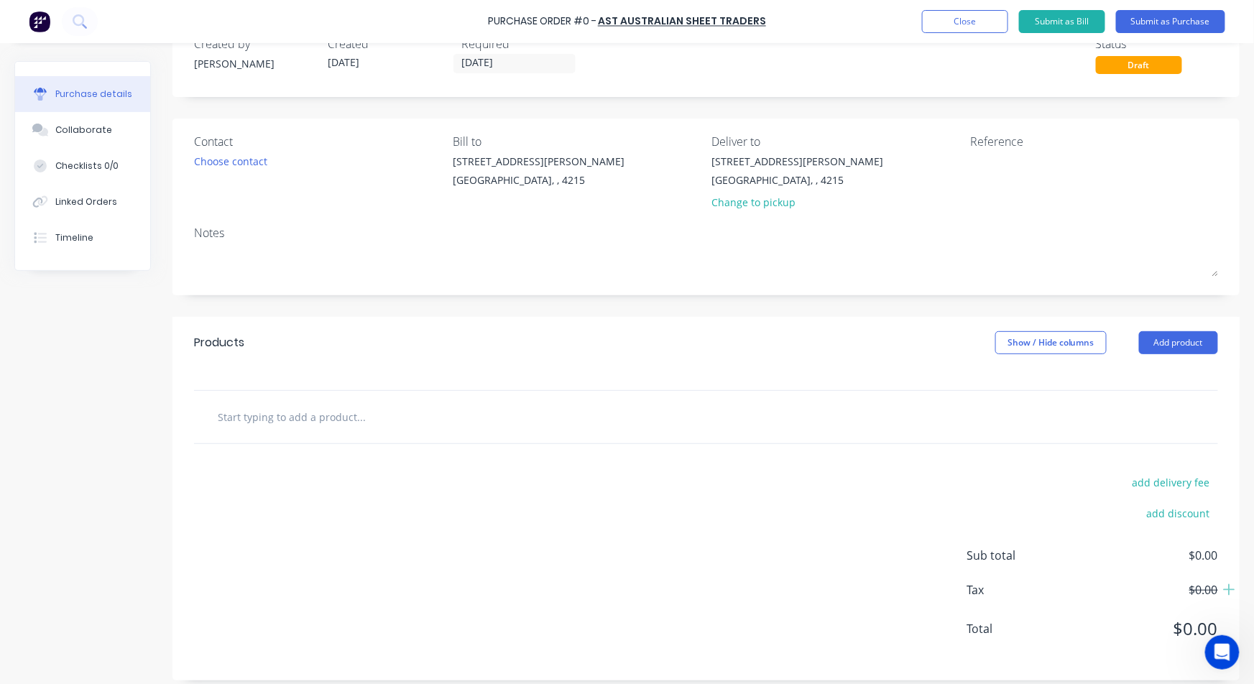
scroll to position [51, 0]
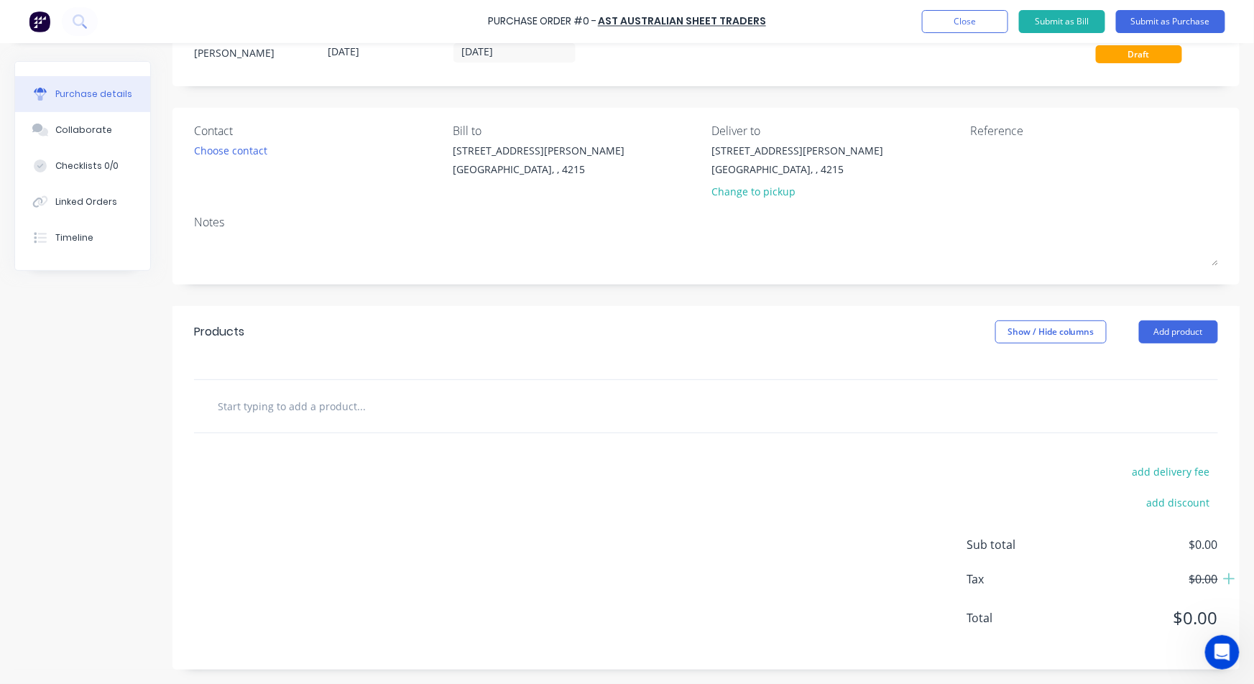
click at [1152, 345] on div "Products Show / Hide columns Add product" at bounding box center [705, 332] width 1067 height 52
click at [1152, 325] on button "Add product" at bounding box center [1178, 331] width 79 height 23
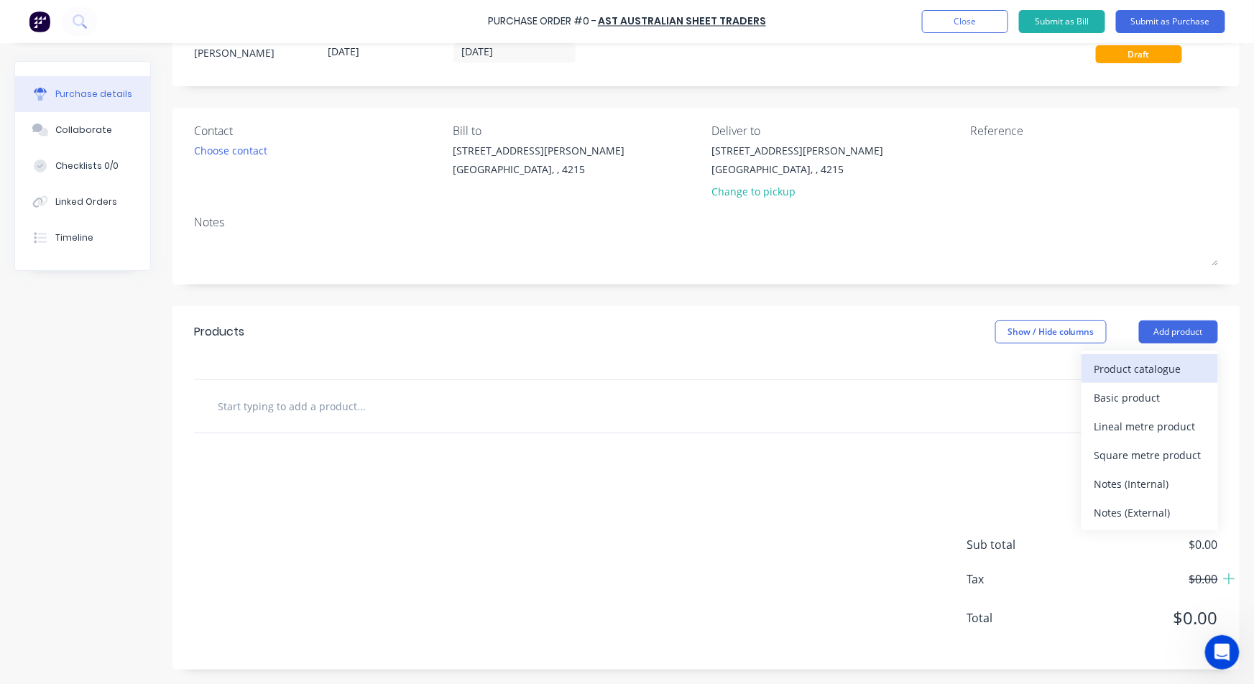
click at [1139, 376] on div "Product catalogue" at bounding box center [1149, 368] width 111 height 21
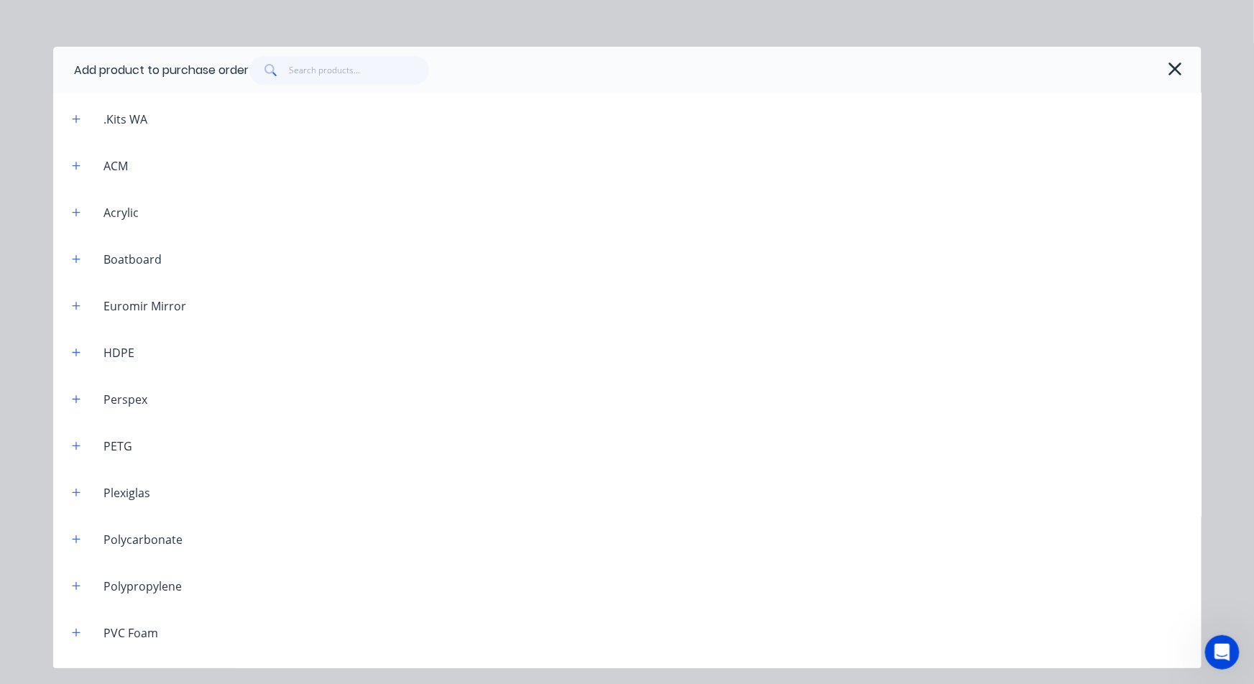
scroll to position [424, 0]
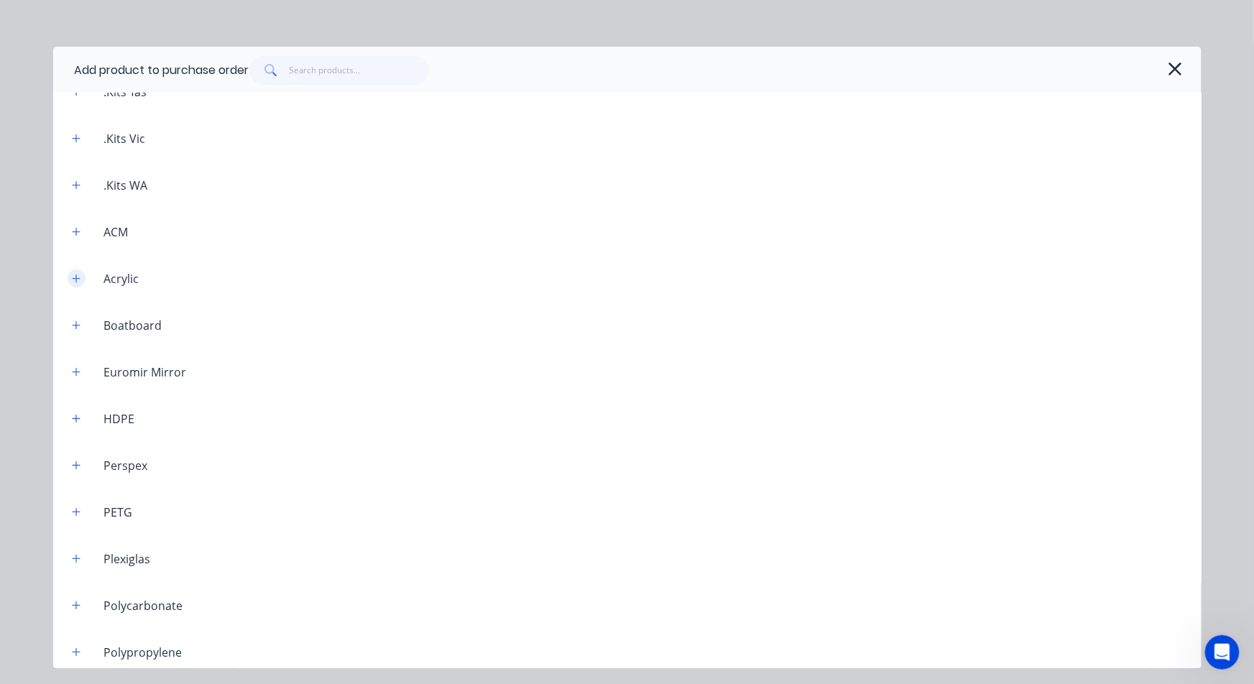
click at [75, 281] on icon "button" at bounding box center [76, 279] width 9 height 10
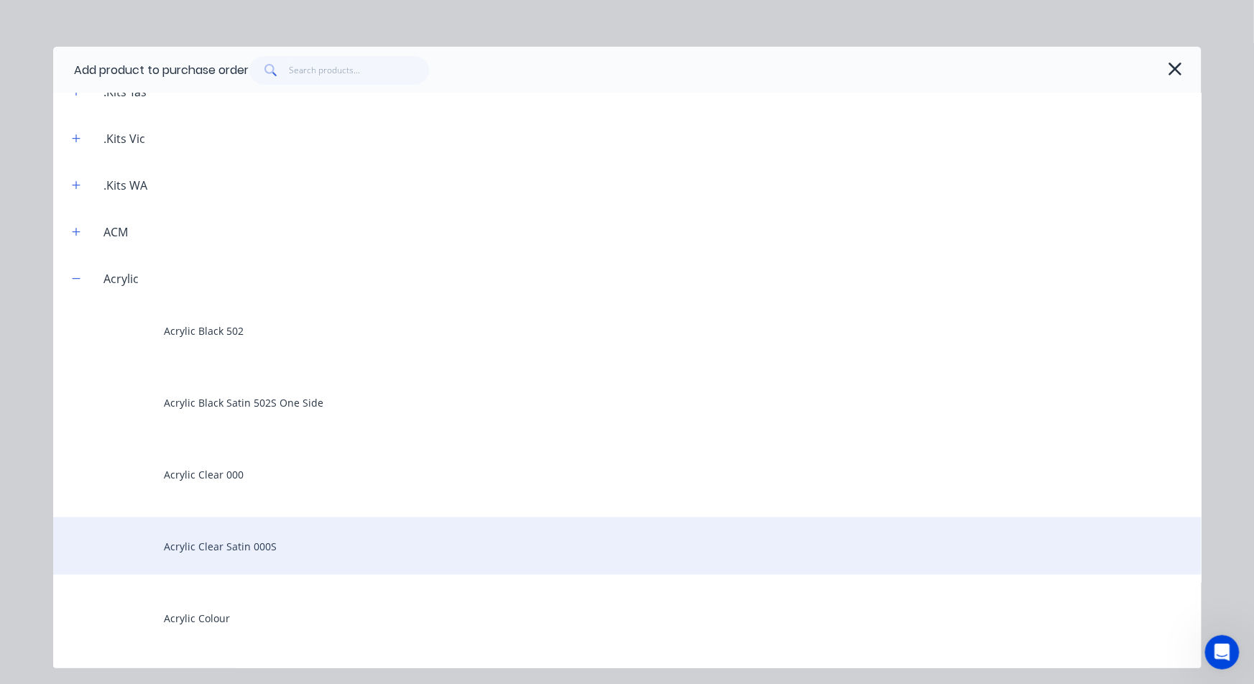
click at [257, 536] on div "Acrylic Clear Satin 000S" at bounding box center [627, 545] width 1148 height 57
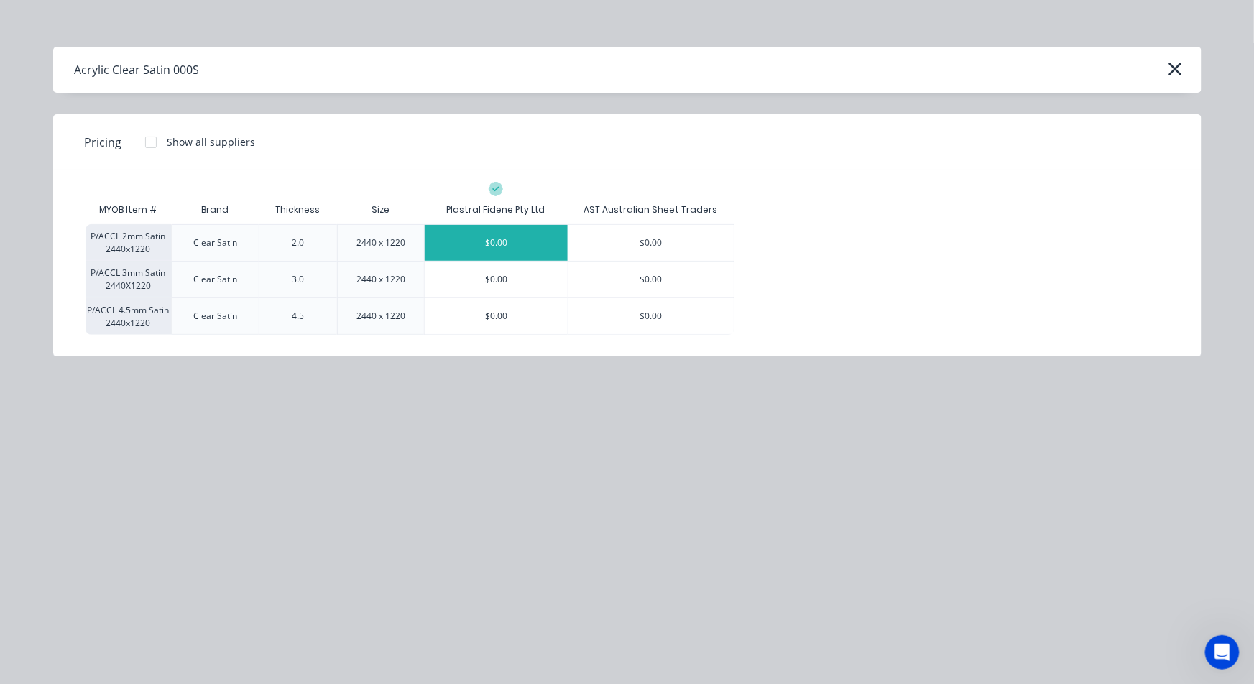
click at [514, 252] on div "$0.00" at bounding box center [496, 243] width 143 height 36
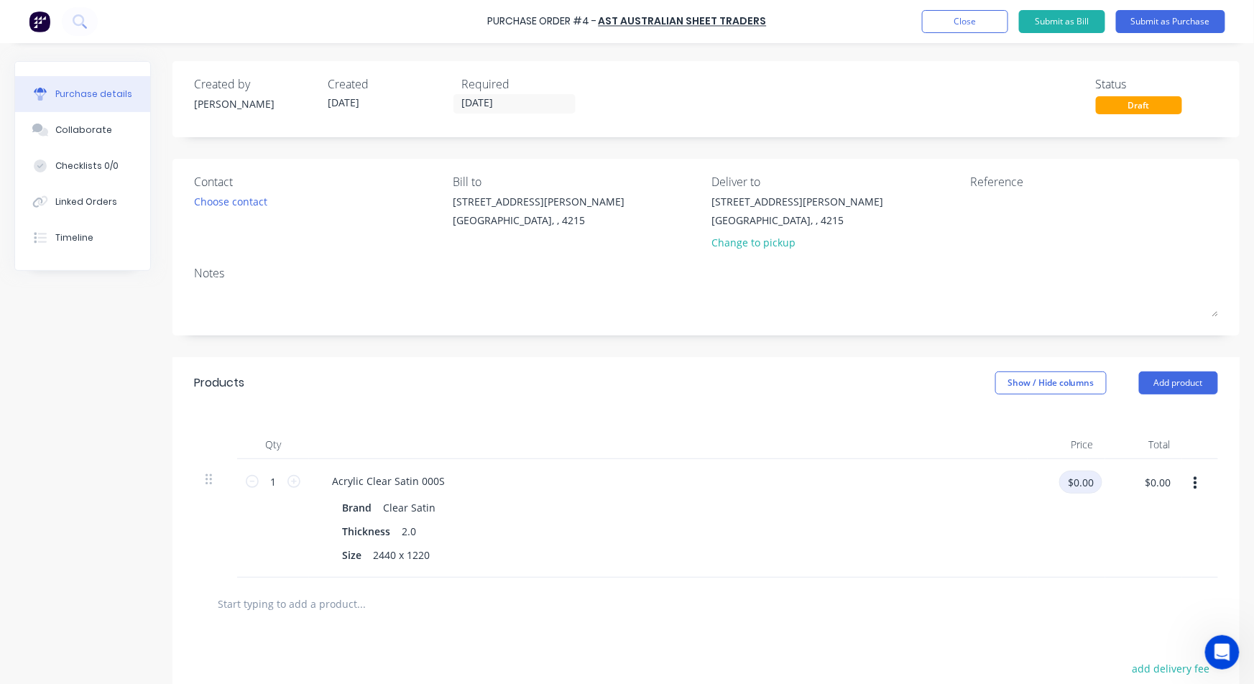
drag, startPoint x: 1062, startPoint y: 480, endPoint x: 1134, endPoint y: 455, distance: 75.2
click at [1133, 457] on div "Qty Price Total 1 1 Acrylic Clear Satin 000S Brand Clear Satin Thickness 2.0 Si…" at bounding box center [705, 493] width 1067 height 169
click at [645, 500] on div "Brand Clear Satin" at bounding box center [665, 507] width 658 height 21
type input "$5.00"
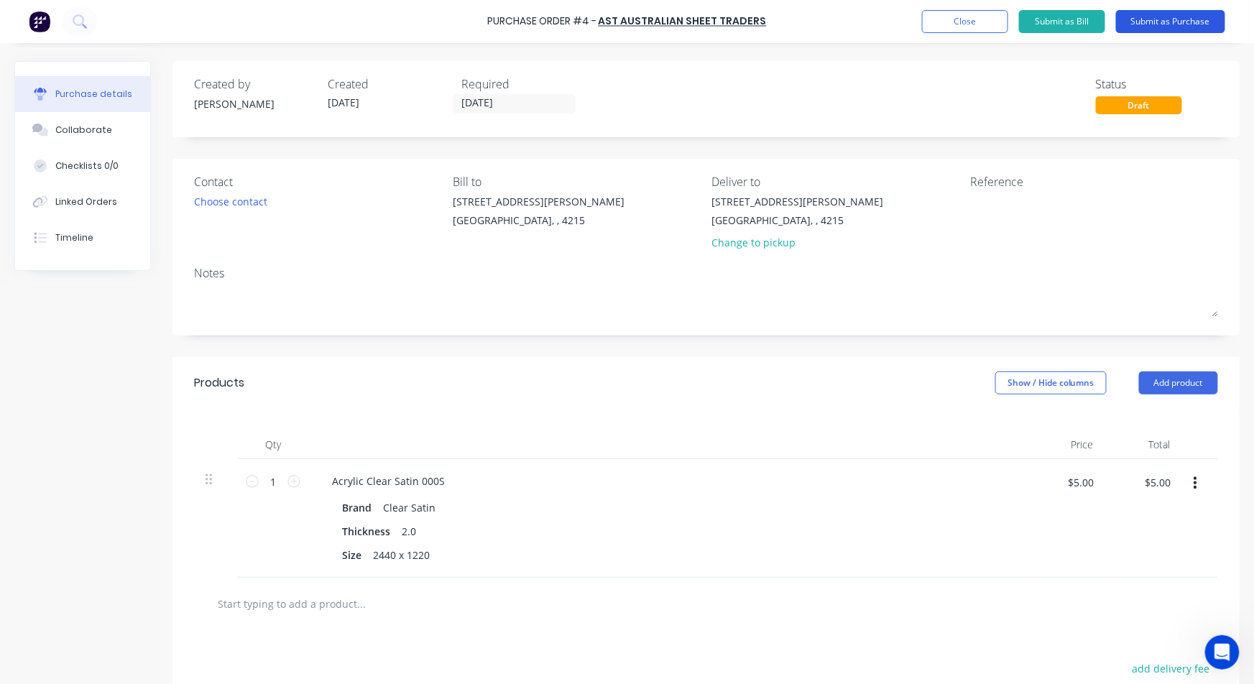
click at [1150, 23] on button "Submit as Purchase" at bounding box center [1170, 21] width 109 height 23
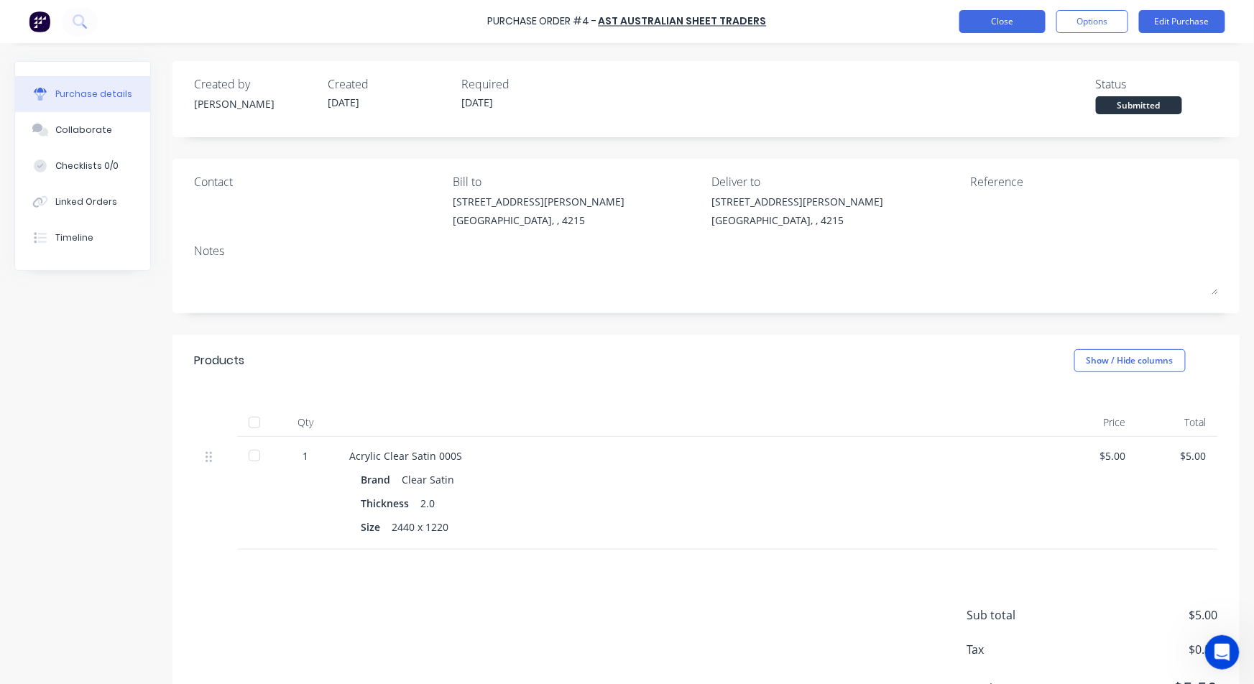
click at [988, 23] on button "Close" at bounding box center [1002, 21] width 86 height 23
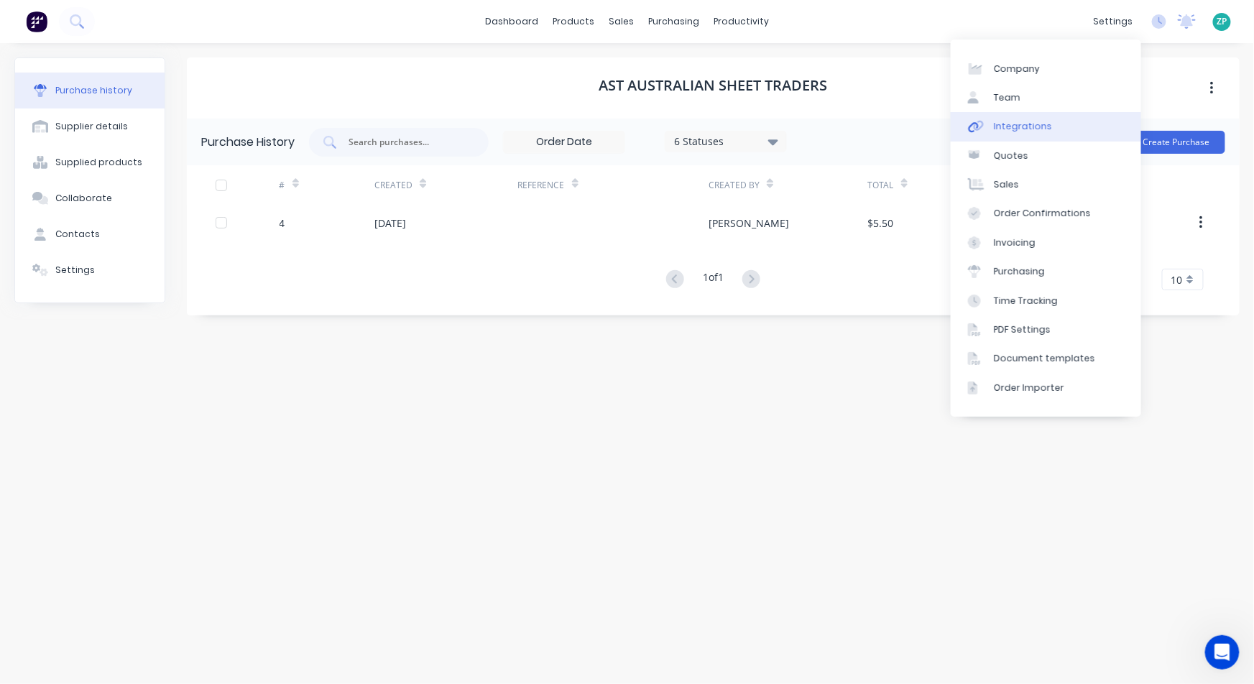
click at [1005, 125] on div "Integrations" at bounding box center [1023, 126] width 58 height 13
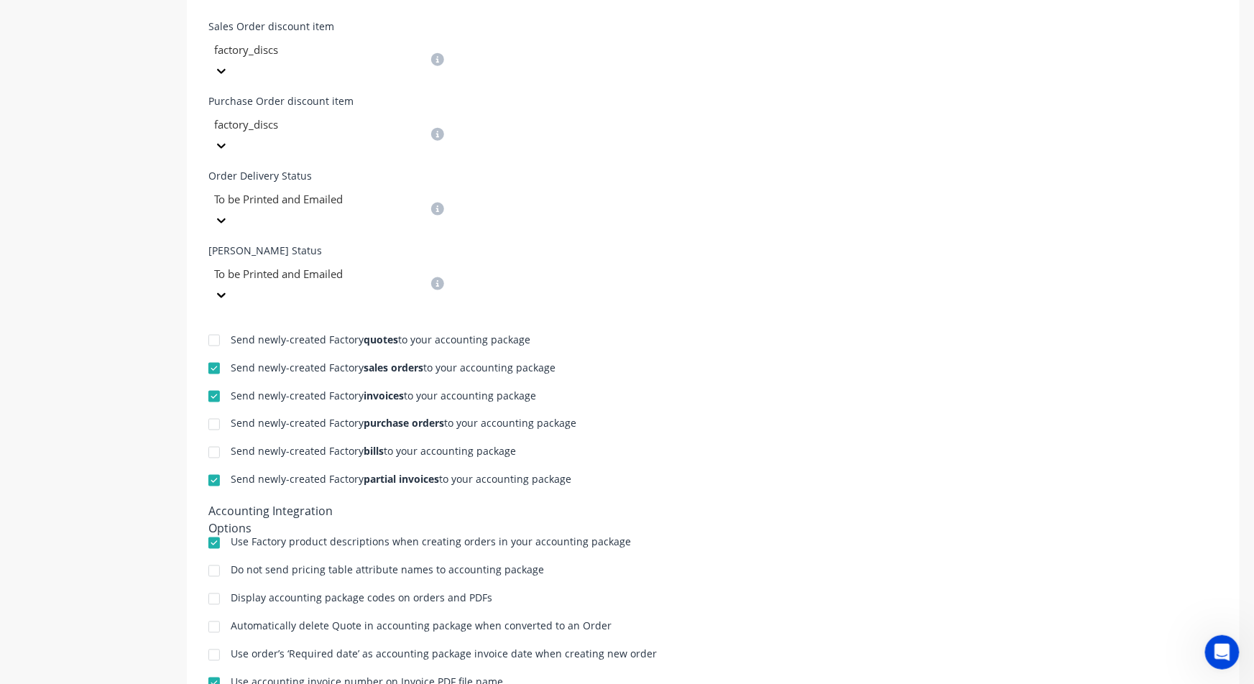
scroll to position [665, 0]
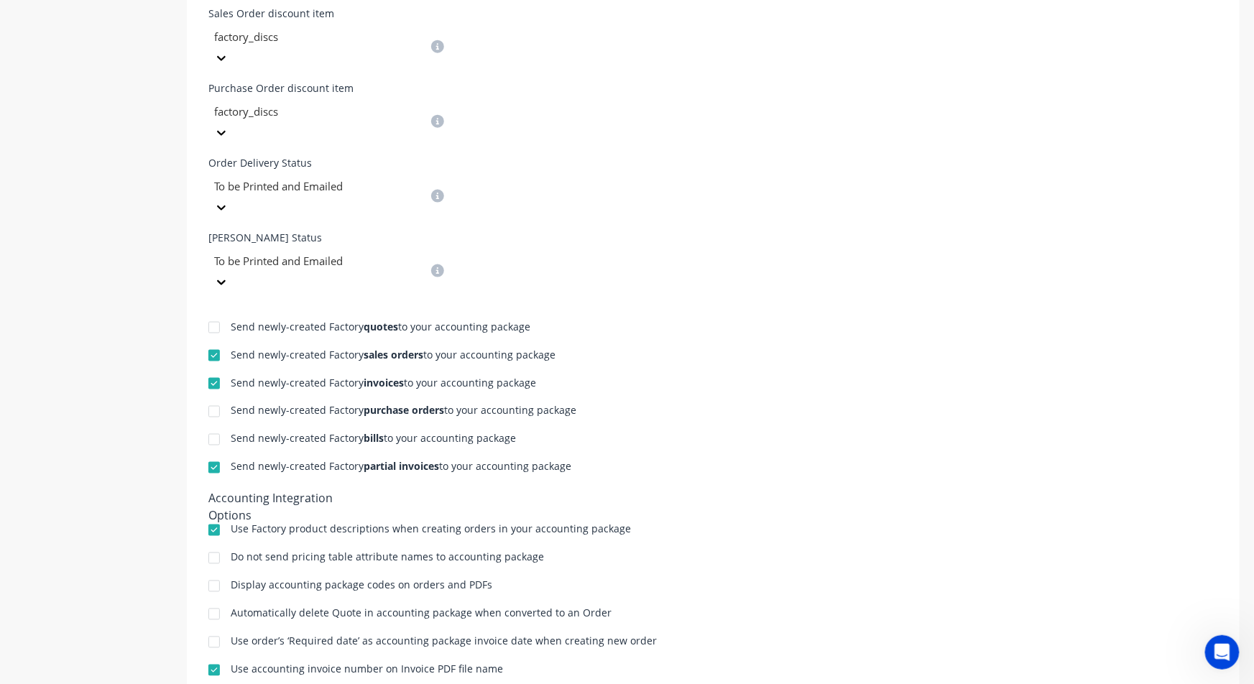
click at [218, 397] on div at bounding box center [214, 411] width 29 height 29
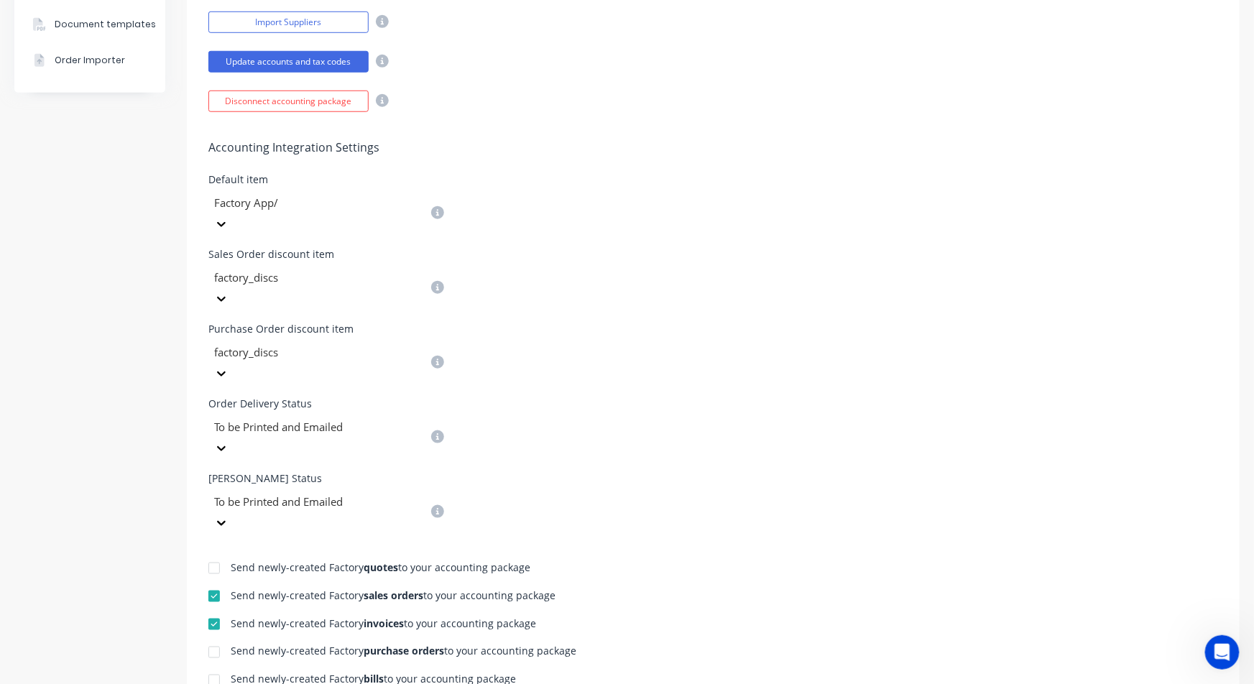
scroll to position [425, 0]
click at [211, 637] on div at bounding box center [214, 651] width 29 height 29
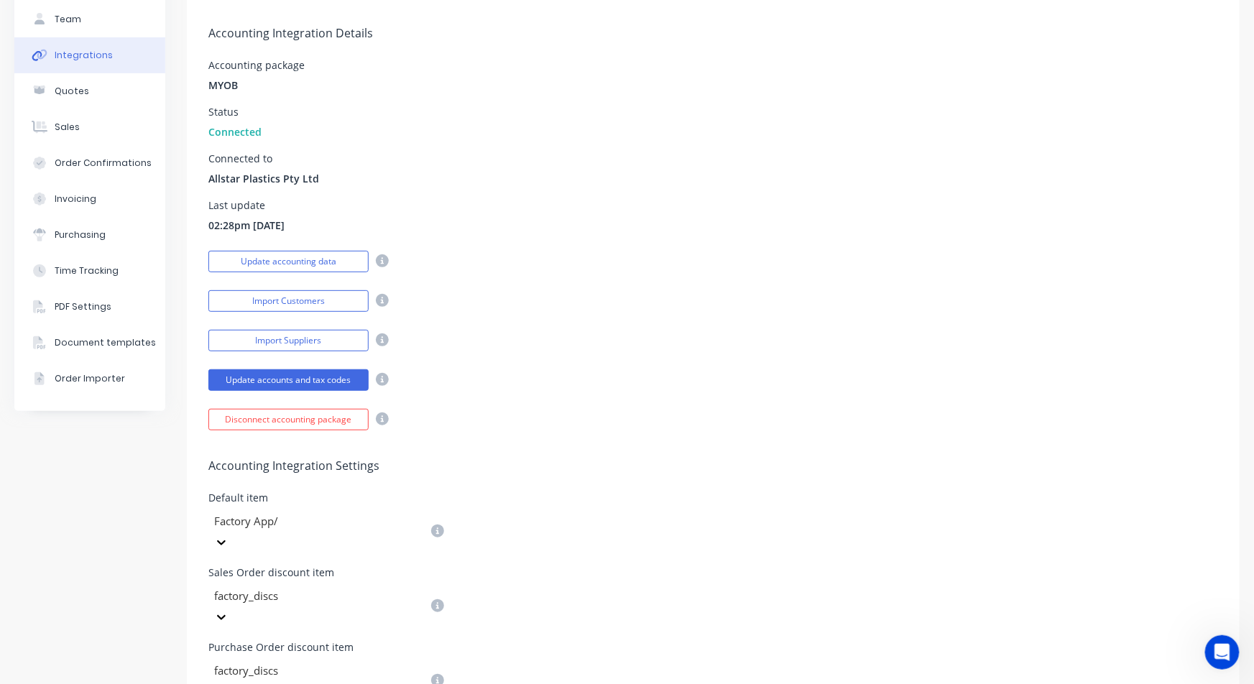
scroll to position [0, 0]
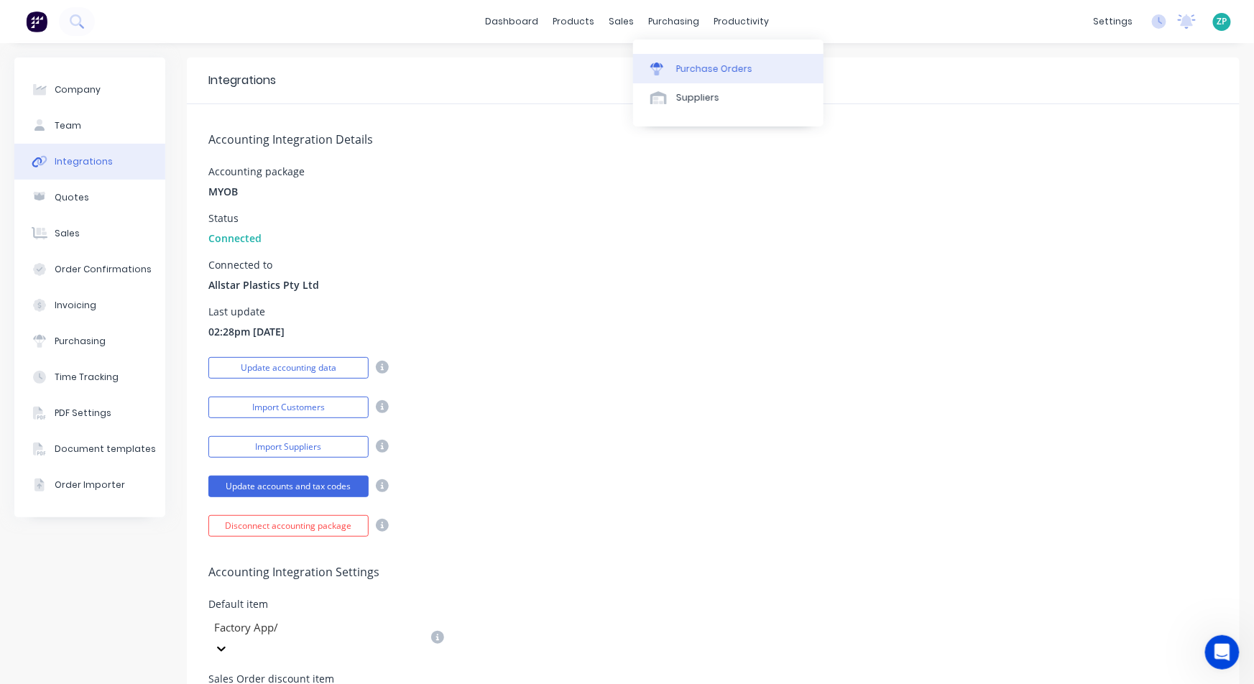
click at [677, 66] on div "Purchase Orders" at bounding box center [714, 68] width 76 height 13
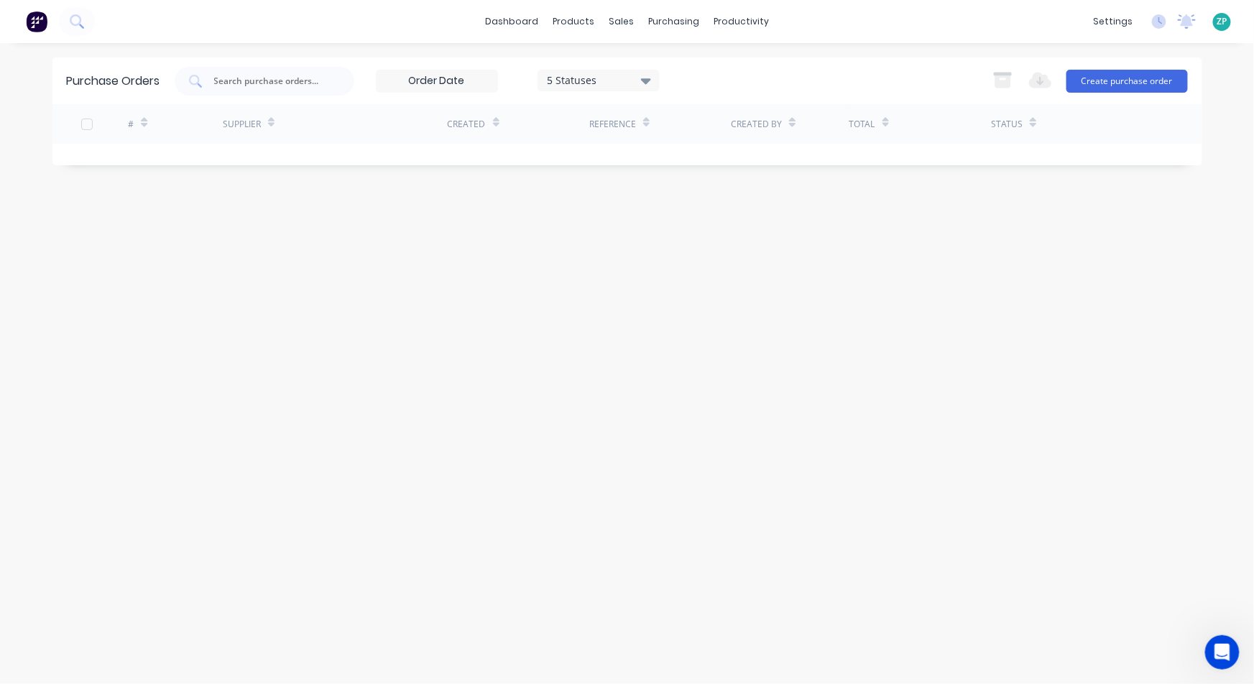
click at [618, 74] on div "5 Statuses" at bounding box center [598, 80] width 103 height 15
click at [699, 121] on div at bounding box center [695, 117] width 29 height 29
click at [272, 93] on div at bounding box center [265, 81] width 180 height 29
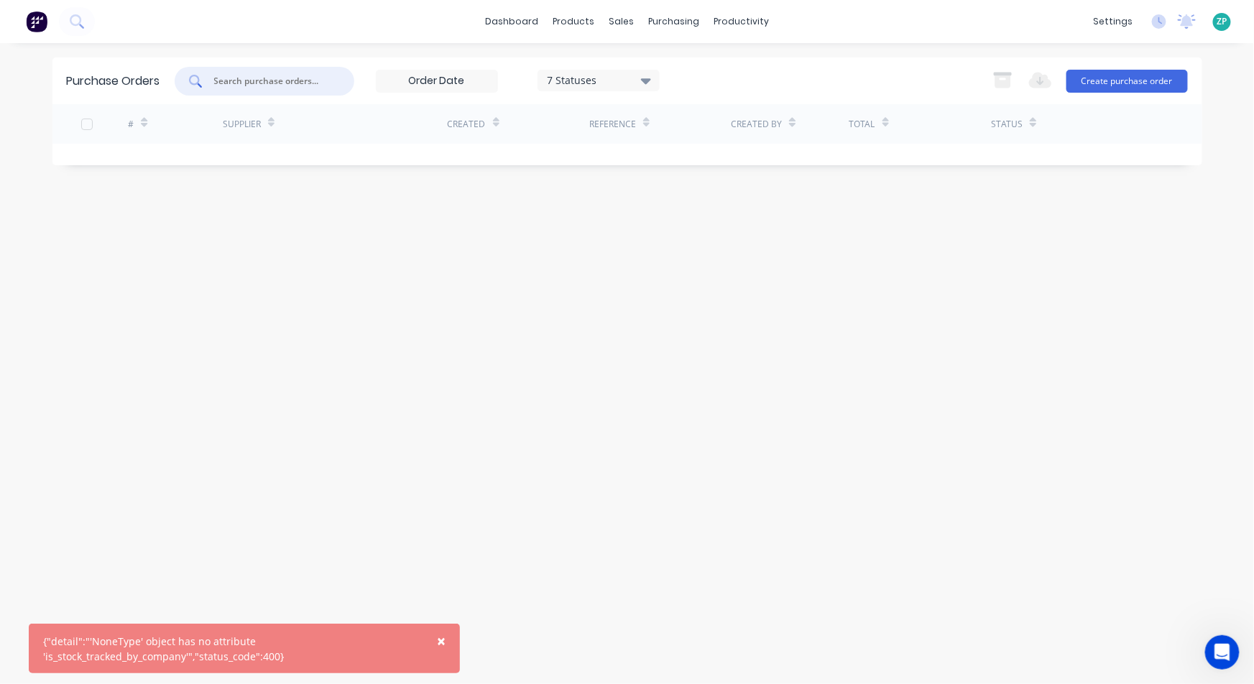
click at [297, 80] on input "text" at bounding box center [272, 81] width 119 height 14
type input "ast"
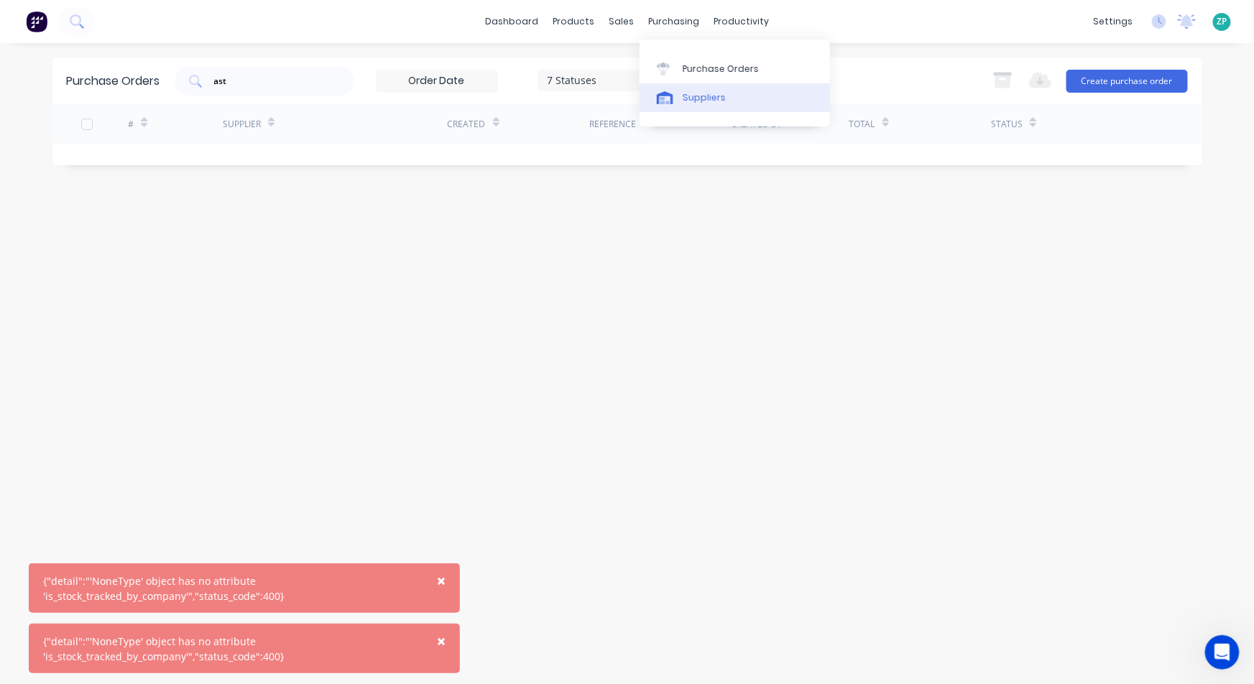
click at [691, 90] on link "Suppliers" at bounding box center [734, 97] width 190 height 29
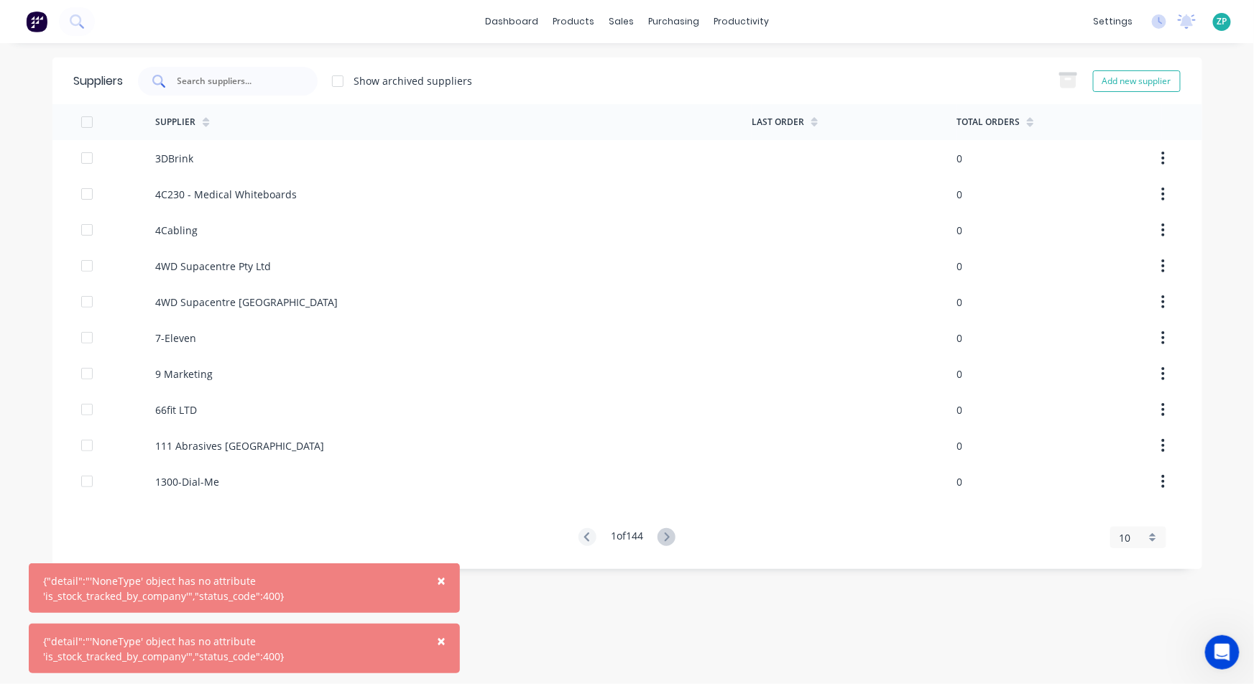
click at [239, 72] on div at bounding box center [228, 81] width 180 height 29
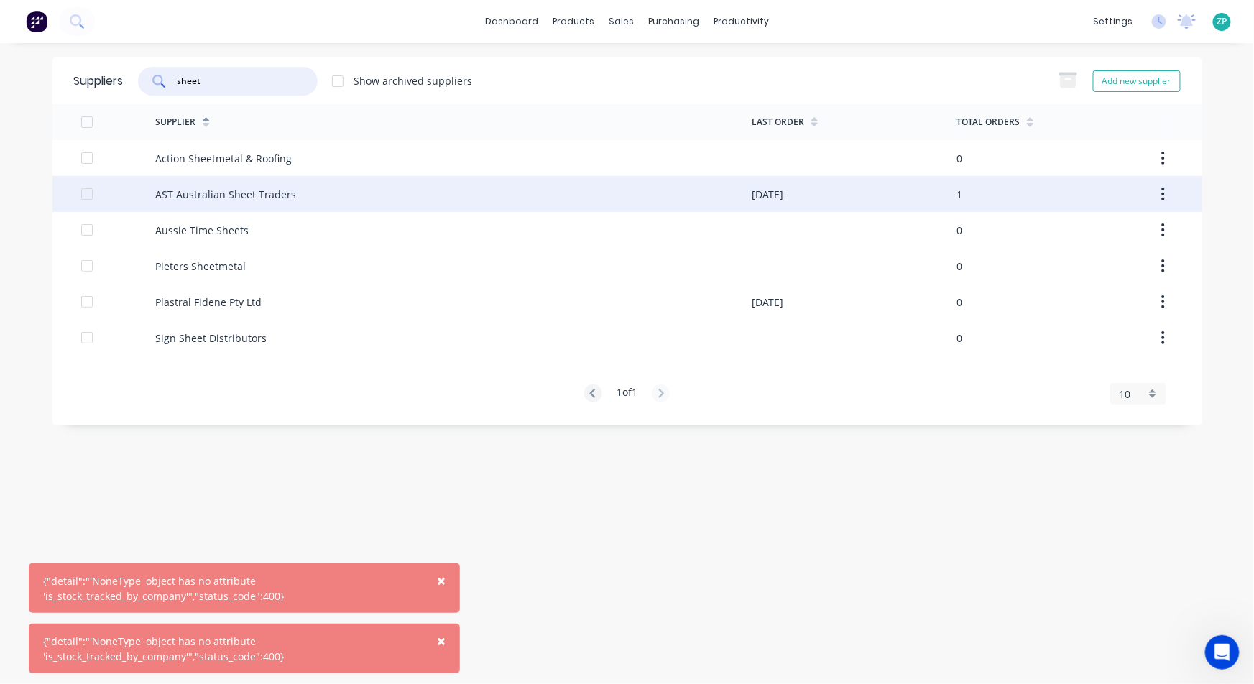
type input "sheet"
click at [237, 197] on div "AST Australian Sheet Traders" at bounding box center [225, 194] width 141 height 15
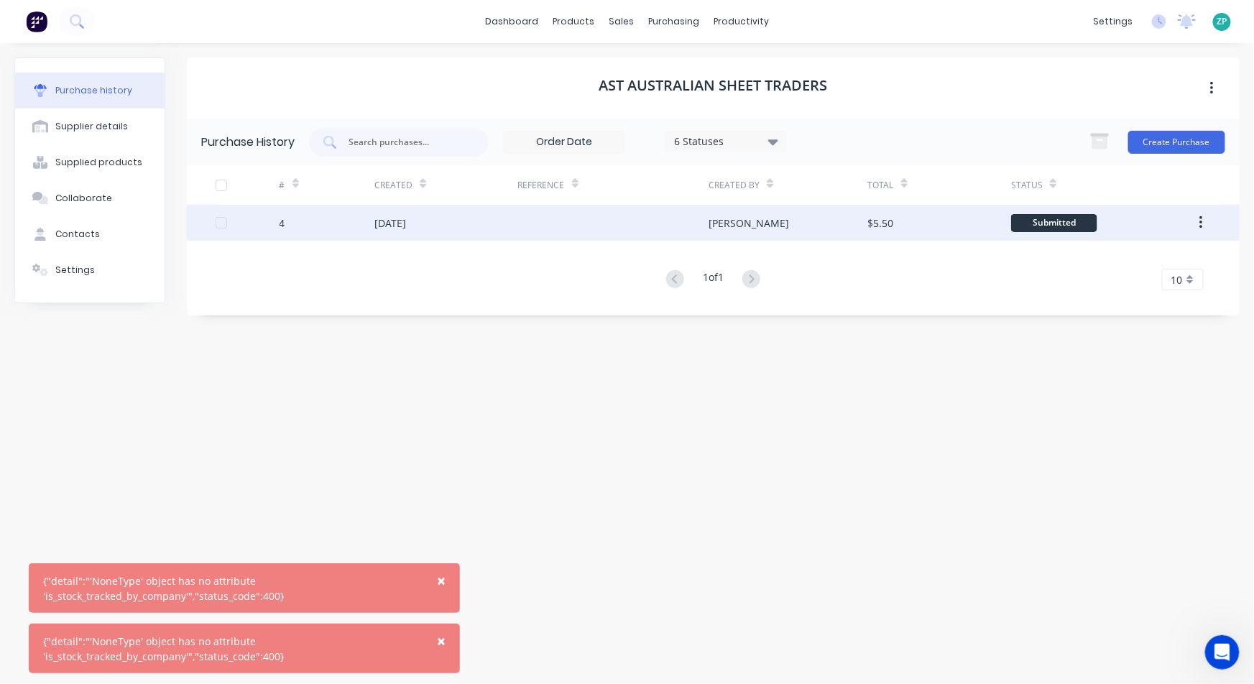
click at [406, 224] on div "[DATE]" at bounding box center [390, 223] width 32 height 15
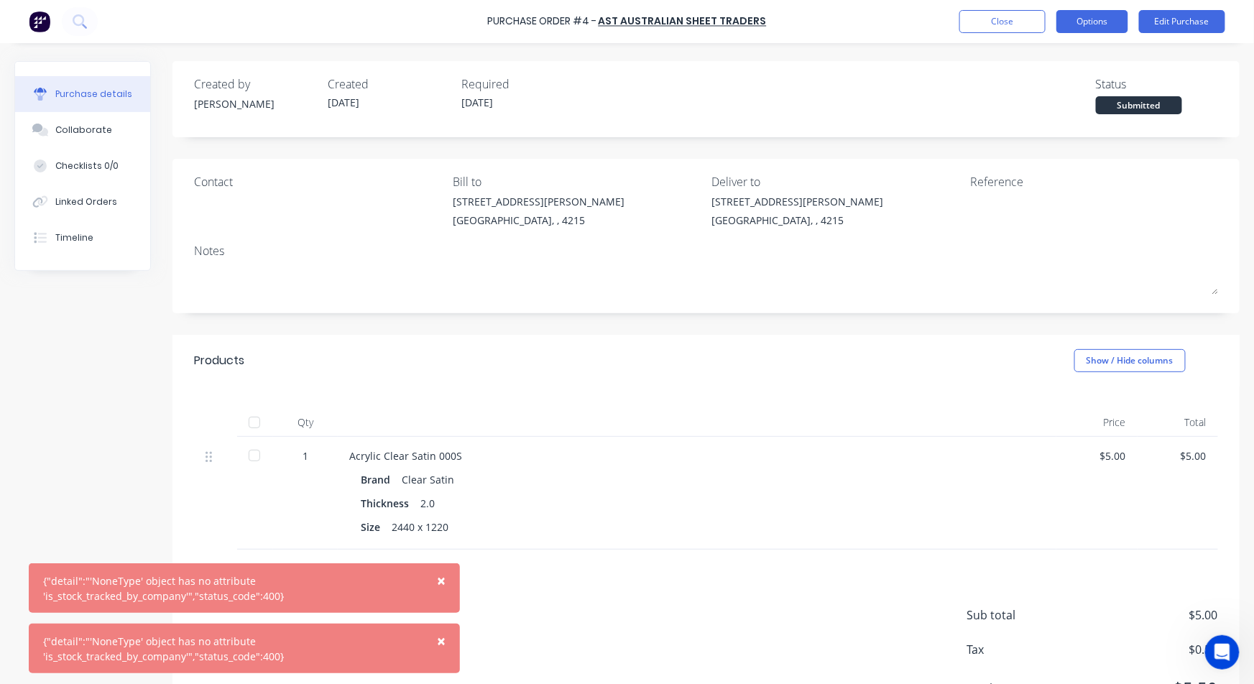
click at [1082, 17] on button "Options" at bounding box center [1092, 21] width 72 height 23
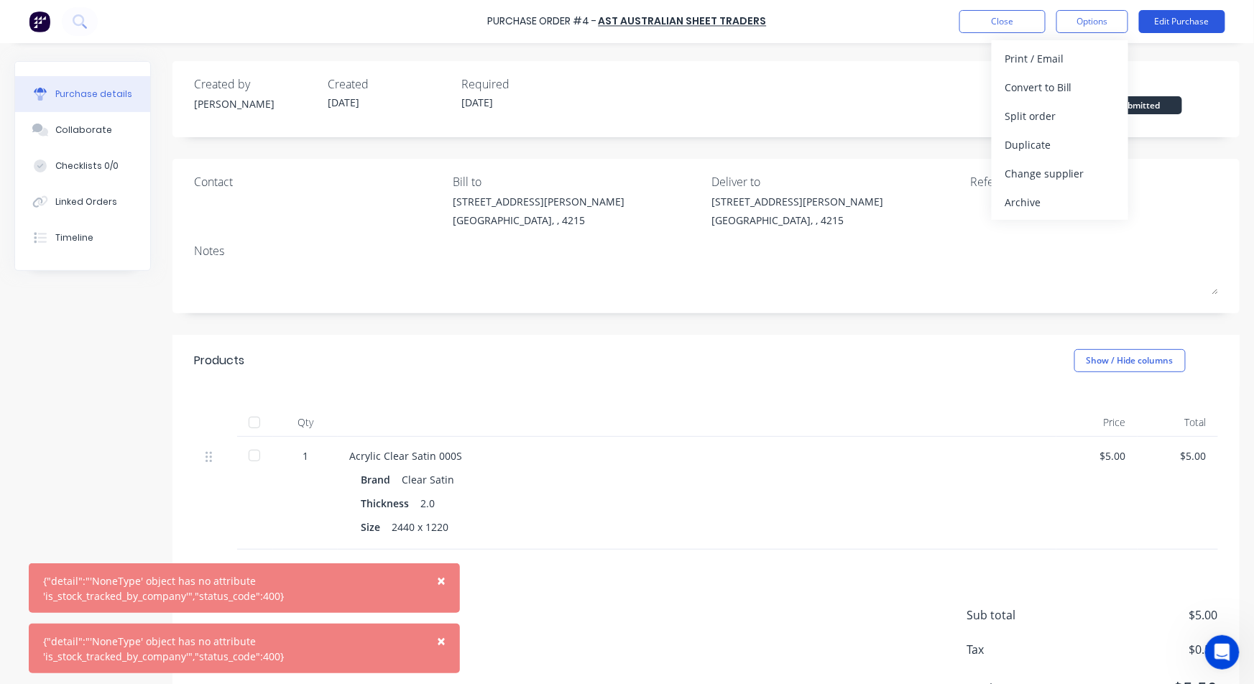
click at [1172, 12] on button "Edit Purchase" at bounding box center [1182, 21] width 86 height 23
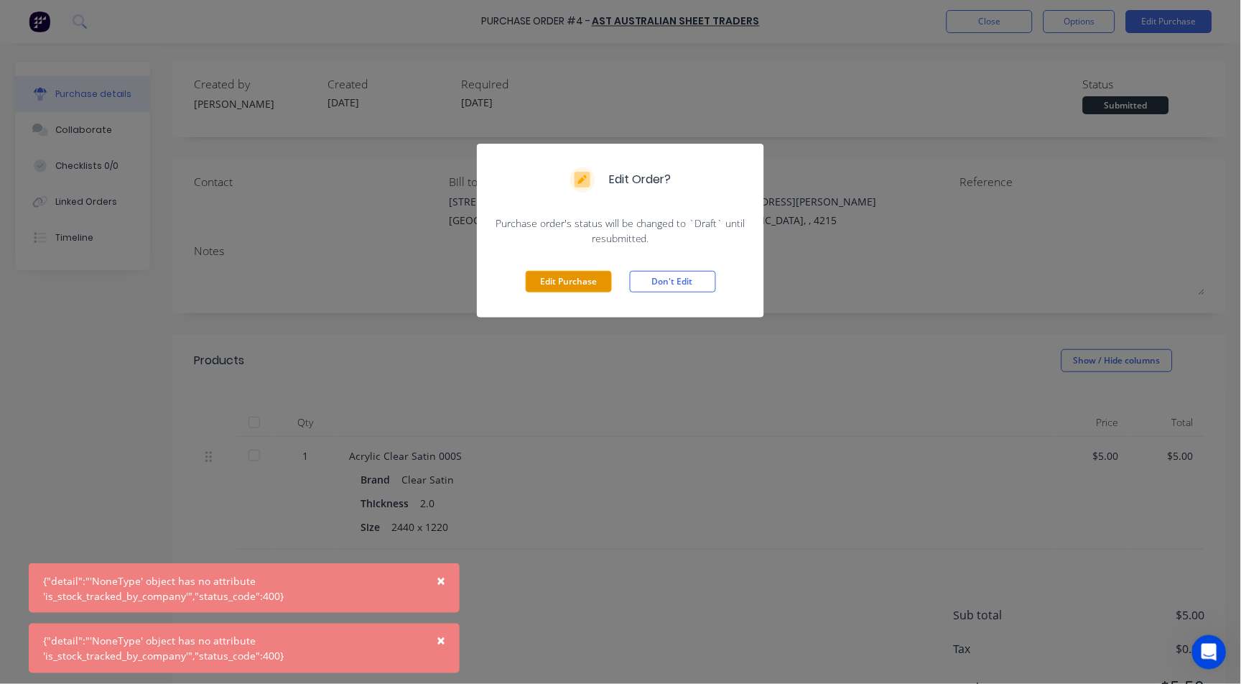
click at [553, 279] on button "Edit Purchase" at bounding box center [569, 282] width 86 height 22
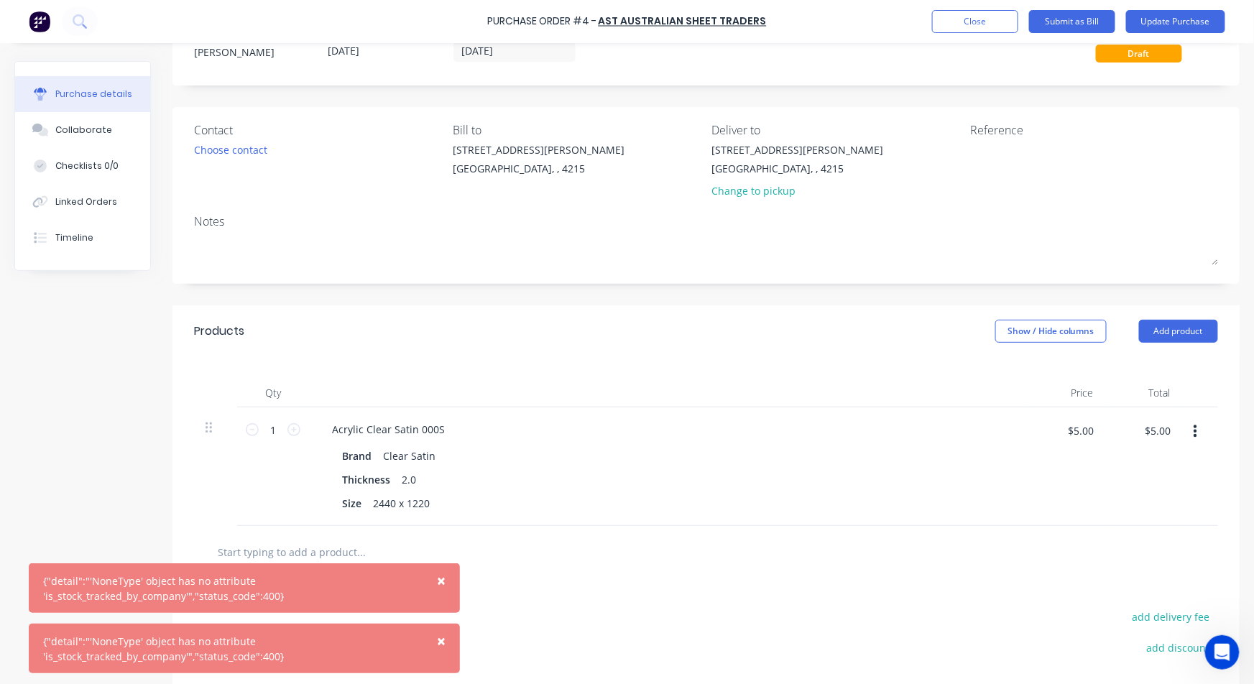
scroll to position [80, 0]
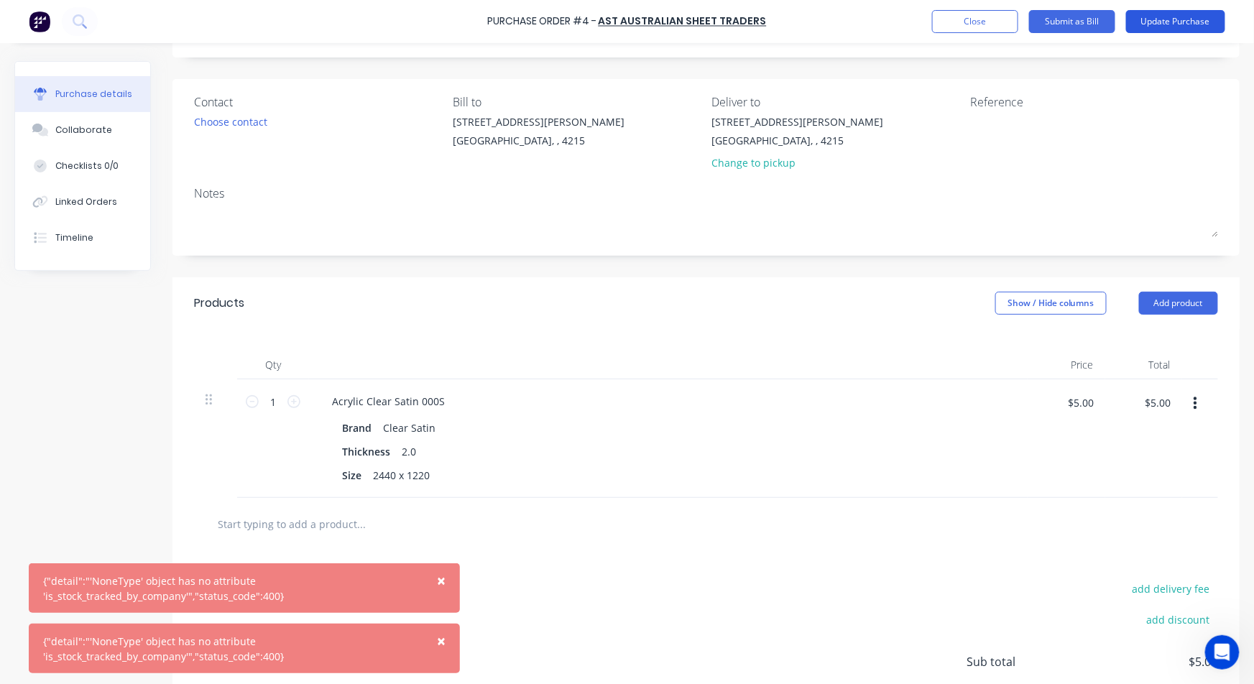
click at [1191, 19] on button "Update Purchase" at bounding box center [1175, 21] width 99 height 23
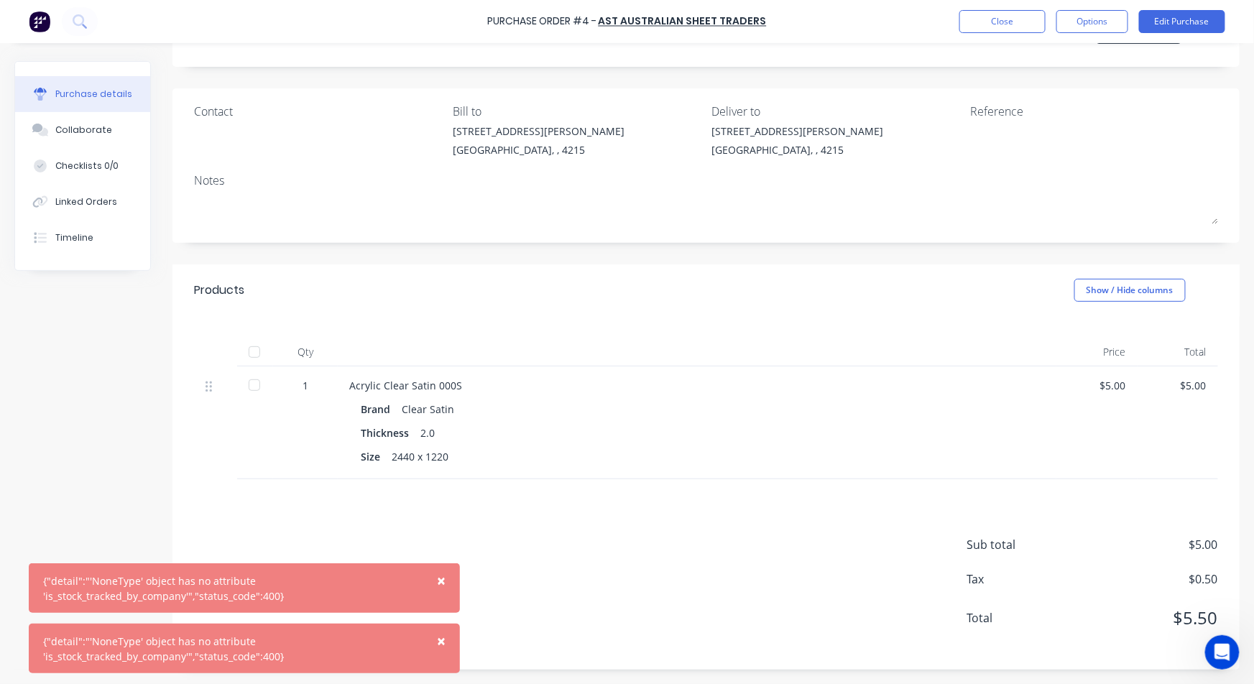
scroll to position [0, 0]
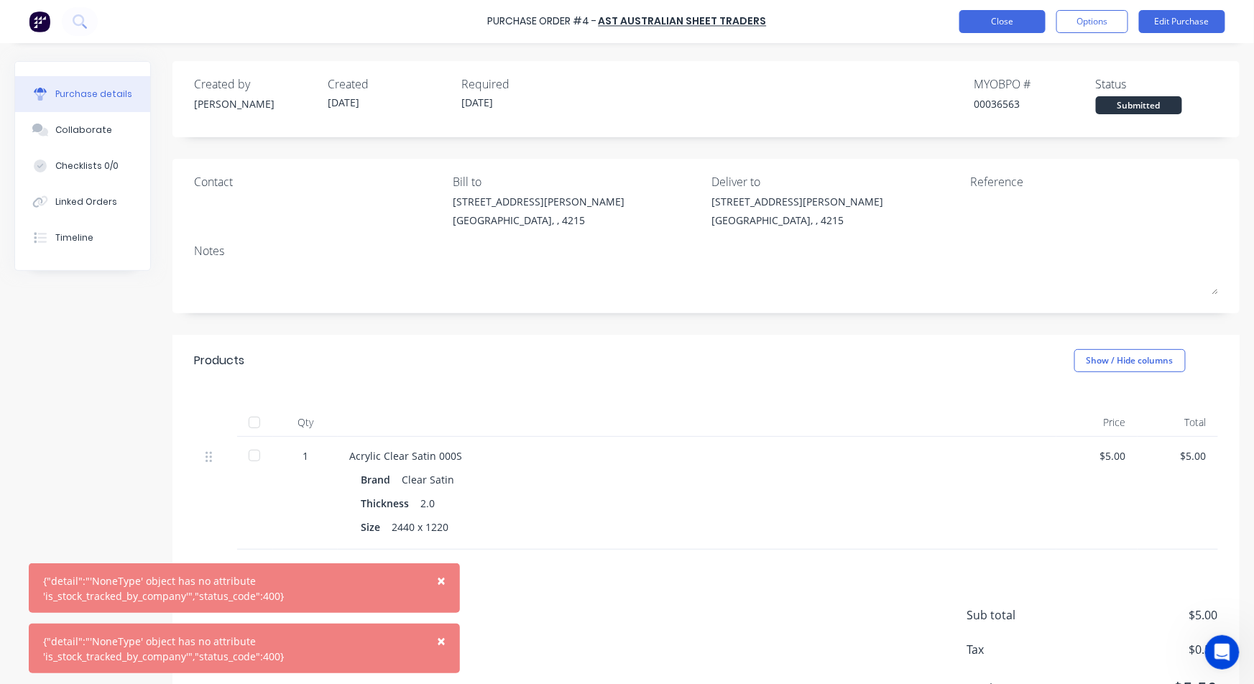
click at [1015, 25] on button "Close" at bounding box center [1002, 21] width 86 height 23
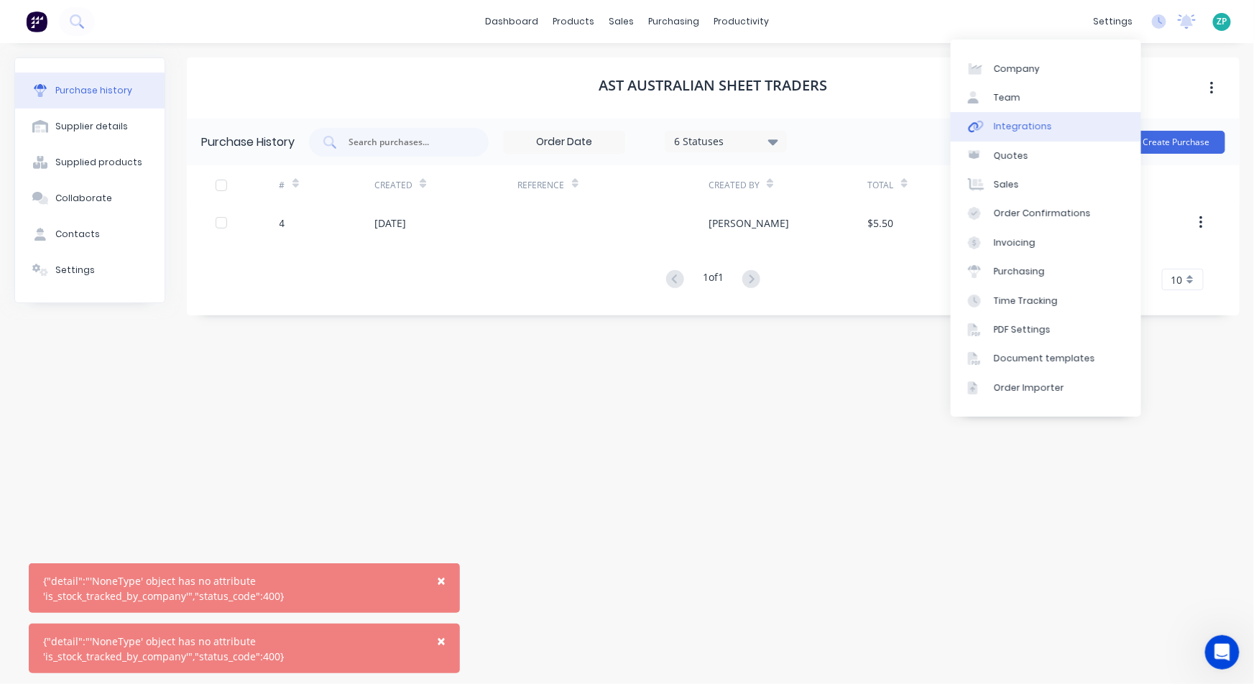
click at [1006, 121] on div "Integrations" at bounding box center [1023, 126] width 58 height 13
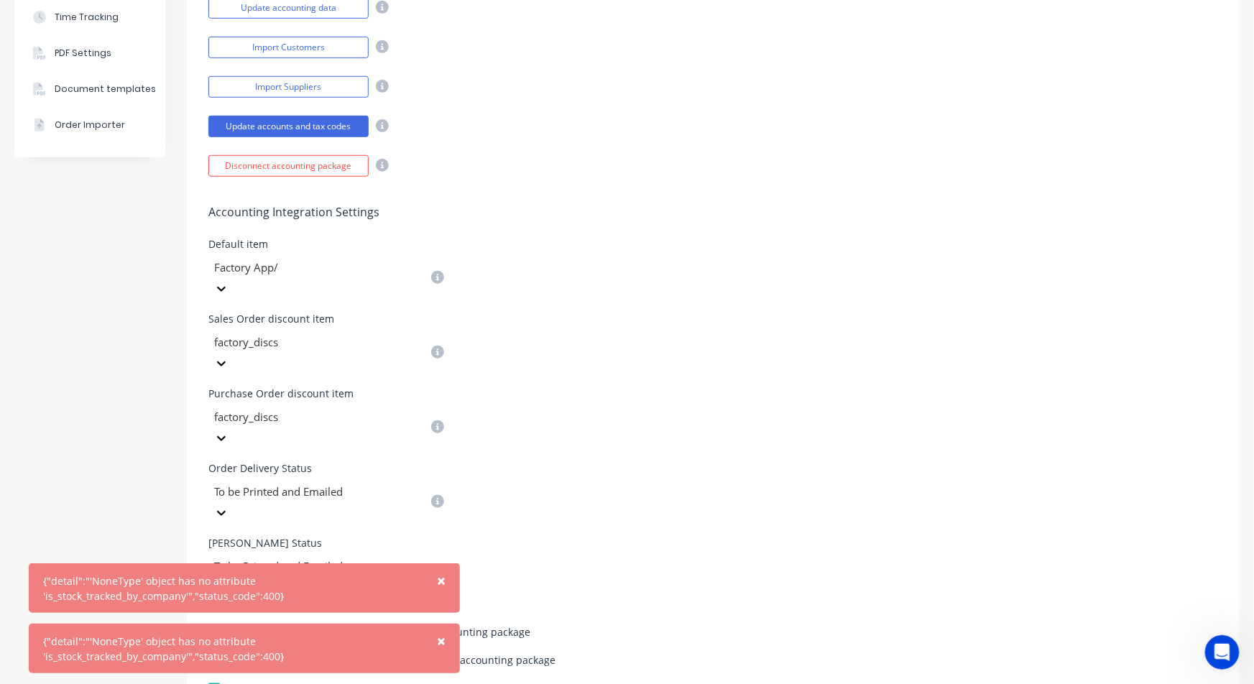
scroll to position [399, 0]
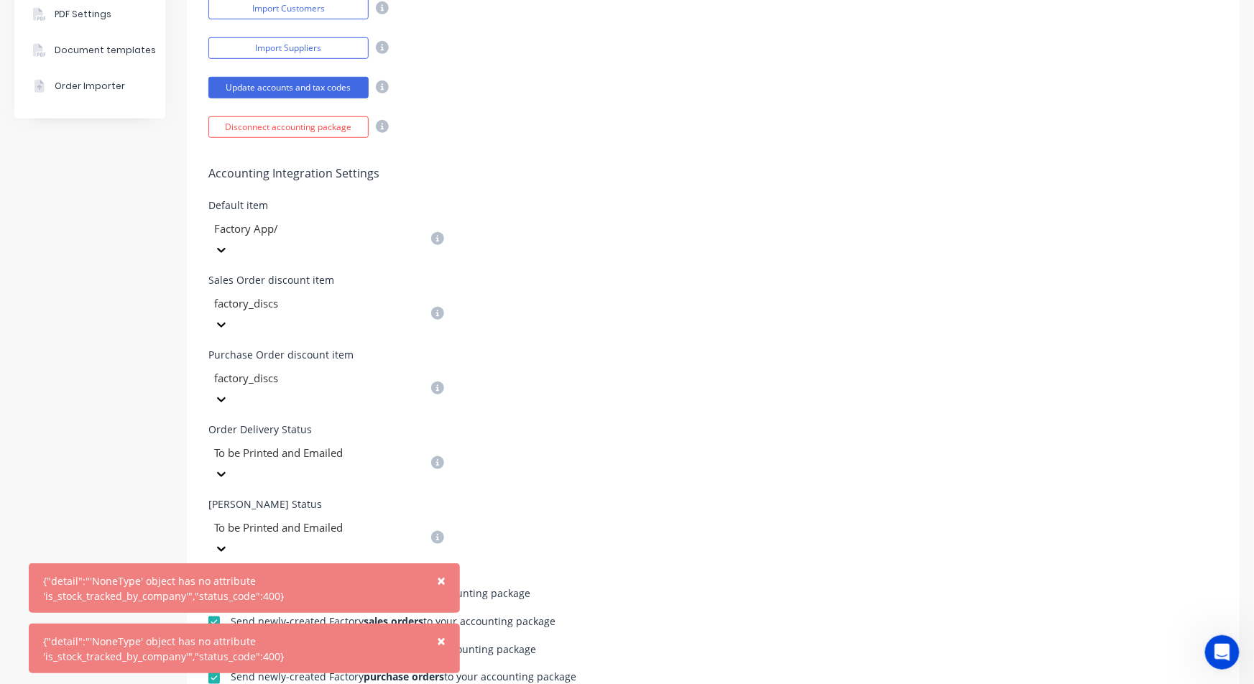
click at [437, 580] on span "×" at bounding box center [441, 580] width 9 height 20
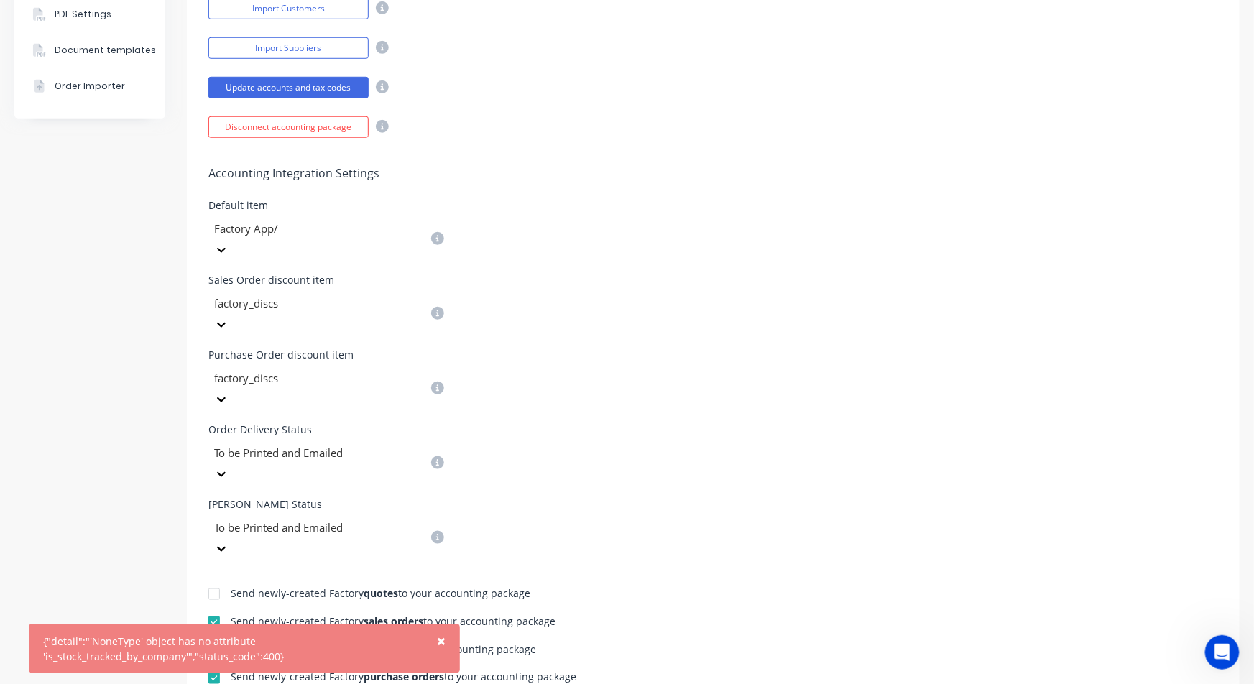
click at [443, 638] on span "×" at bounding box center [441, 641] width 9 height 20
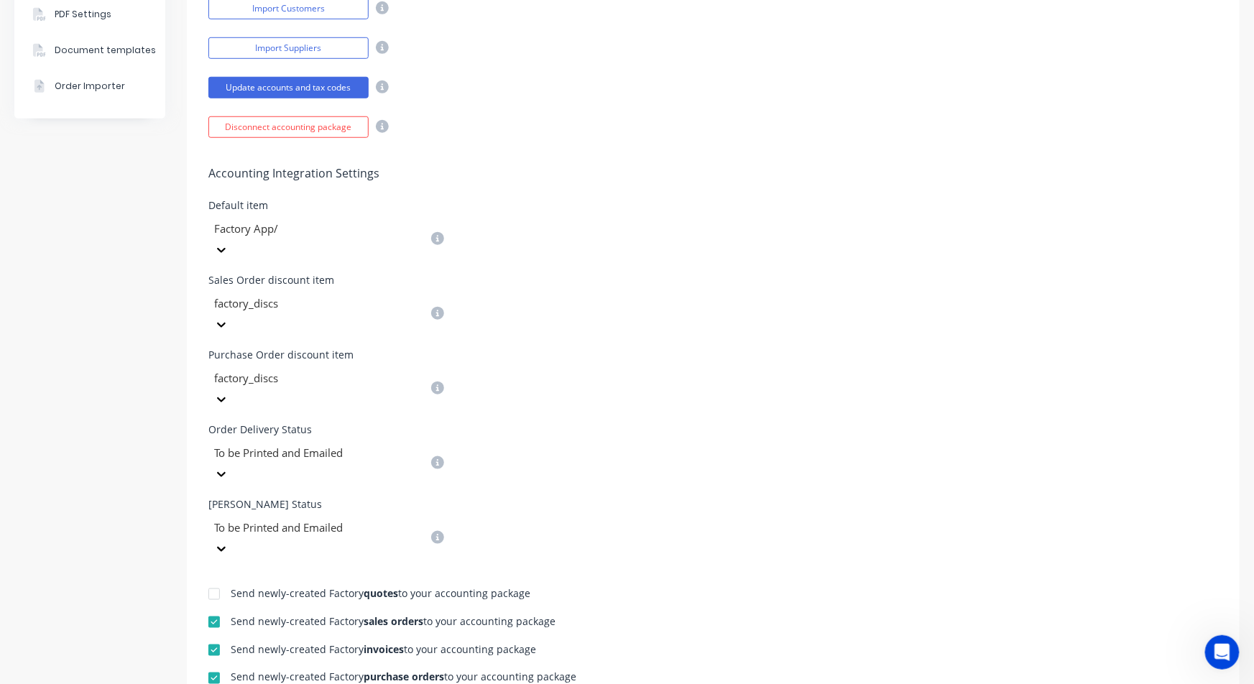
click at [212, 664] on div at bounding box center [214, 678] width 29 height 29
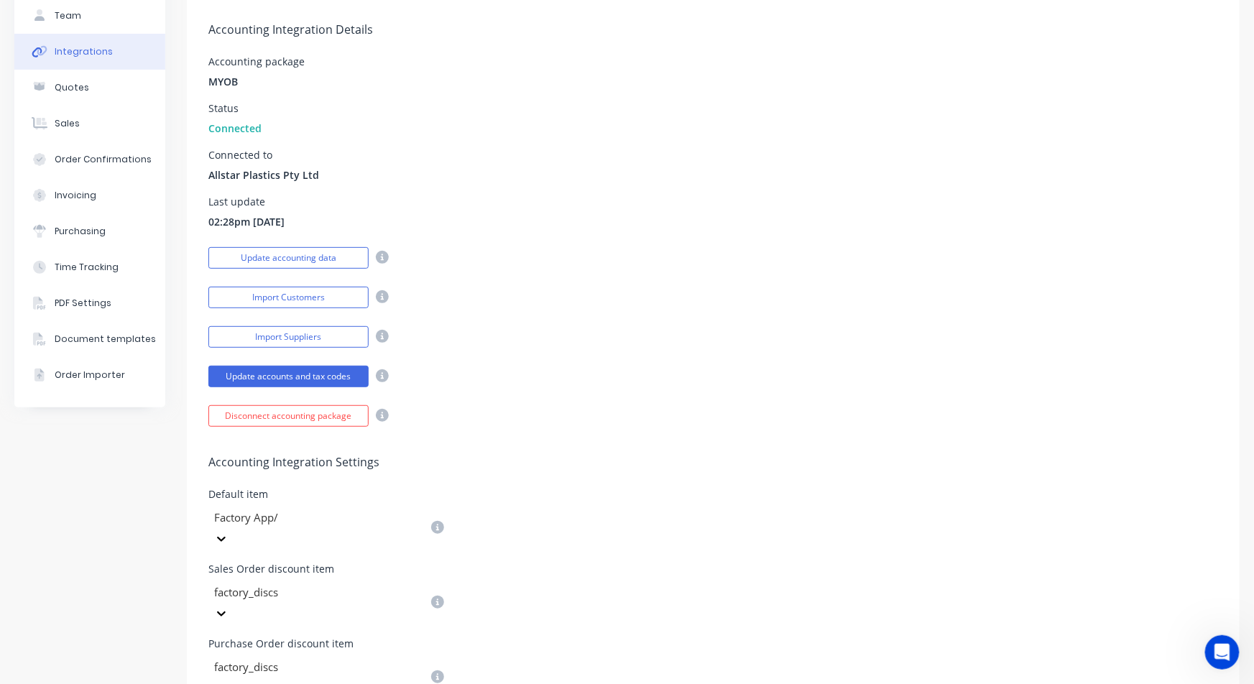
scroll to position [0, 0]
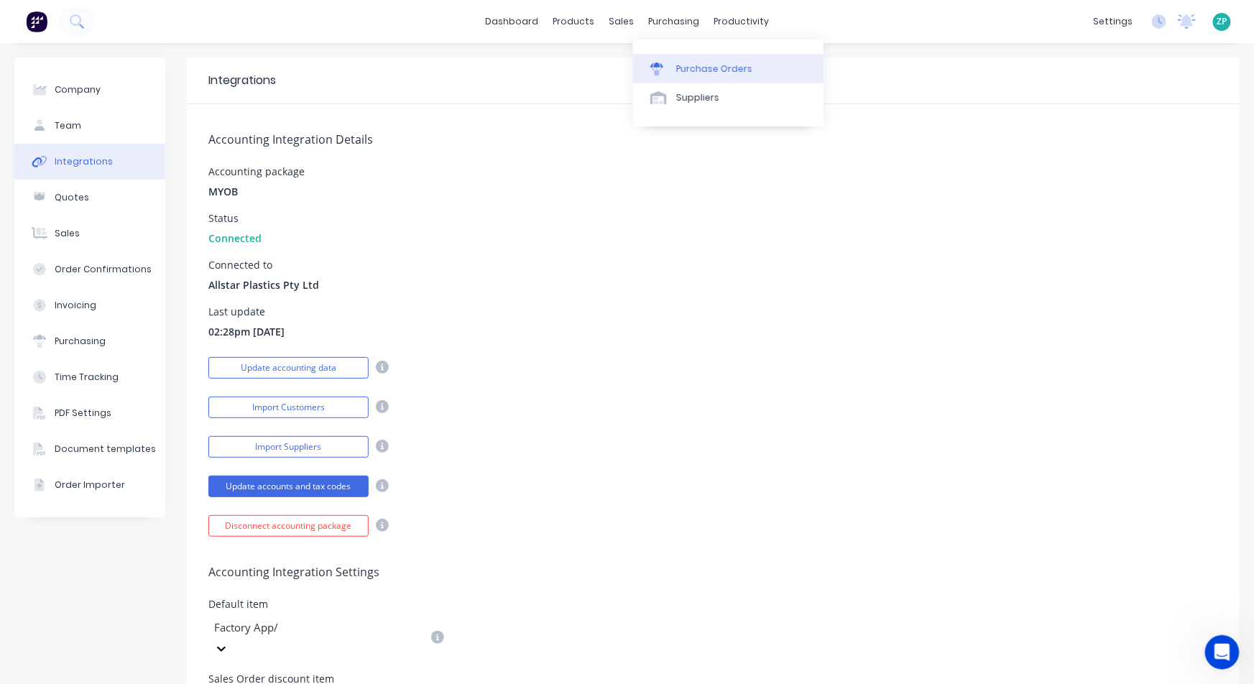
click at [678, 65] on div "Purchase Orders" at bounding box center [714, 68] width 76 height 13
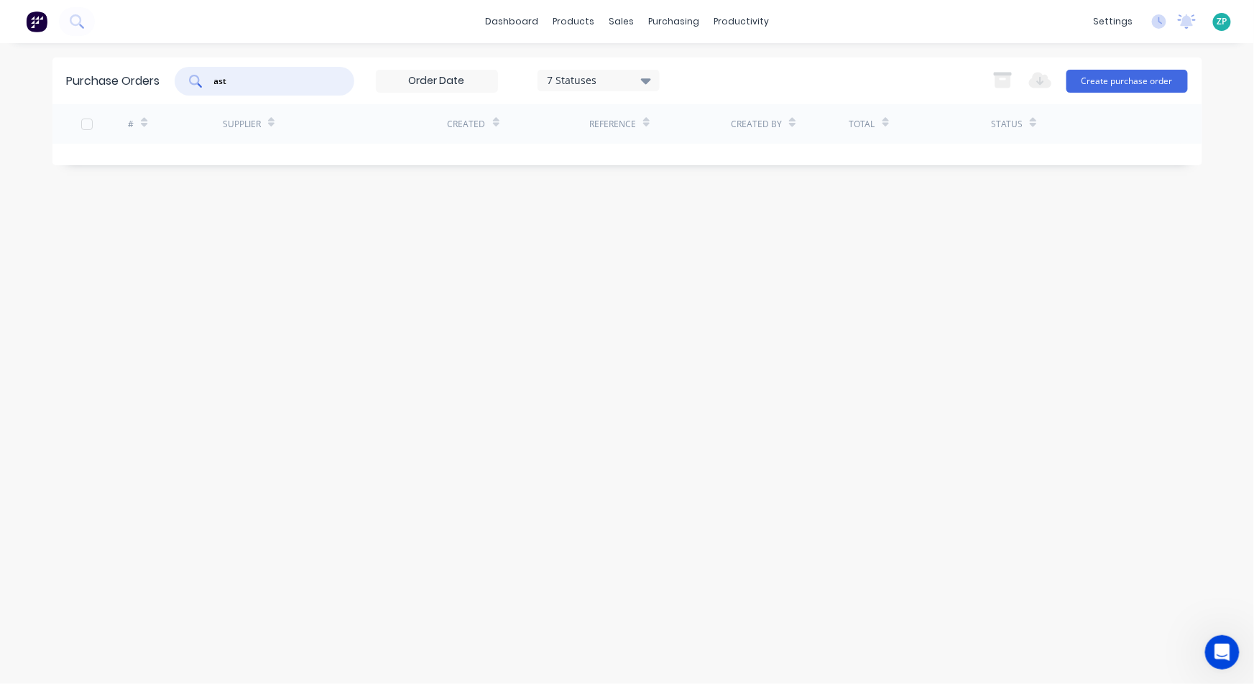
click at [318, 81] on input "ast" at bounding box center [272, 81] width 119 height 14
type input "36563"
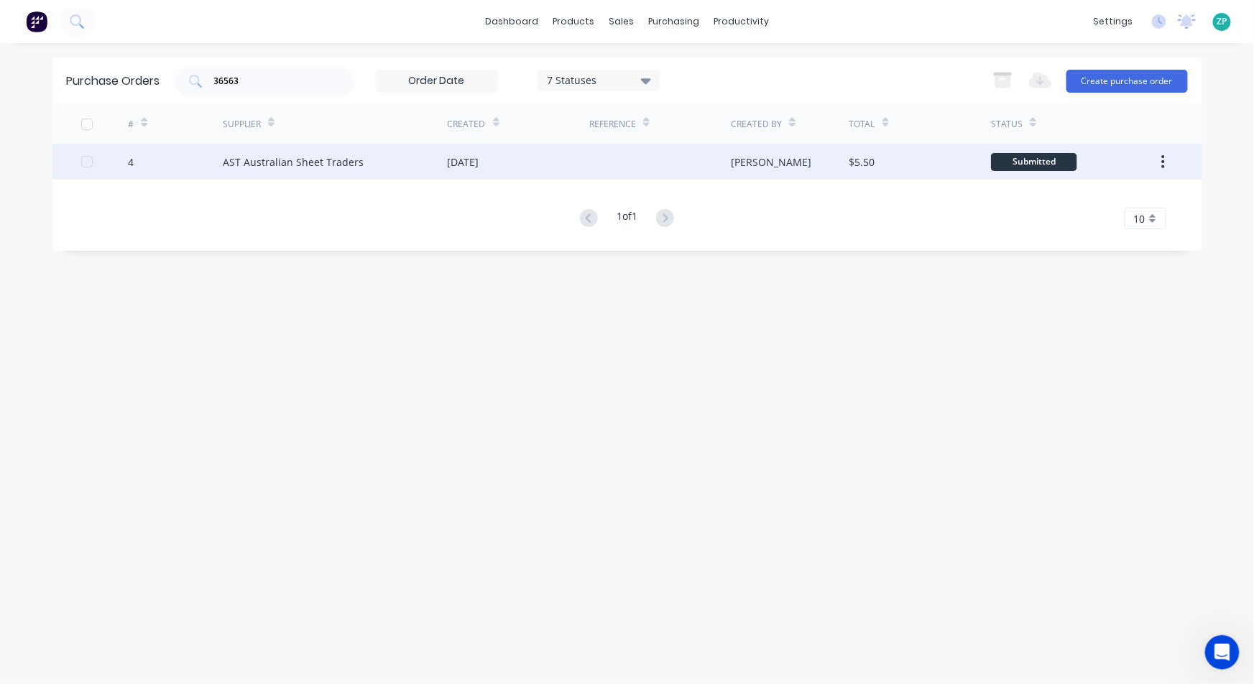
click at [347, 155] on div "AST Australian Sheet Traders" at bounding box center [293, 161] width 141 height 15
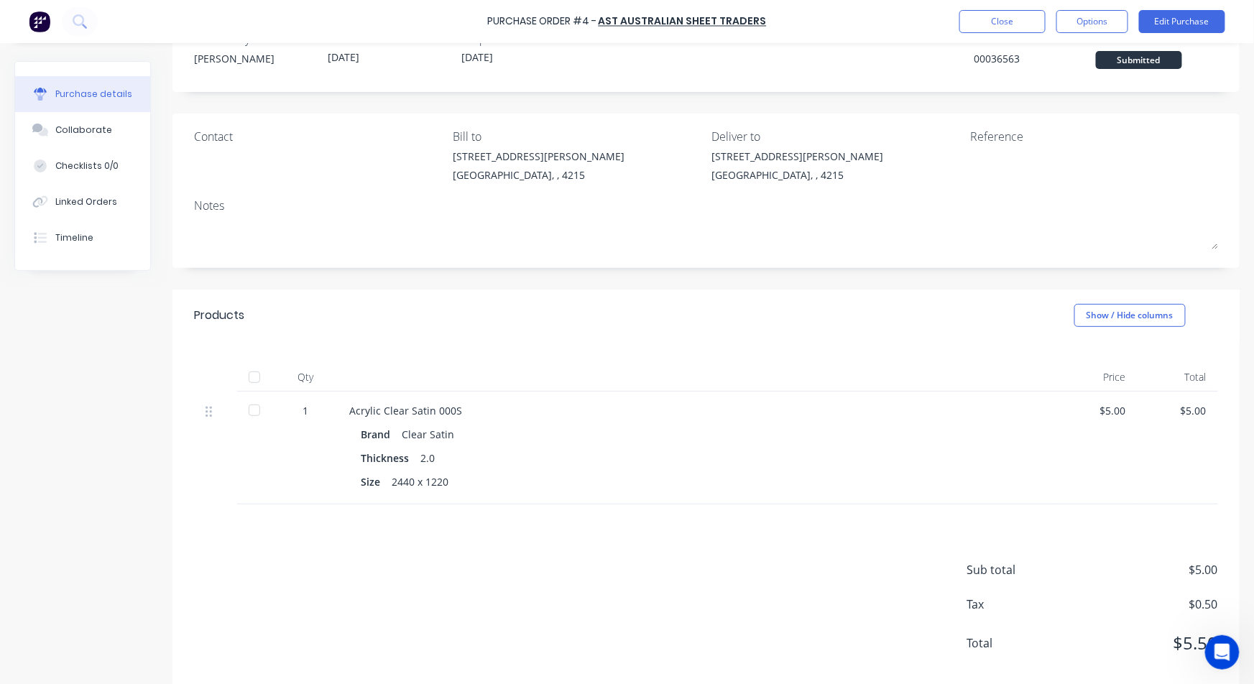
scroll to position [70, 0]
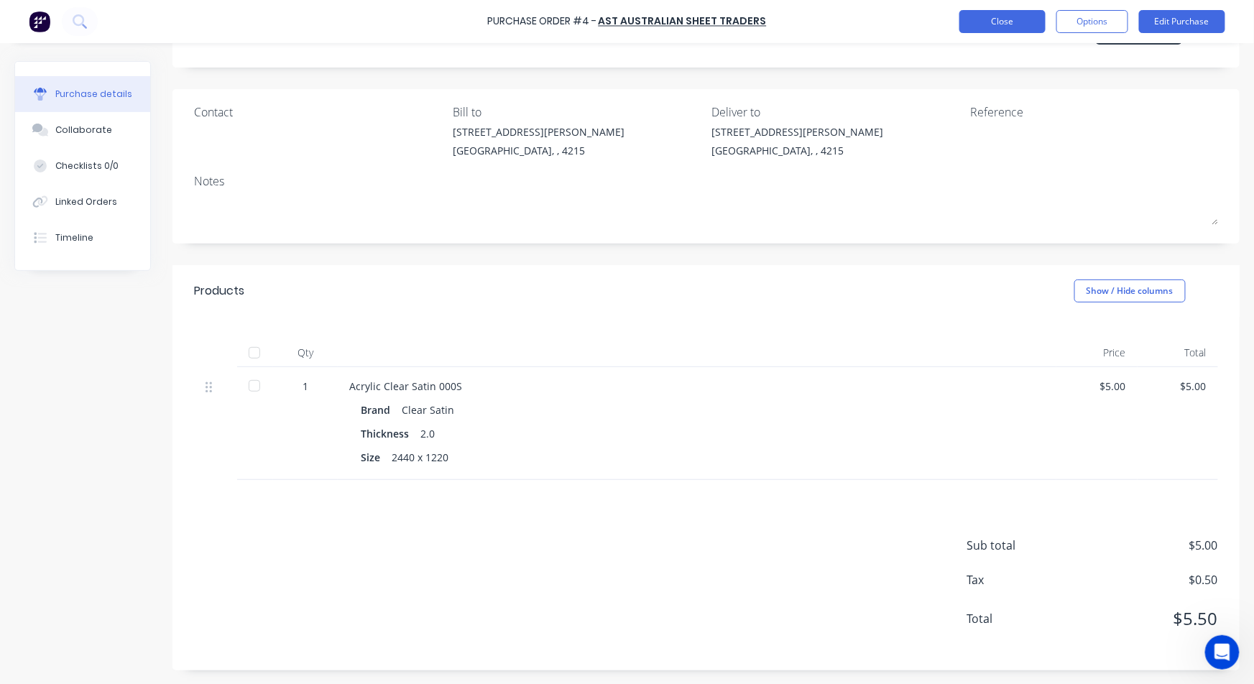
click at [1020, 15] on button "Close" at bounding box center [1002, 21] width 86 height 23
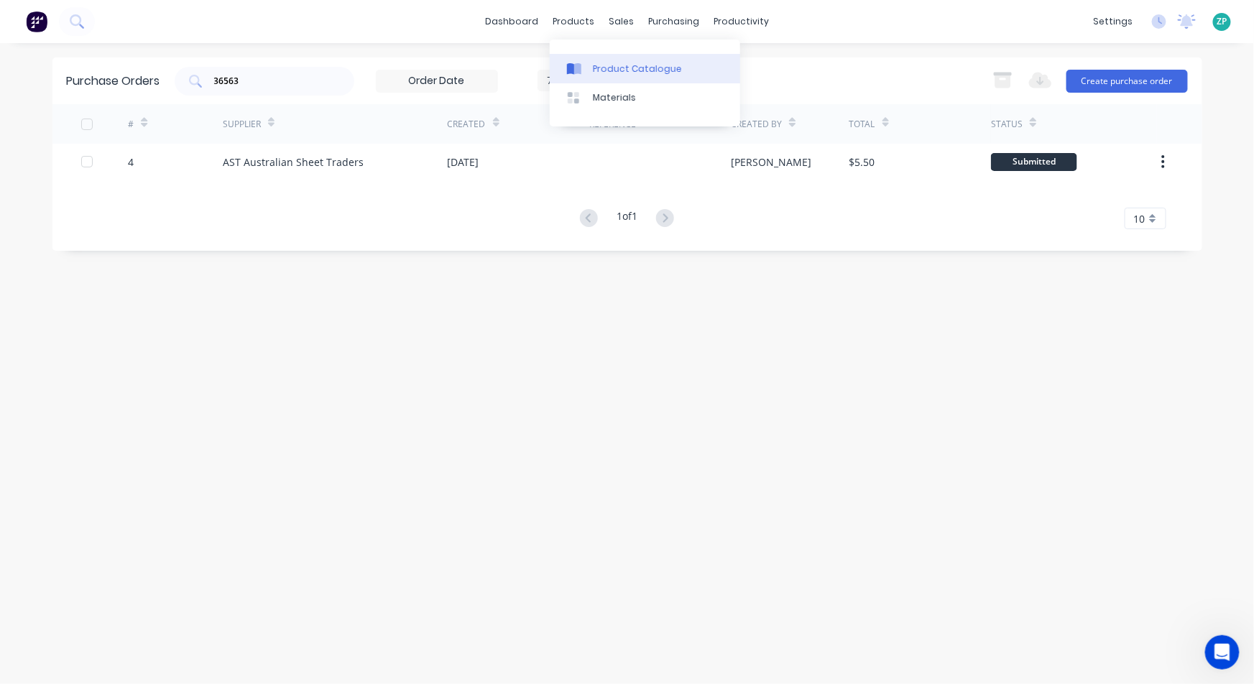
click at [594, 64] on div "Product Catalogue" at bounding box center [637, 68] width 89 height 13
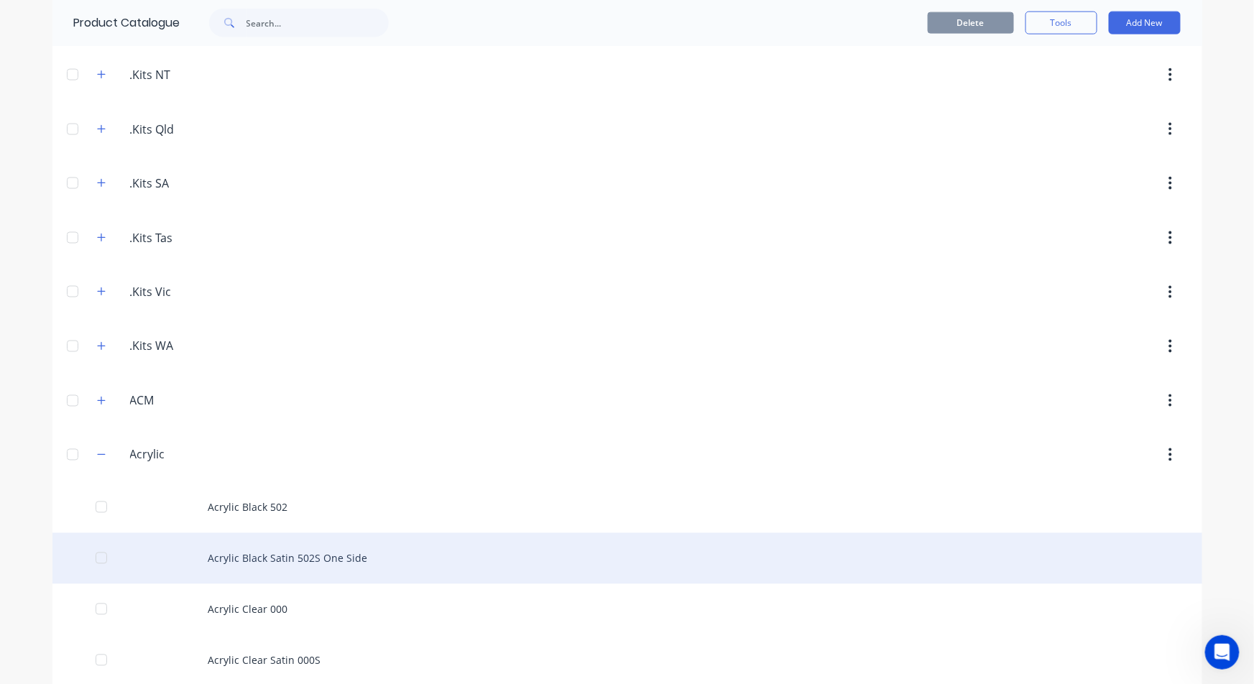
scroll to position [798, 0]
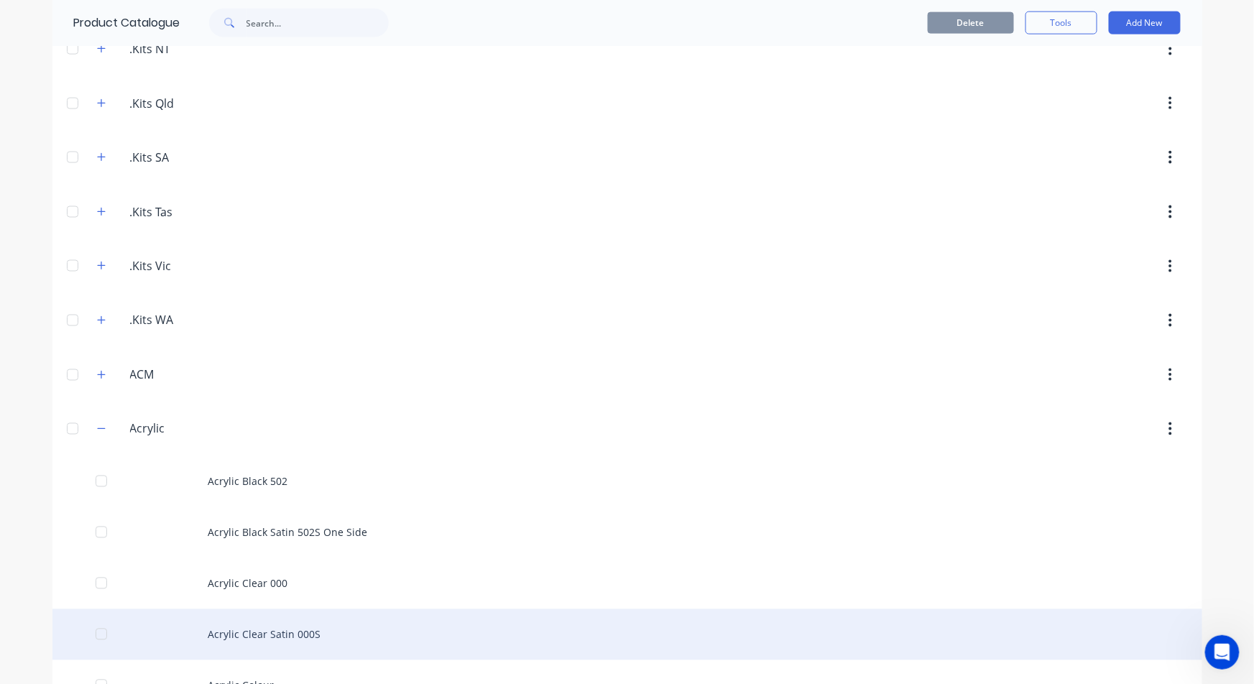
click at [285, 635] on div "Acrylic Clear Satin 000S" at bounding box center [626, 634] width 1149 height 51
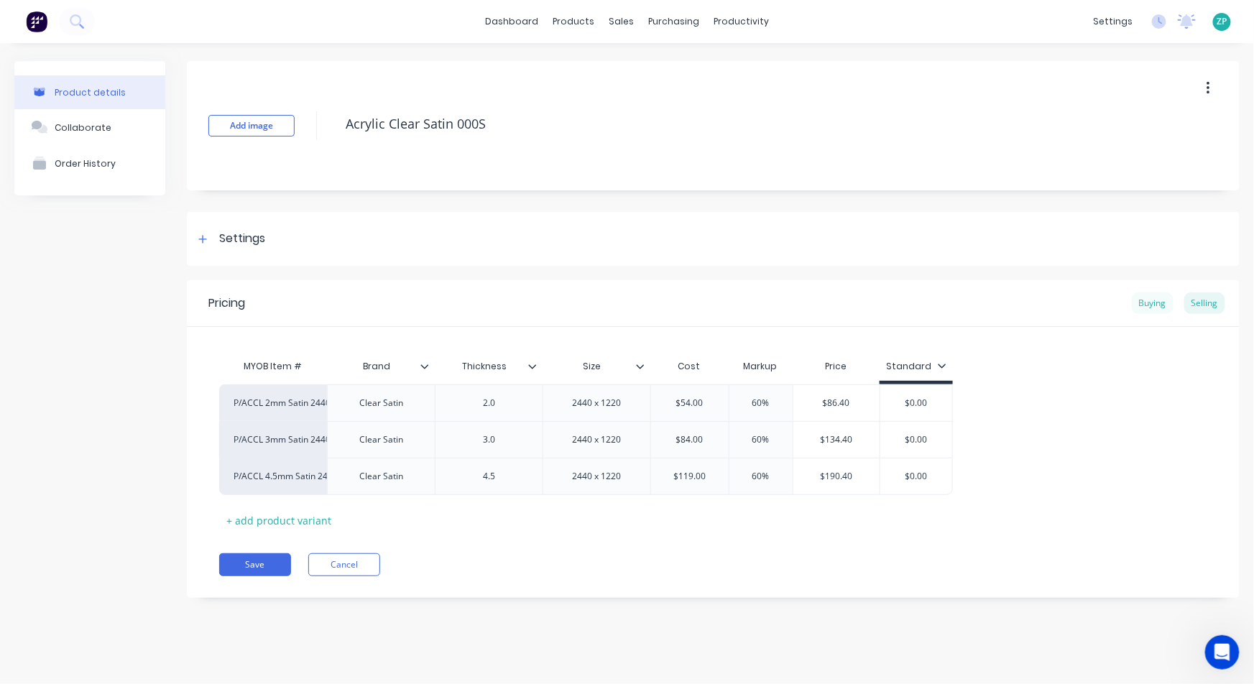
click at [1154, 302] on div "Buying" at bounding box center [1152, 303] width 42 height 22
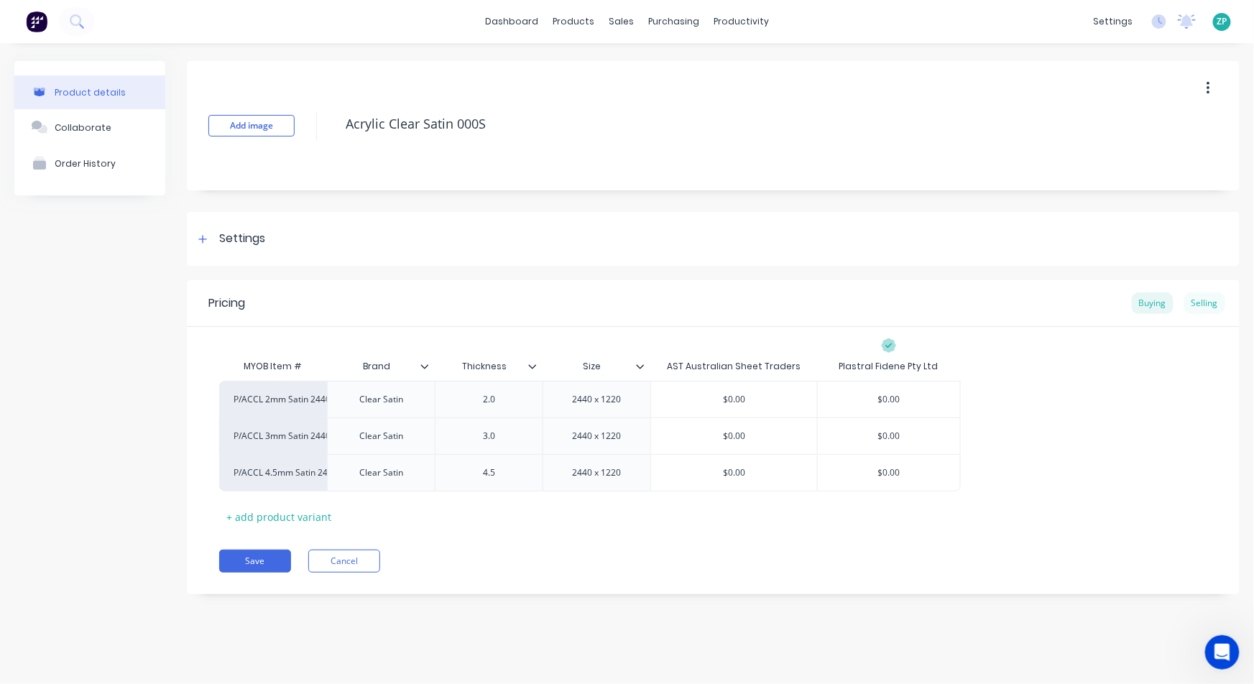
click at [1217, 302] on div "Selling" at bounding box center [1204, 303] width 41 height 22
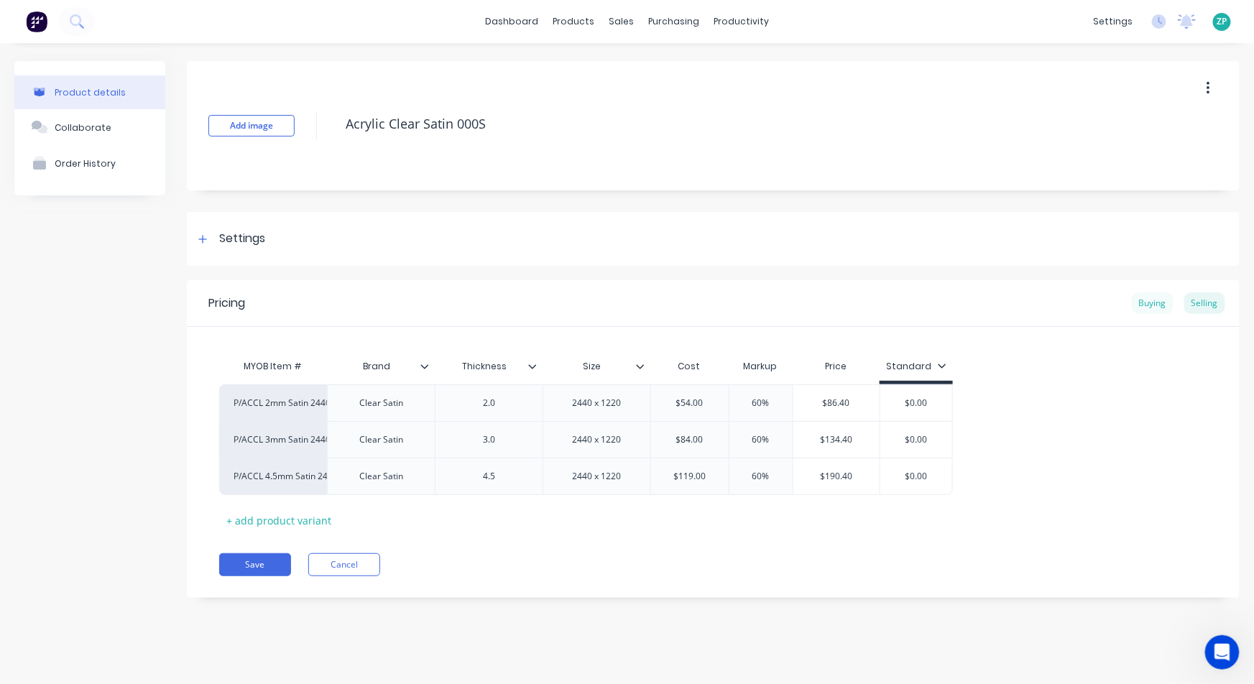
click at [1146, 303] on div "Buying" at bounding box center [1152, 303] width 42 height 22
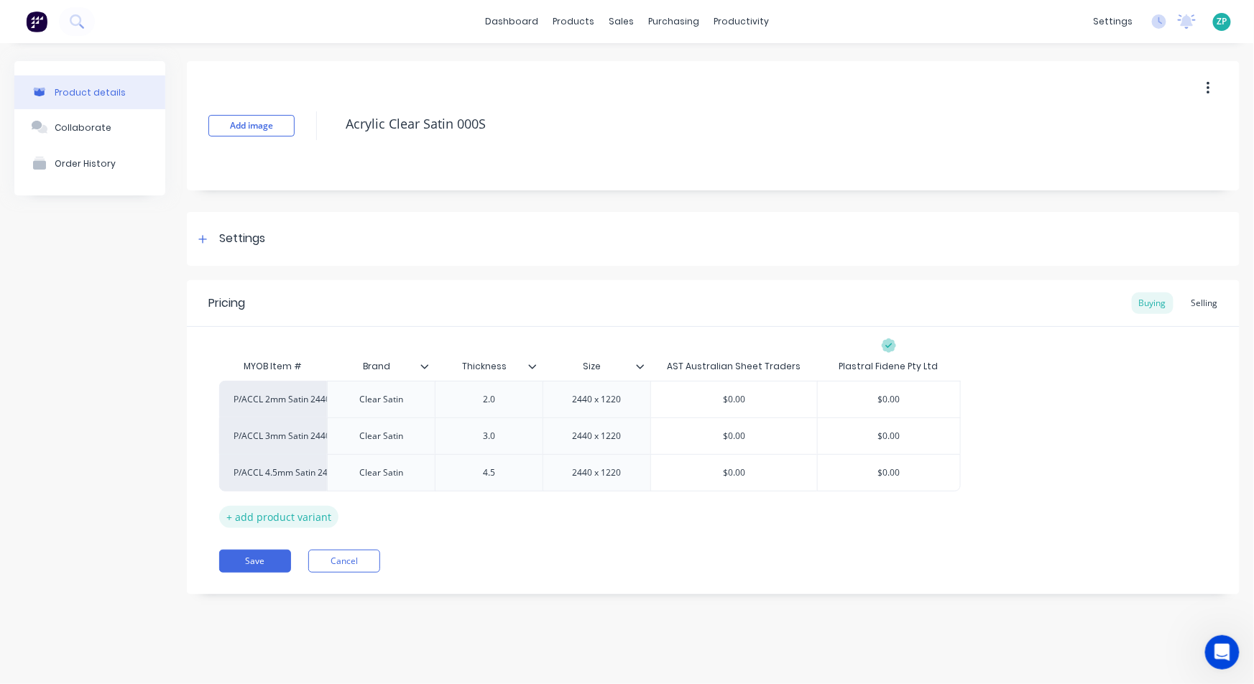
click at [290, 521] on div "+ add product variant" at bounding box center [278, 517] width 119 height 22
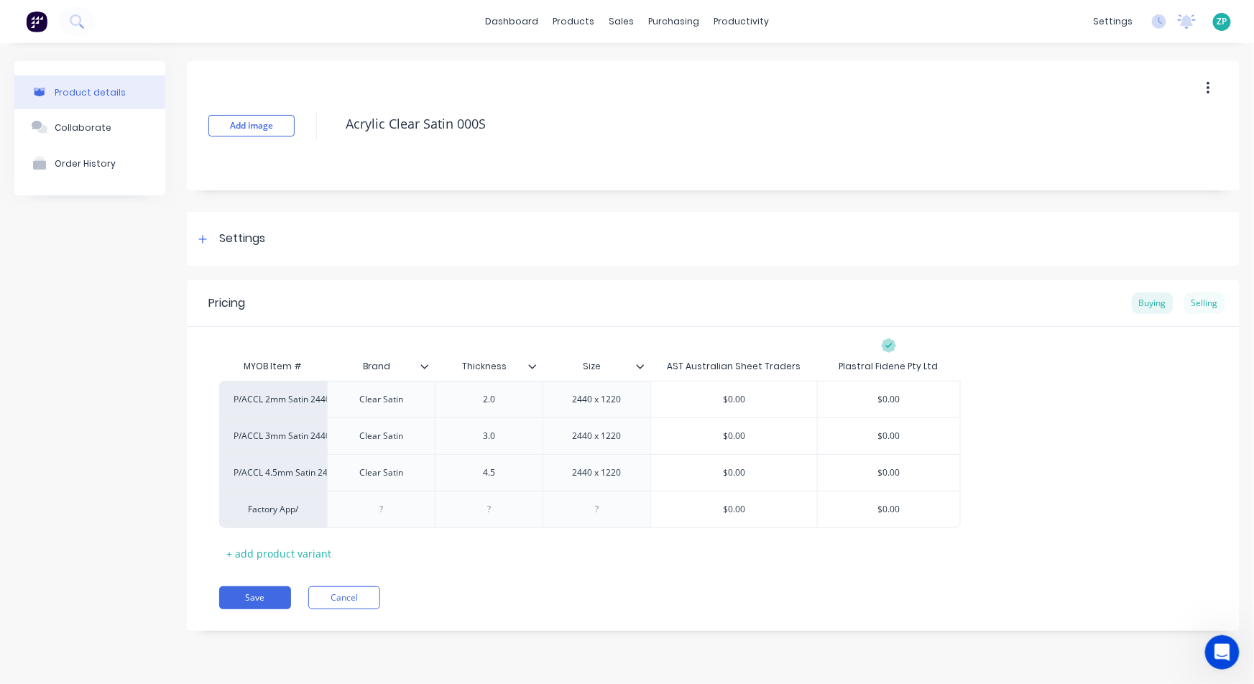
click at [1209, 307] on div "Selling" at bounding box center [1204, 303] width 41 height 22
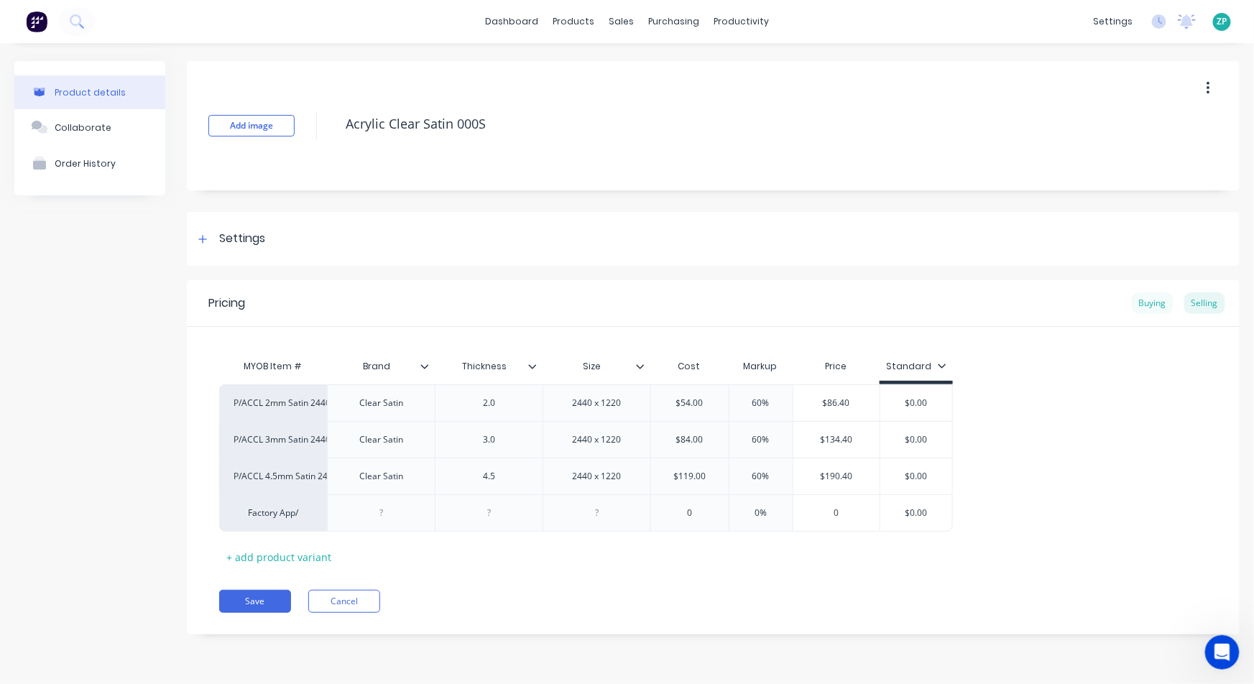
click at [1147, 302] on div "Buying" at bounding box center [1152, 303] width 42 height 22
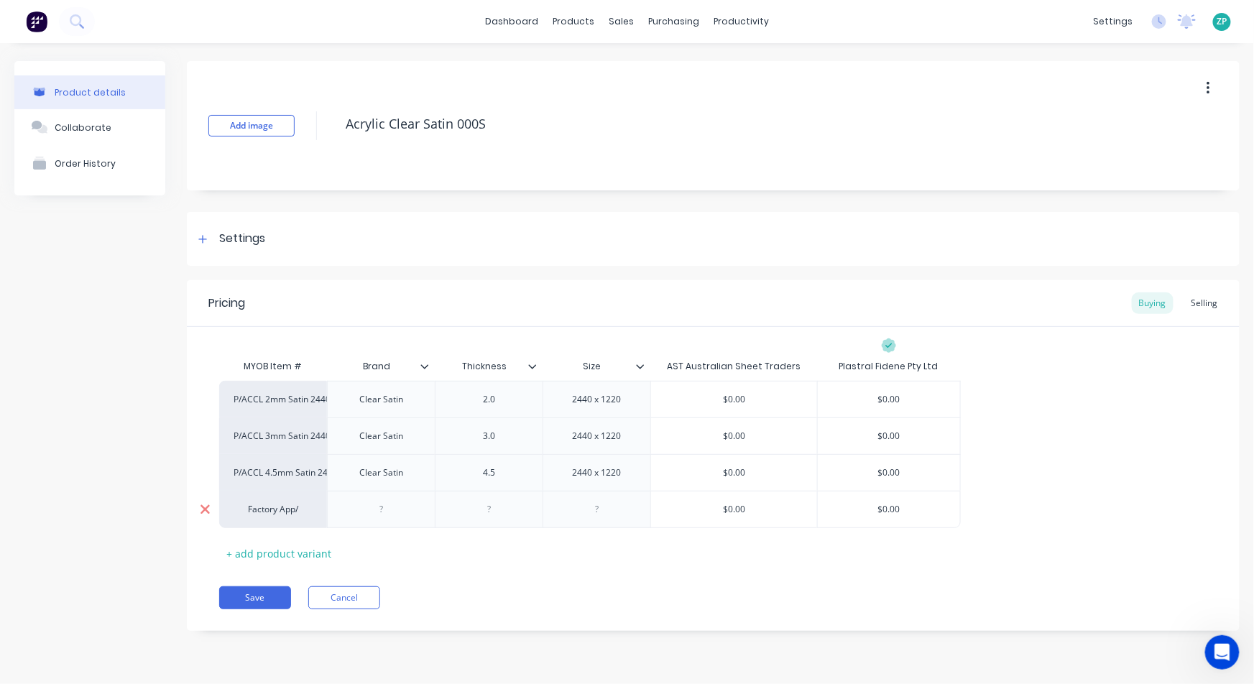
click at [203, 511] on icon at bounding box center [205, 509] width 11 height 14
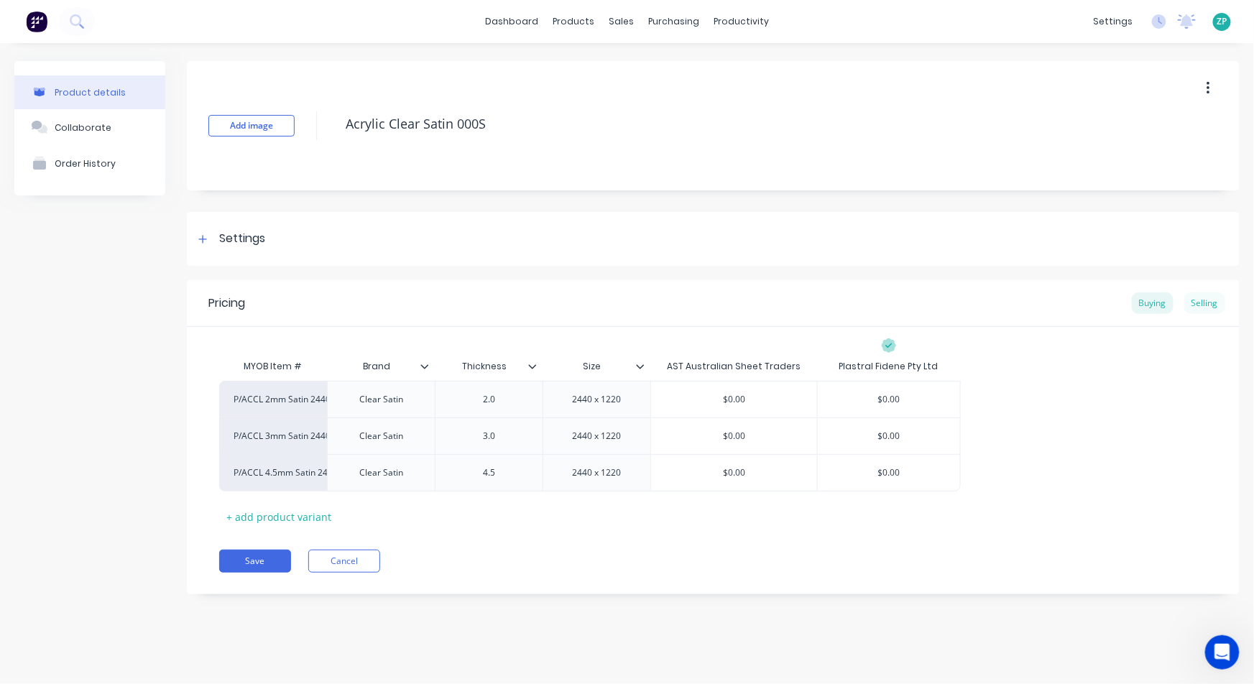
click at [1213, 295] on div "Selling" at bounding box center [1204, 303] width 41 height 22
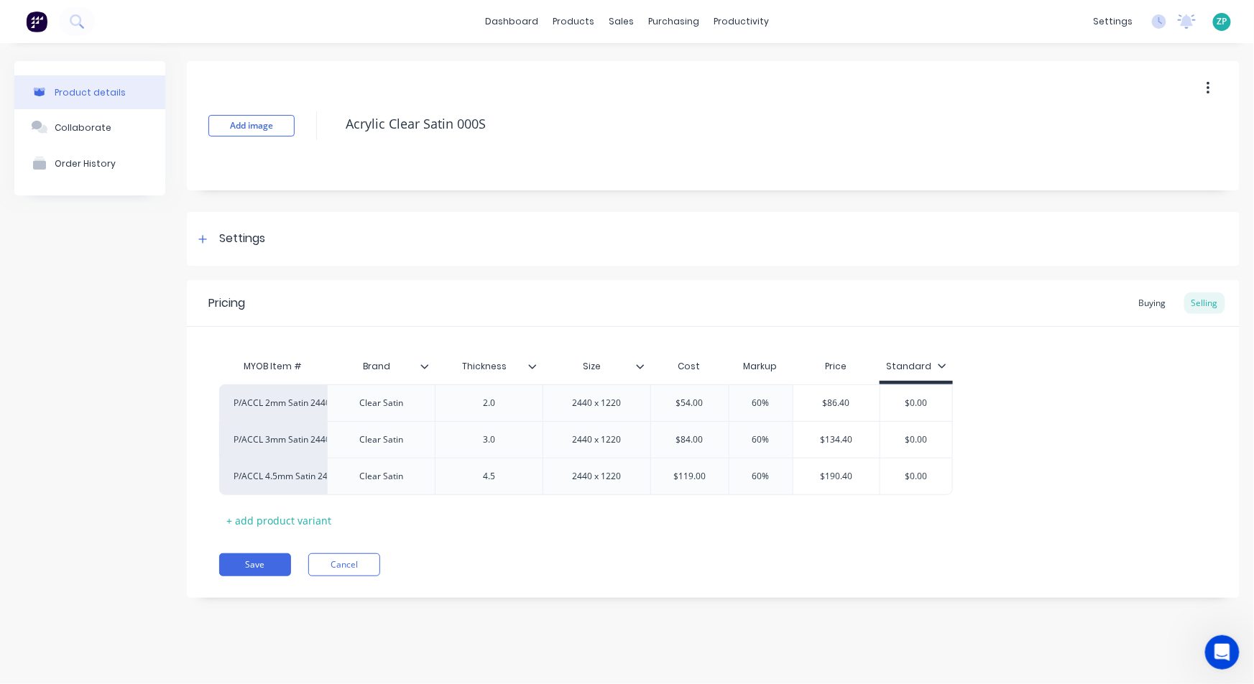
click at [943, 364] on icon at bounding box center [941, 365] width 9 height 9
click at [1053, 377] on div "MYOB Item # Brand Thickness Size Cost Markup Price Standard P/ACCL 2mm Satin 24…" at bounding box center [713, 442] width 988 height 180
click at [1148, 299] on div "Buying" at bounding box center [1152, 303] width 42 height 22
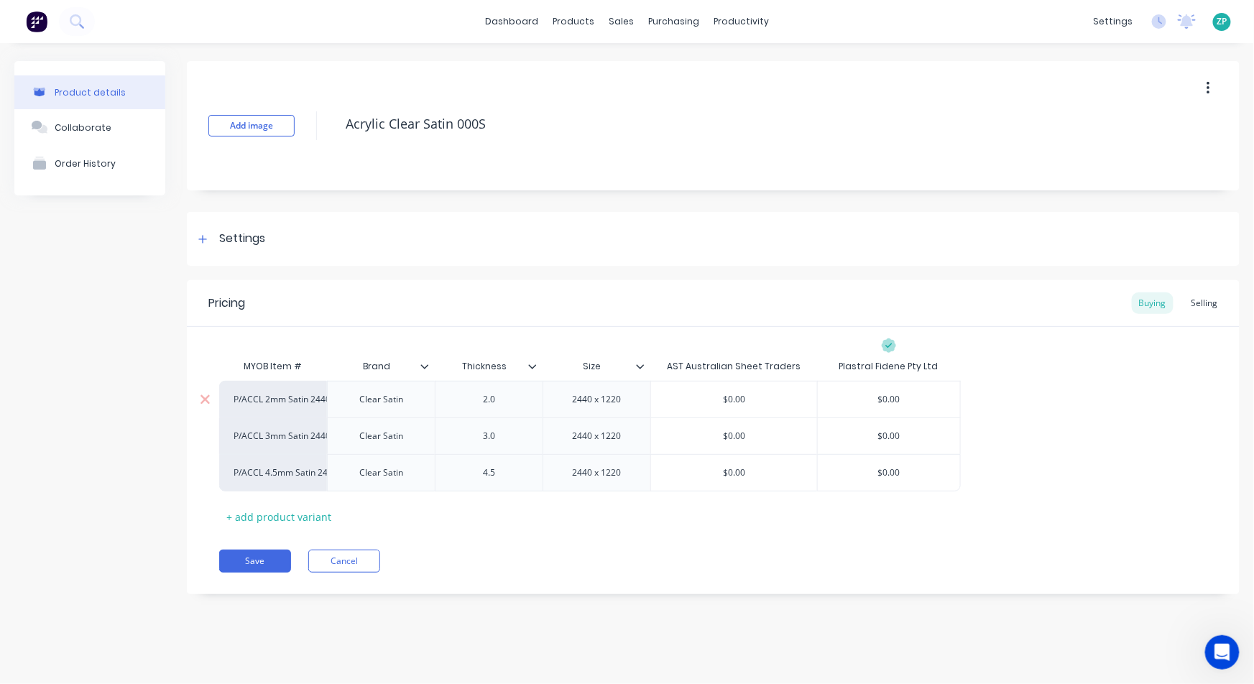
drag, startPoint x: 724, startPoint y: 399, endPoint x: 769, endPoint y: 388, distance: 46.5
click at [769, 388] on div "$0.00 $0.00" at bounding box center [734, 399] width 166 height 36
type input "100.00"
drag, startPoint x: 876, startPoint y: 399, endPoint x: 991, endPoint y: 388, distance: 114.8
click at [991, 388] on div "P/ACCL 2mm Satin 2440x1220 Clear Satin 2.0 2440 x 1220 $100.00 100.00 $0.0015 $…" at bounding box center [713, 436] width 988 height 111
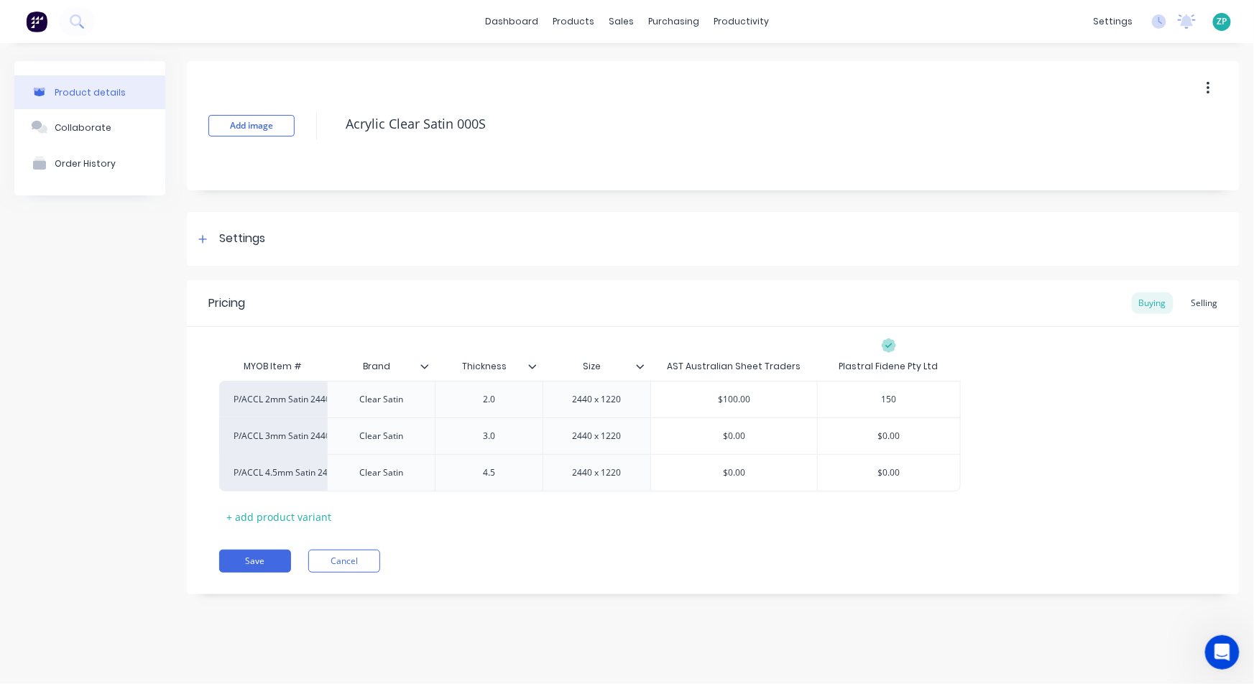
type input "150"
click at [267, 561] on button "Save" at bounding box center [255, 561] width 72 height 23
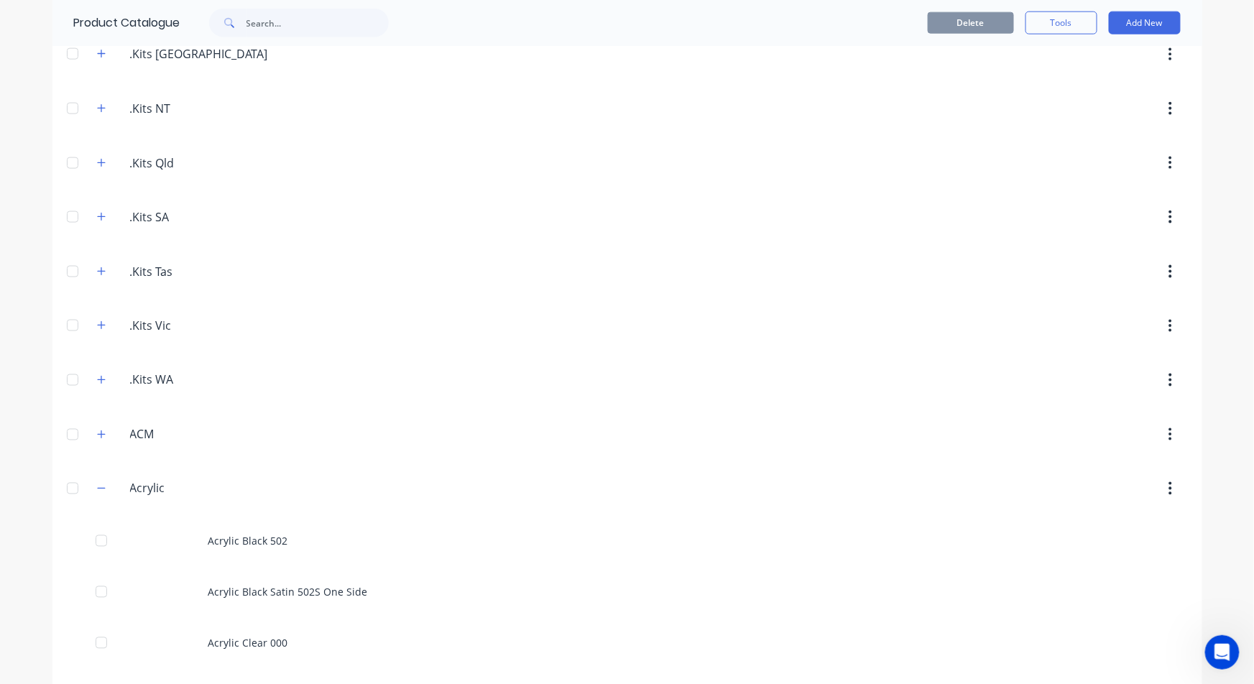
scroll to position [878, 0]
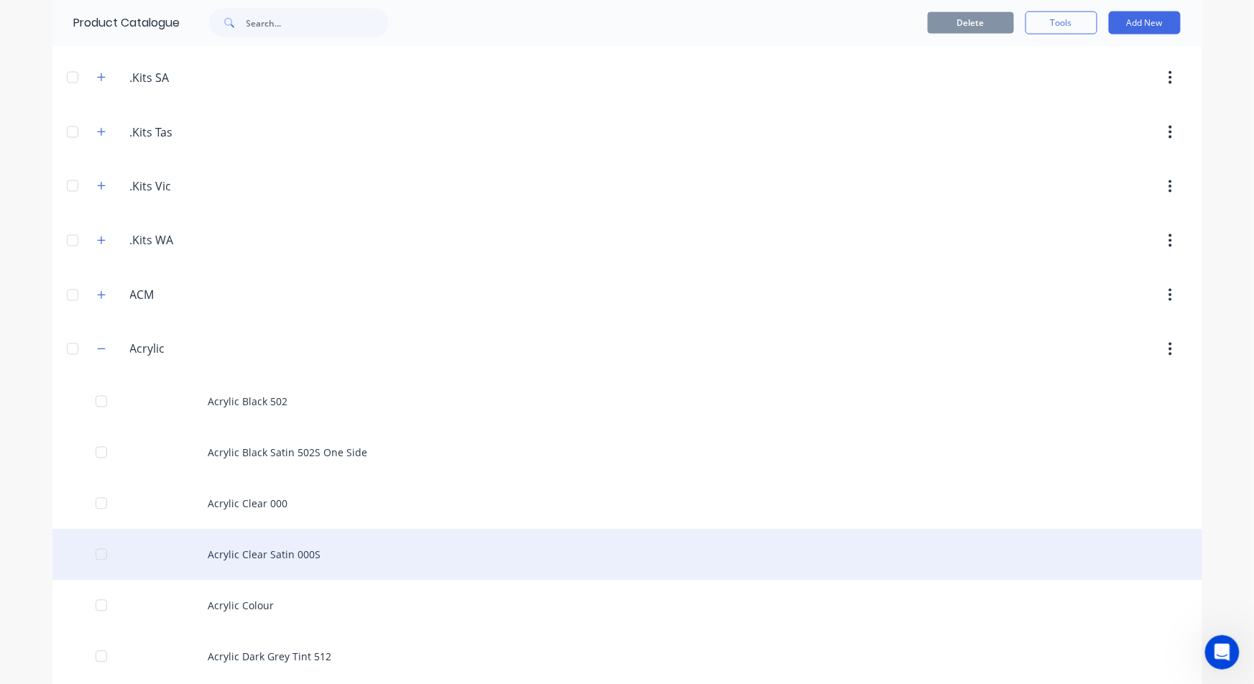
click at [270, 551] on div "Acrylic Clear Satin 000S" at bounding box center [626, 554] width 1149 height 51
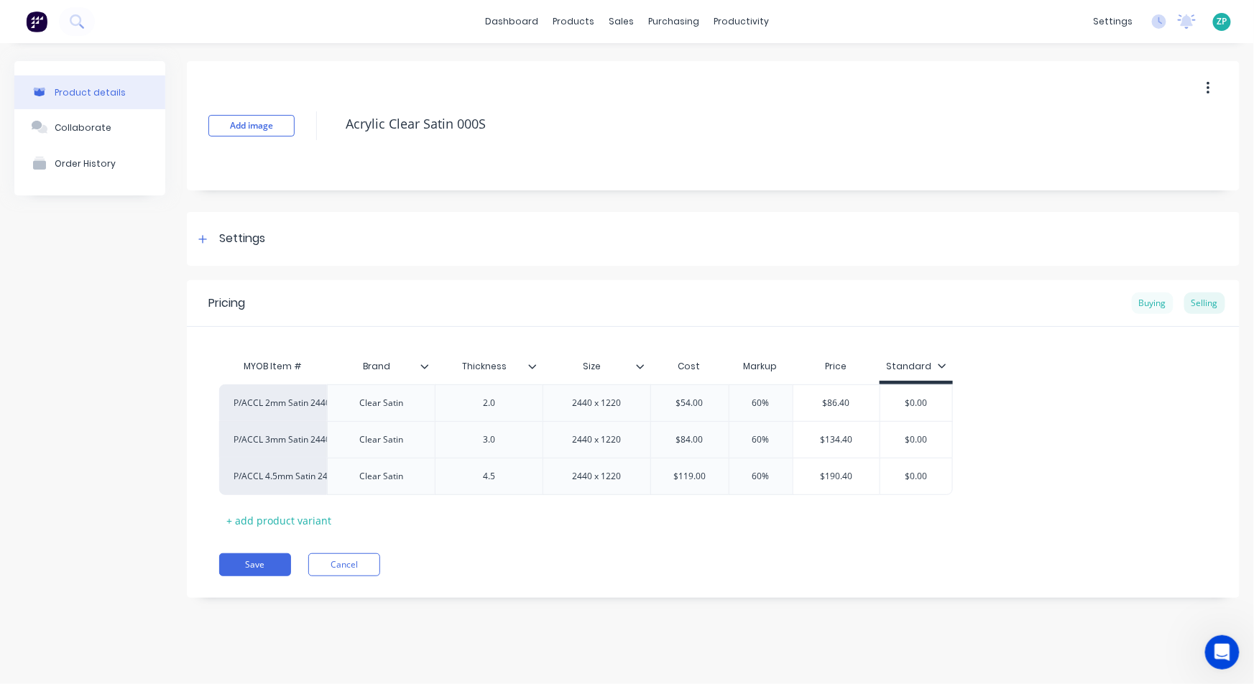
click at [1152, 309] on div "Buying" at bounding box center [1152, 303] width 42 height 22
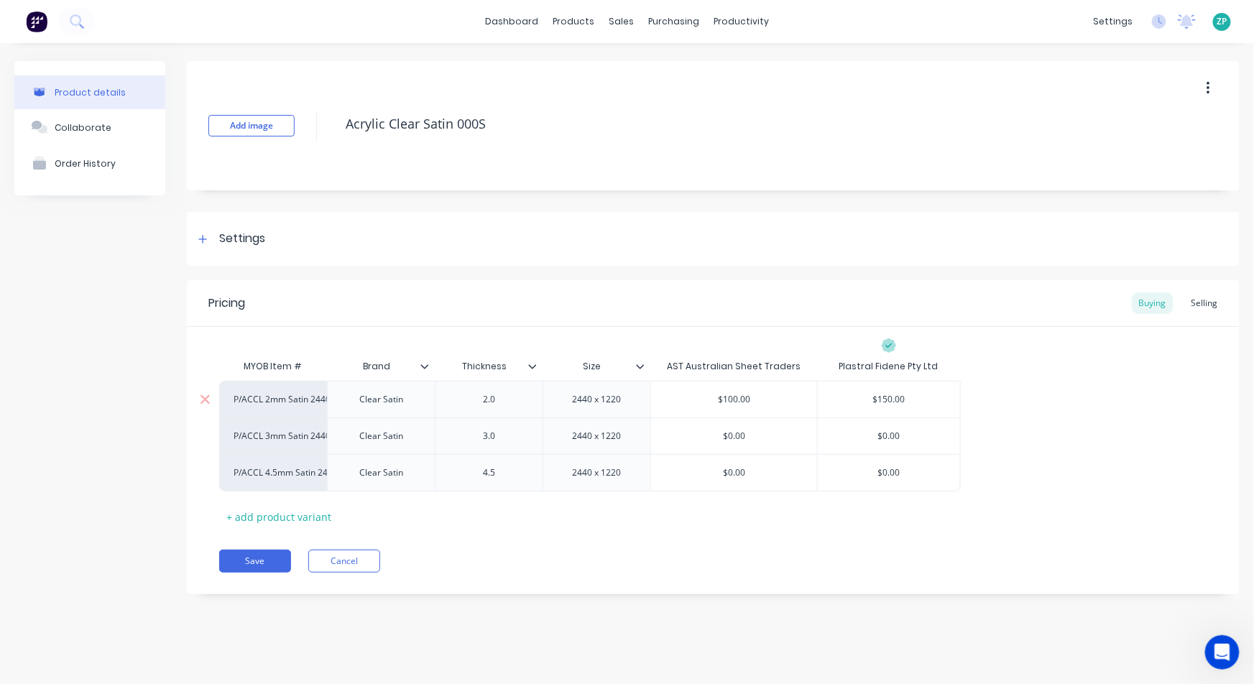
drag, startPoint x: 708, startPoint y: 402, endPoint x: 830, endPoint y: 386, distance: 122.5
click at [822, 391] on div "P/ACCL 2mm Satin 2440x1220 Clear Satin 2.0 2440 x 1220 $100.00 $100.00 $150.00" at bounding box center [589, 399] width 741 height 37
type input "000"
type input "$0"
click at [1190, 369] on div "MYOB Item # Brand Thickness Size AST Australian Sheet Traders Plastral Fidene P…" at bounding box center [713, 440] width 988 height 176
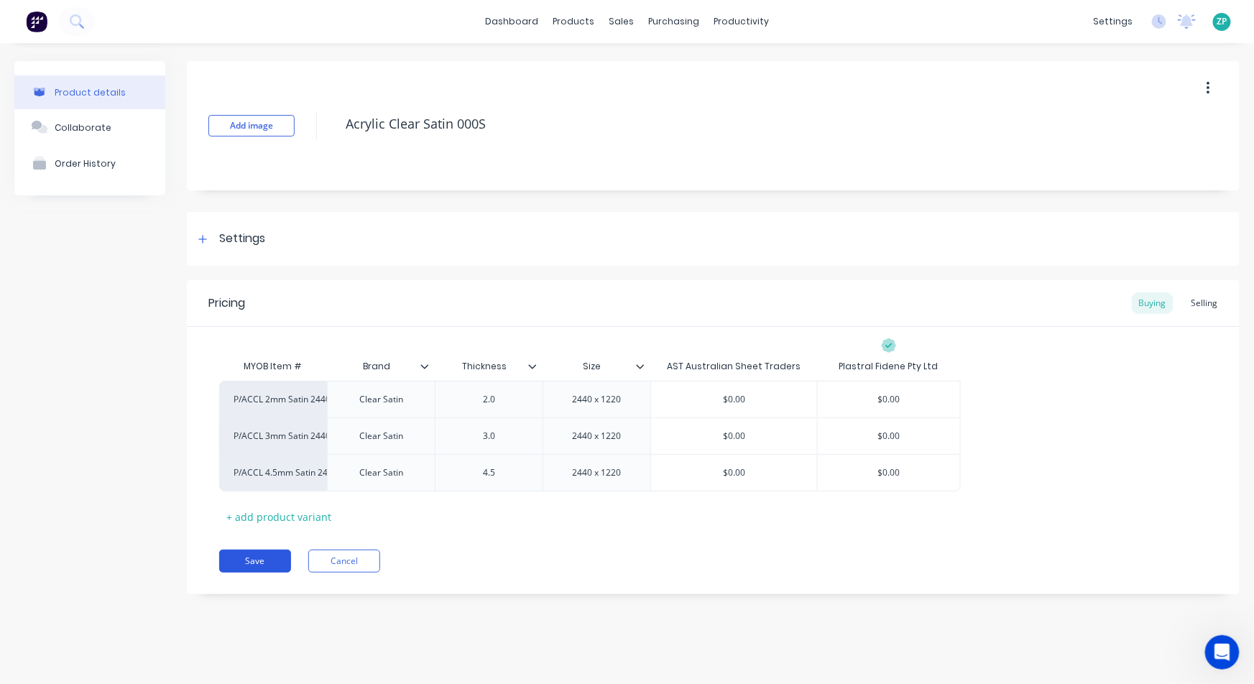
click at [242, 556] on button "Save" at bounding box center [255, 561] width 72 height 23
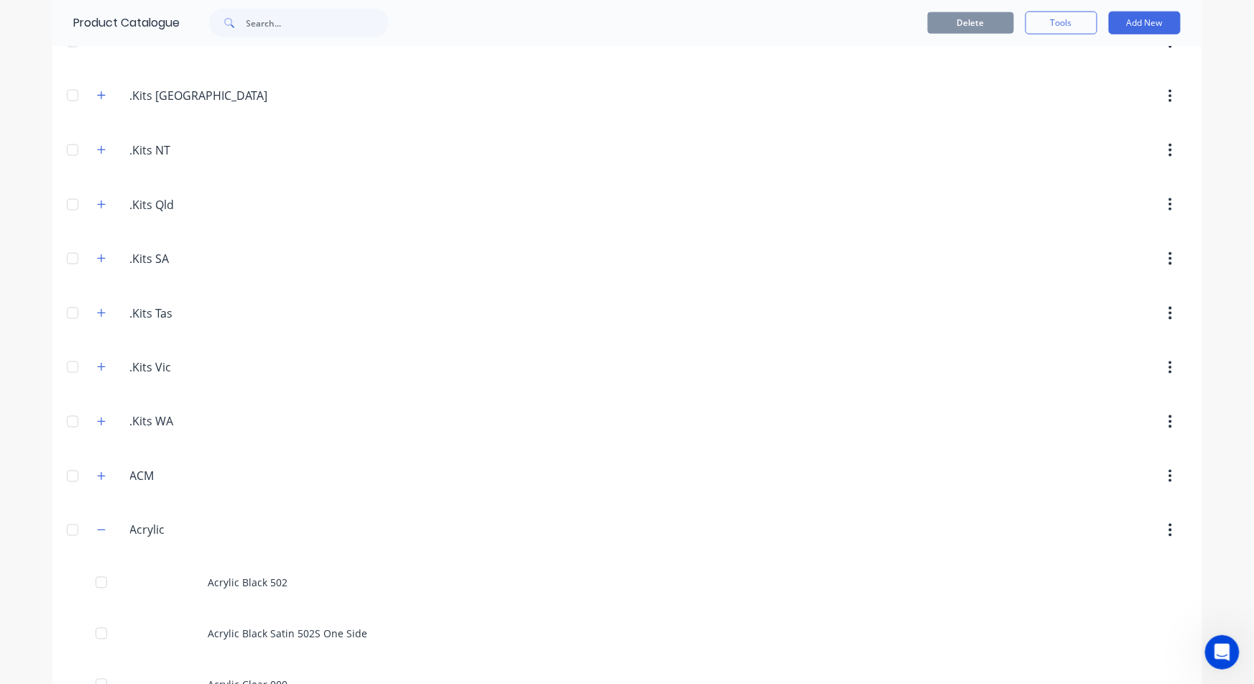
scroll to position [798, 0]
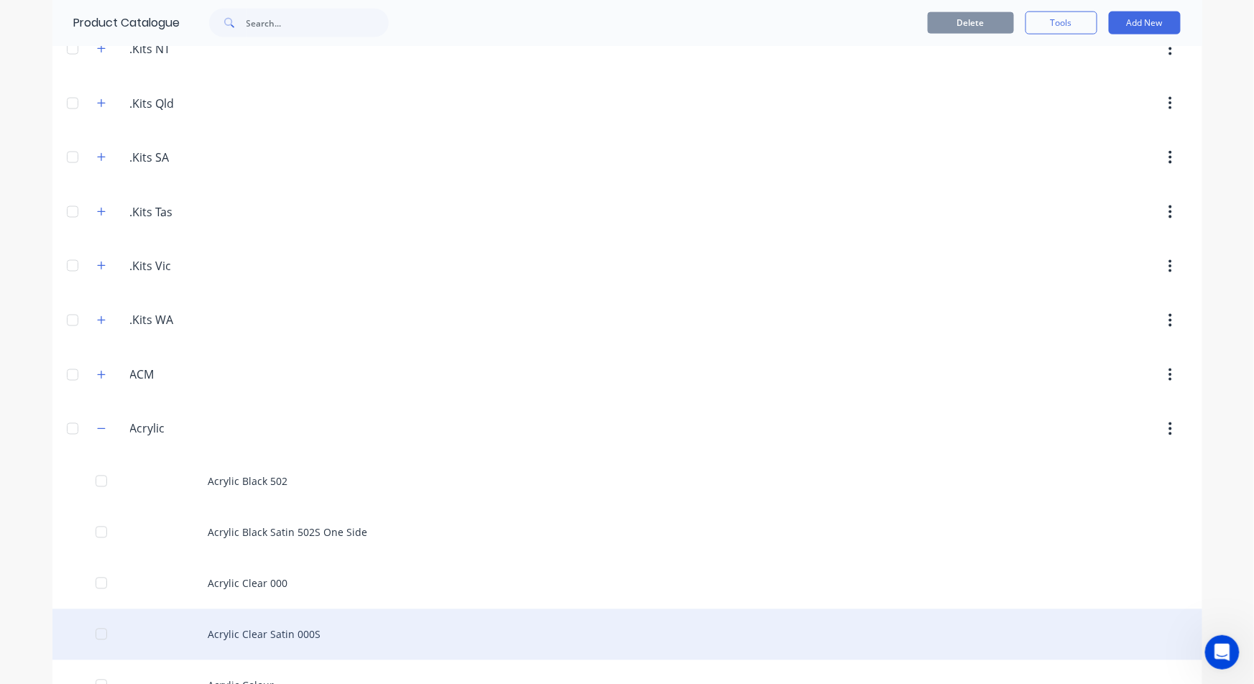
click at [273, 631] on div "Acrylic Clear Satin 000S" at bounding box center [626, 634] width 1149 height 51
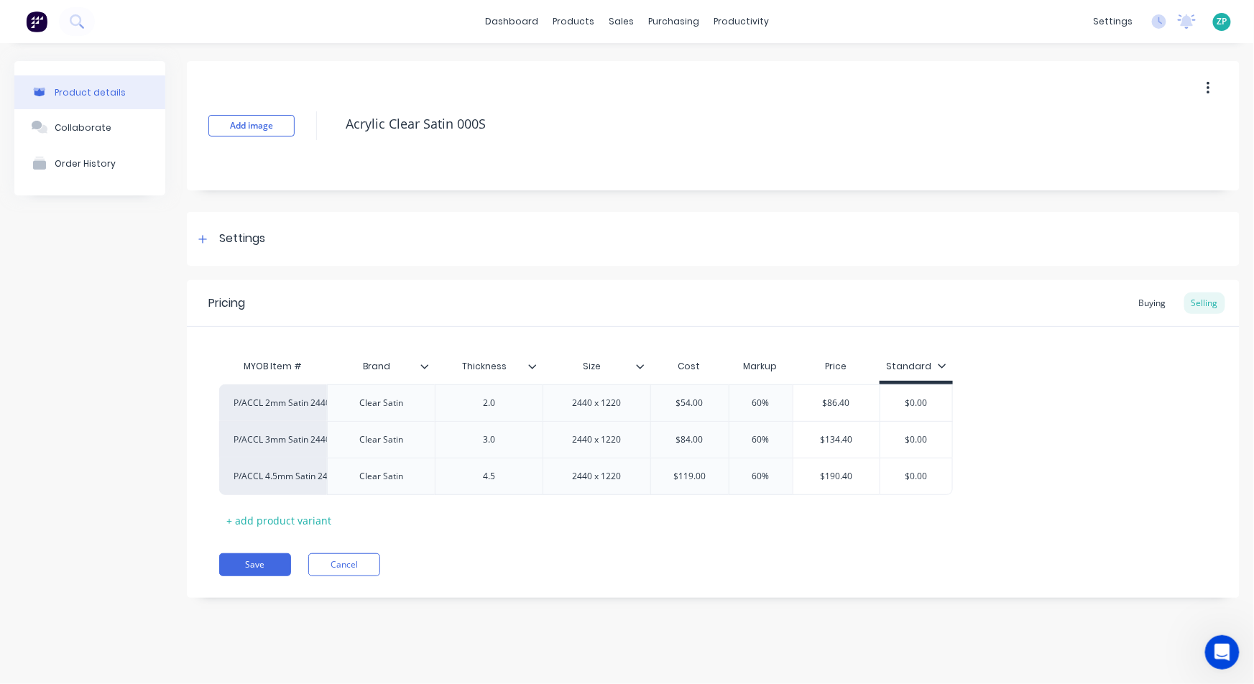
click at [593, 164] on div "Add image Acrylic Clear Satin 000S" at bounding box center [713, 125] width 1052 height 129
click at [691, 69] on div "Purchase Orders" at bounding box center [720, 68] width 76 height 13
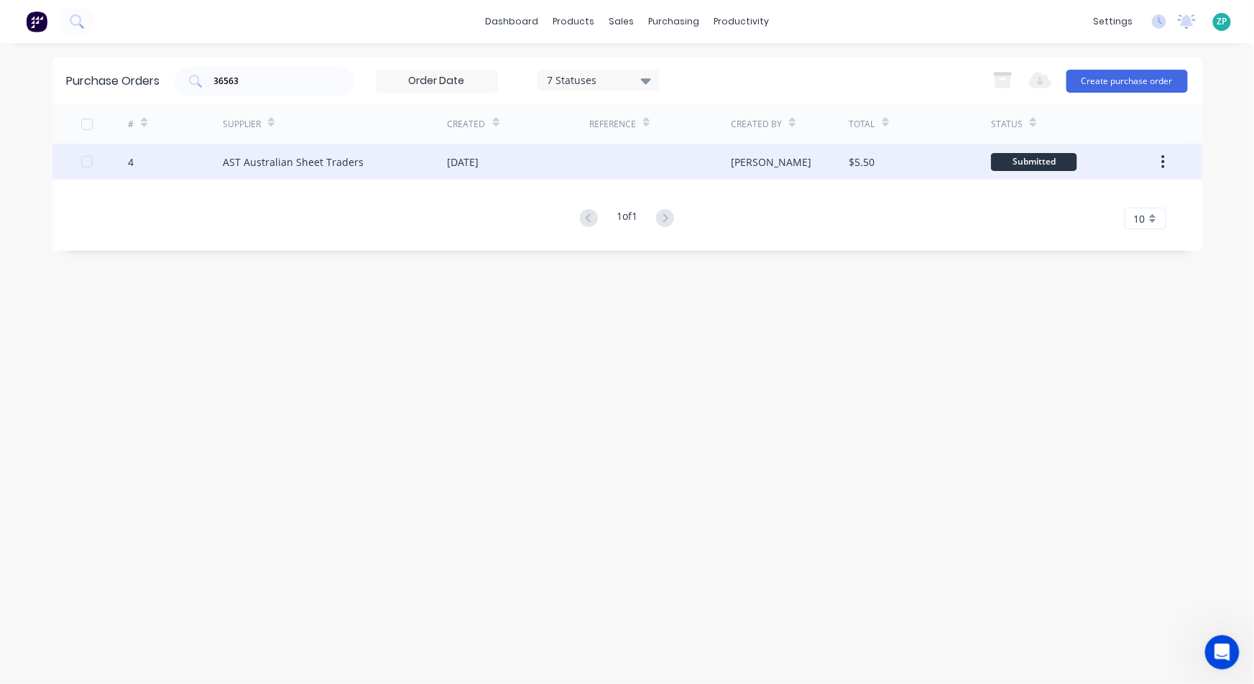
click at [460, 165] on div "[DATE]" at bounding box center [464, 161] width 32 height 15
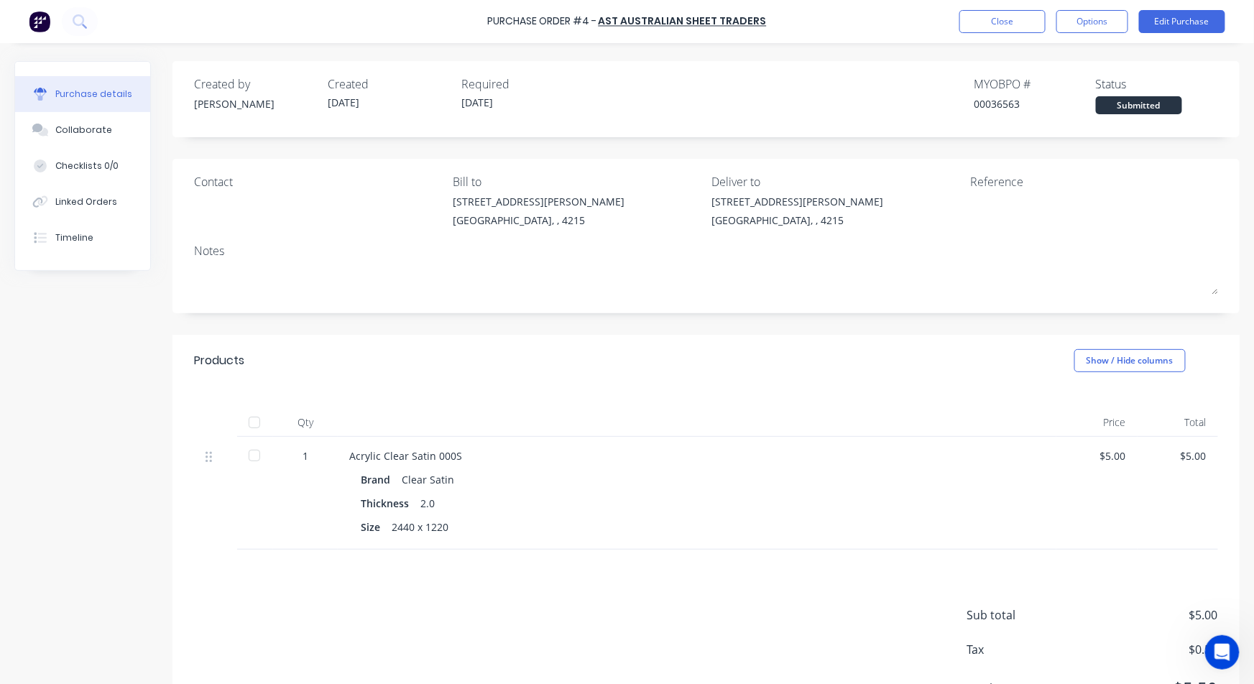
scroll to position [70, 0]
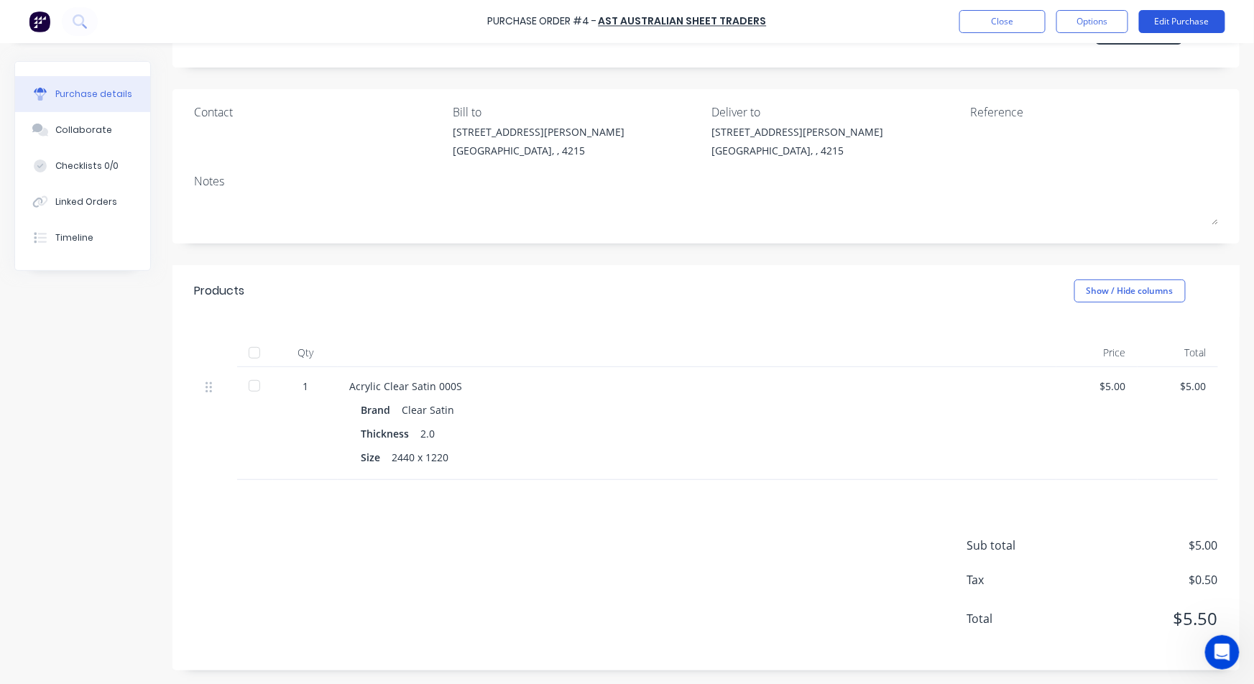
click at [1170, 24] on button "Edit Purchase" at bounding box center [1182, 21] width 86 height 23
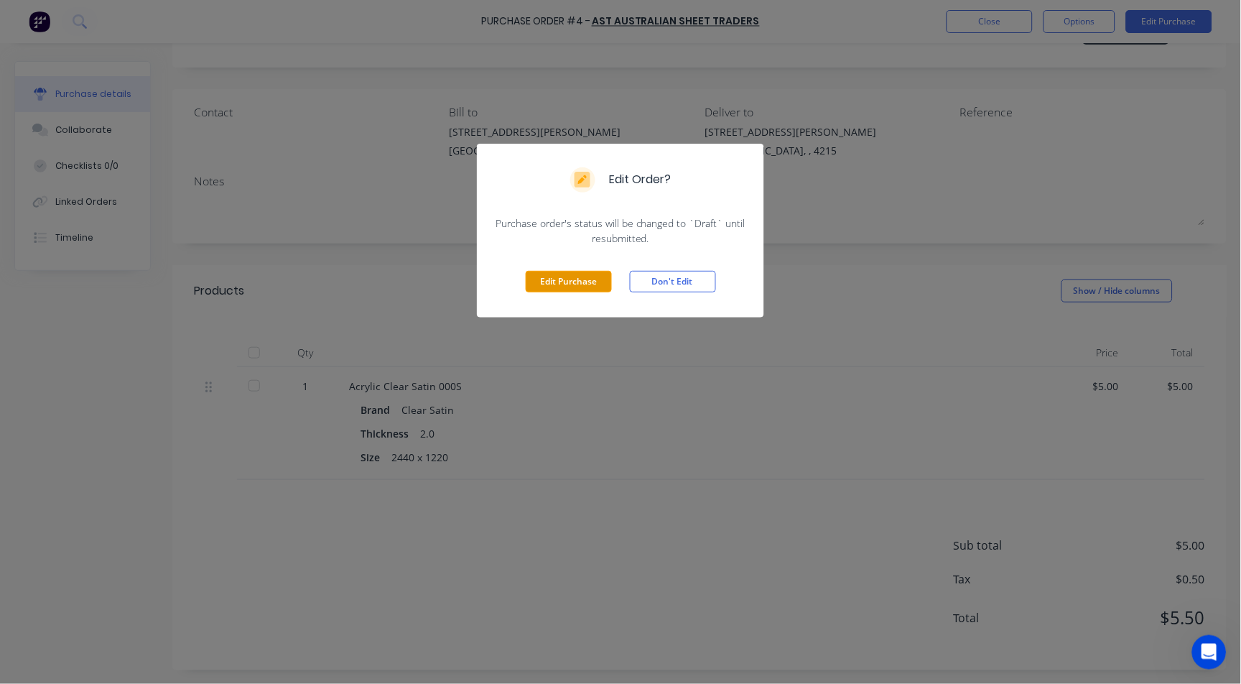
click at [555, 276] on button "Edit Purchase" at bounding box center [569, 282] width 86 height 22
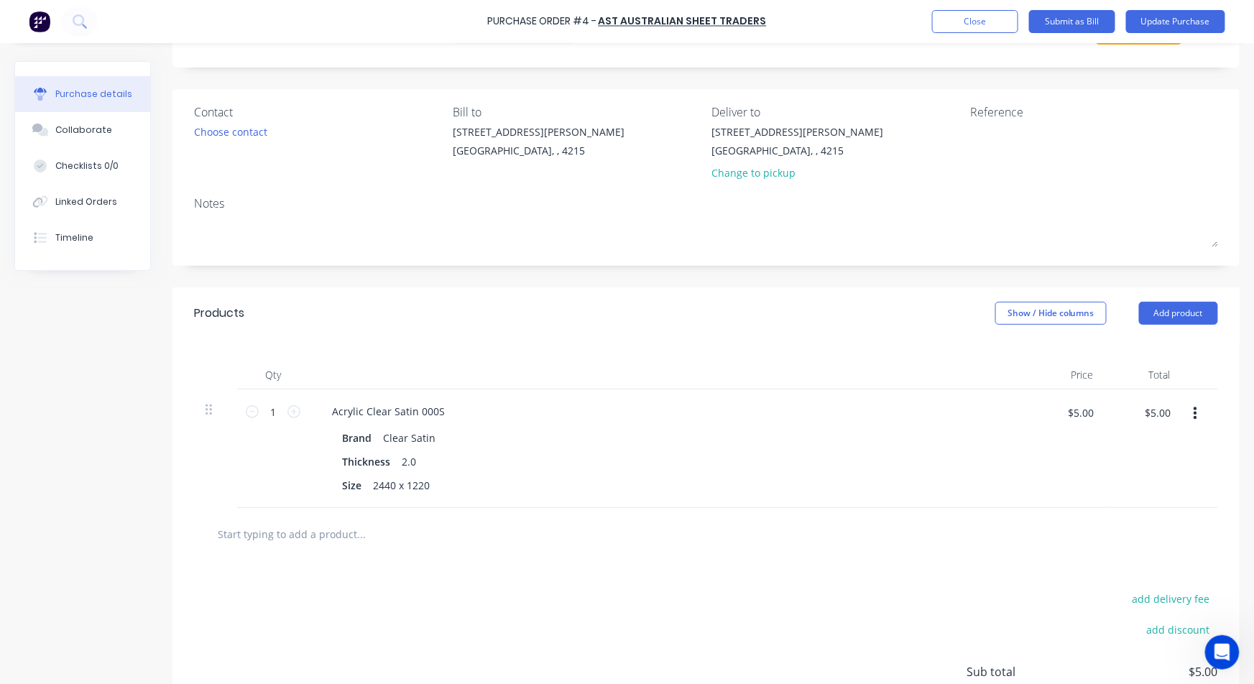
click at [1193, 418] on icon "button" at bounding box center [1195, 413] width 4 height 13
click at [1099, 540] on button "Delete" at bounding box center [1151, 538] width 122 height 29
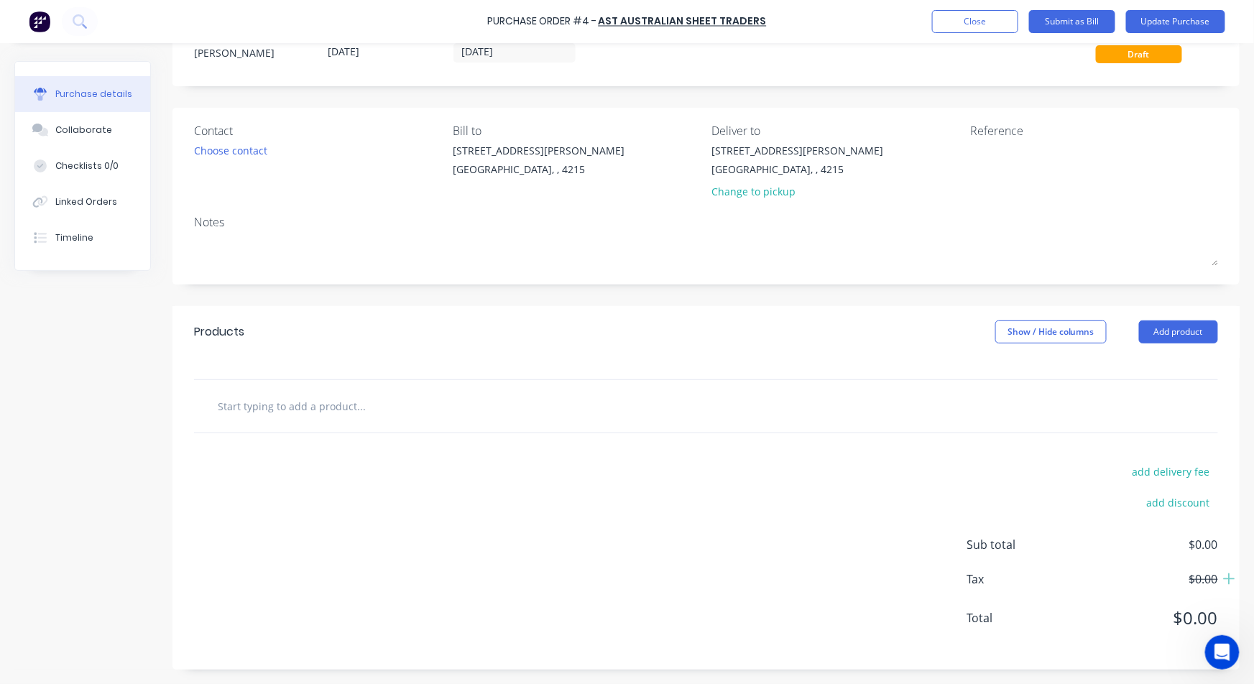
scroll to position [51, 0]
click at [307, 397] on input "text" at bounding box center [360, 406] width 287 height 29
type input "a"
click at [1187, 330] on button "Add product" at bounding box center [1178, 331] width 79 height 23
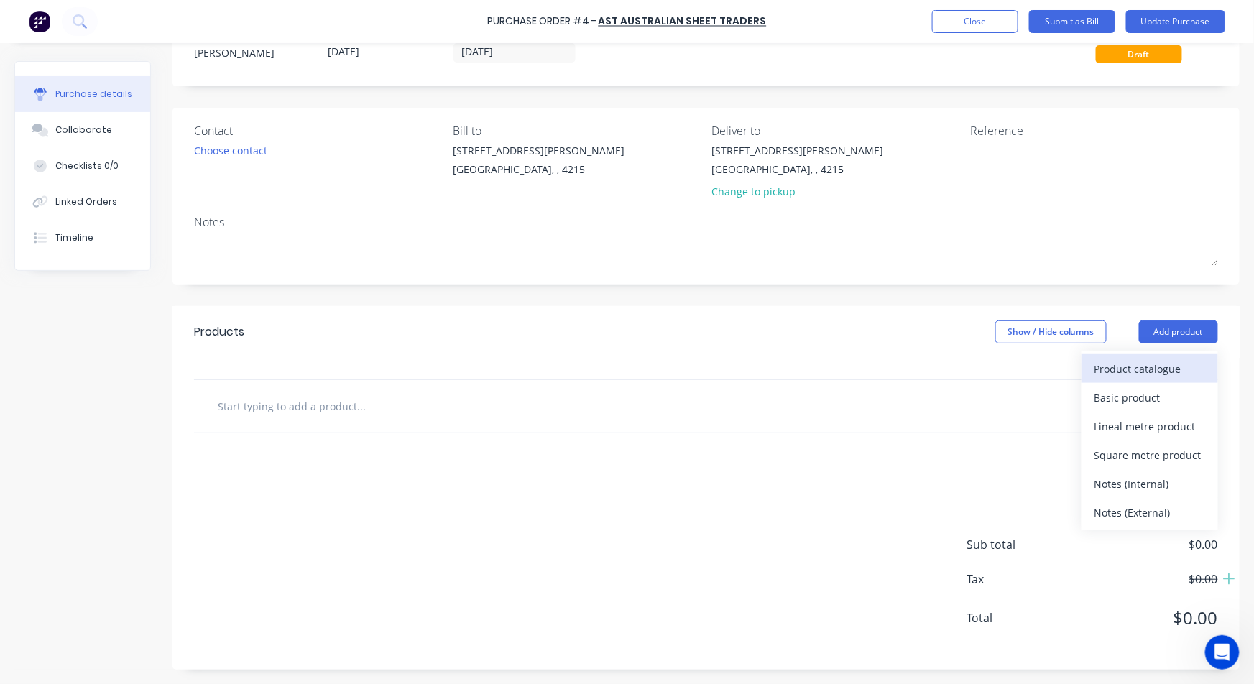
click at [1157, 366] on div "Product catalogue" at bounding box center [1149, 368] width 111 height 21
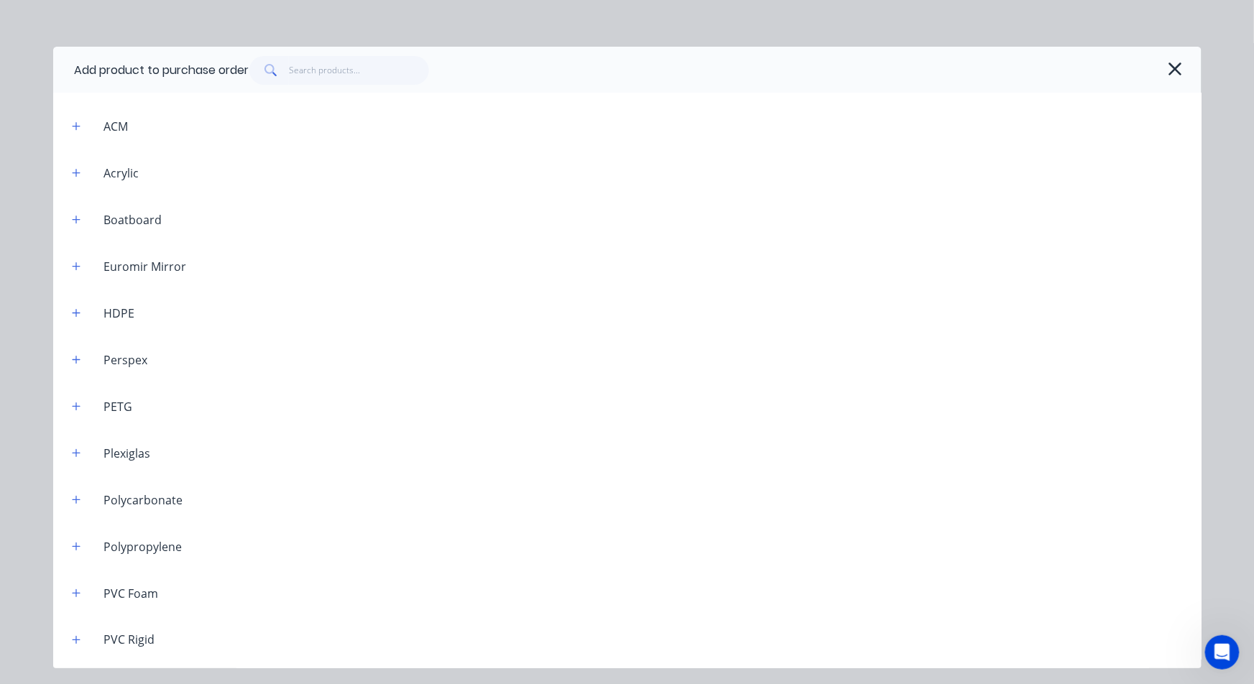
scroll to position [478, 0]
click at [73, 226] on icon "button" at bounding box center [76, 224] width 9 height 10
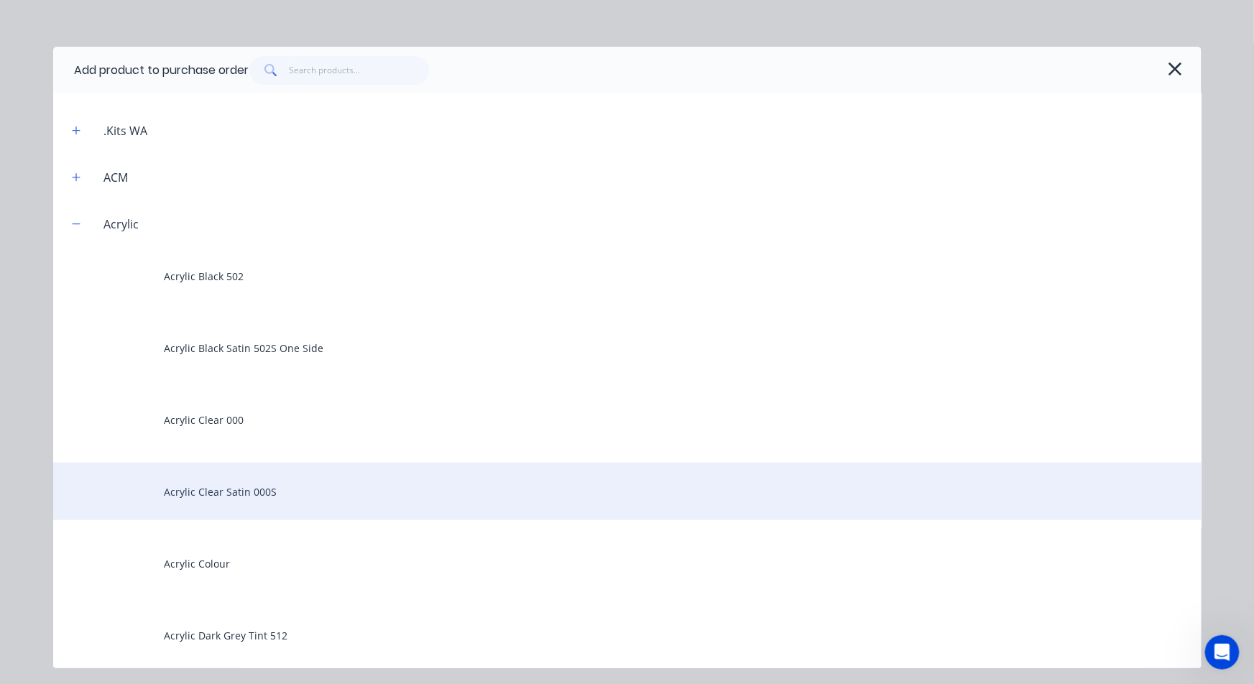
click at [254, 490] on div "Acrylic Clear Satin 000S" at bounding box center [627, 491] width 1148 height 57
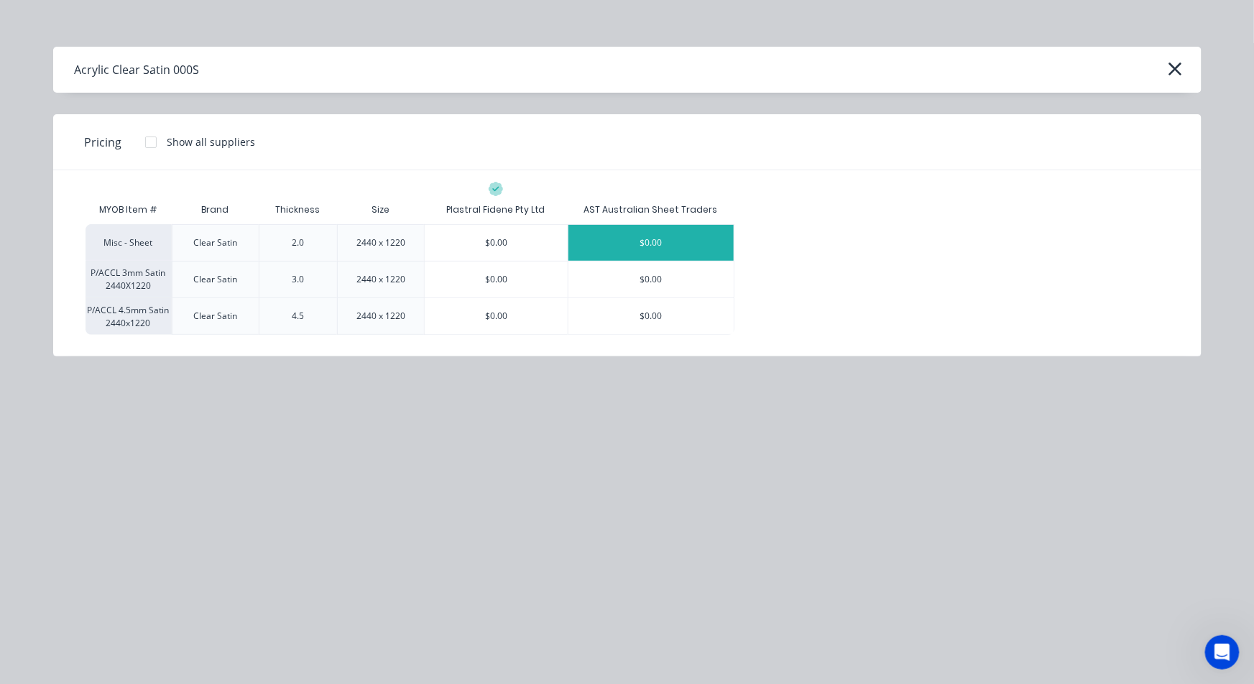
click at [627, 236] on div "$0.00" at bounding box center [650, 243] width 165 height 36
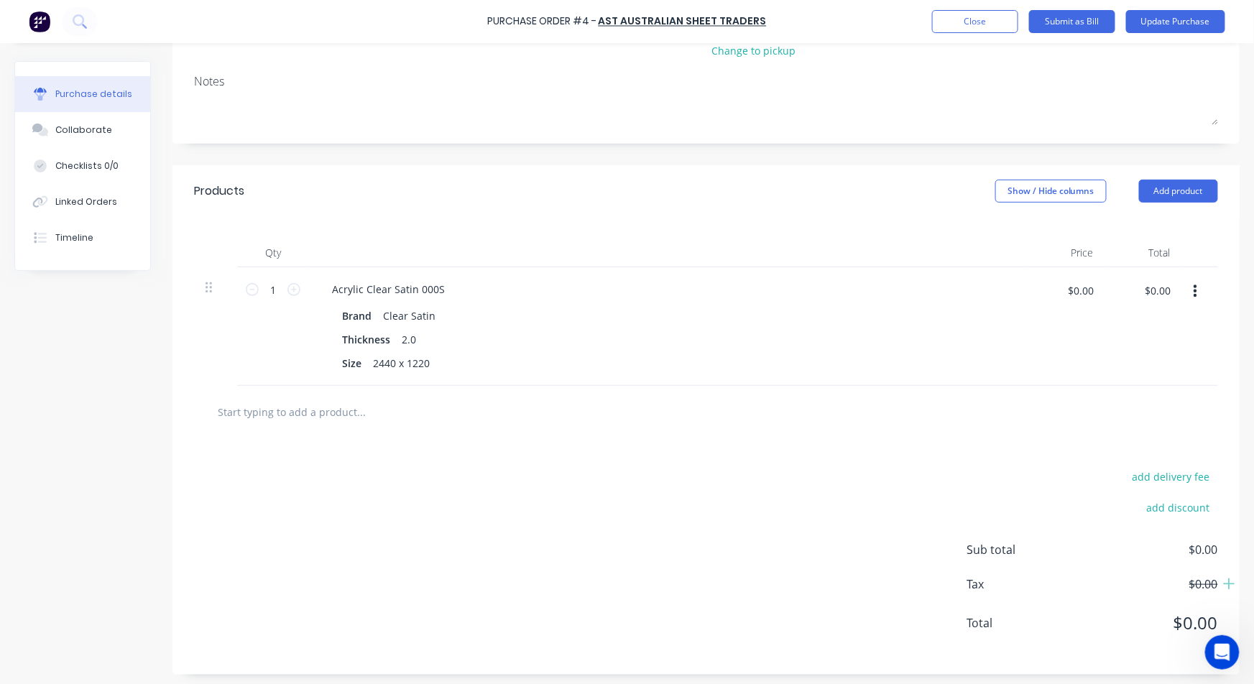
scroll to position [197, 0]
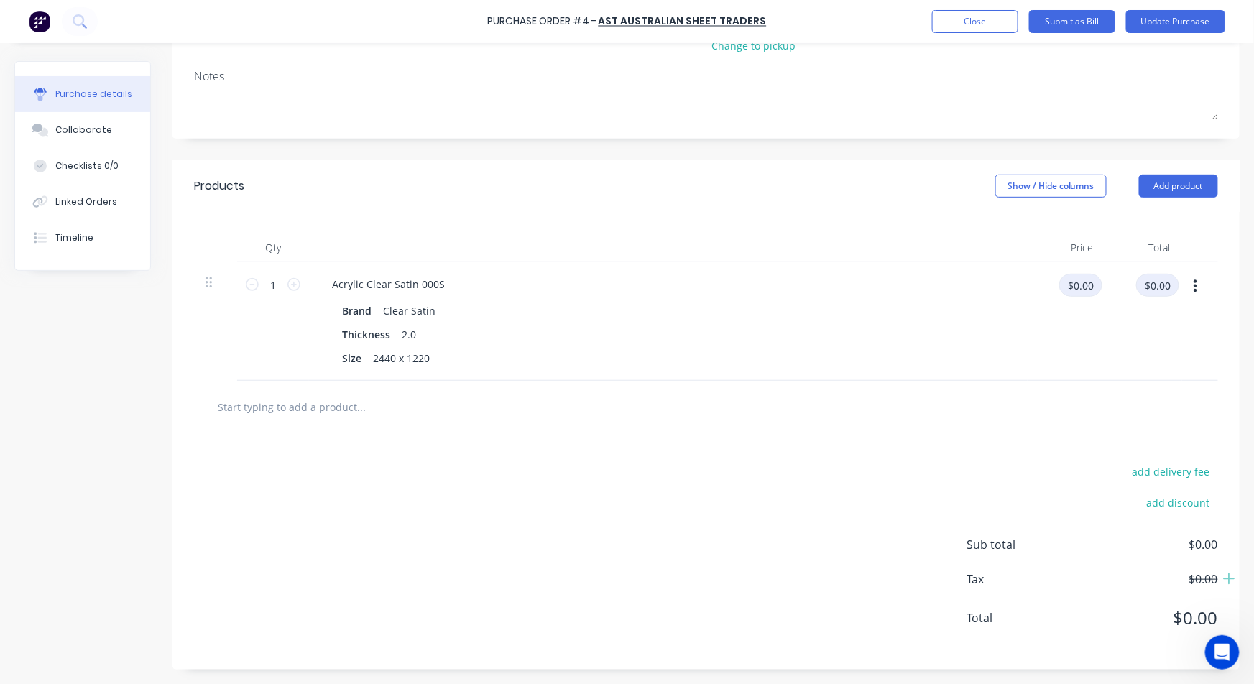
drag, startPoint x: 1073, startPoint y: 292, endPoint x: 1152, endPoint y: 289, distance: 79.1
click at [1152, 289] on div "1 1 Acrylic Clear Satin 000S Brand Clear Satin Thickness 2.0 Size 2440 x 1220 $…" at bounding box center [706, 321] width 1024 height 119
type input "$20.00"
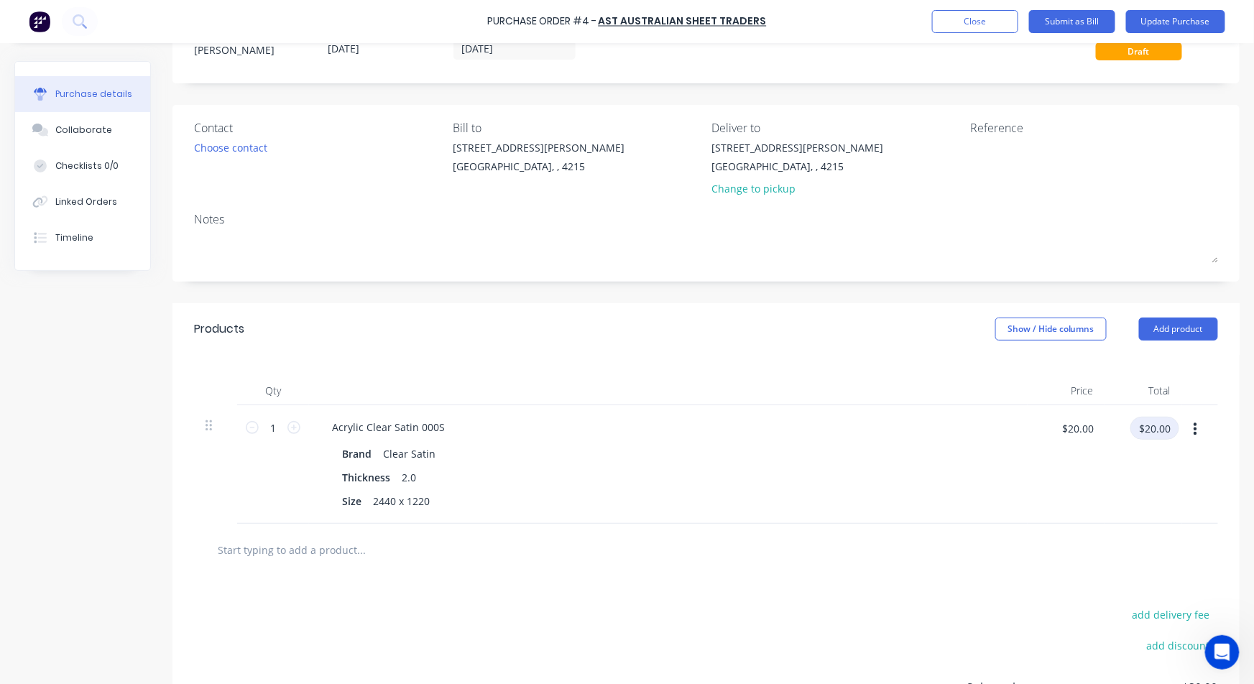
scroll to position [37, 0]
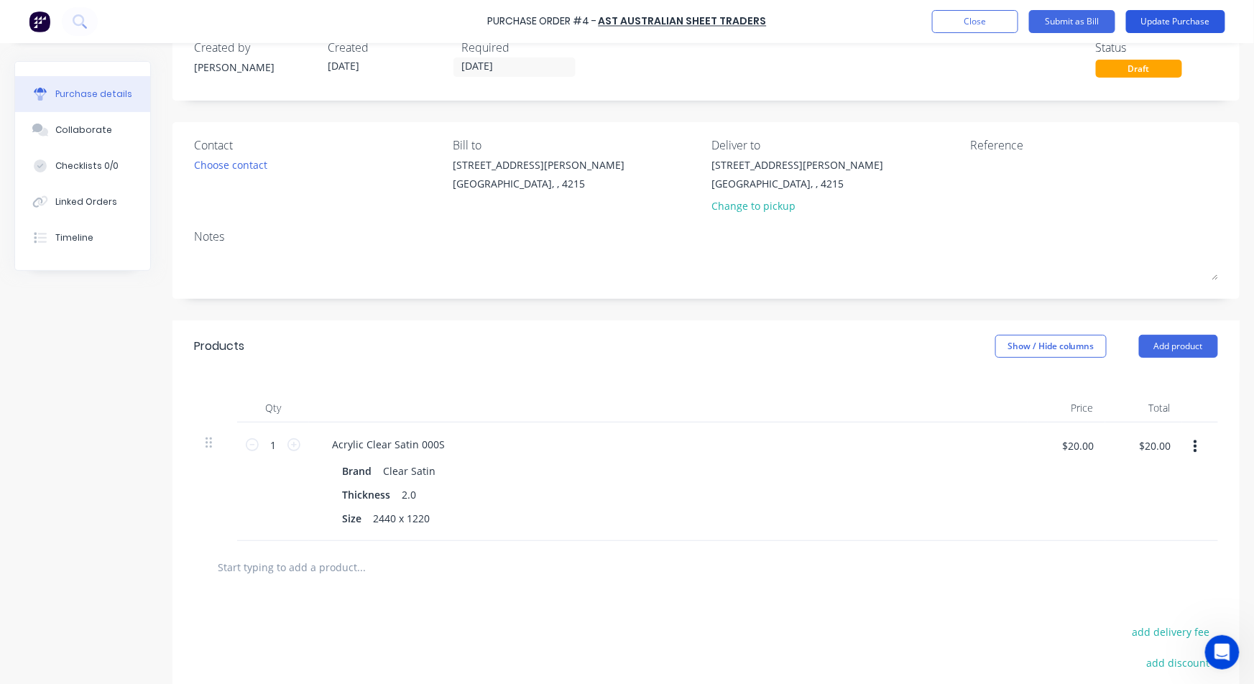
click at [1164, 18] on button "Update Purchase" at bounding box center [1175, 21] width 99 height 23
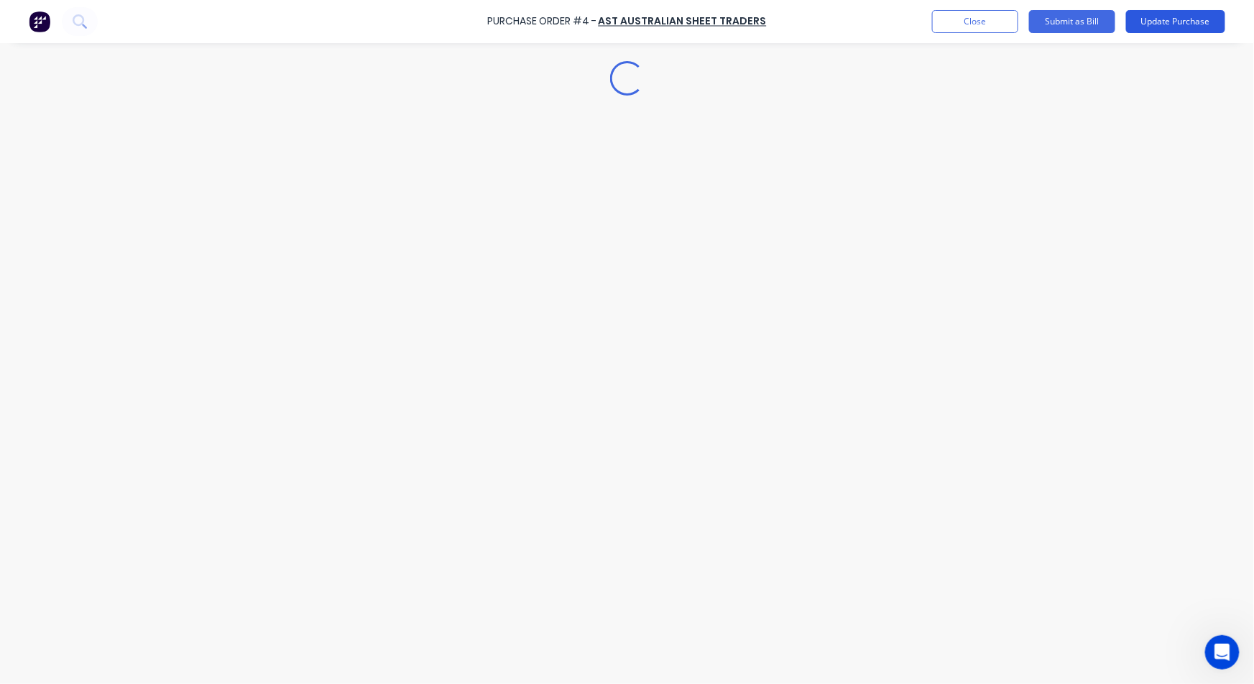
scroll to position [0, 0]
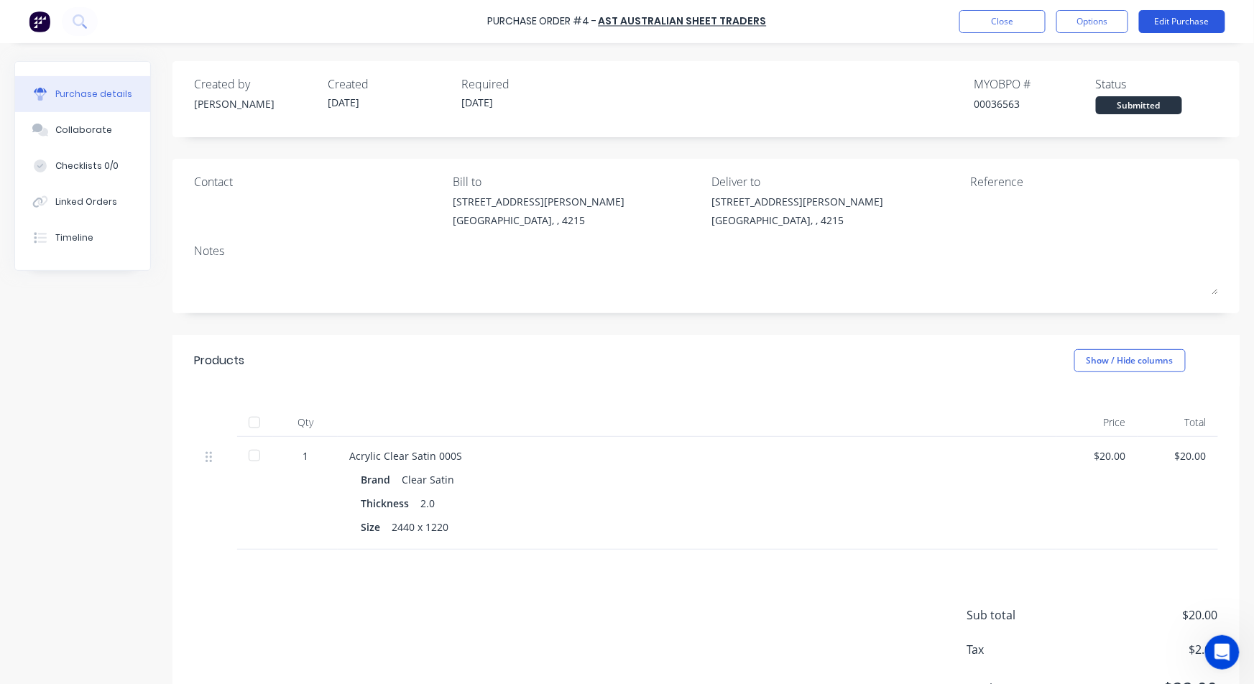
click at [1172, 27] on button "Edit Purchase" at bounding box center [1182, 21] width 86 height 23
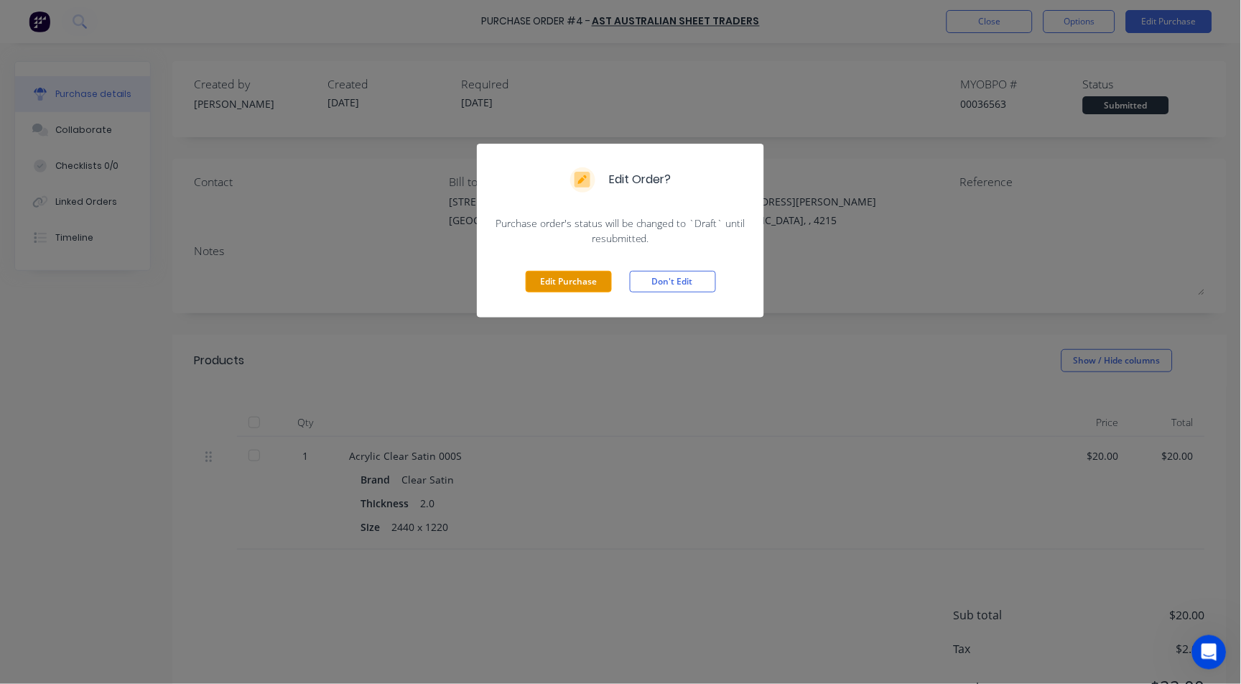
click at [554, 287] on button "Edit Purchase" at bounding box center [569, 282] width 86 height 22
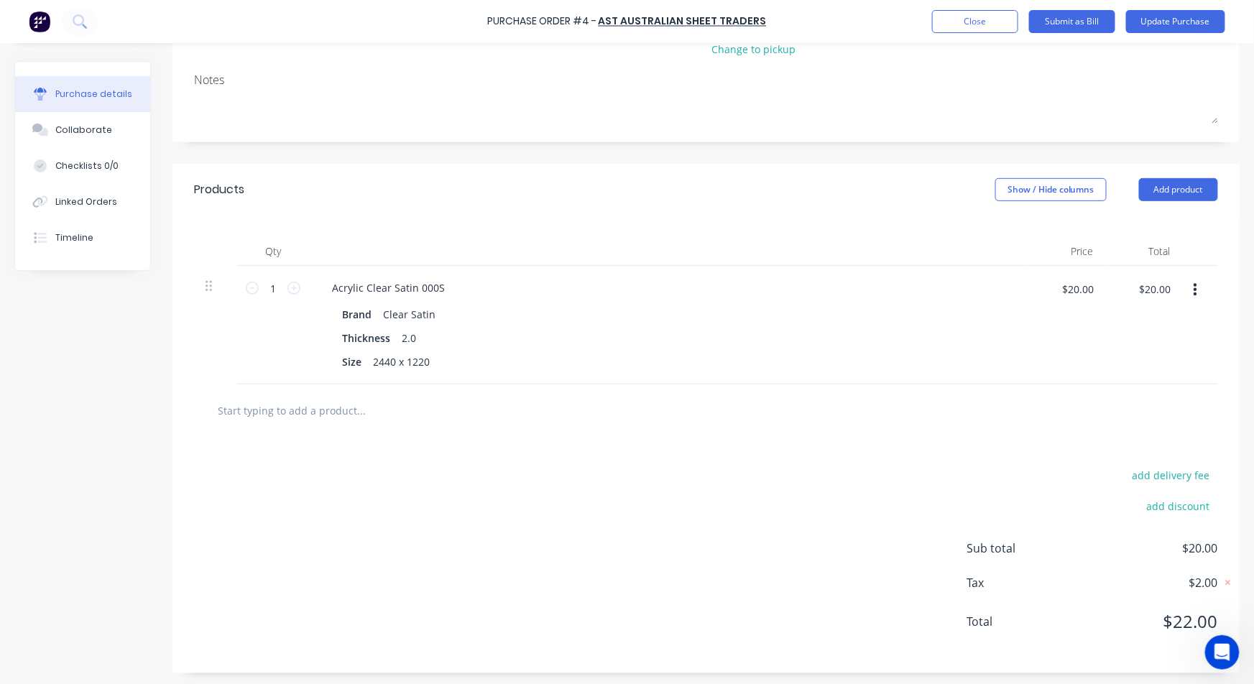
scroll to position [197, 0]
click at [345, 412] on input "text" at bounding box center [360, 406] width 287 height 29
click at [1174, 180] on button "Add product" at bounding box center [1178, 186] width 79 height 23
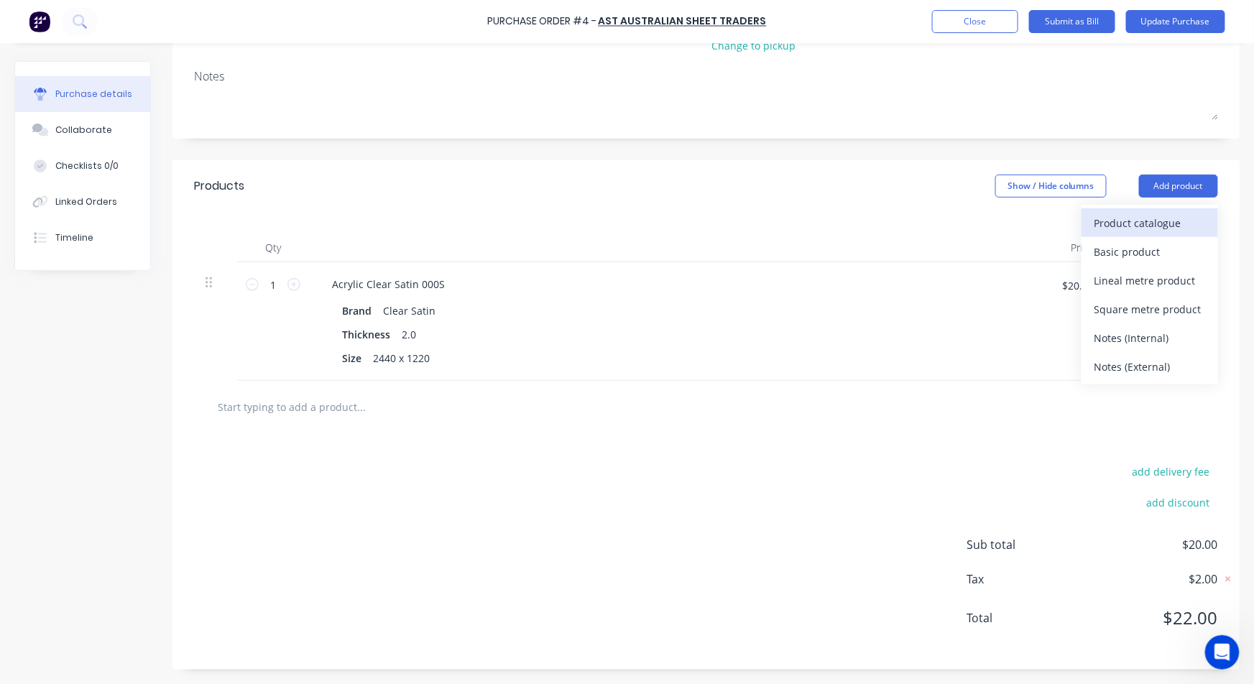
click at [1127, 218] on div "Product catalogue" at bounding box center [1149, 223] width 111 height 21
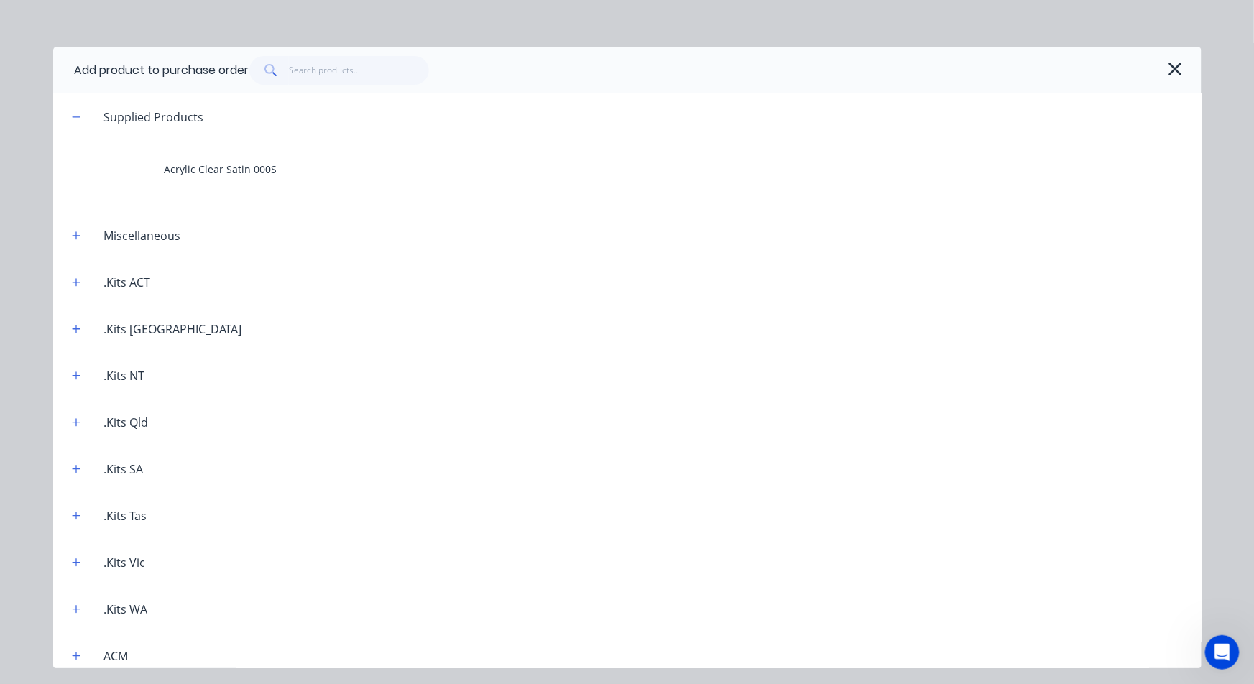
scroll to position [399, 0]
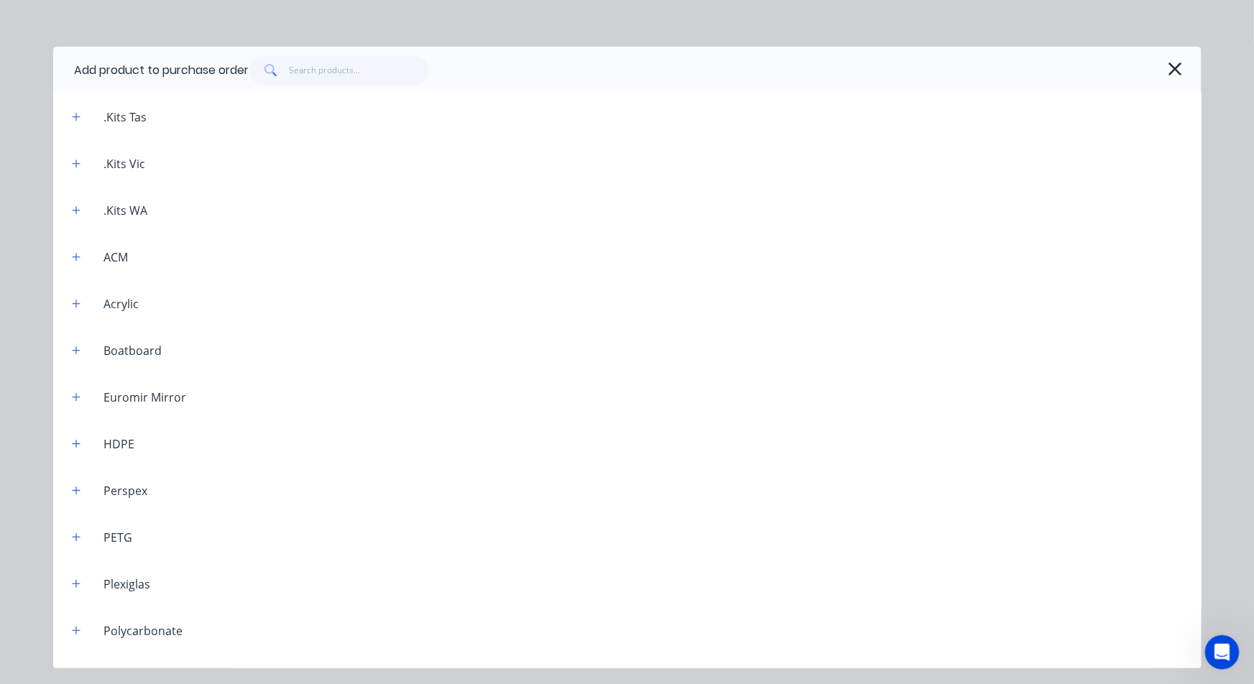
click at [72, 312] on header "Acrylic" at bounding box center [627, 303] width 1148 height 47
click at [73, 305] on icon "button" at bounding box center [76, 304] width 9 height 10
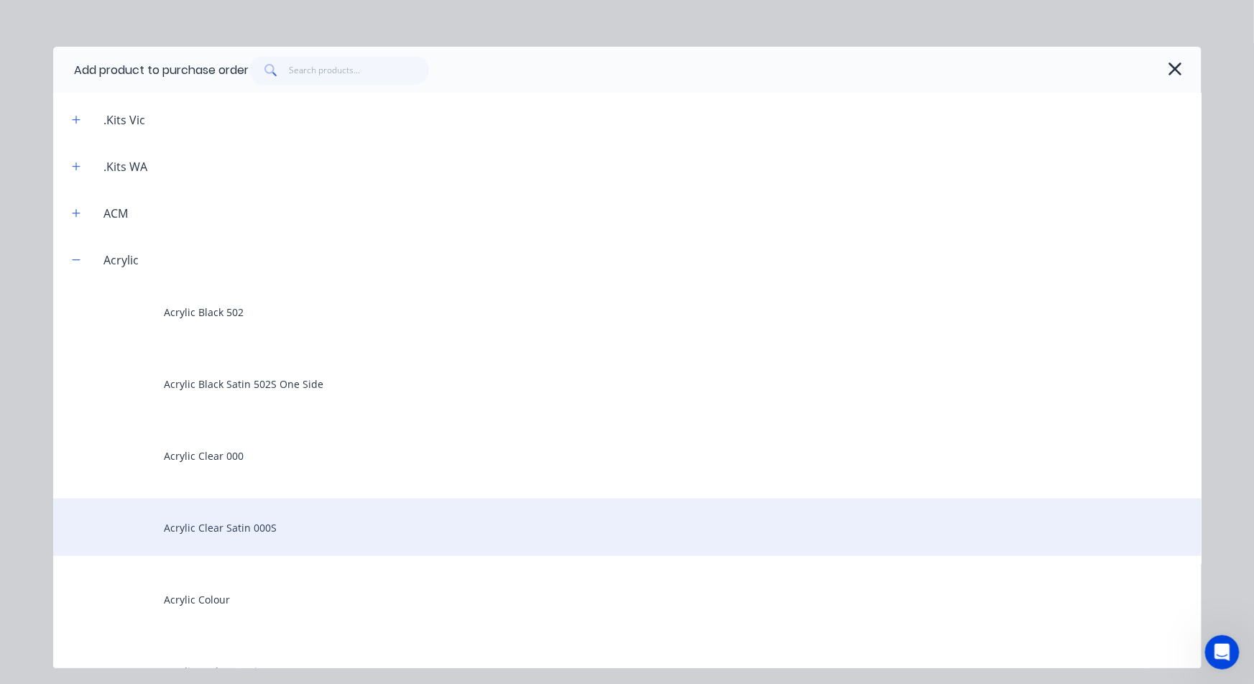
scroll to position [478, 0]
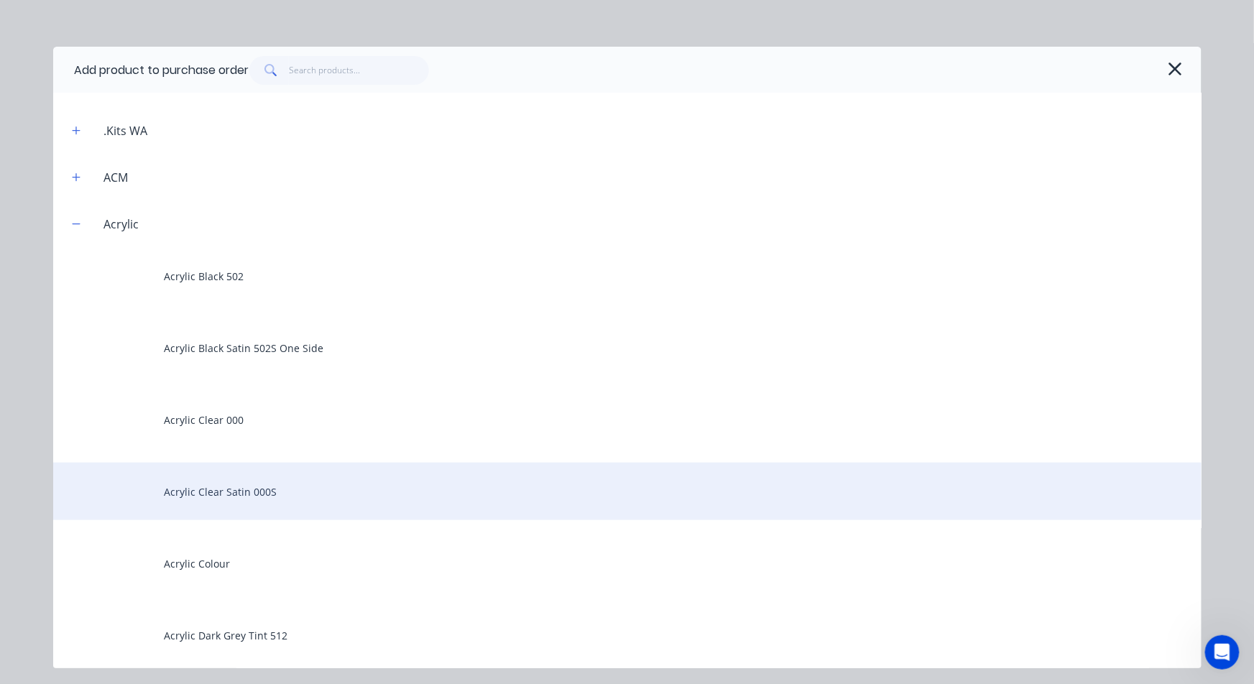
click at [248, 499] on div "Acrylic Clear Satin 000S" at bounding box center [627, 491] width 1148 height 57
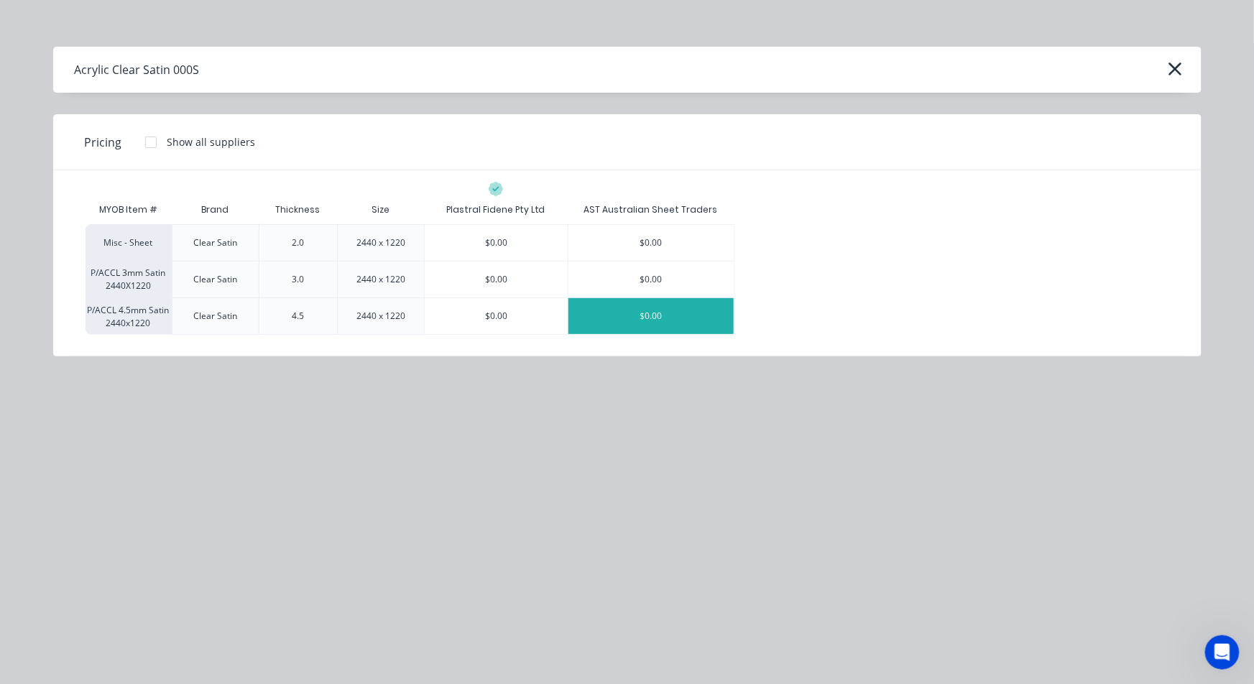
click at [654, 311] on div "$0.00" at bounding box center [650, 316] width 165 height 36
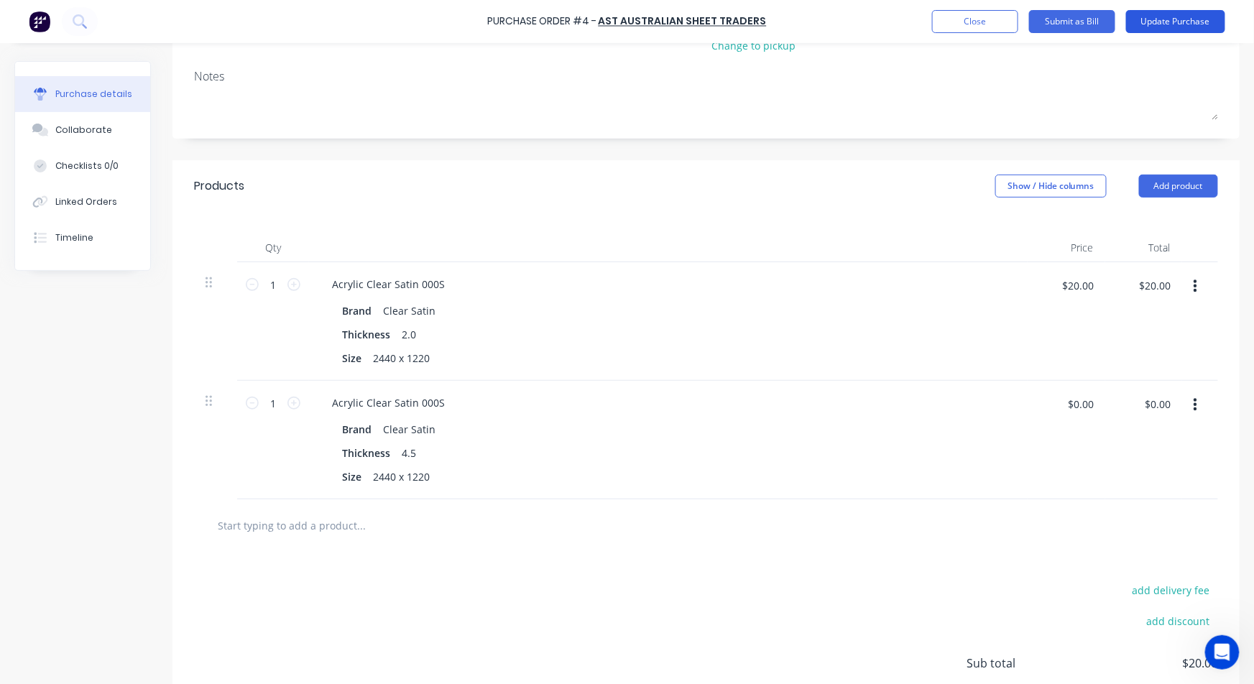
click at [1185, 14] on button "Update Purchase" at bounding box center [1175, 21] width 99 height 23
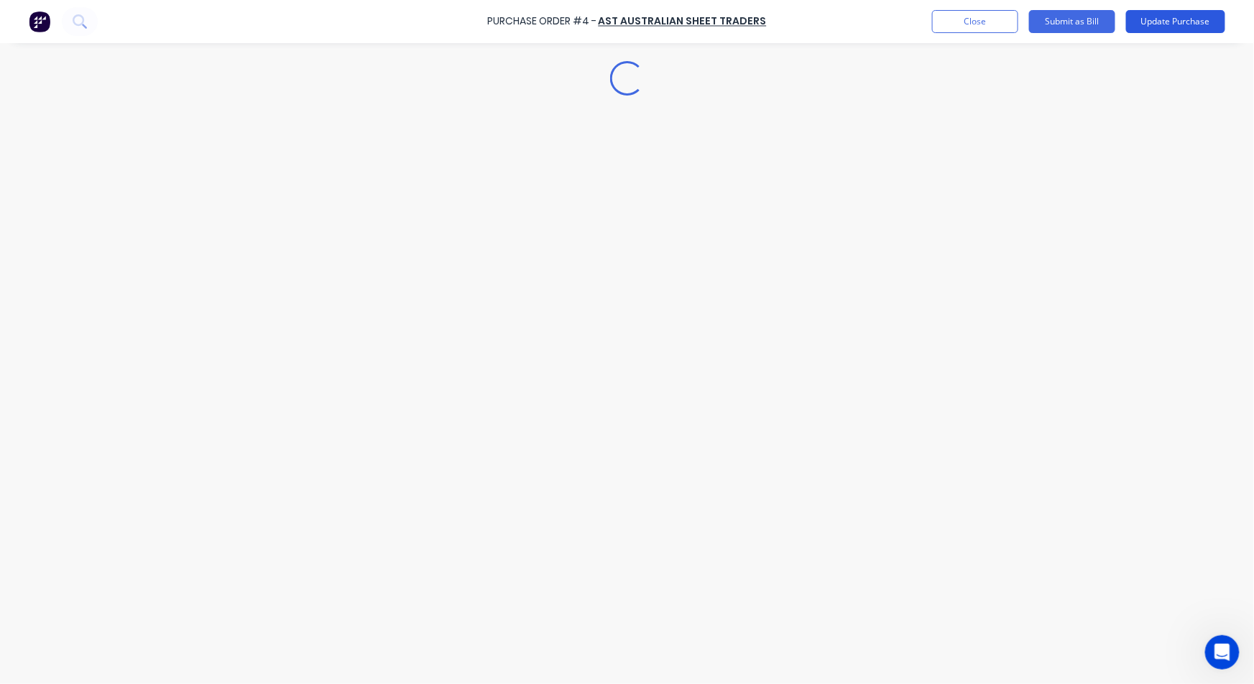
scroll to position [0, 0]
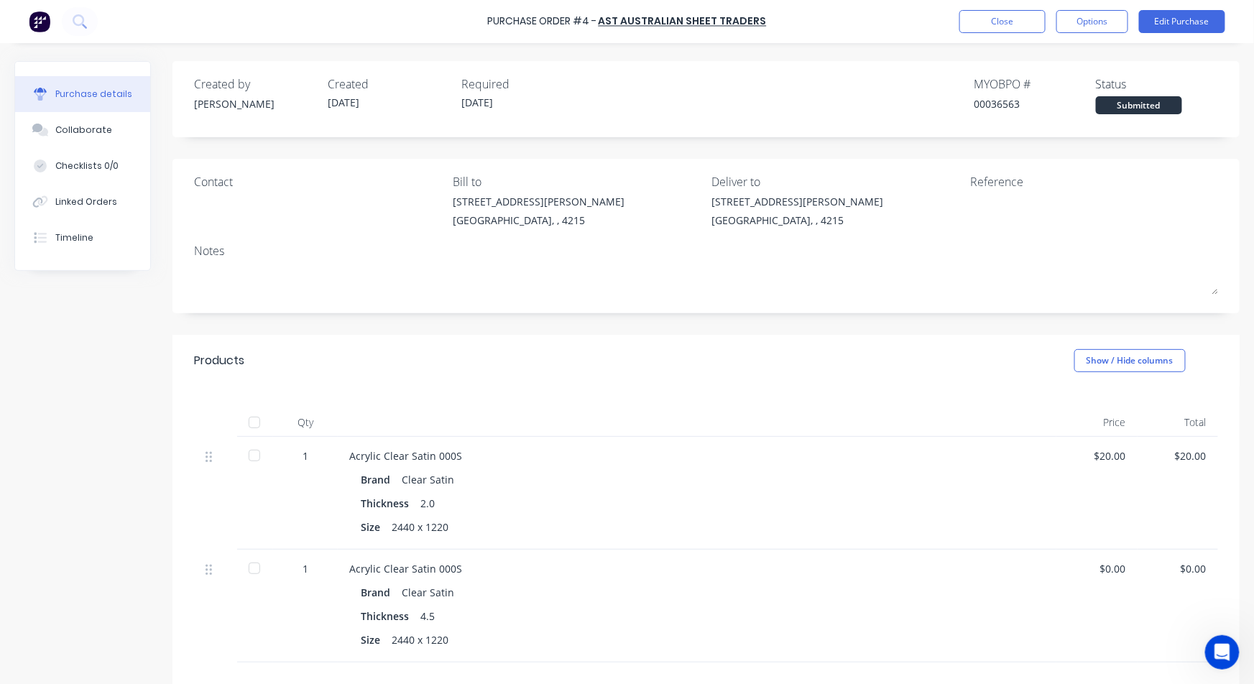
click at [1098, 576] on div "$0.00" at bounding box center [1096, 606] width 81 height 113
click at [1098, 570] on div "$0.00" at bounding box center [1097, 568] width 58 height 15
click at [1177, 22] on button "Edit Purchase" at bounding box center [1182, 21] width 86 height 23
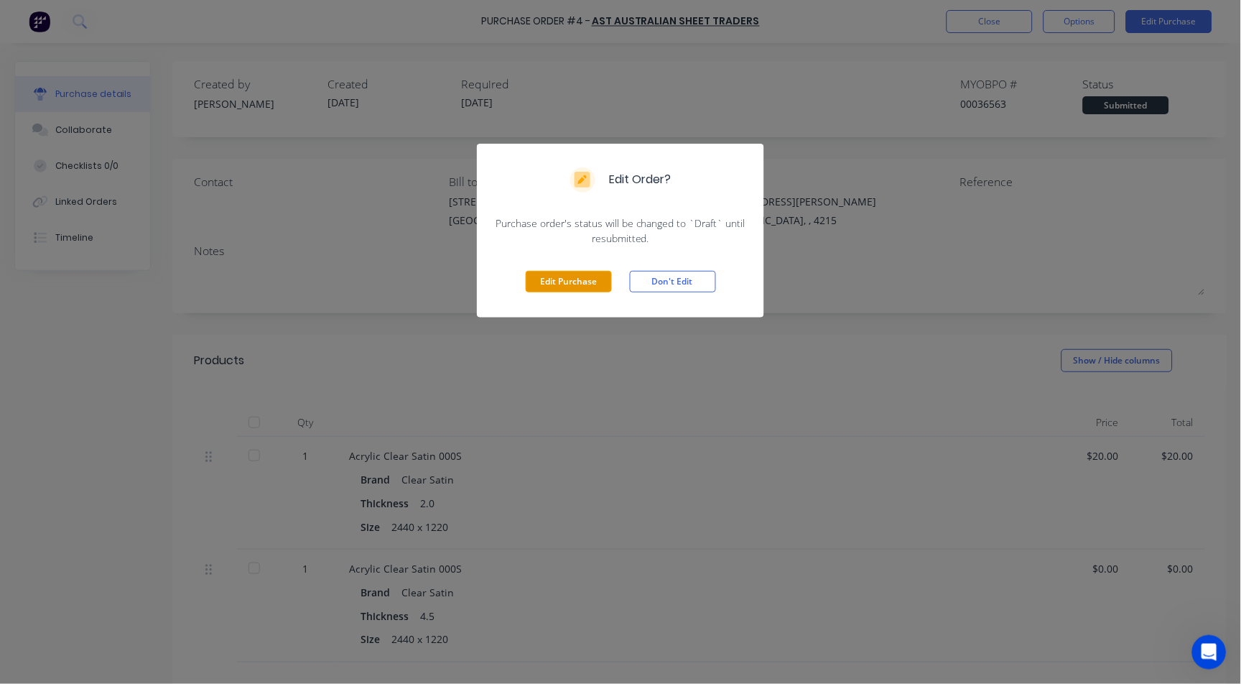
click at [591, 285] on button "Edit Purchase" at bounding box center [569, 282] width 86 height 22
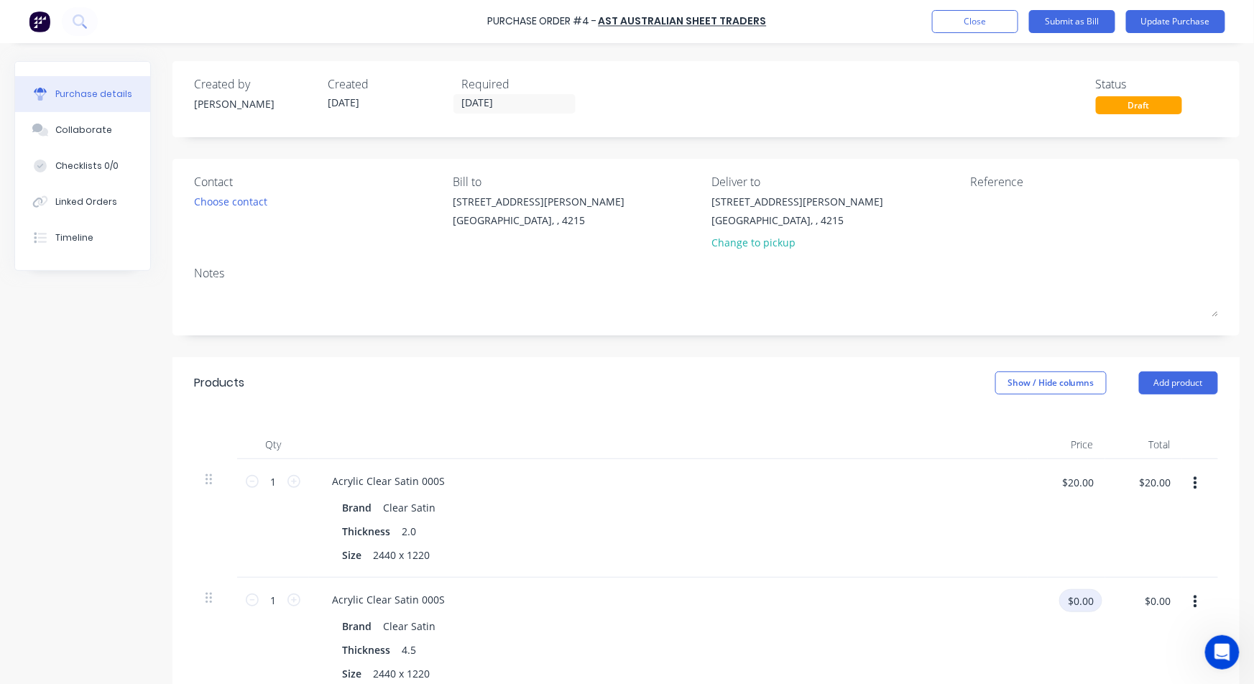
drag, startPoint x: 1067, startPoint y: 599, endPoint x: 1238, endPoint y: 582, distance: 171.8
click at [1225, 588] on div "Qty Price Total 1 1 Acrylic Clear Satin 000S Brand Clear Satin Thickness 2.0 Si…" at bounding box center [705, 552] width 1067 height 287
type input "$10.00"
click at [1177, 19] on button "Update Purchase" at bounding box center [1175, 21] width 99 height 23
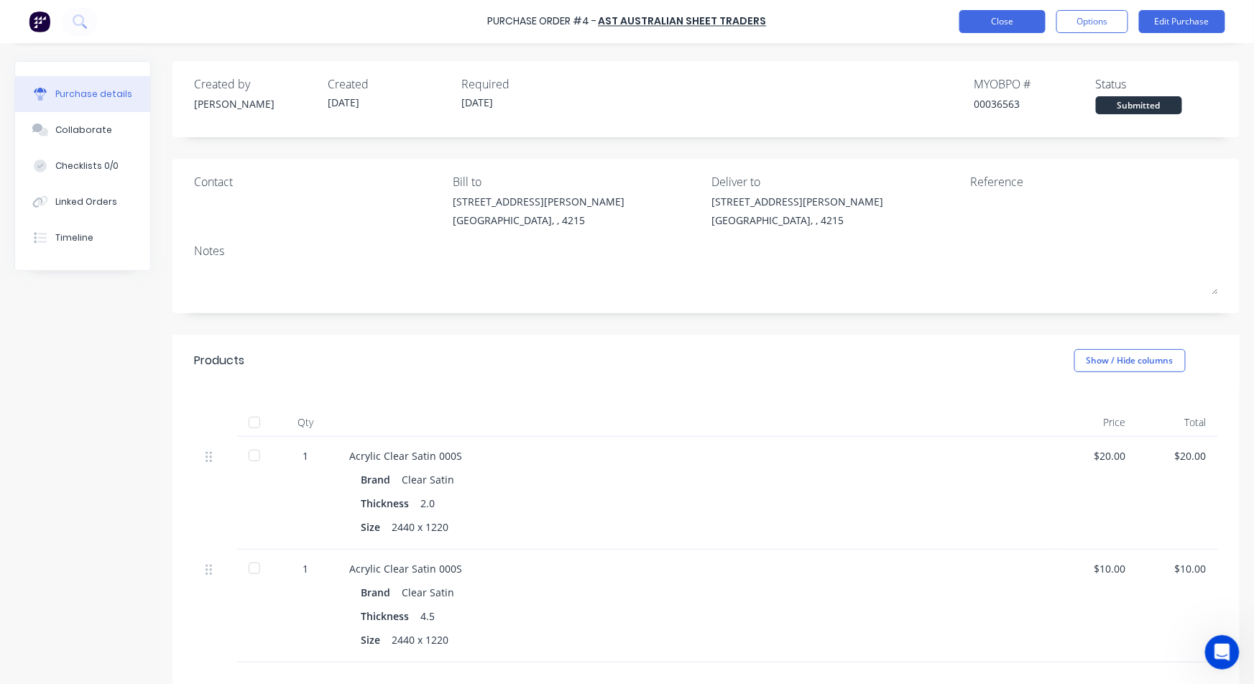
click at [1001, 11] on button "Close" at bounding box center [1002, 21] width 86 height 23
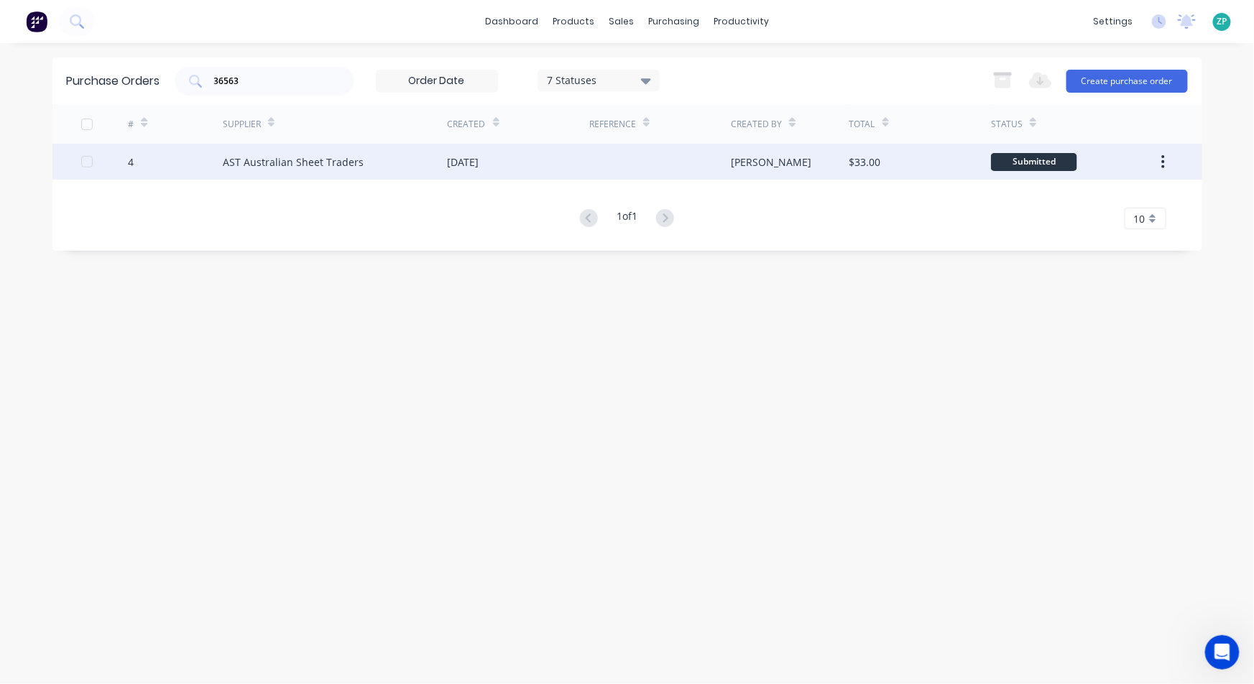
click at [762, 160] on div "[PERSON_NAME]" at bounding box center [771, 161] width 80 height 15
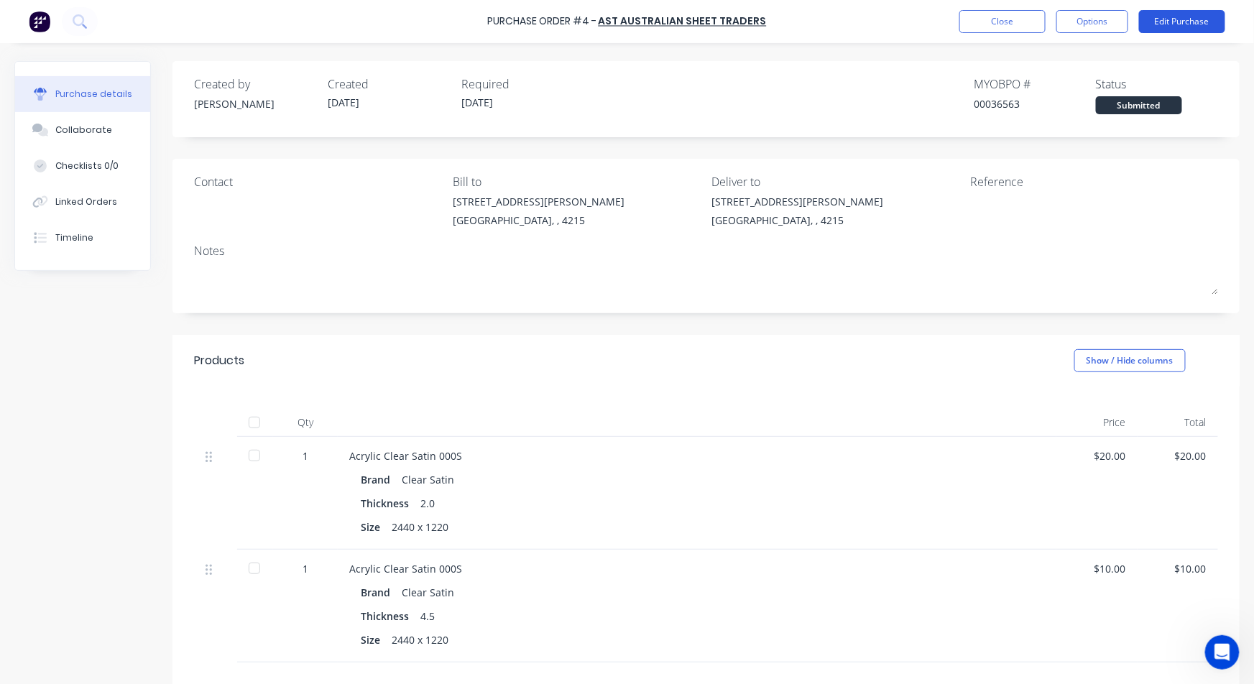
click at [1200, 19] on button "Edit Purchase" at bounding box center [1182, 21] width 86 height 23
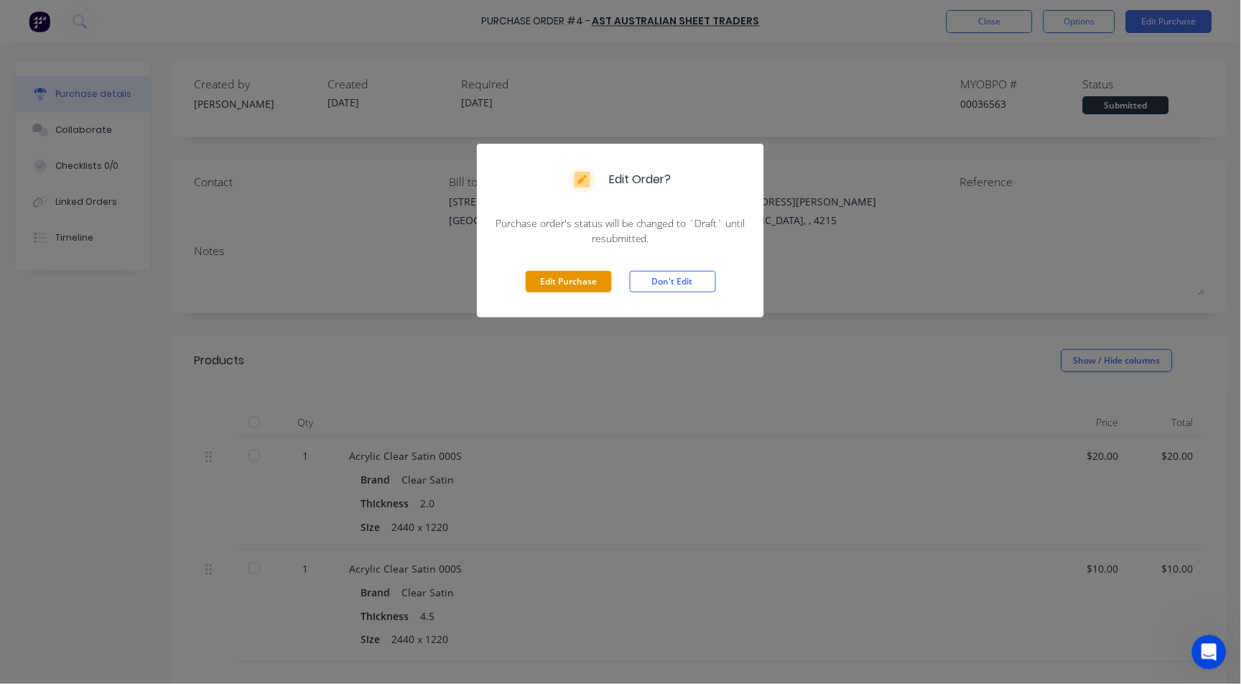
click at [560, 290] on button "Edit Purchase" at bounding box center [569, 282] width 86 height 22
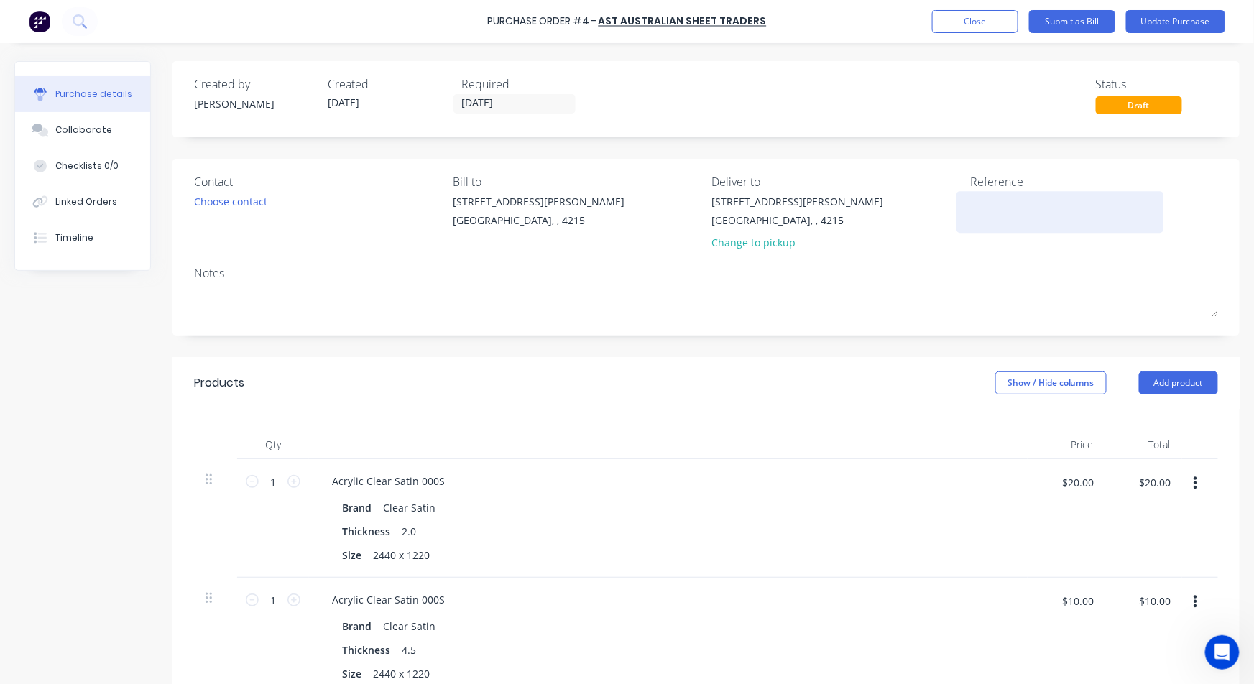
click at [988, 211] on textarea at bounding box center [1060, 210] width 180 height 32
type textarea "TEST ONLY"
click at [975, 266] on div "Notes" at bounding box center [706, 272] width 1024 height 17
click at [1197, 22] on button "Update Purchase" at bounding box center [1175, 21] width 99 height 23
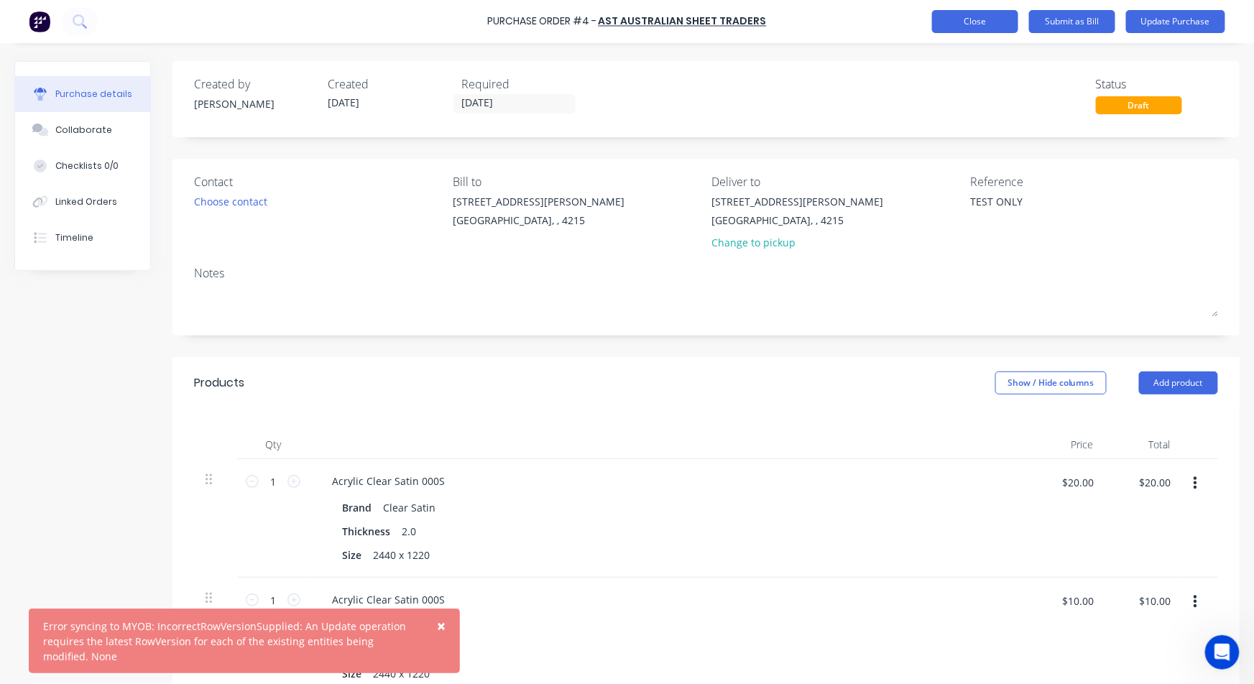
click at [991, 27] on button "Close" at bounding box center [975, 21] width 86 height 23
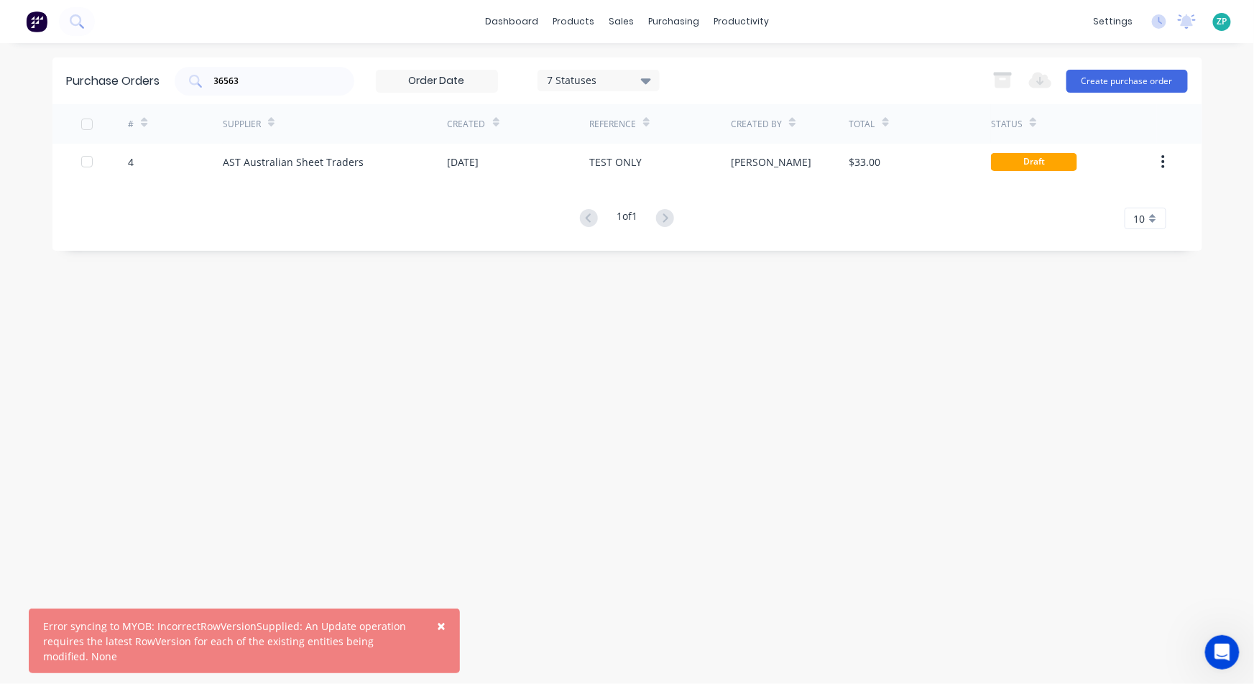
click at [445, 624] on span "×" at bounding box center [441, 626] width 9 height 20
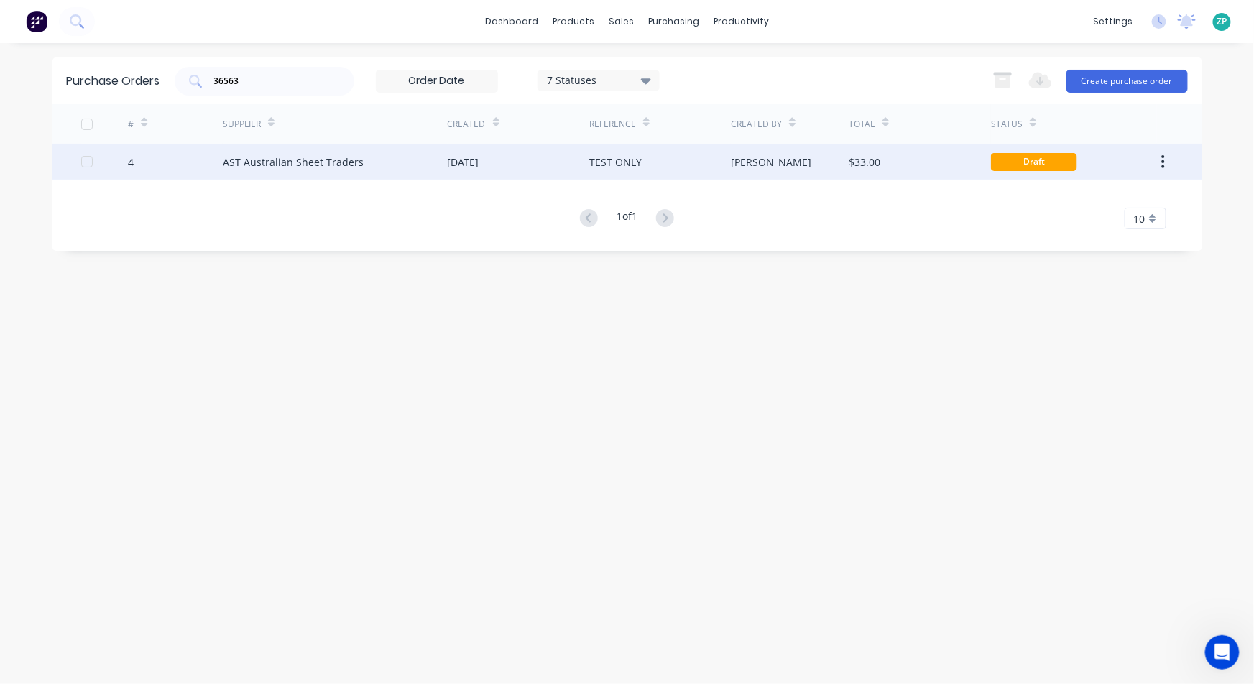
click at [871, 161] on div "$33.00" at bounding box center [865, 161] width 32 height 15
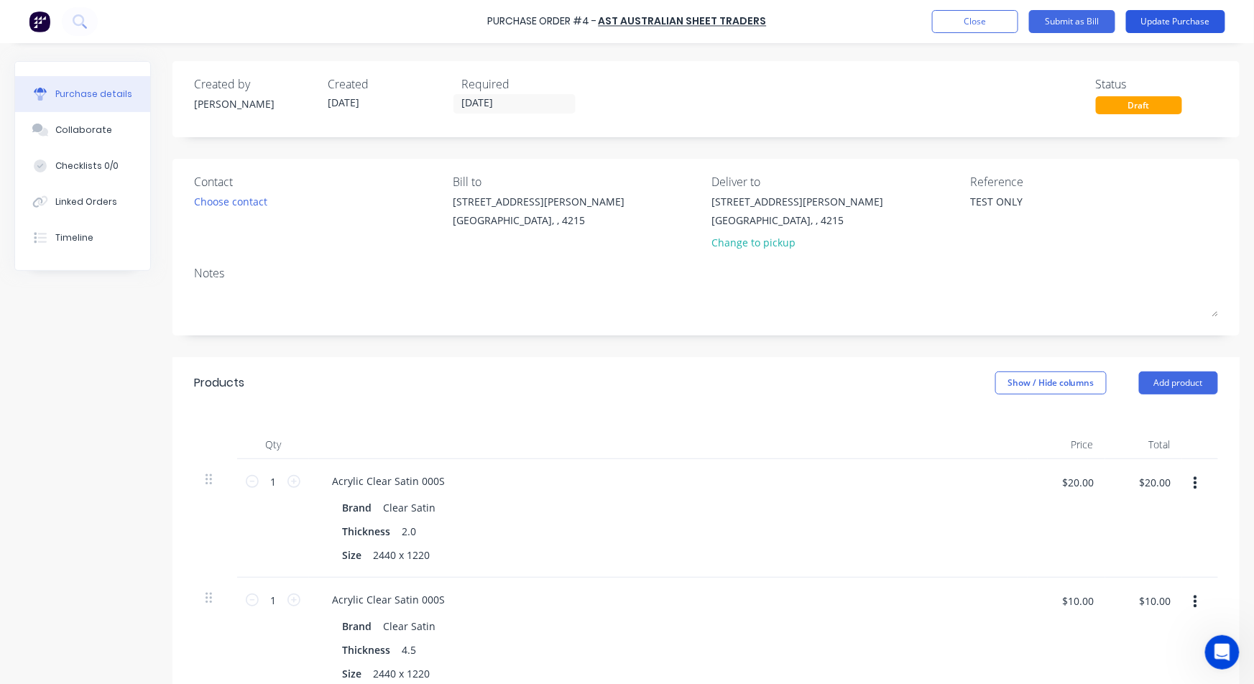
click at [1185, 17] on button "Update Purchase" at bounding box center [1175, 21] width 99 height 23
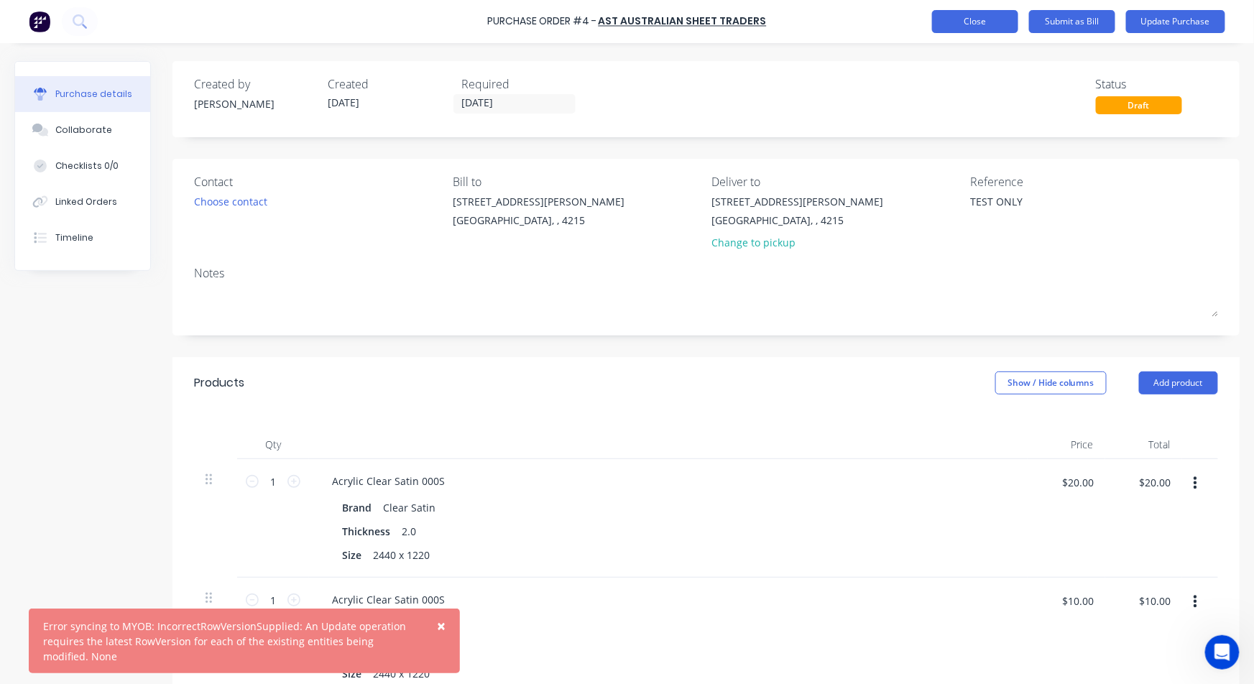
click at [986, 22] on button "Close" at bounding box center [975, 21] width 86 height 23
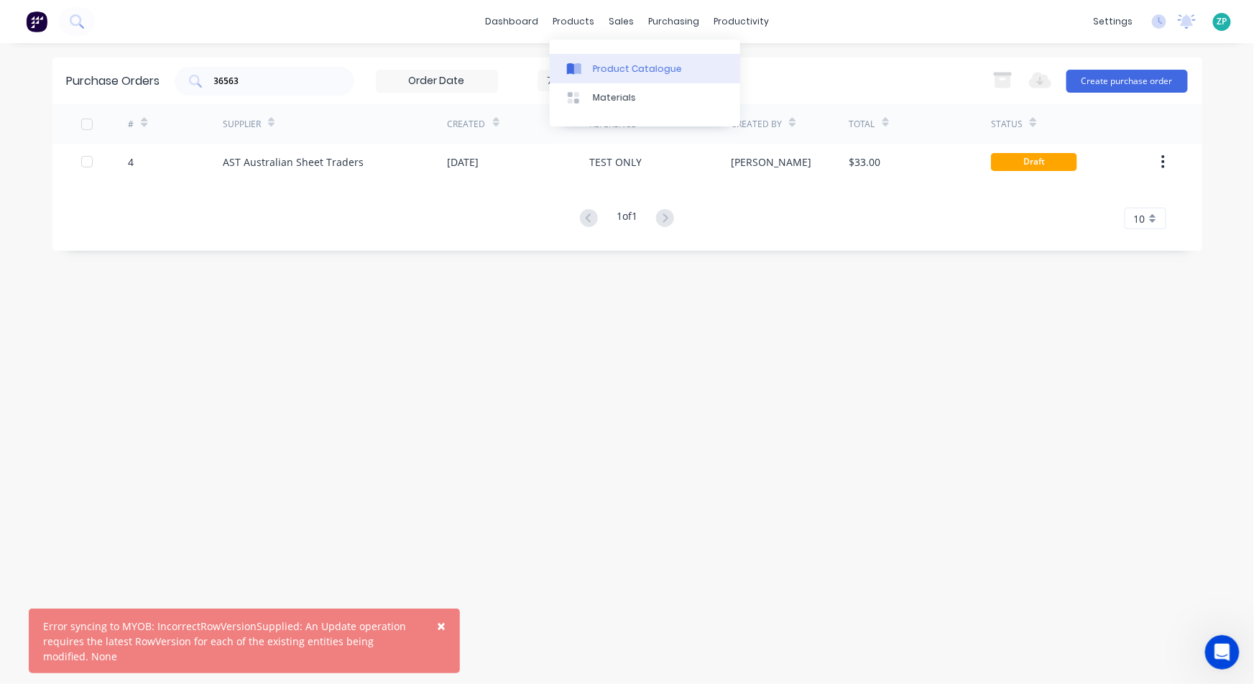
click at [612, 63] on div "Product Catalogue" at bounding box center [637, 68] width 89 height 13
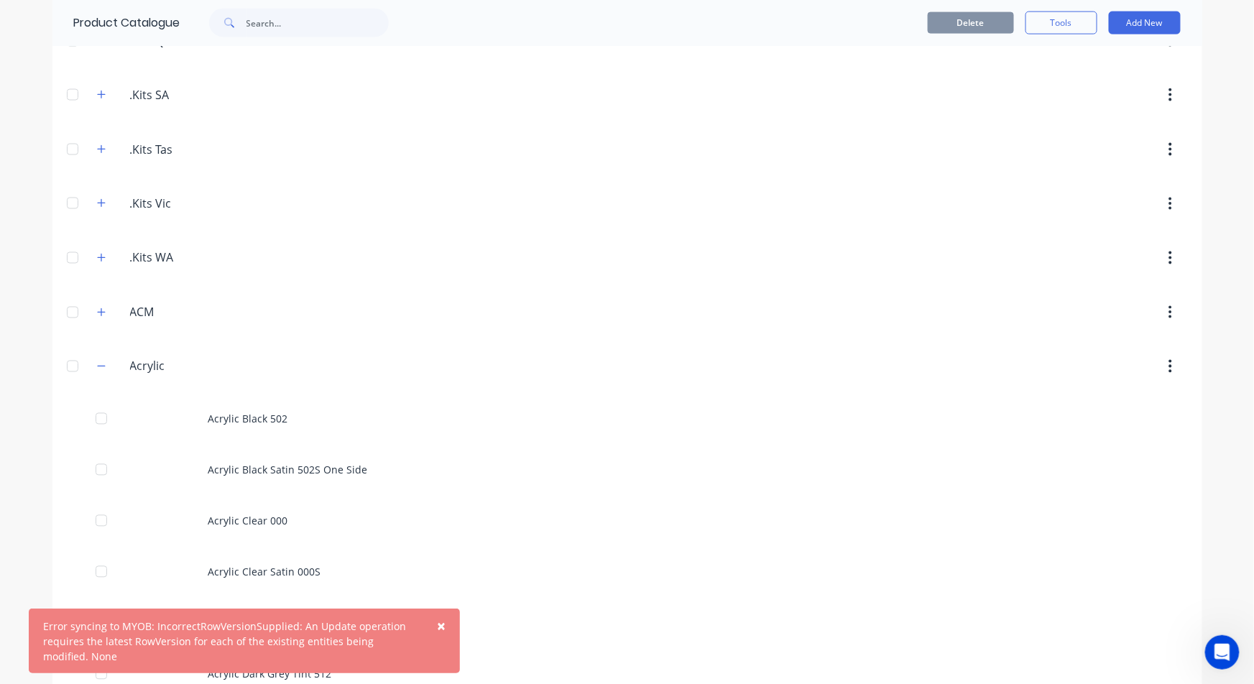
scroll to position [878, 0]
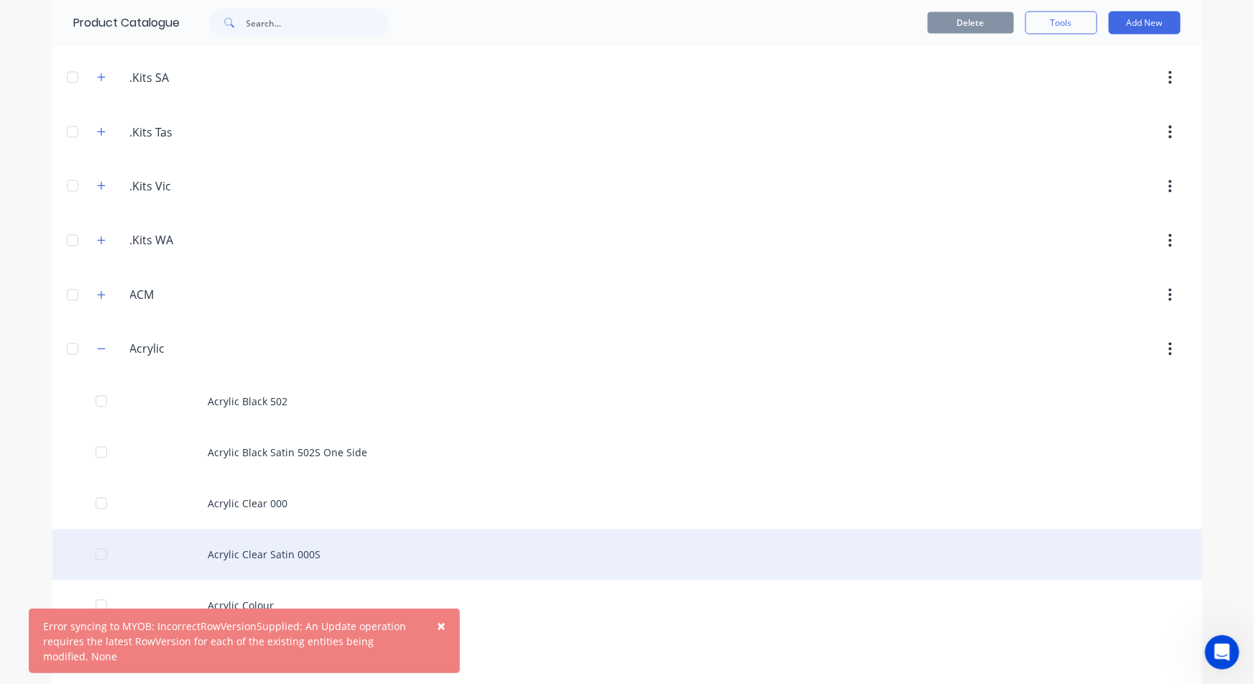
click at [295, 562] on div "Acrylic Clear Satin 000S" at bounding box center [626, 554] width 1149 height 51
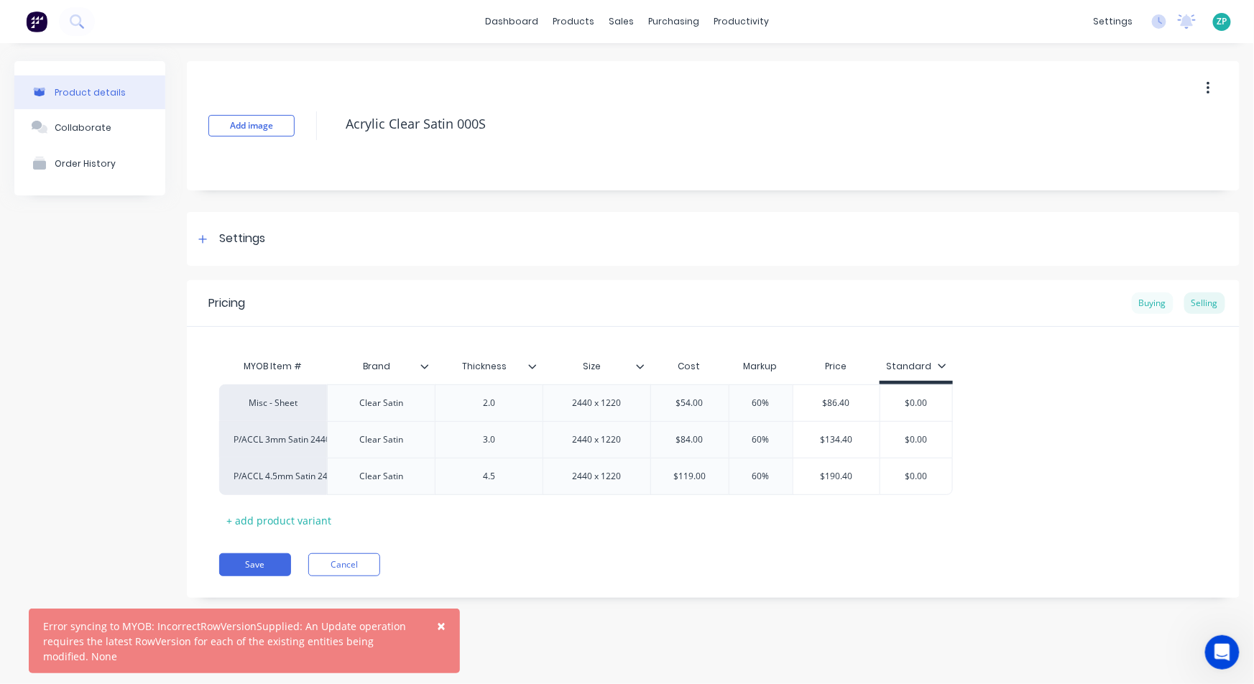
click at [1154, 299] on div "Buying" at bounding box center [1152, 303] width 42 height 22
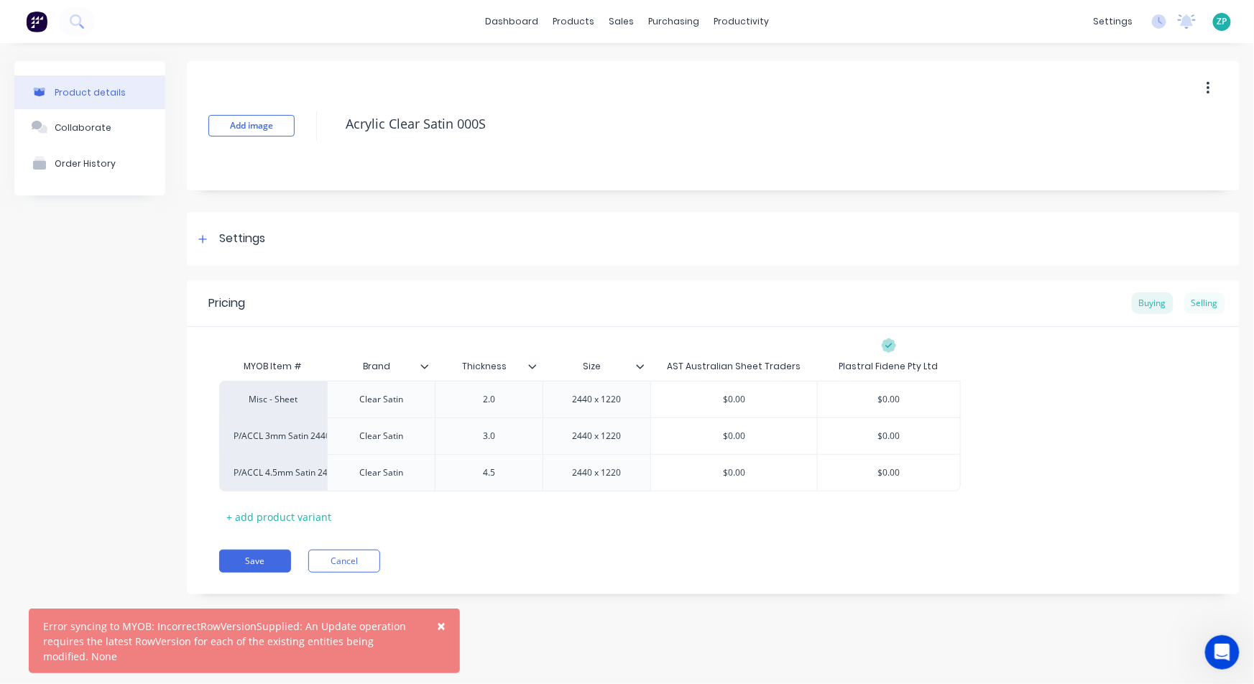
click at [1203, 297] on div "Selling" at bounding box center [1204, 303] width 41 height 22
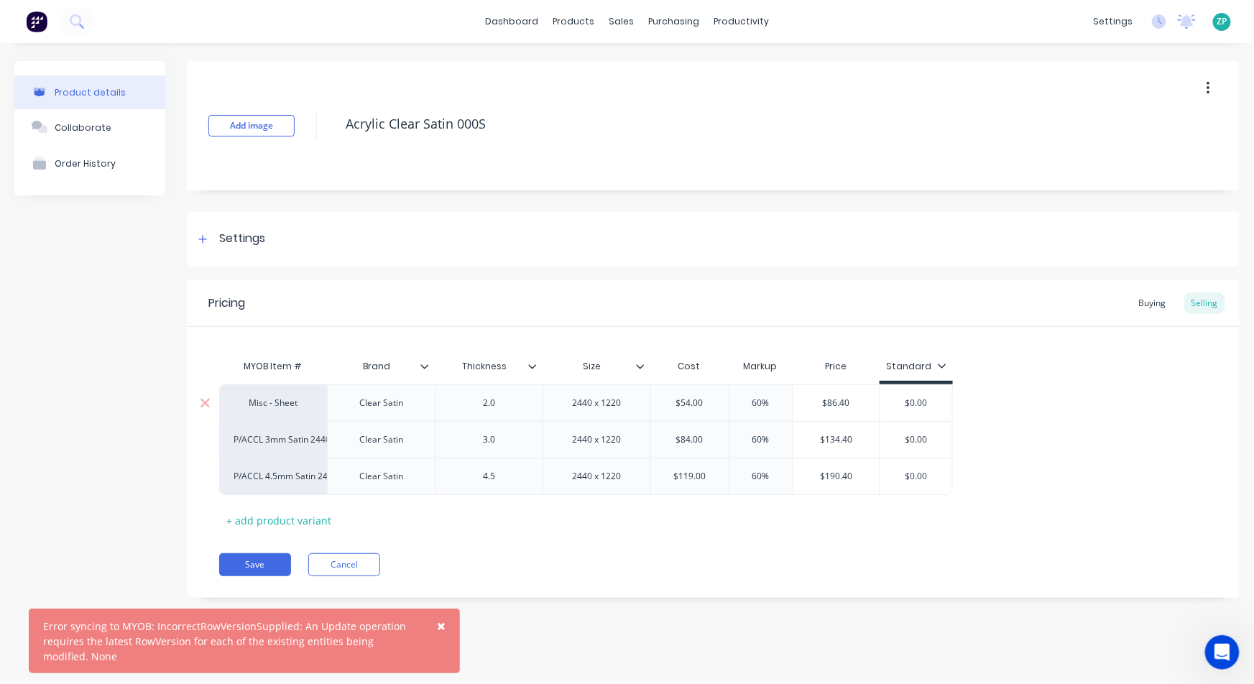
click at [269, 406] on div "Misc - Sheet" at bounding box center [272, 403] width 79 height 13
click at [292, 400] on input "p/accl" at bounding box center [272, 404] width 79 height 14
type input "p/accl"
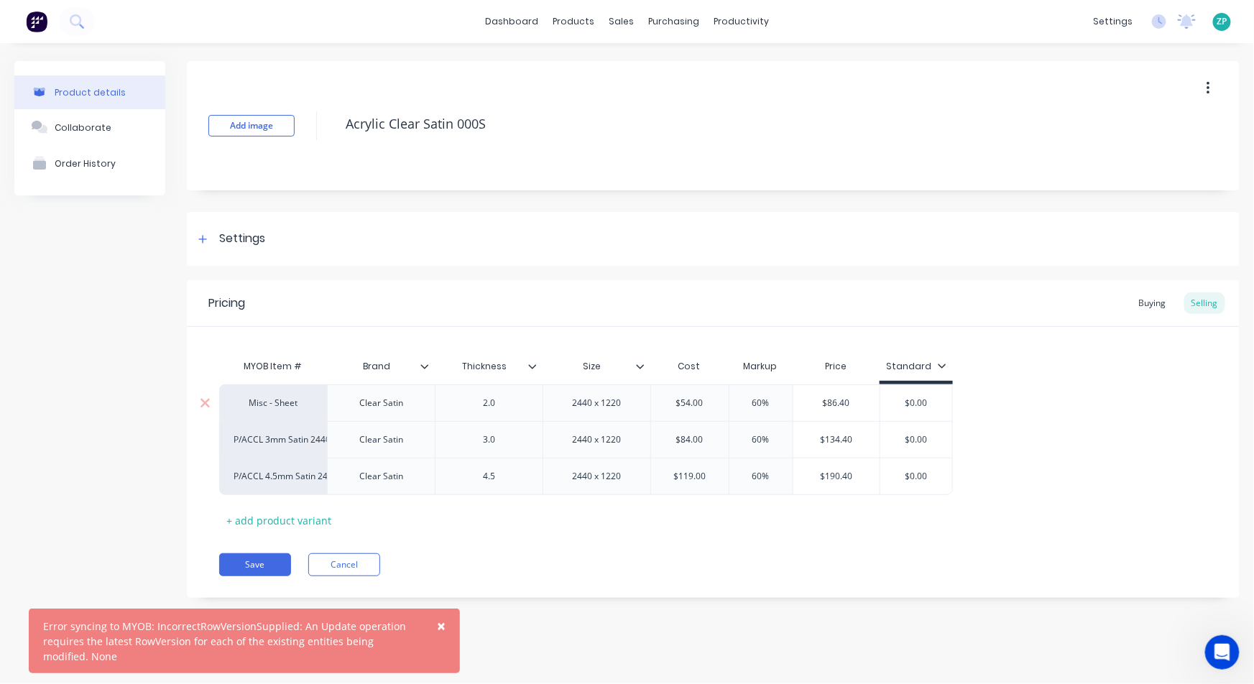
click at [290, 401] on div "Misc - Sheet" at bounding box center [272, 403] width 79 height 13
click at [290, 402] on div "Misc - Sheet" at bounding box center [272, 403] width 79 height 13
type input "p/accl 2"
click at [312, 462] on button "P/ACCL 2mm Satin 2440x1220" at bounding box center [303, 467] width 139 height 22
click at [256, 559] on button "Save" at bounding box center [255, 564] width 72 height 23
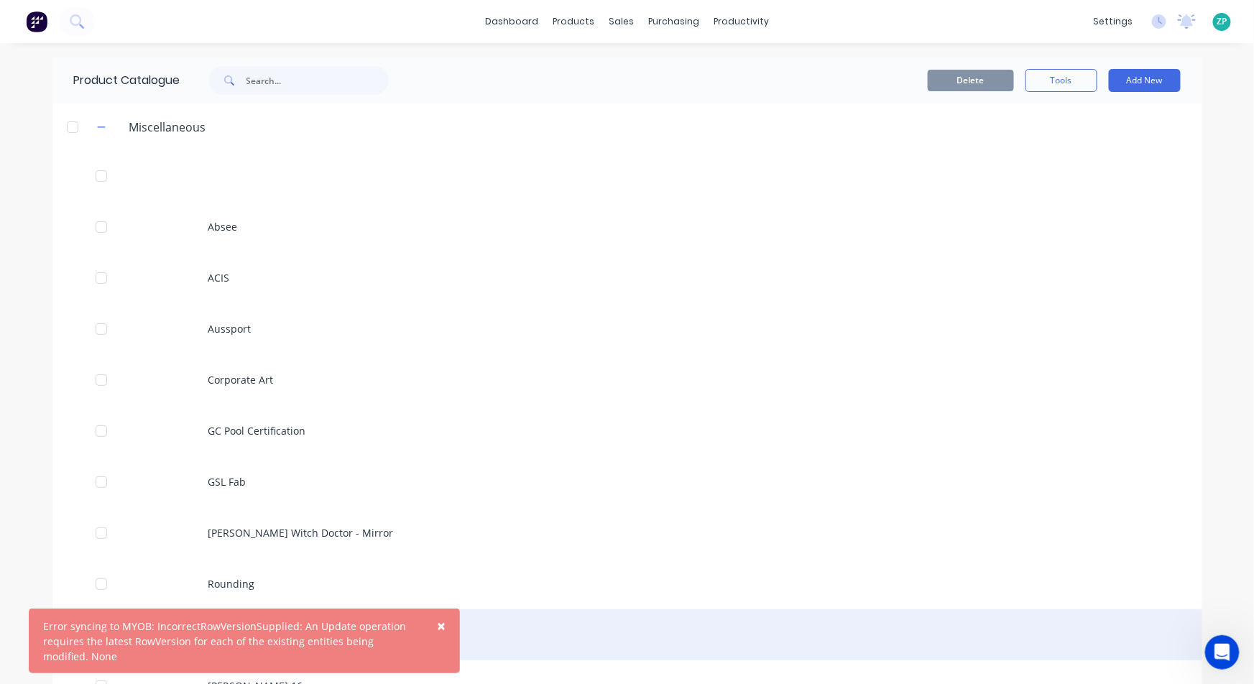
click at [440, 618] on span "×" at bounding box center [441, 626] width 9 height 20
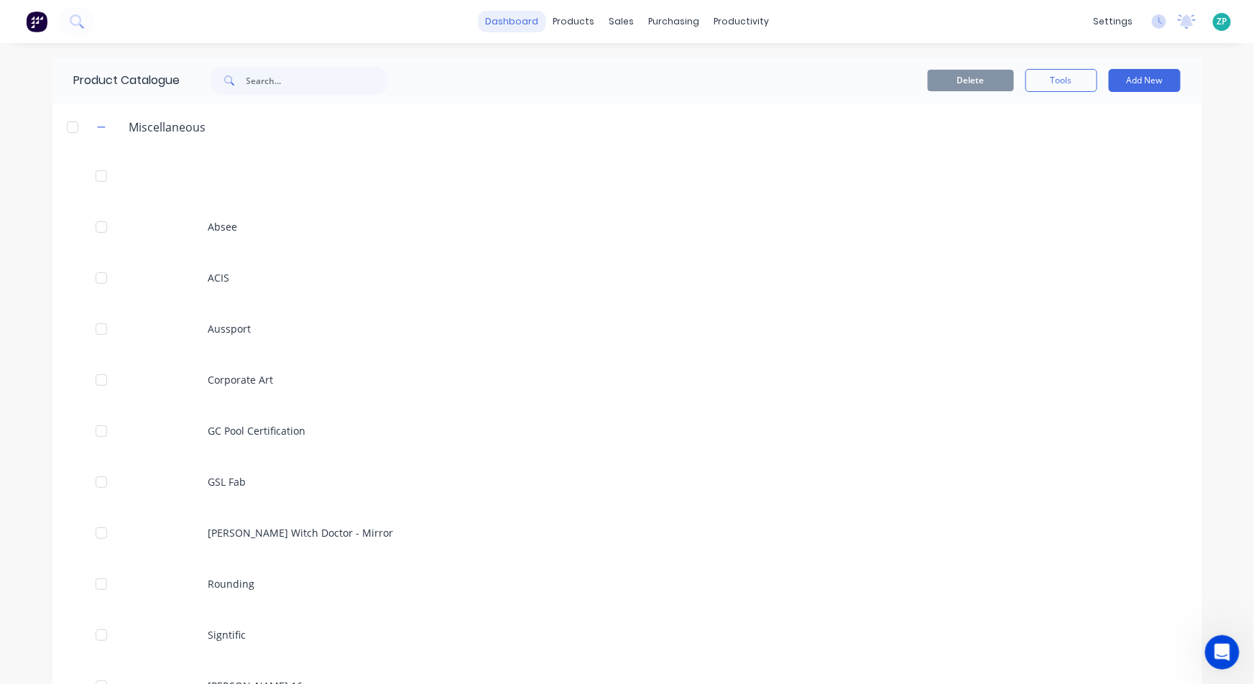
click at [521, 27] on link "dashboard" at bounding box center [512, 22] width 68 height 22
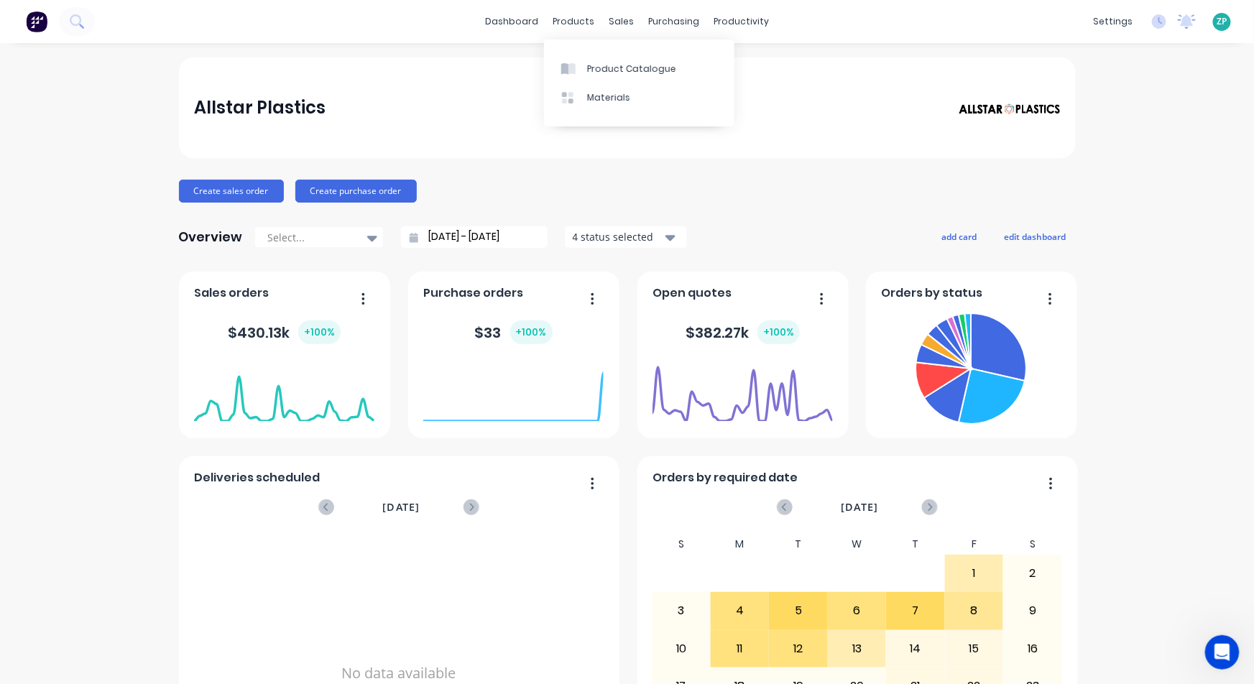
drag, startPoint x: 571, startPoint y: 22, endPoint x: 595, endPoint y: 41, distance: 30.2
click at [571, 22] on div "products" at bounding box center [573, 22] width 56 height 22
click at [590, 67] on div "Product Catalogue" at bounding box center [631, 68] width 89 height 13
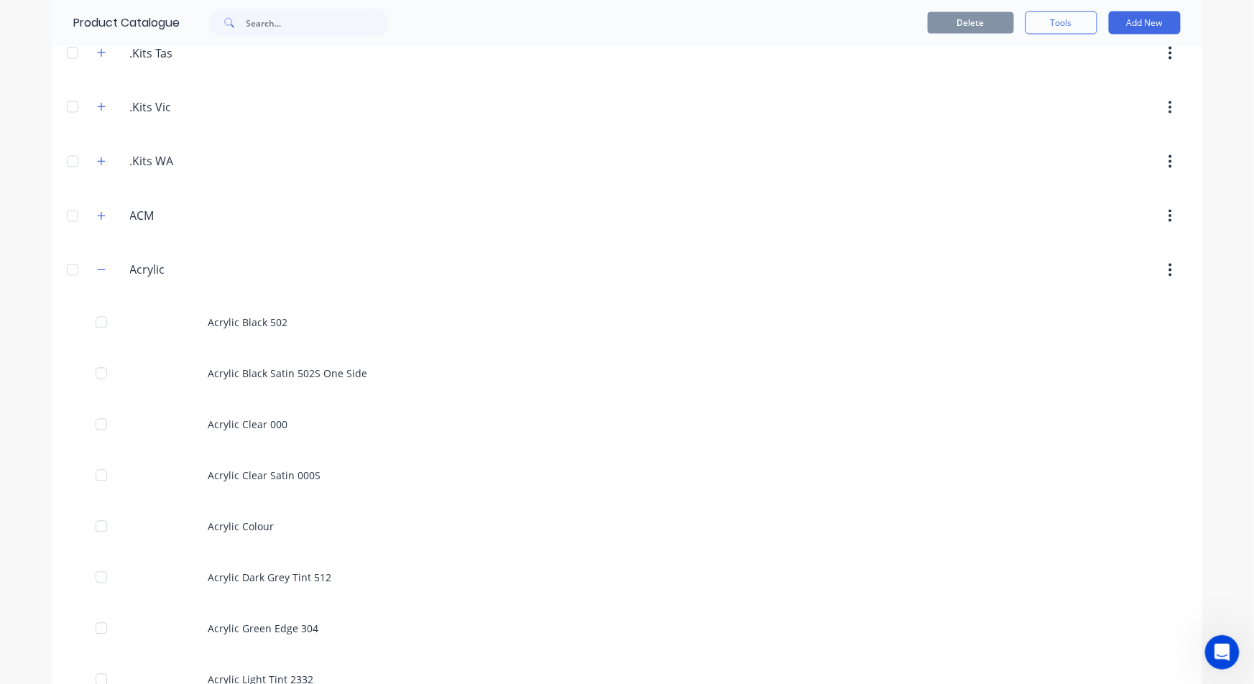
scroll to position [958, 0]
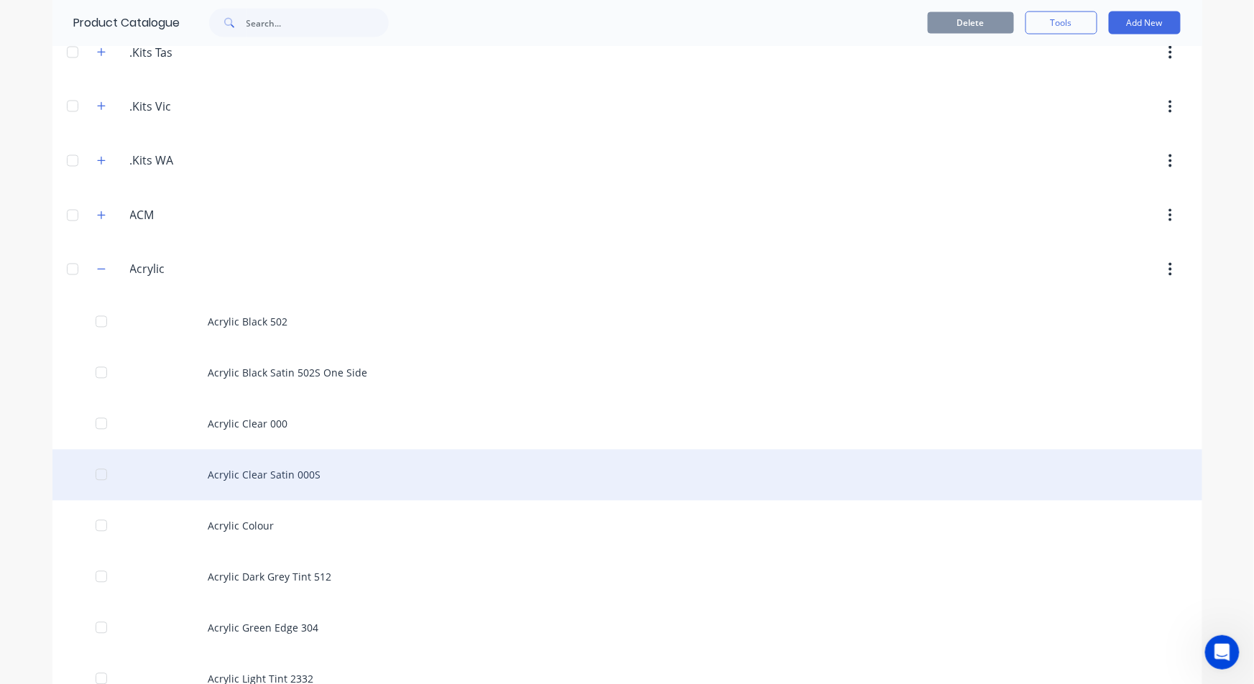
click at [313, 478] on div "Acrylic Clear Satin 000S" at bounding box center [626, 475] width 1149 height 51
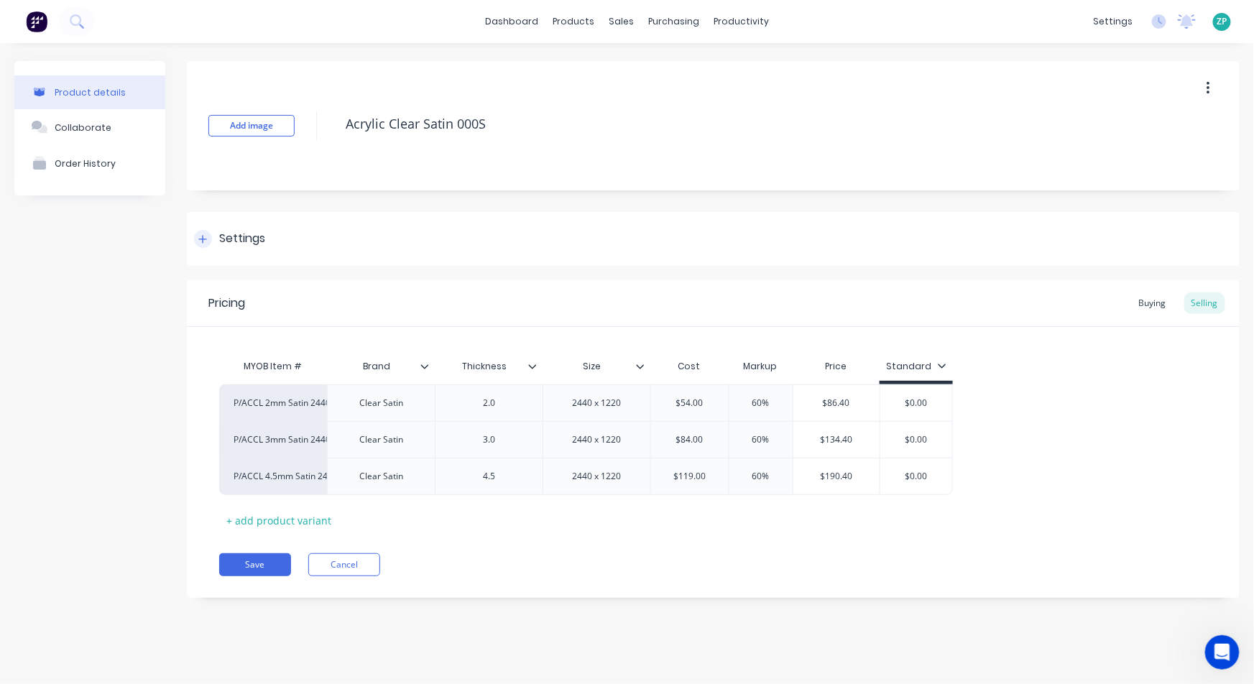
click at [203, 242] on icon at bounding box center [203, 239] width 8 height 8
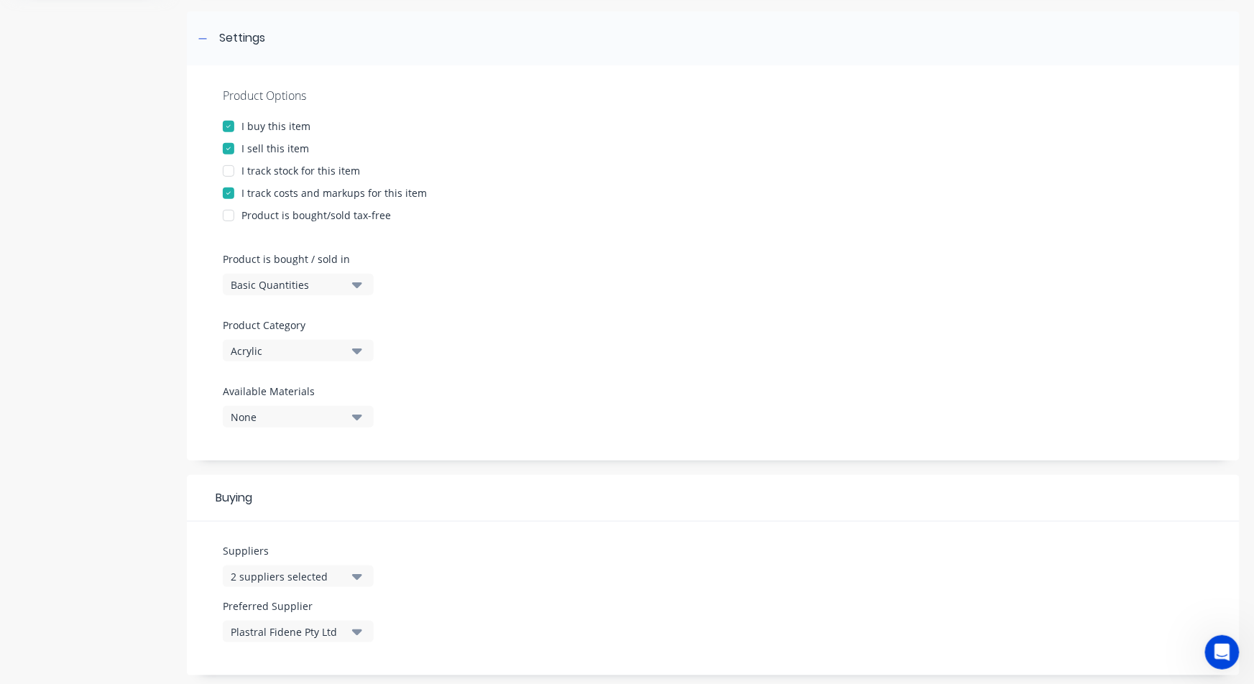
scroll to position [239, 0]
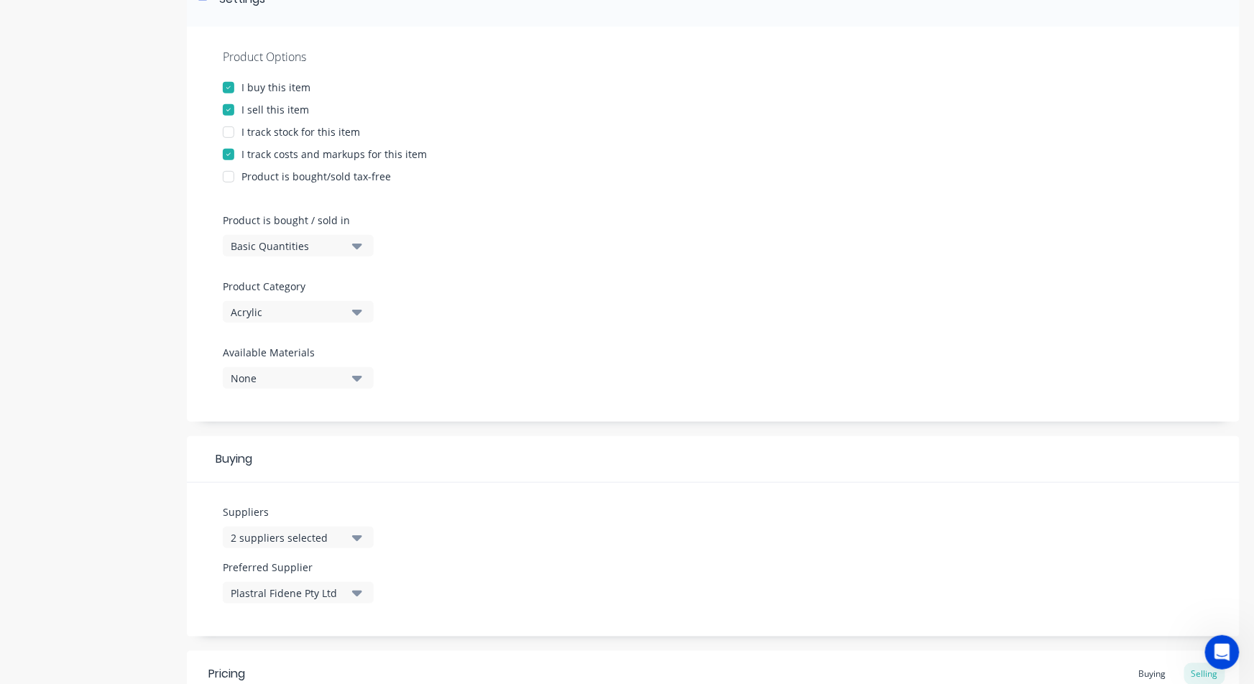
click at [303, 538] on div "2 suppliers selected" at bounding box center [288, 537] width 115 height 15
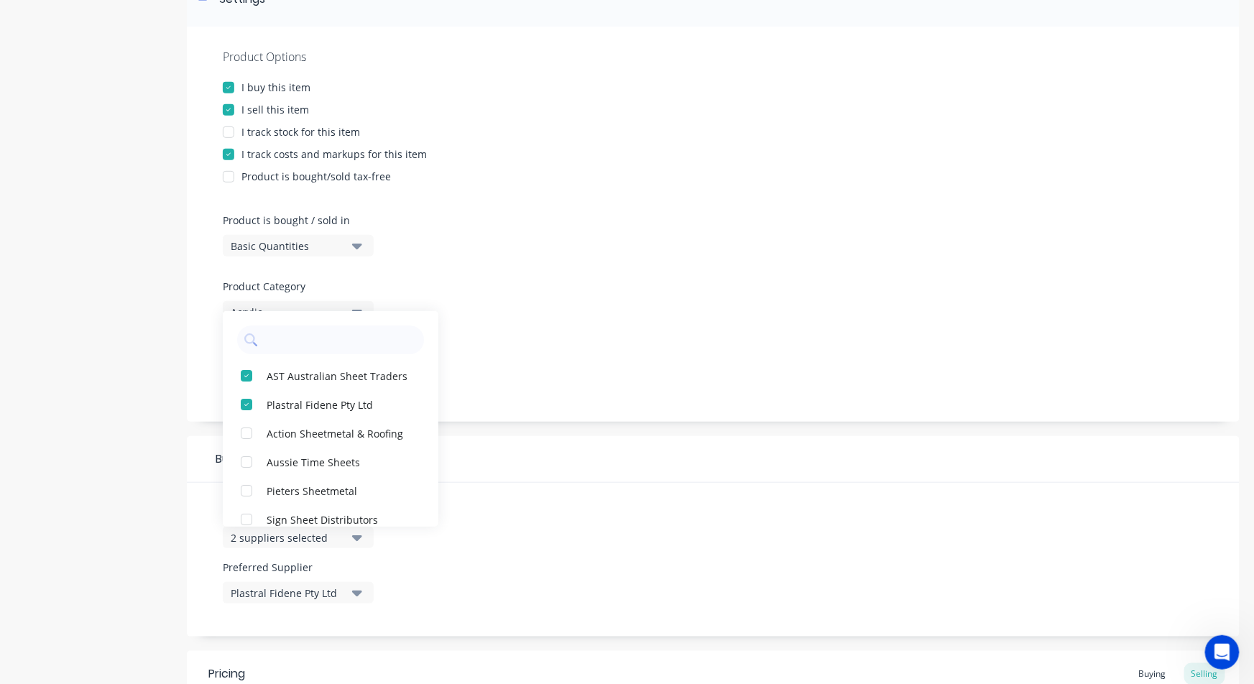
click at [303, 538] on div "2 suppliers selected" at bounding box center [288, 537] width 115 height 15
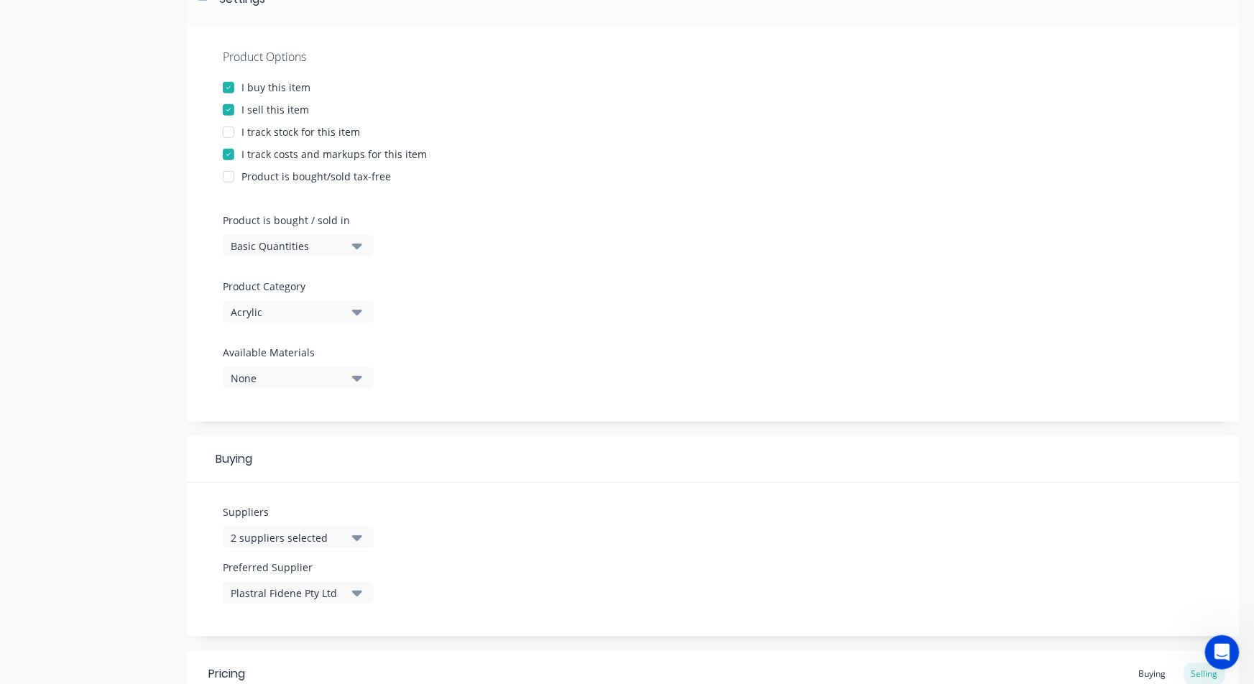
click at [629, 557] on div "Suppliers 2 suppliers selected Preferred Supplier Plastral Fidene Pty Ltd" at bounding box center [713, 560] width 1052 height 154
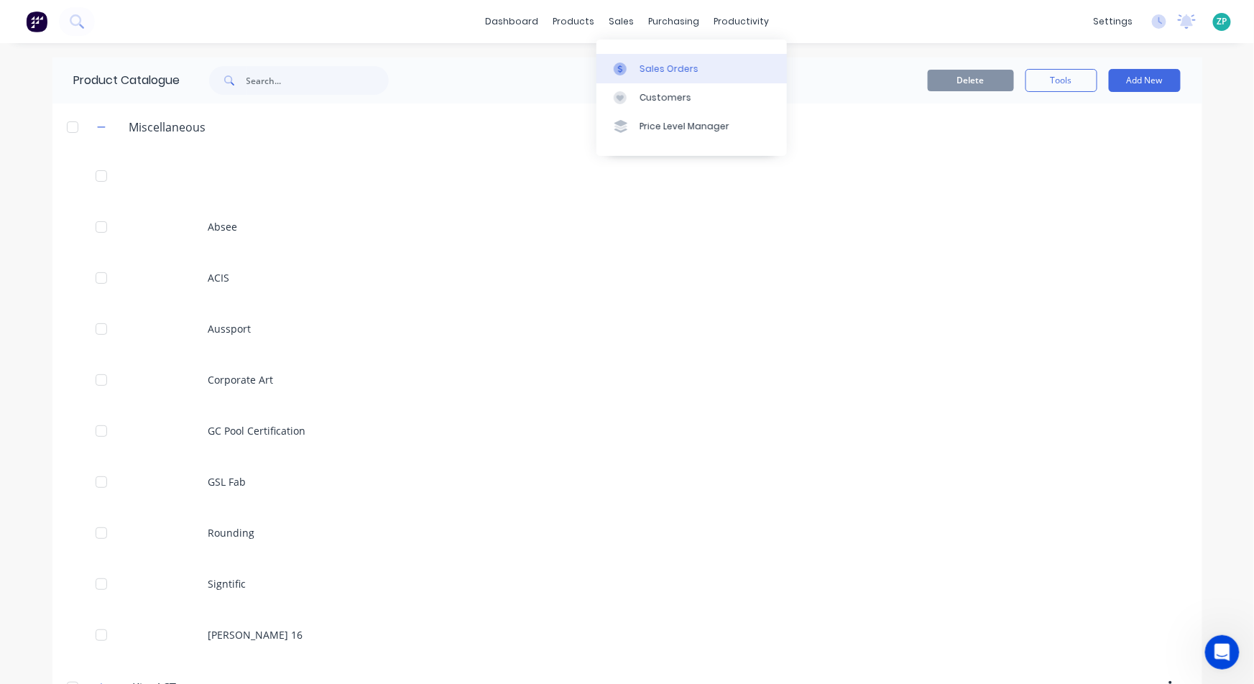
click at [639, 64] on div "Sales Orders" at bounding box center [668, 68] width 59 height 13
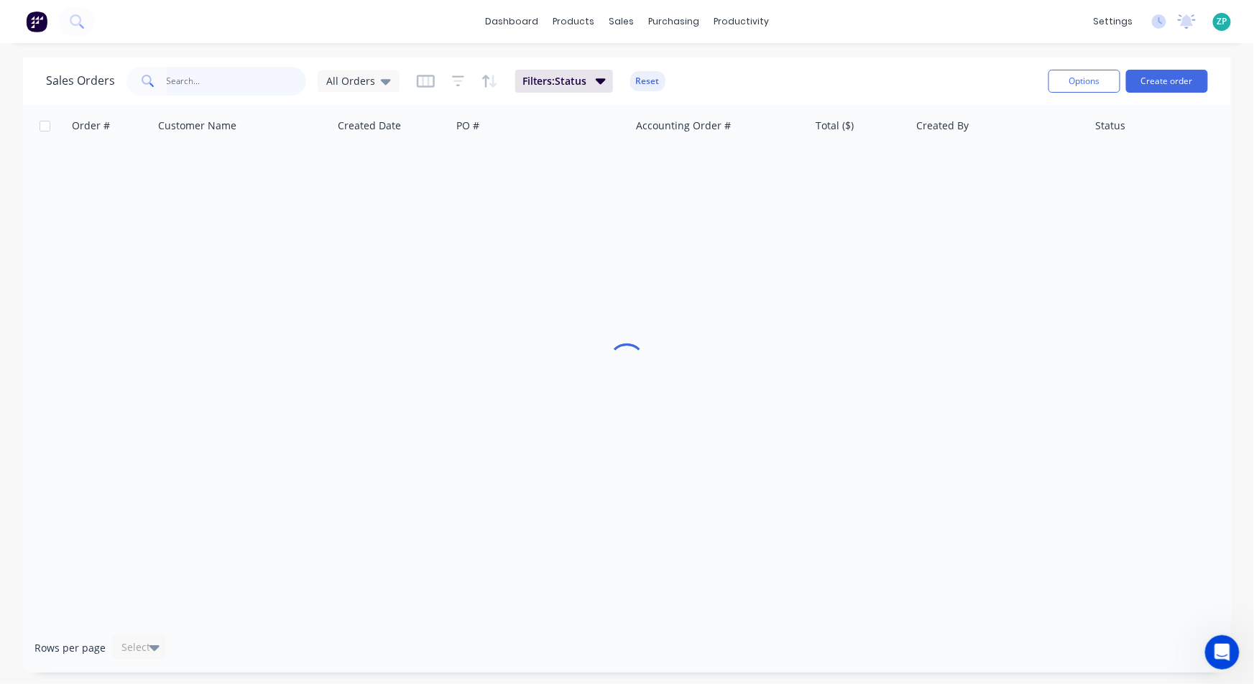
click at [229, 82] on input "text" at bounding box center [237, 81] width 140 height 29
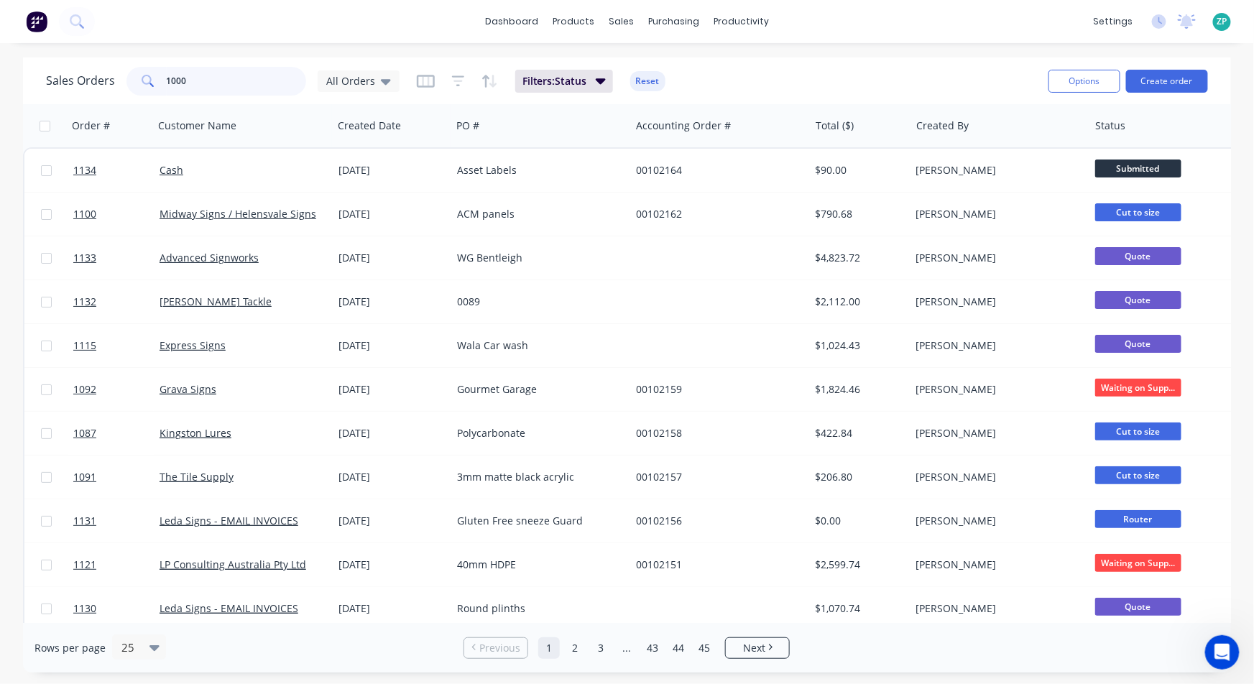
type input "1000"
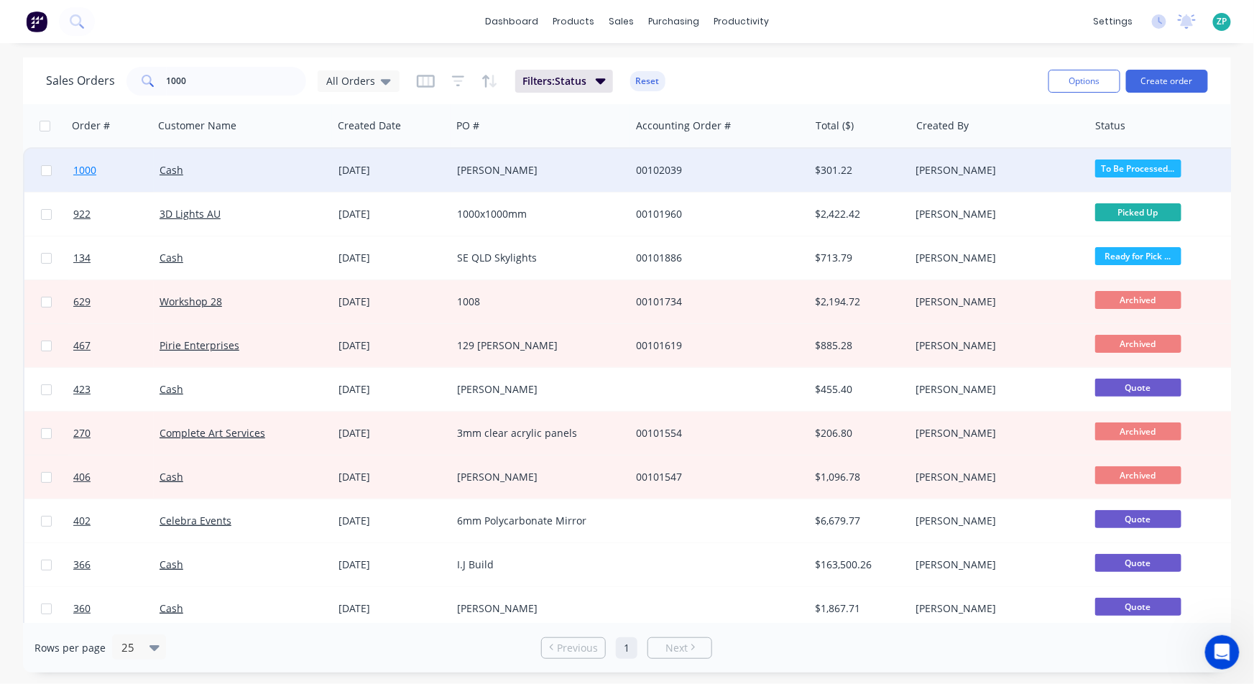
click at [77, 179] on link "1000" at bounding box center [116, 170] width 86 height 43
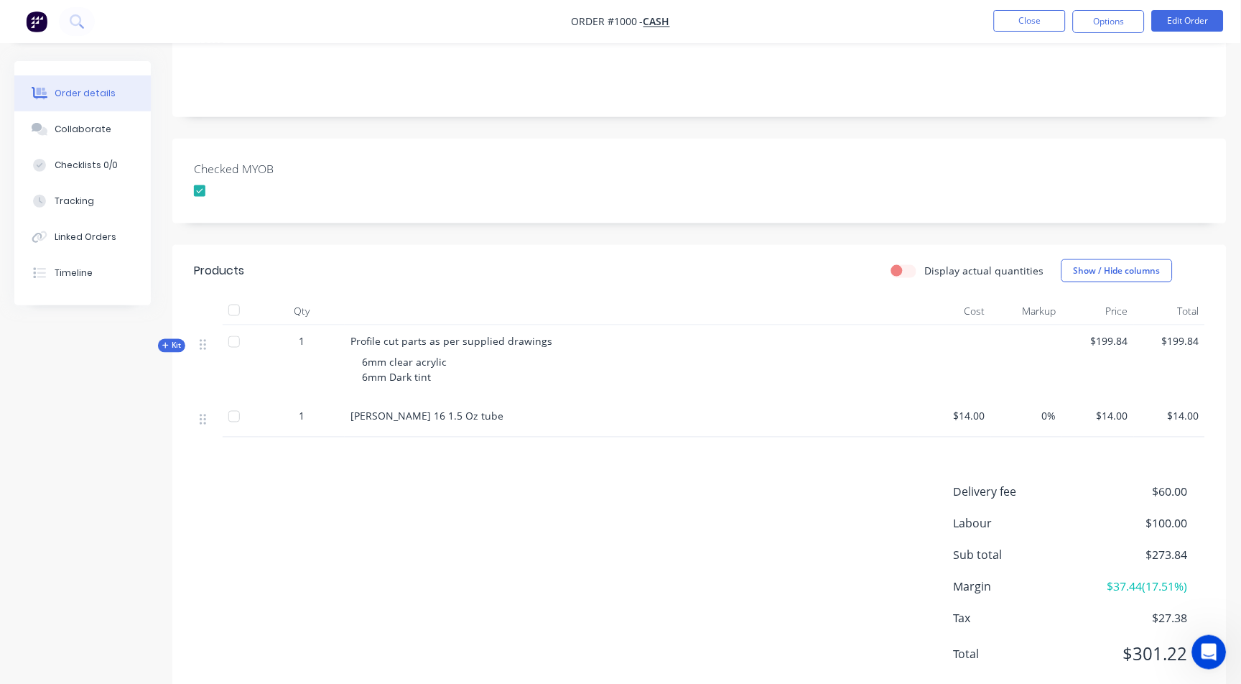
scroll to position [302, 0]
click at [165, 340] on span "Kit" at bounding box center [171, 345] width 19 height 11
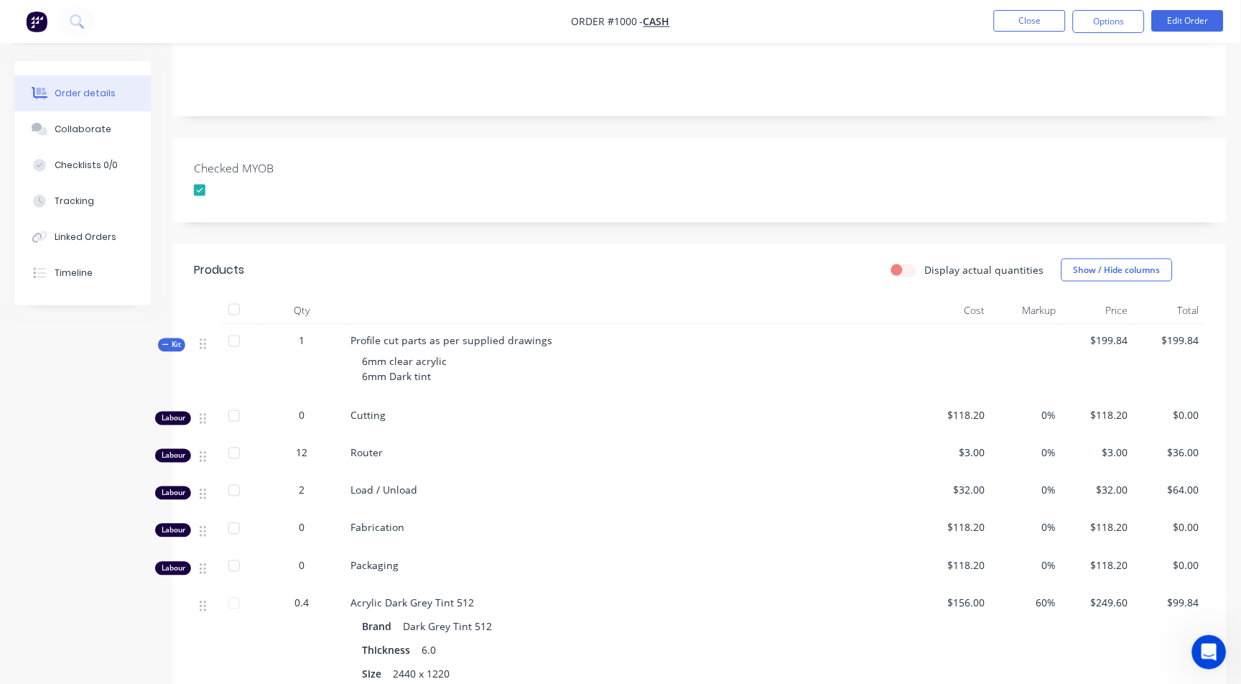
click at [165, 340] on span "Kit" at bounding box center [171, 345] width 19 height 11
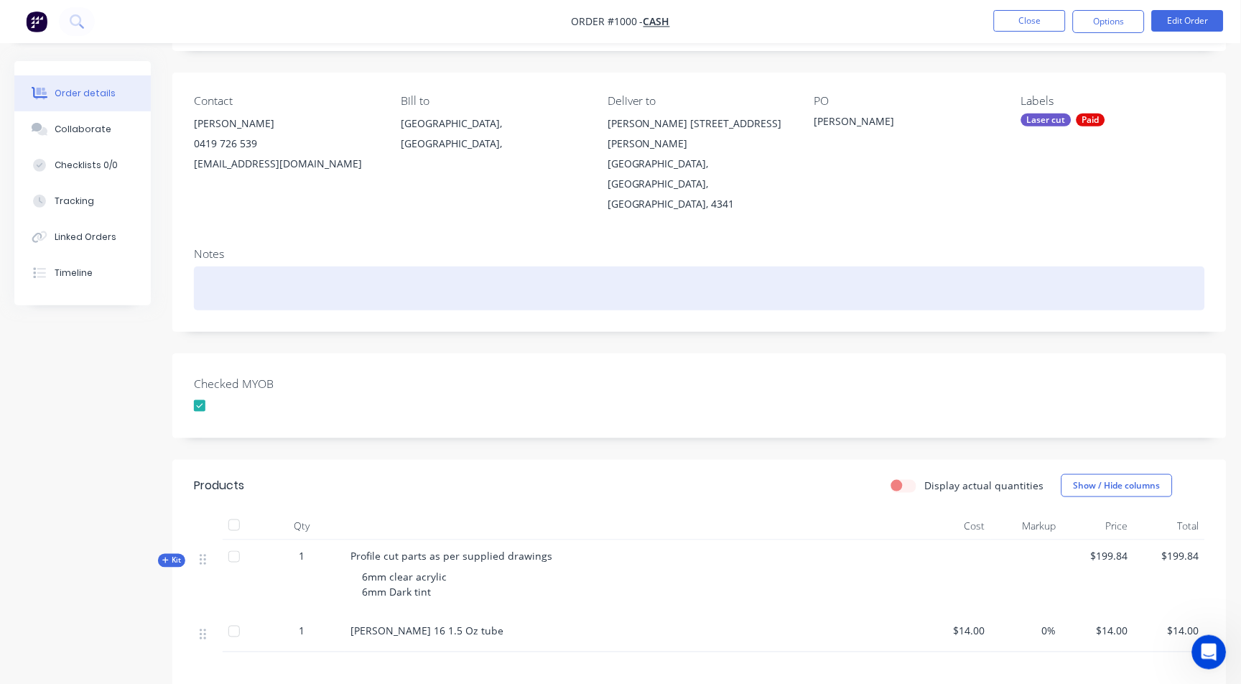
scroll to position [159, 0]
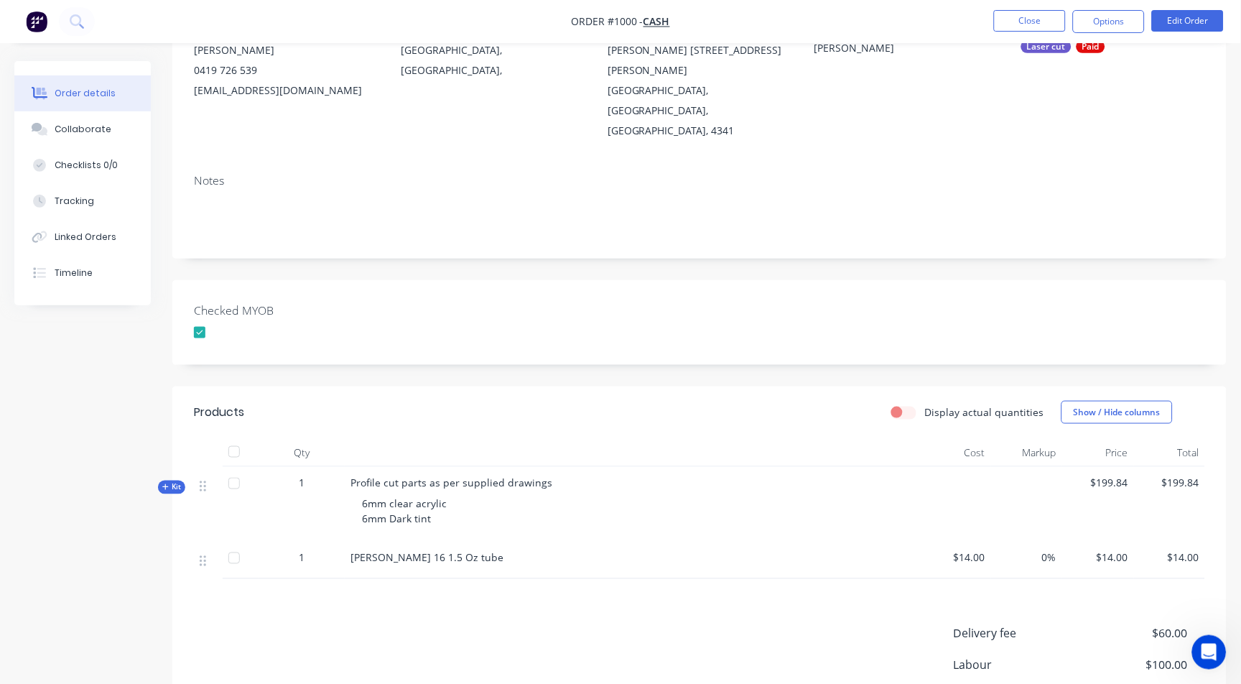
click at [171, 482] on span "Kit" at bounding box center [171, 487] width 19 height 11
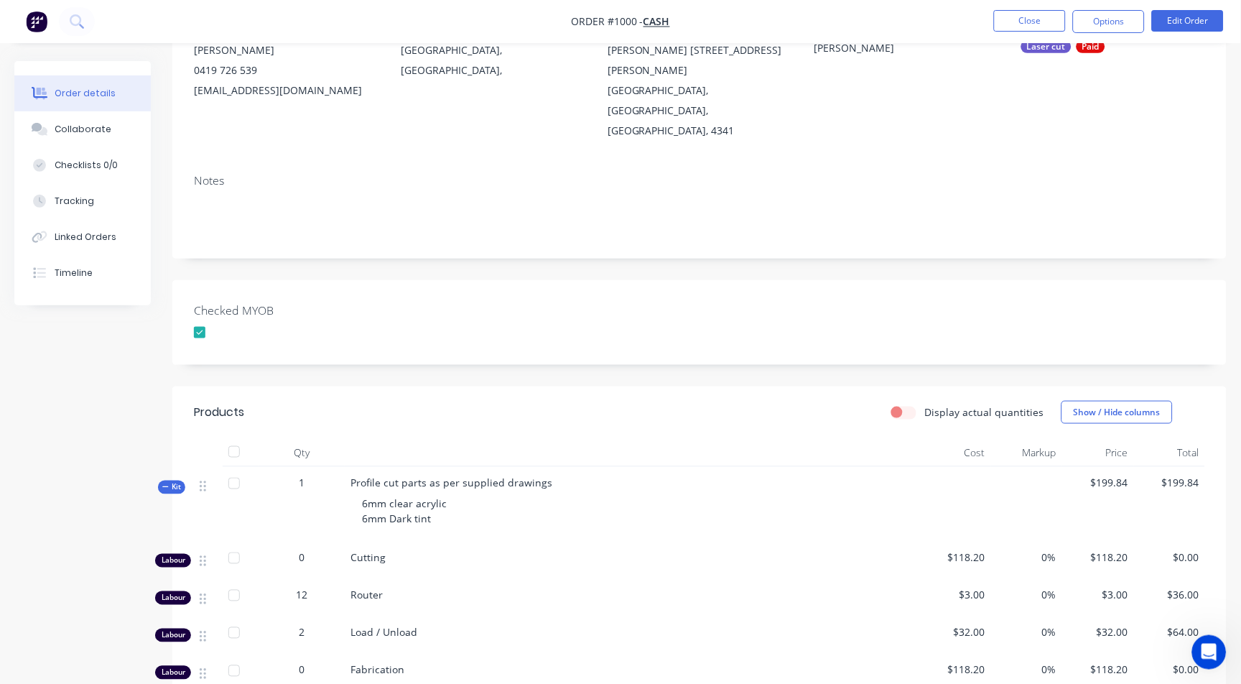
click at [171, 482] on span "Kit" at bounding box center [171, 487] width 19 height 11
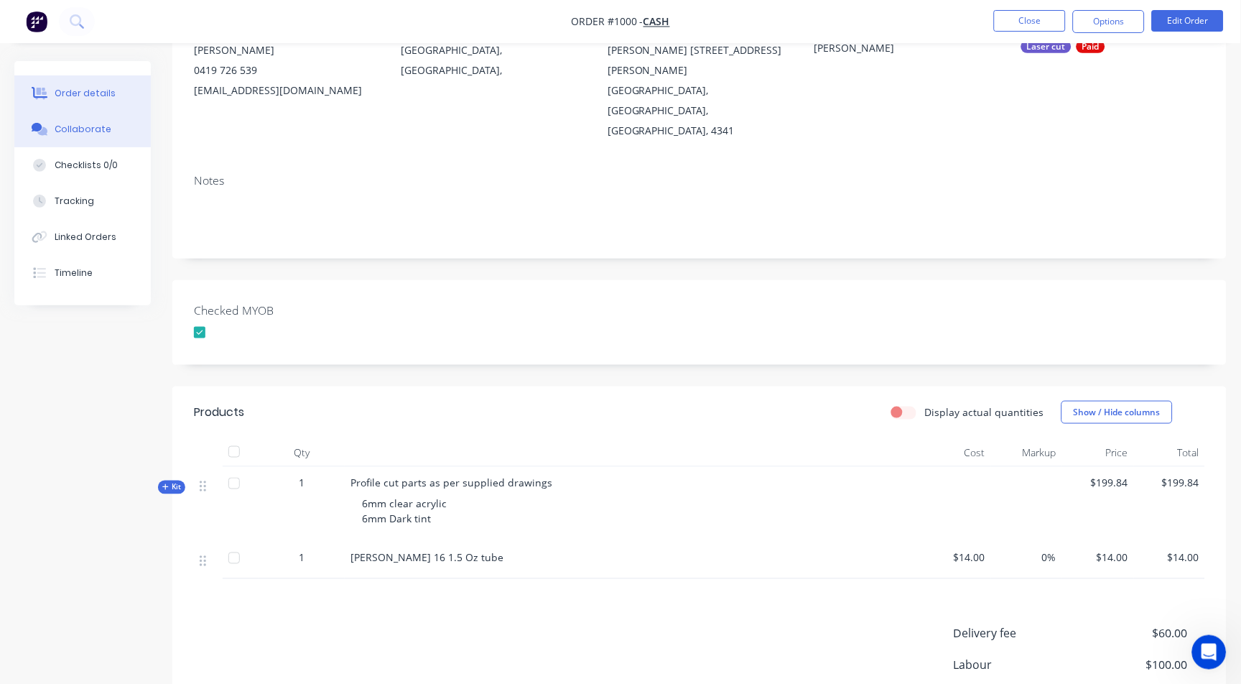
click at [81, 126] on div "Collaborate" at bounding box center [83, 129] width 57 height 13
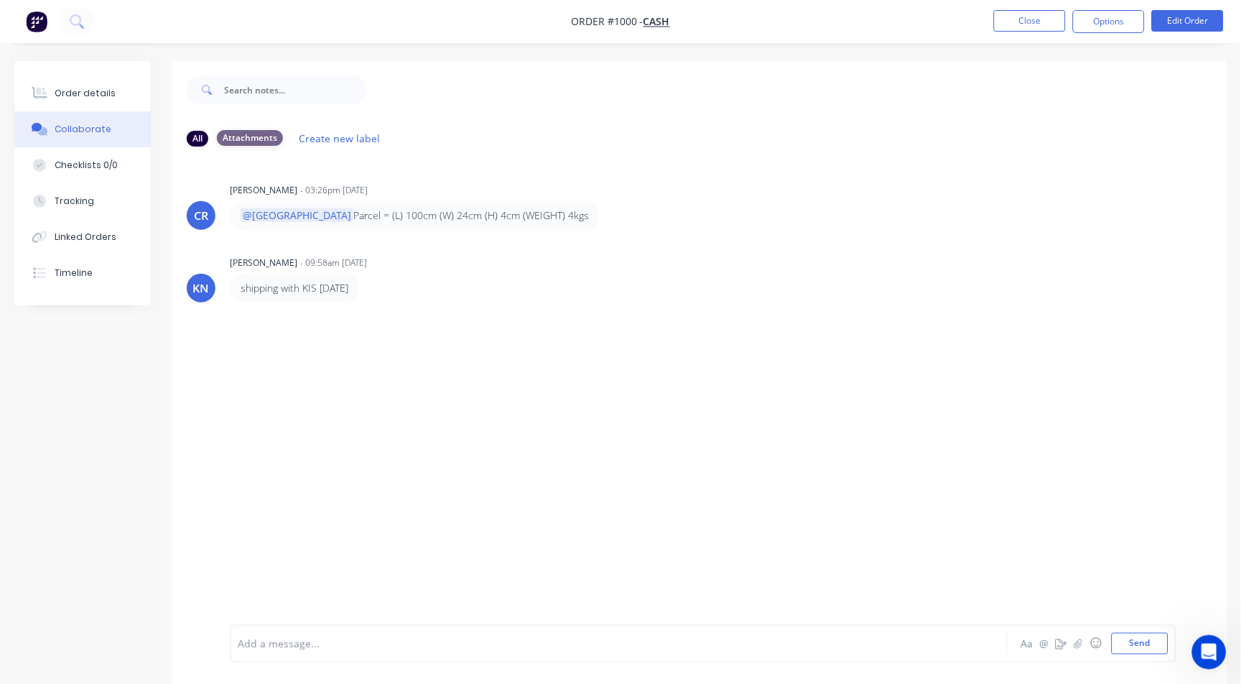
click at [244, 131] on div "Attachments" at bounding box center [250, 138] width 66 height 16
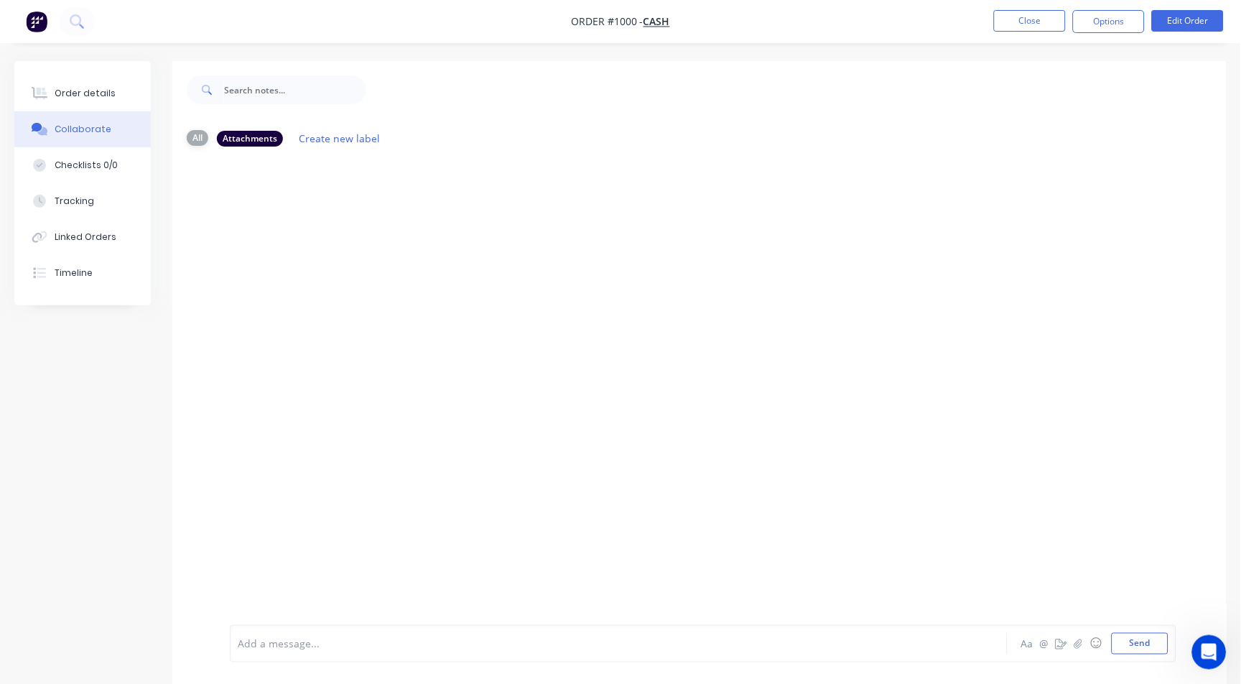
click at [193, 144] on div "All" at bounding box center [198, 138] width 22 height 16
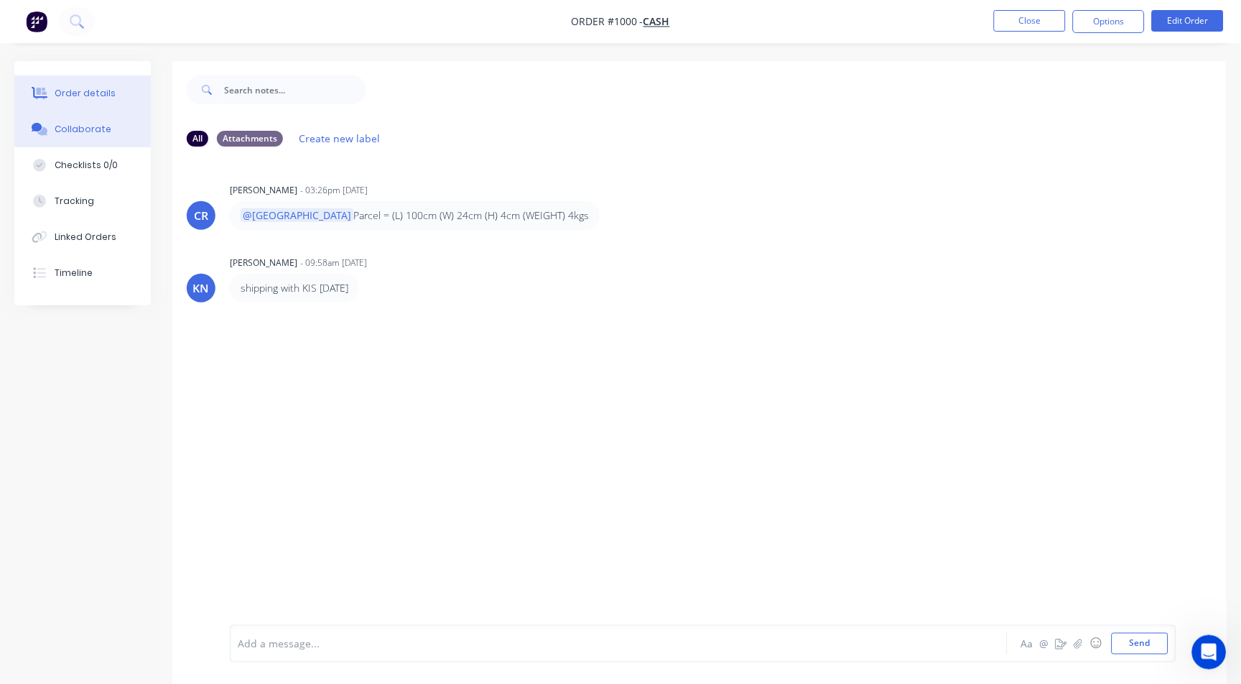
click at [81, 85] on button "Order details" at bounding box center [82, 93] width 136 height 36
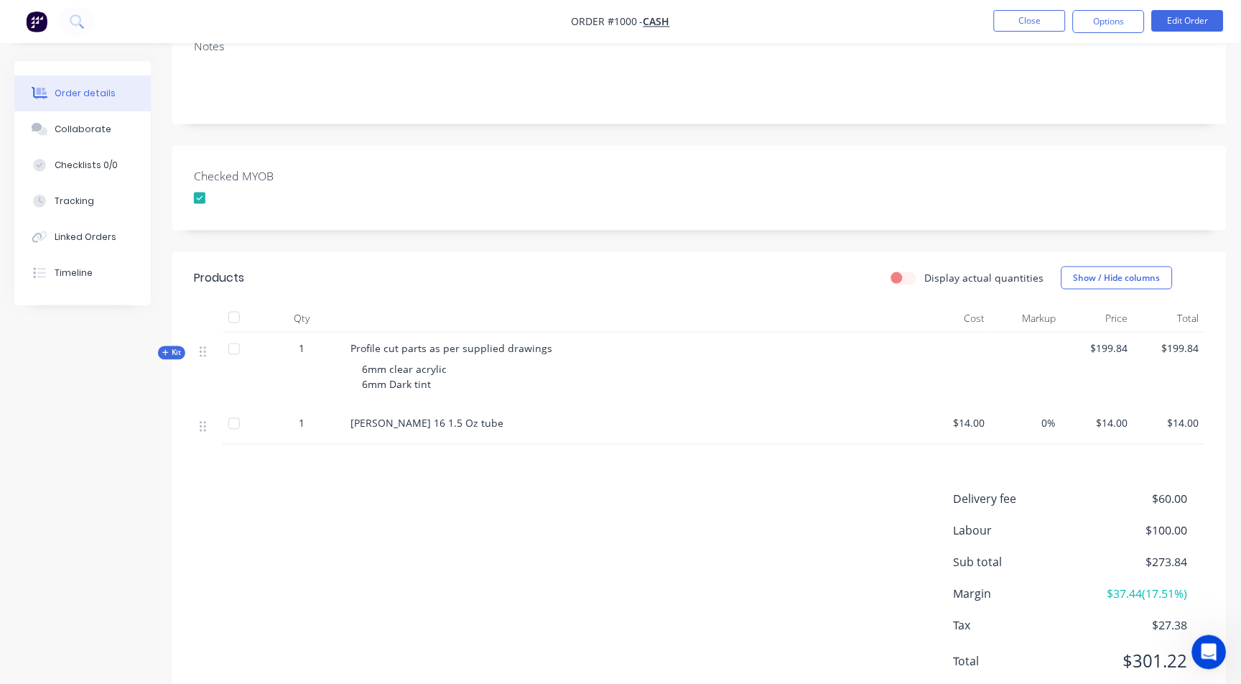
scroll to position [302, 0]
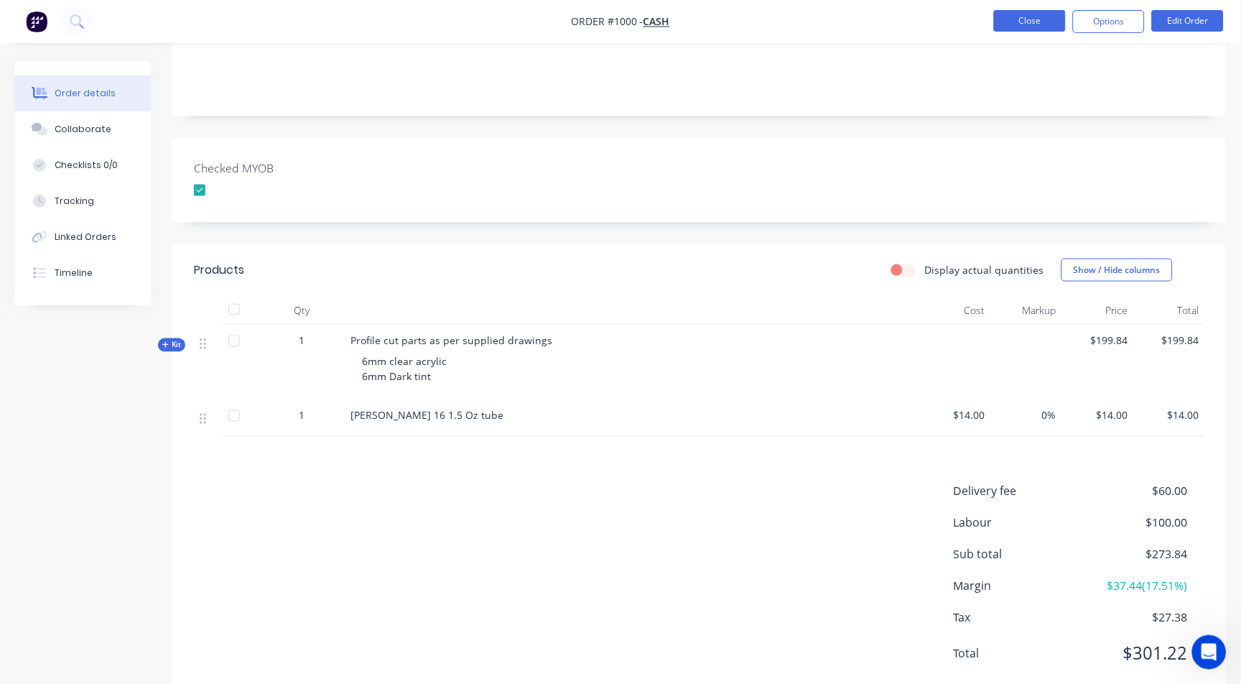
click at [1011, 12] on button "Close" at bounding box center [1030, 21] width 72 height 22
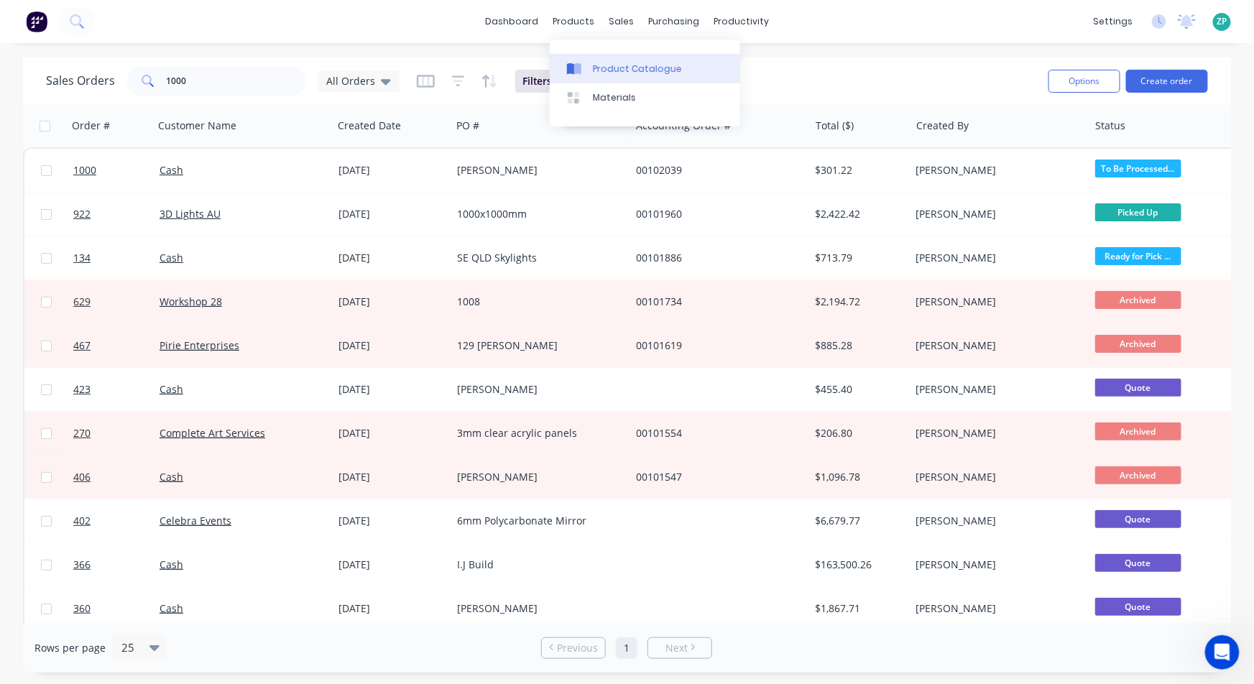
click at [584, 72] on div at bounding box center [578, 68] width 22 height 13
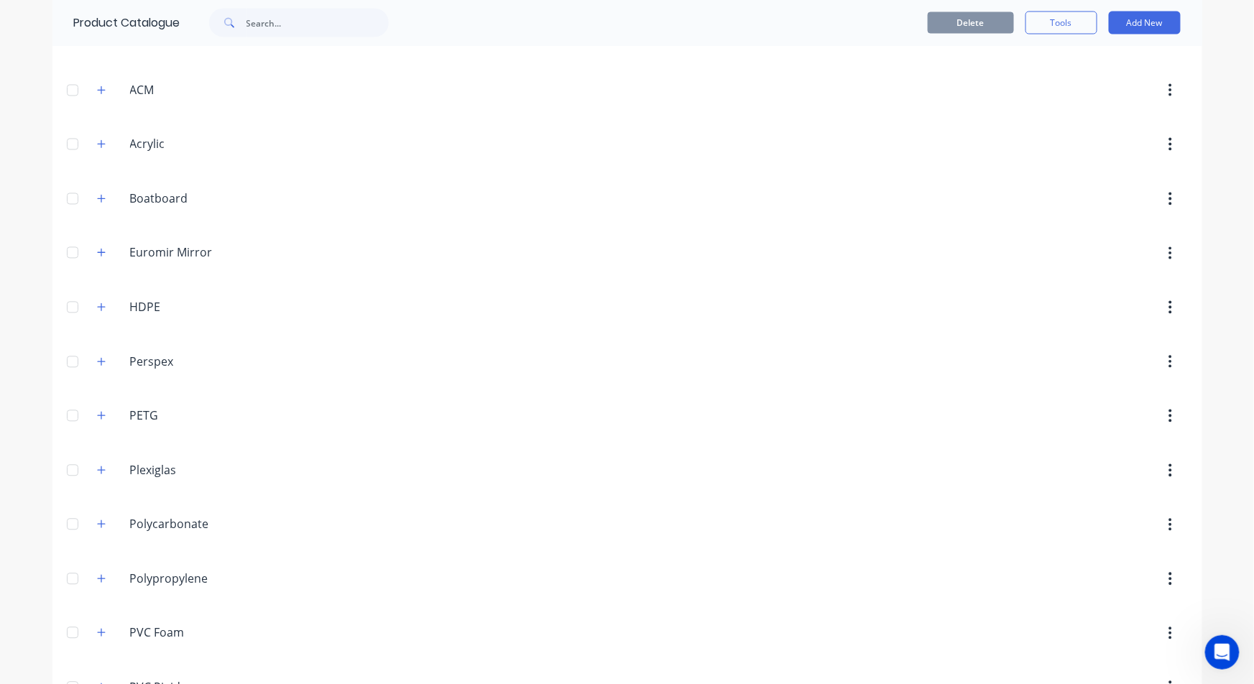
scroll to position [1037, 0]
click at [101, 139] on button "button" at bounding box center [102, 139] width 18 height 18
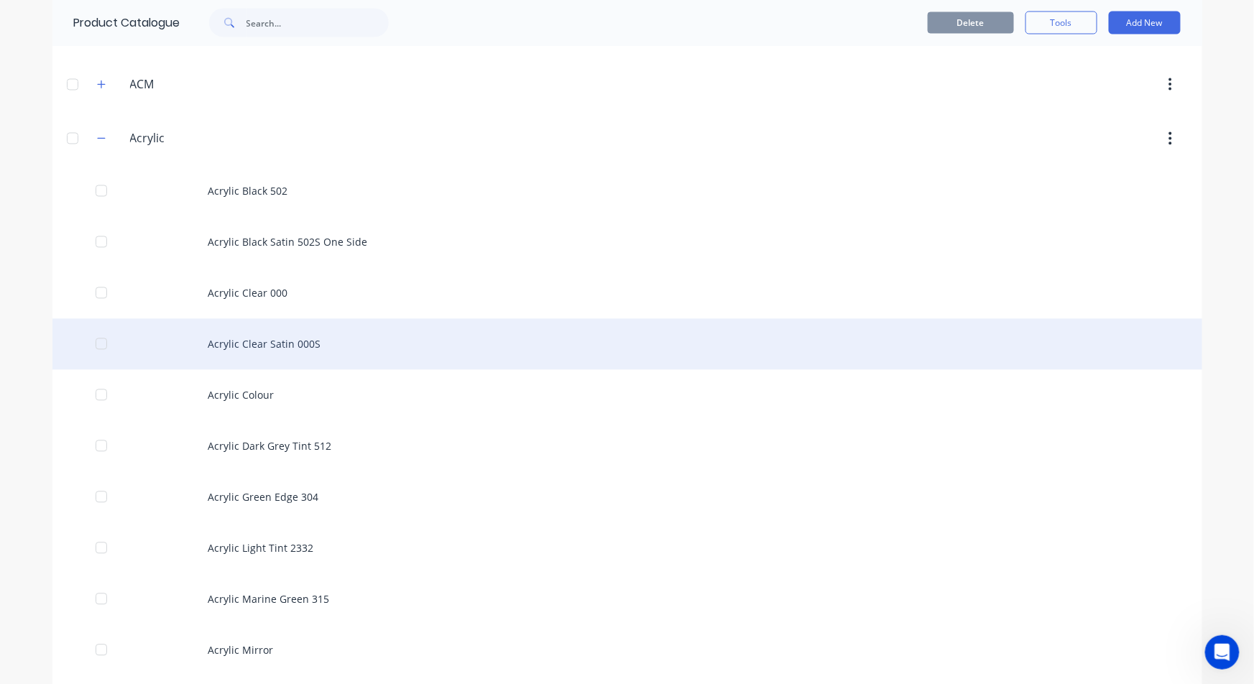
click at [307, 348] on div "Acrylic Clear Satin 000S" at bounding box center [626, 344] width 1149 height 51
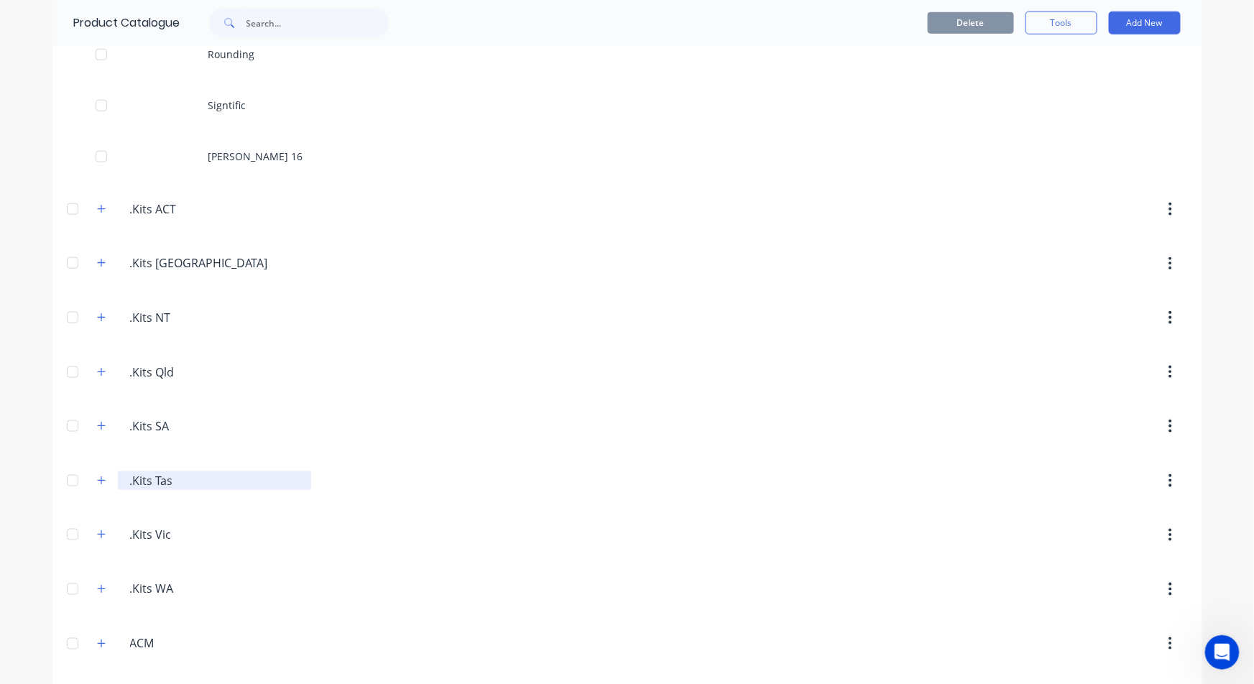
scroll to position [718, 0]
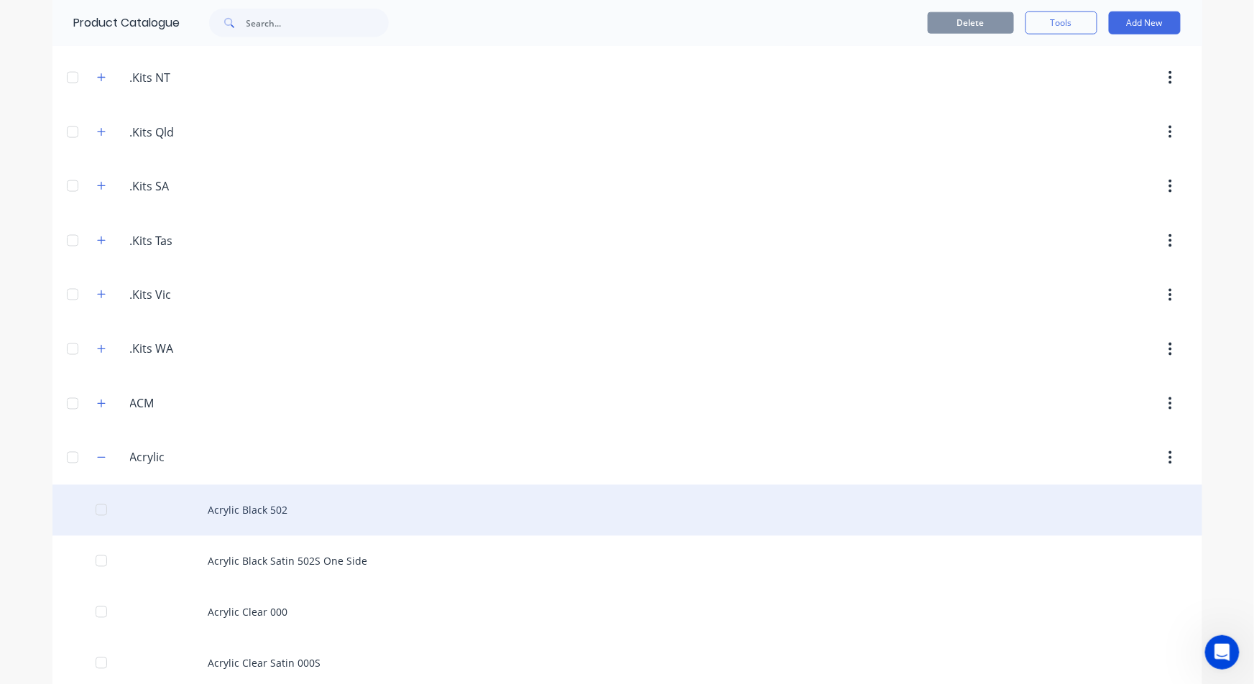
click at [270, 512] on div "Acrylic Black 502" at bounding box center [626, 510] width 1149 height 51
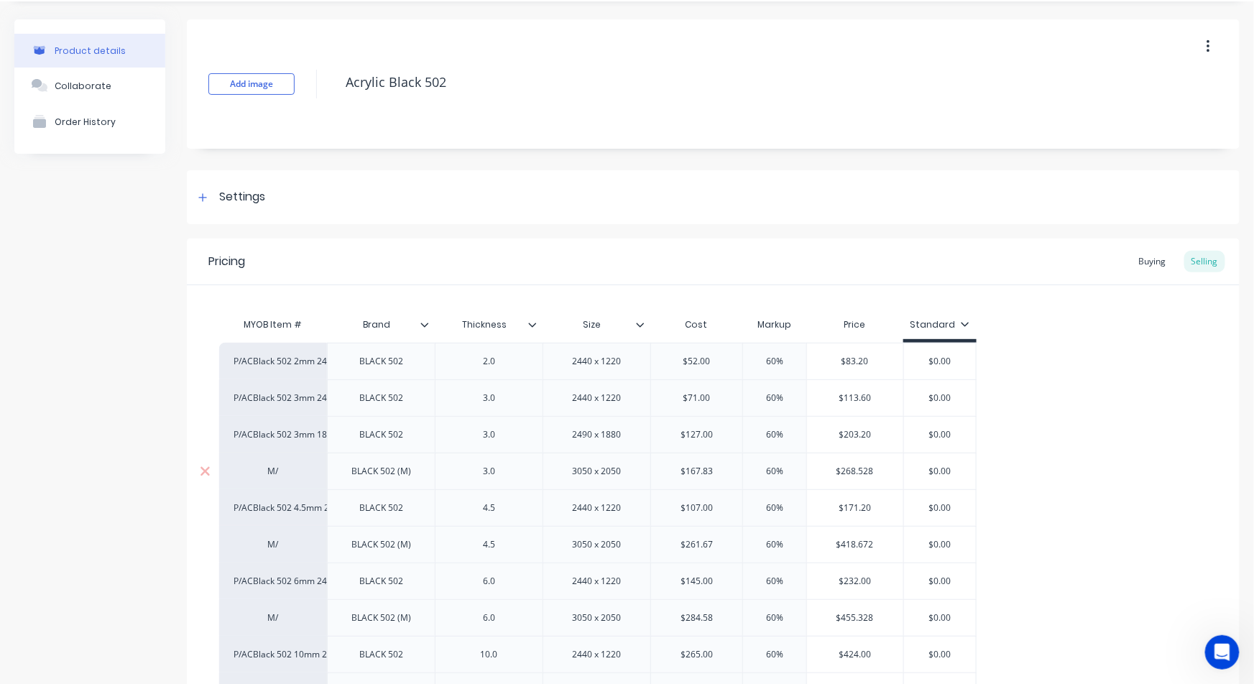
scroll to position [80, 0]
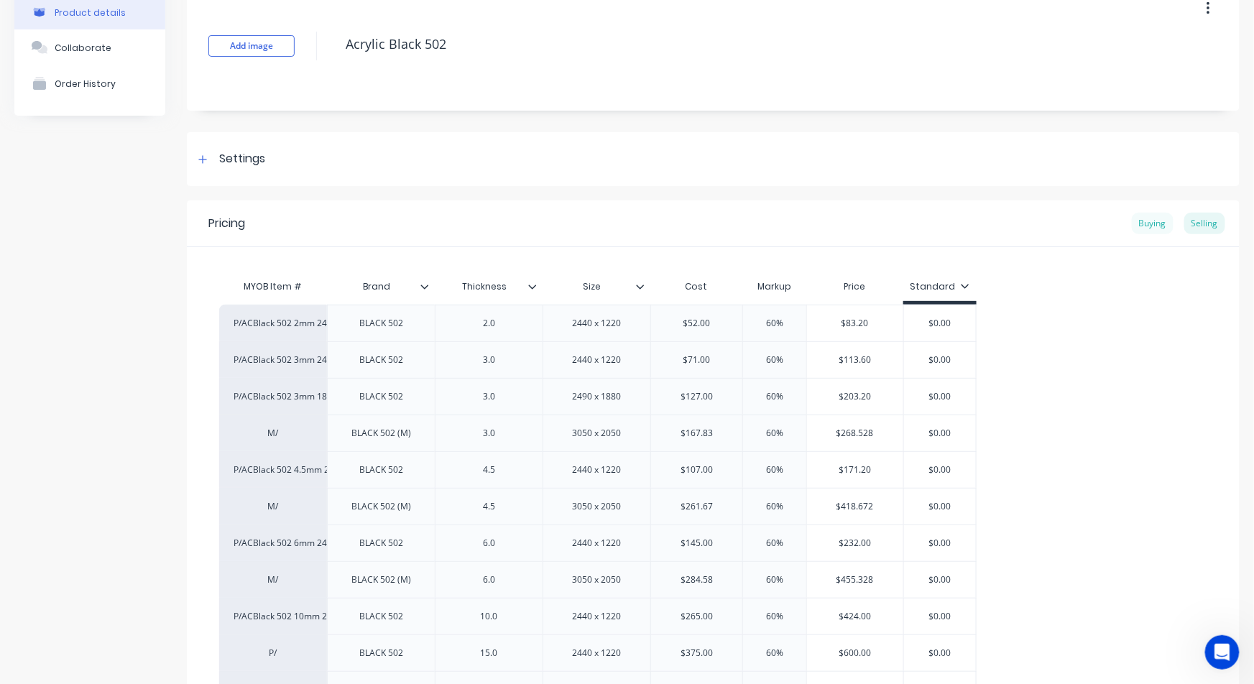
click at [1147, 225] on div "Buying" at bounding box center [1152, 224] width 42 height 22
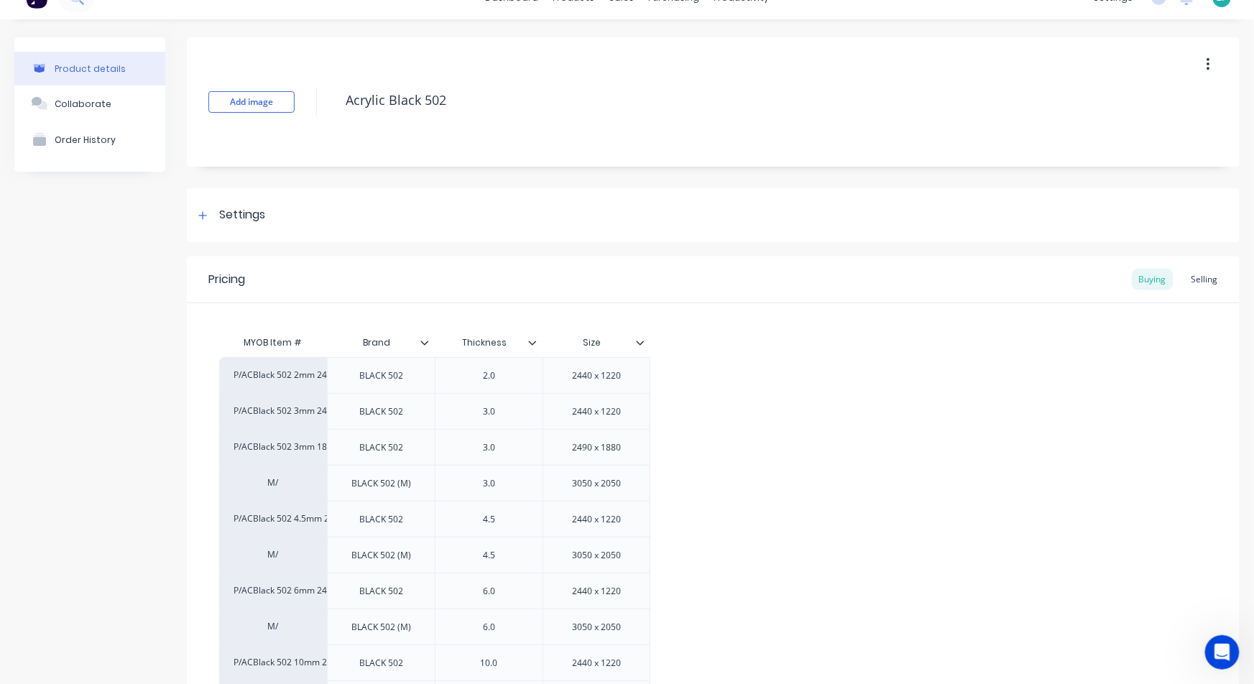
scroll to position [0, 0]
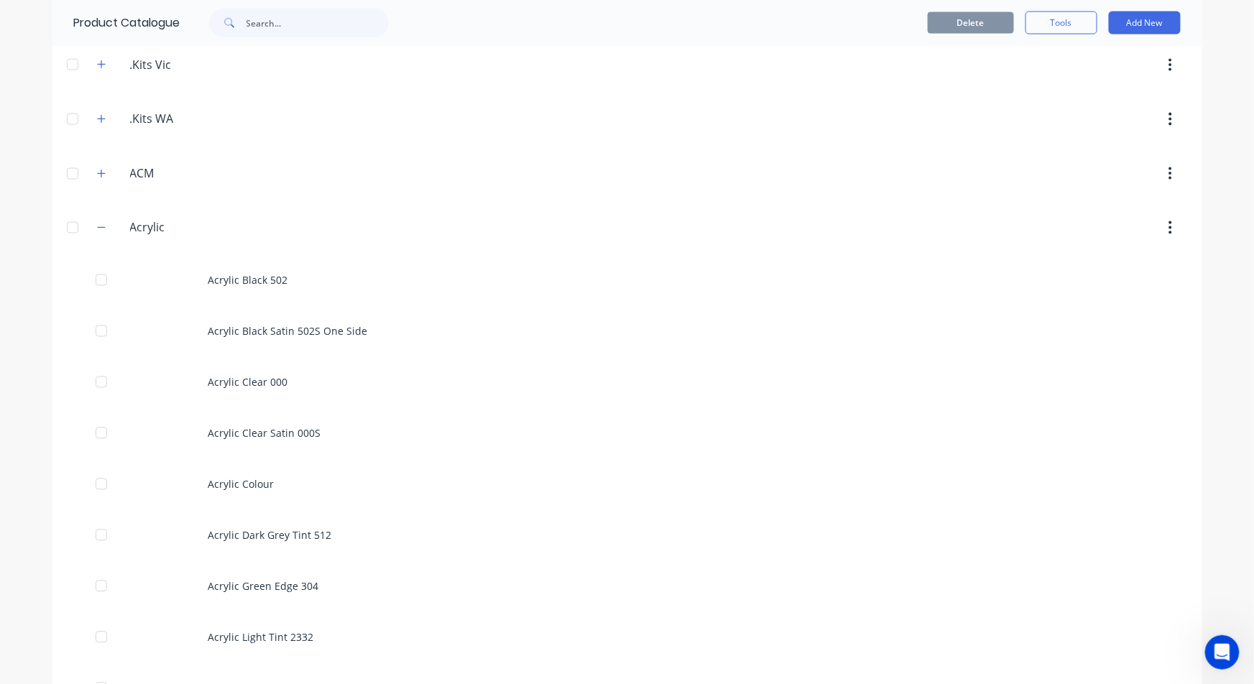
scroll to position [958, 0]
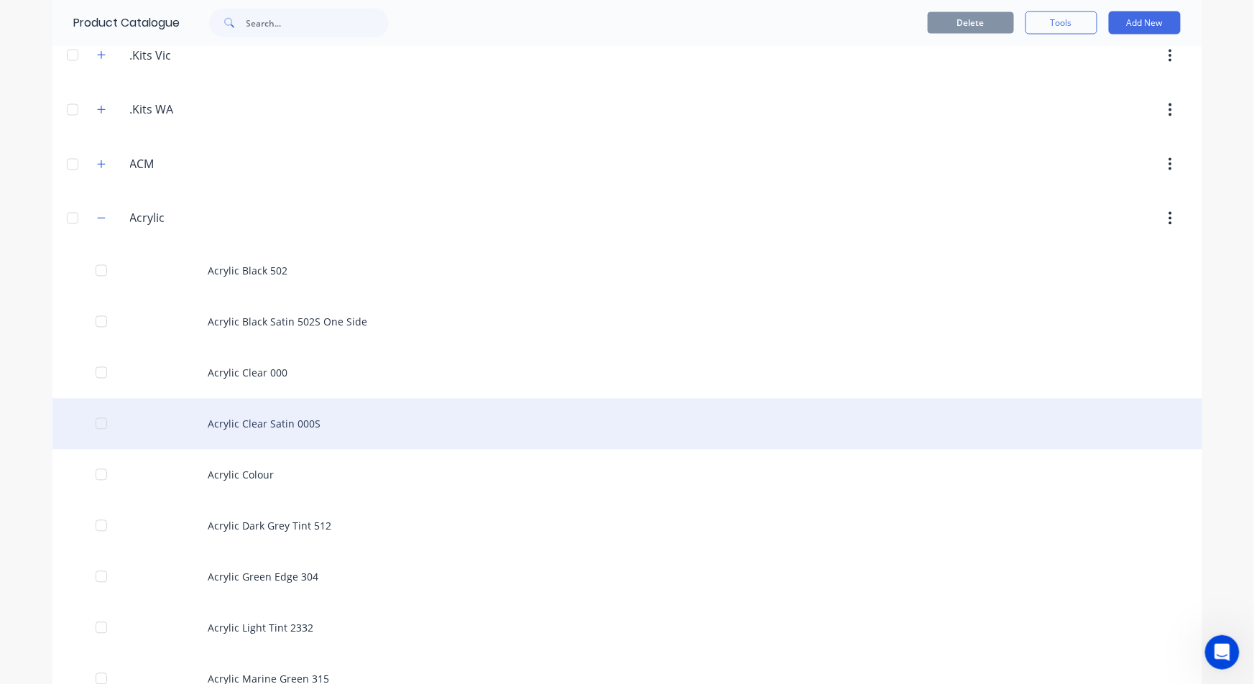
click at [294, 436] on div "Acrylic Clear Satin 000S" at bounding box center [626, 424] width 1149 height 51
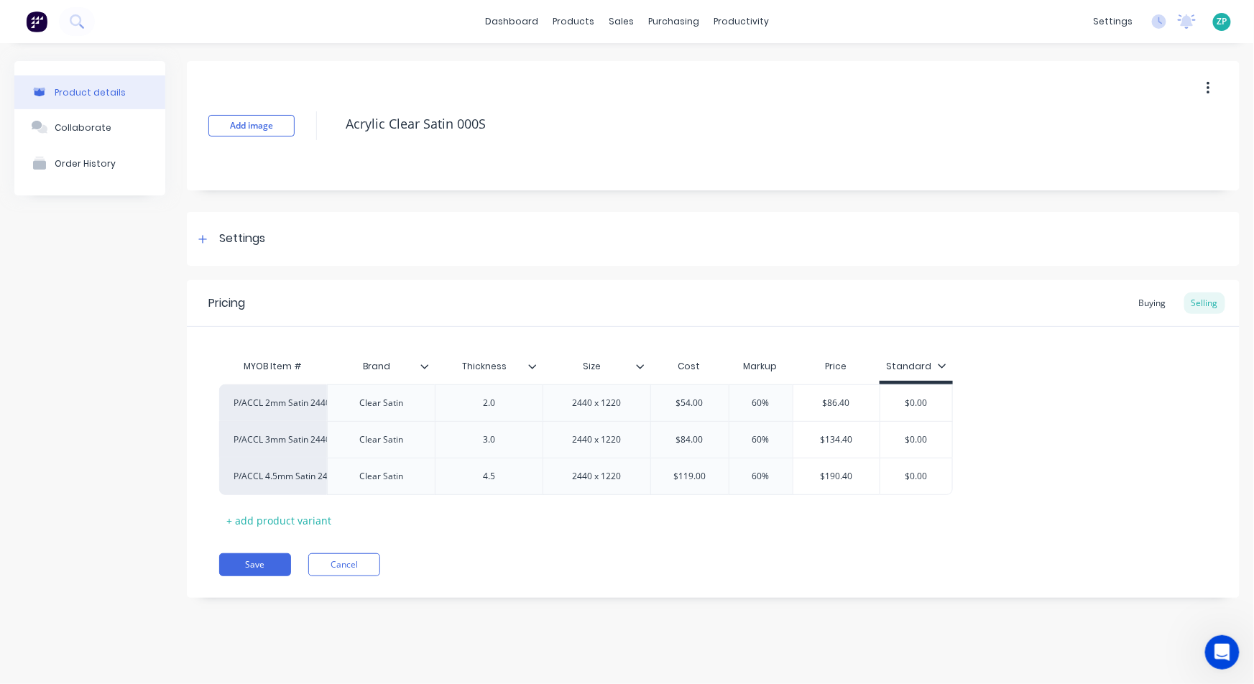
type textarea "x"
click at [266, 406] on div "P/ACCL 2mm Satin 2440x1220" at bounding box center [272, 403] width 79 height 13
type input "misc - sh"
click at [277, 426] on button "Misc - Sheet" at bounding box center [279, 424] width 91 height 22
click at [237, 563] on button "Save" at bounding box center [255, 564] width 72 height 23
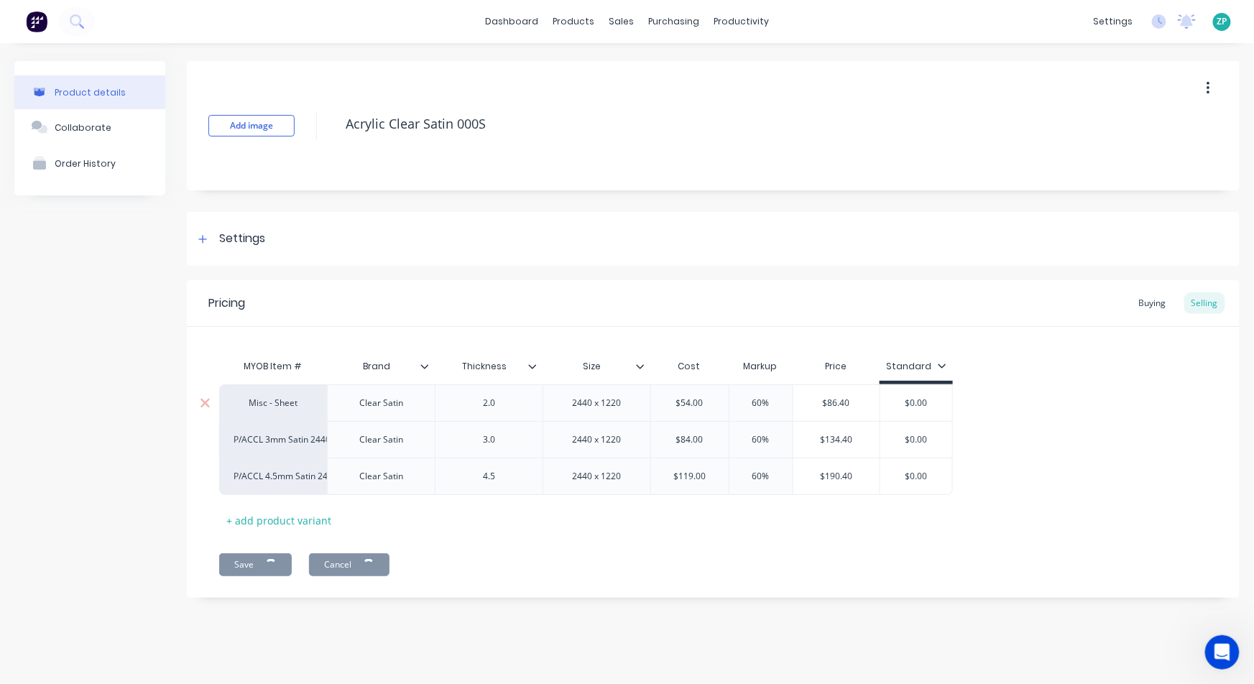
type textarea "x"
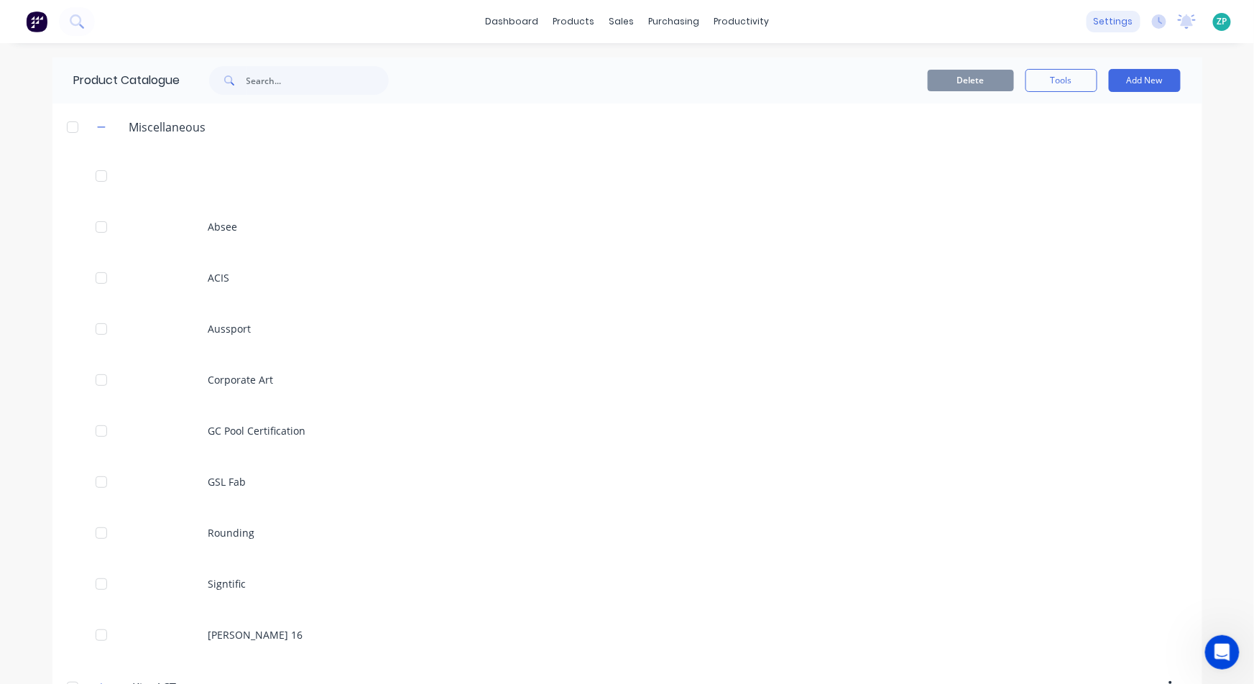
click at [1121, 29] on div "settings" at bounding box center [1113, 22] width 54 height 22
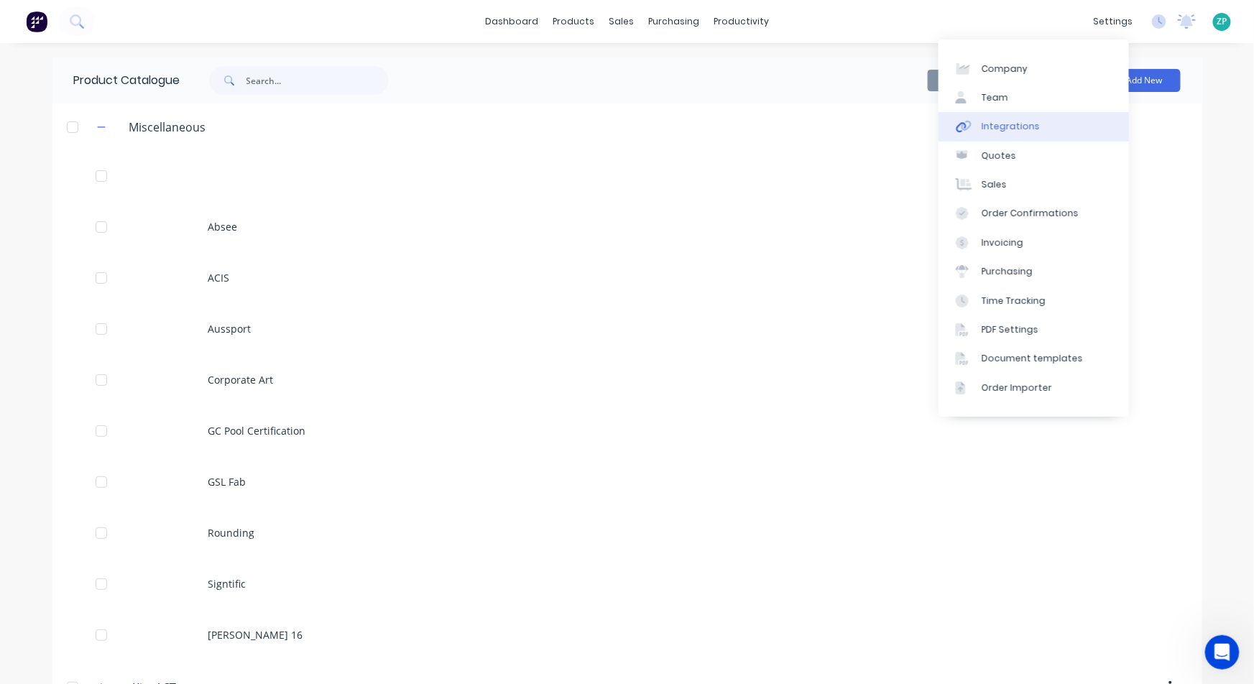
click at [1004, 127] on div "Integrations" at bounding box center [1010, 126] width 58 height 13
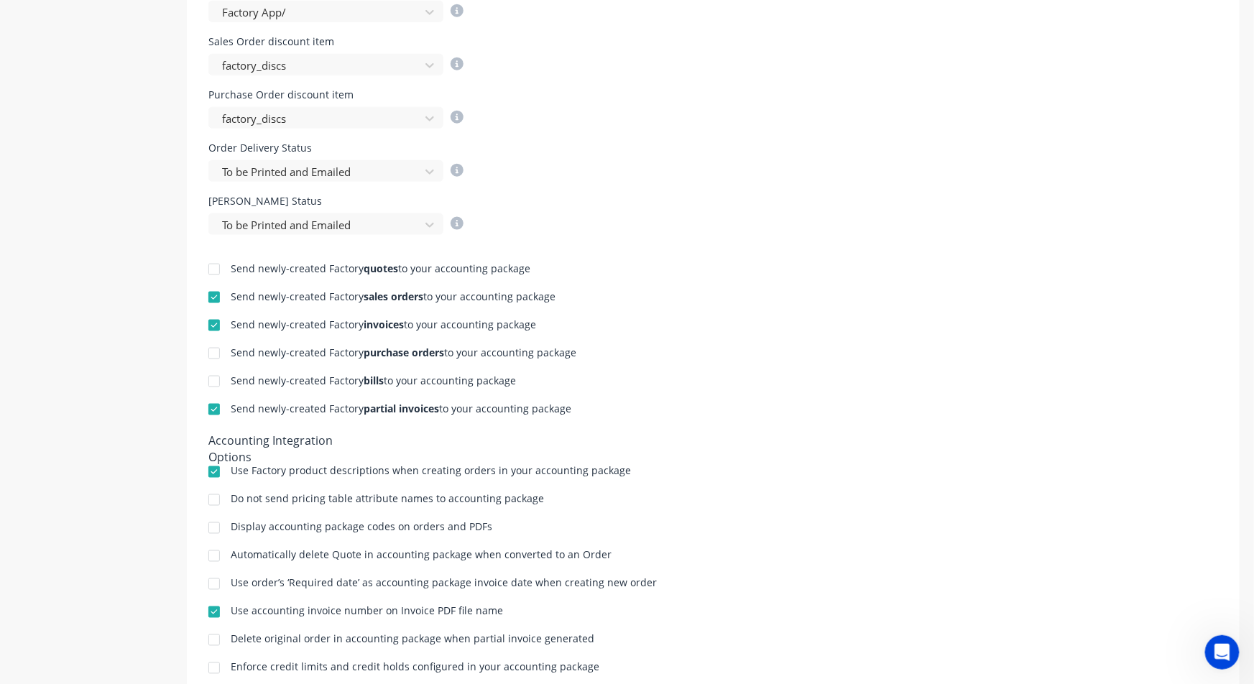
scroll to position [638, 0]
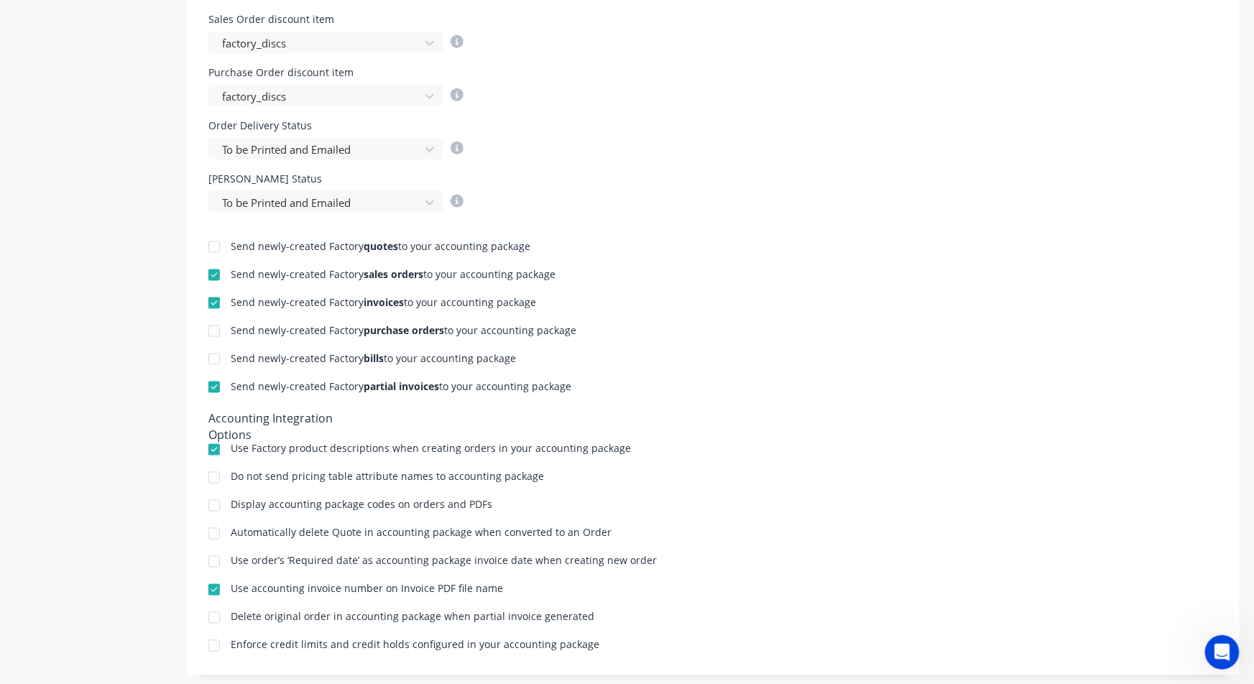
click at [216, 478] on div at bounding box center [214, 477] width 29 height 29
